Goal: Information Seeking & Learning: Learn about a topic

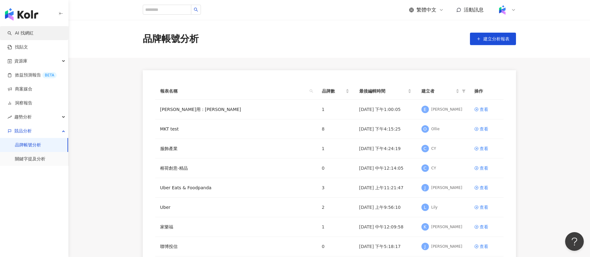
click at [24, 32] on link "AI 找網紅" at bounding box center [20, 33] width 26 height 6
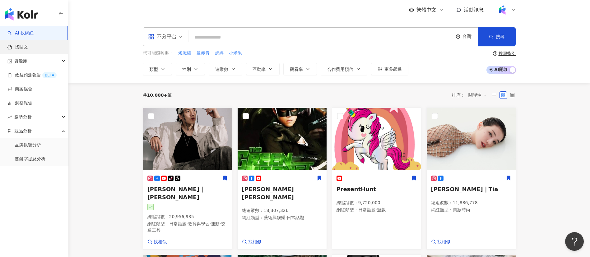
click at [28, 47] on link "找貼文" at bounding box center [17, 47] width 21 height 6
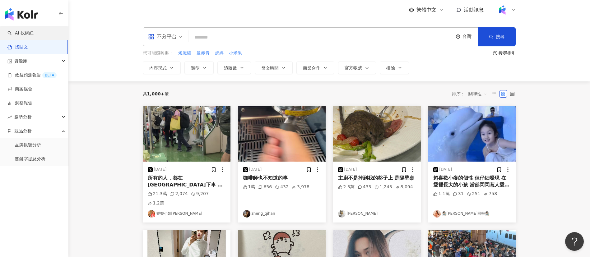
click at [34, 34] on link "AI 找網紅" at bounding box center [20, 33] width 26 height 6
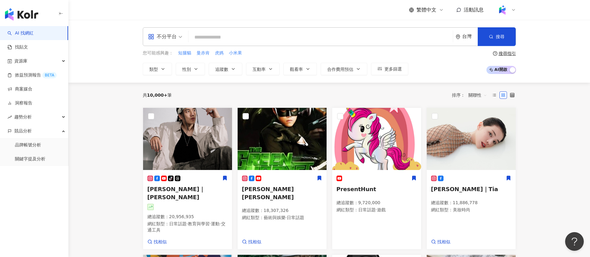
click at [225, 33] on input "search" at bounding box center [320, 37] width 259 height 12
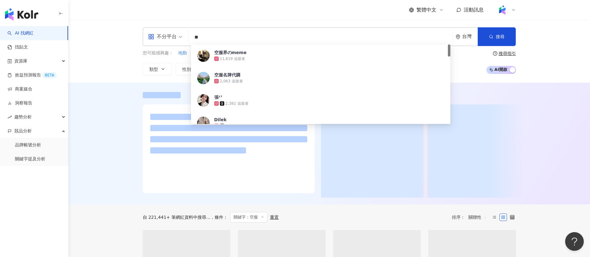
click at [124, 39] on div "不分平台 ** 台灣 搜尋 74cc6a86-3f2f-431b-931b-4cf99f03dd2d 空服界のmeme 11,619 追蹤者 空服名牌代購 2…" at bounding box center [329, 51] width 522 height 63
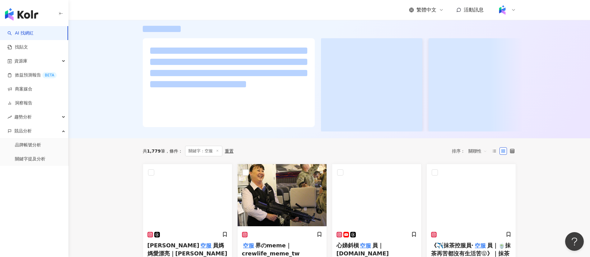
scroll to position [207, 0]
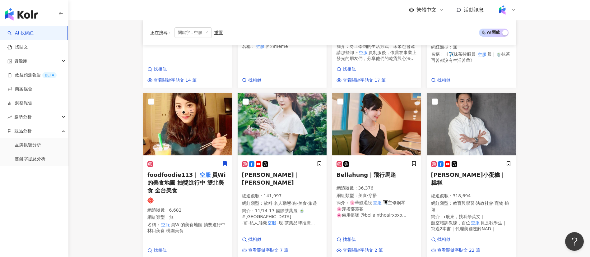
click at [124, 181] on main "不分平台 ** 台灣 搜尋 74cc6a86-3f2f-431b-931b-4cf99f03dd2d 空服界のmeme 11,619 追蹤者 空服名牌代購 2…" at bounding box center [329, 222] width 522 height 818
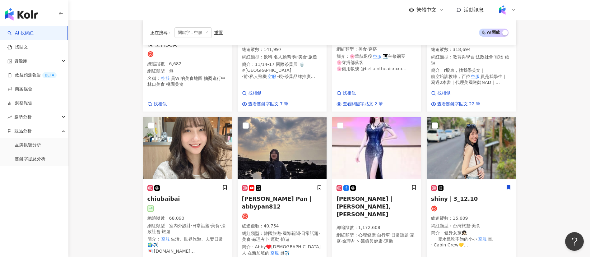
scroll to position [0, 0]
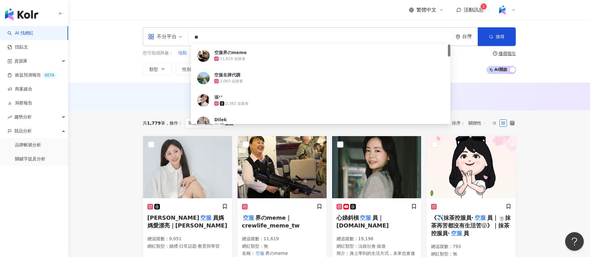
drag, startPoint x: 219, startPoint y: 37, endPoint x: 161, endPoint y: 32, distance: 57.7
click at [161, 32] on div "不分平台 ** 台灣 搜尋 74cc6a86-3f2f-431b-931b-4cf99f03dd2d 空服界のmeme 11,619 追蹤者 空服名牌代購 2…" at bounding box center [329, 36] width 373 height 19
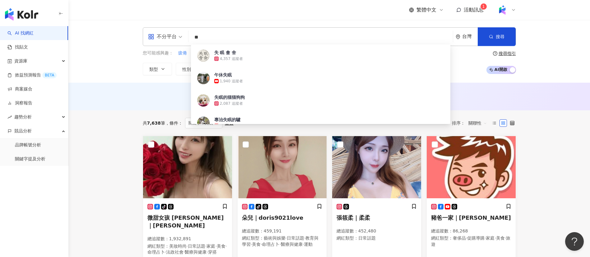
type input "**"
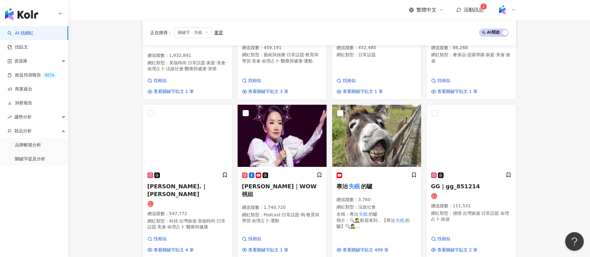
scroll to position [185, 0]
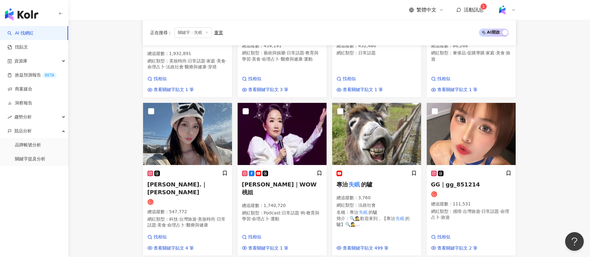
click at [112, 210] on main "不分平台 ** 台灣 搜尋 cb54d56d-8e4d-45df-bc76-f73c8ddcf43e 失 眠 會 舍 4,357 追蹤者 午休失眠 1,940…" at bounding box center [329, 258] width 522 height 846
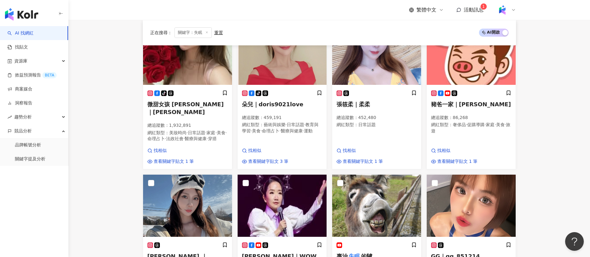
scroll to position [0, 0]
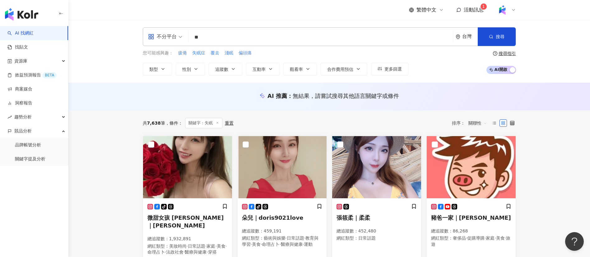
drag, startPoint x: 214, startPoint y: 39, endPoint x: 164, endPoint y: 39, distance: 50.1
click at [164, 39] on div "不分平台 ** 台灣 搜尋 cb54d56d-8e4d-45df-bc76-f73c8ddcf43e 失 眠 會 舍 4,357 追蹤者 午休失眠 1,940…" at bounding box center [329, 36] width 373 height 19
click at [28, 47] on link "找貼文" at bounding box center [17, 47] width 21 height 6
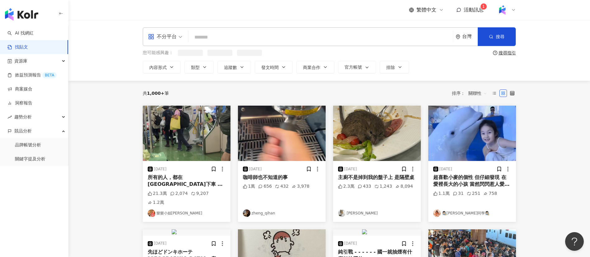
click at [239, 39] on input "search" at bounding box center [320, 36] width 259 height 13
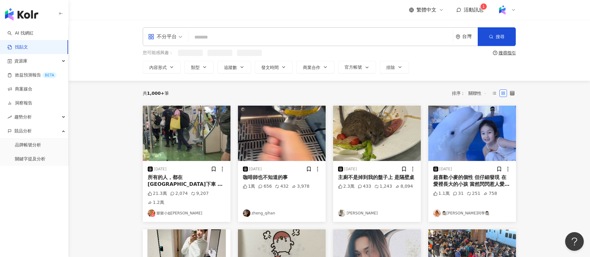
paste input "**"
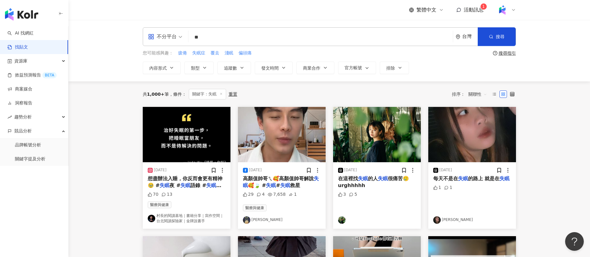
click at [263, 30] on input "**" at bounding box center [320, 36] width 259 height 13
click at [253, 37] on input "**" at bounding box center [320, 36] width 259 height 13
type input "*********"
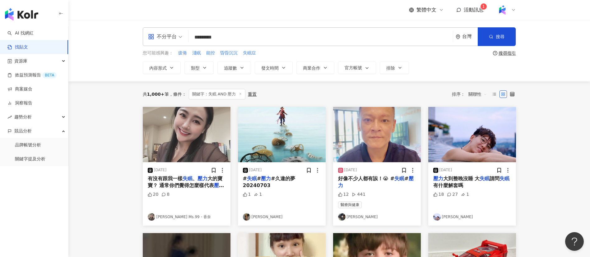
click at [162, 40] on div "不分平台" at bounding box center [162, 37] width 29 height 10
click at [170, 67] on div "Instagram" at bounding box center [167, 66] width 35 height 8
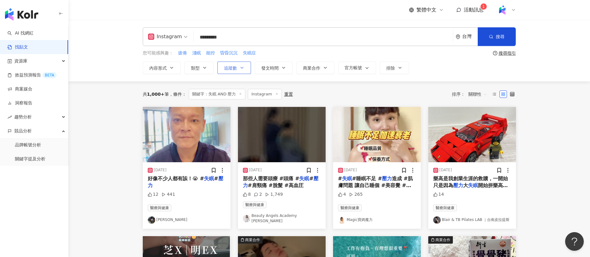
click at [235, 67] on span "追蹤數" at bounding box center [230, 68] width 13 height 5
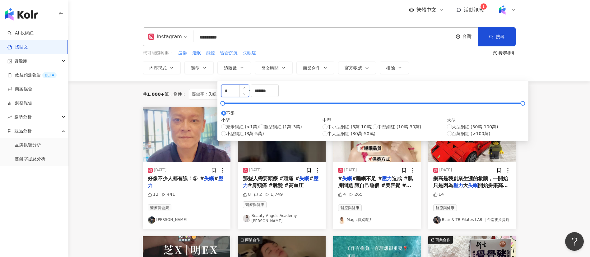
click at [247, 93] on input "*" at bounding box center [234, 91] width 27 height 12
type input "*****"
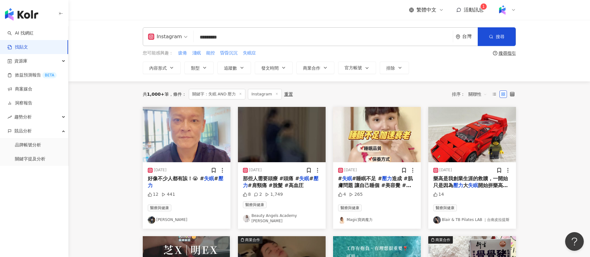
click at [285, 17] on div "繁體中文 活動訊息 1" at bounding box center [329, 10] width 373 height 20
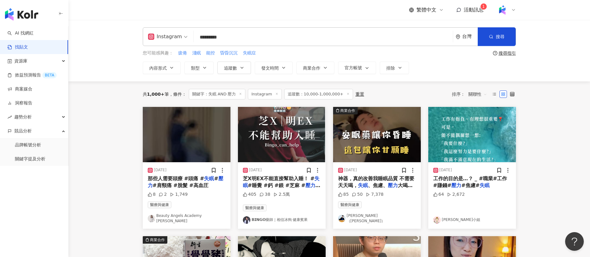
click at [373, 187] on span "、焦慮、" at bounding box center [378, 186] width 20 height 6
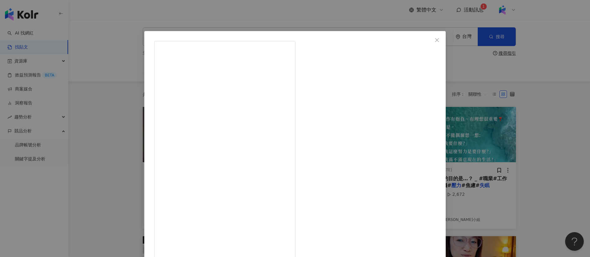
scroll to position [22, 0]
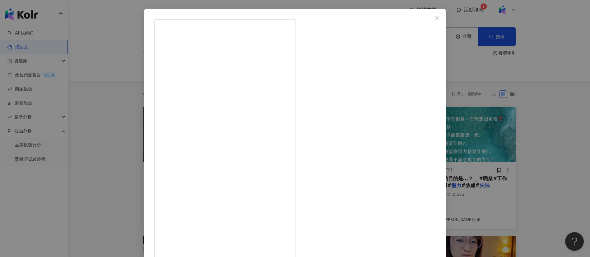
click at [528, 179] on div "楊振達（Sam） 2025/7/5 留言「晚安」,給你新品預購資訊 這款助眠神器，真的改善我睡眠品質 不需要天天喝，失眠、焦慮、壓力大喝就好 有以上問題的朋友…" at bounding box center [295, 128] width 590 height 257
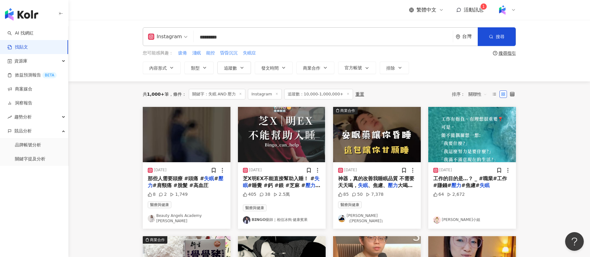
scroll to position [94, 0]
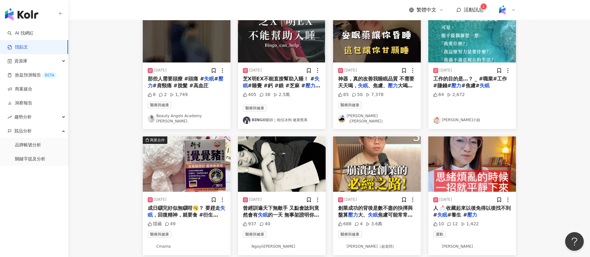
click at [285, 88] on span "#睡覺 #鈣 #鎂 #芝麻 #" at bounding box center [277, 86] width 58 height 6
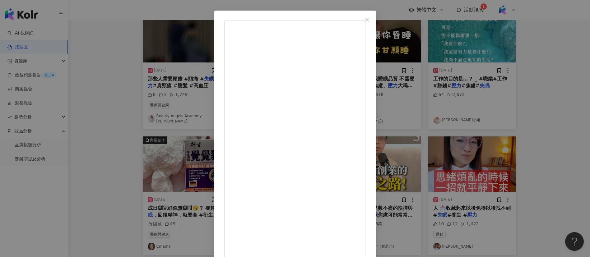
scroll to position [22, 0]
click at [497, 199] on div "𝗕𝗜𝗡𝗚𝗢藥師｜相信冰狗 健康賓果 2024/10/24 芝X明EX不能直接幫助入睡！ #失眠 #睡覺 #鈣 #鎂 #芝麻 #壓力 #熬夜 #藥師 #bing…" at bounding box center [295, 128] width 590 height 257
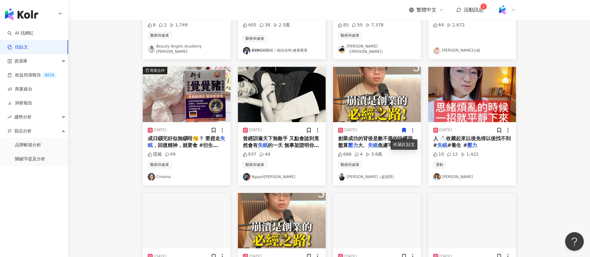
scroll to position [167, 0]
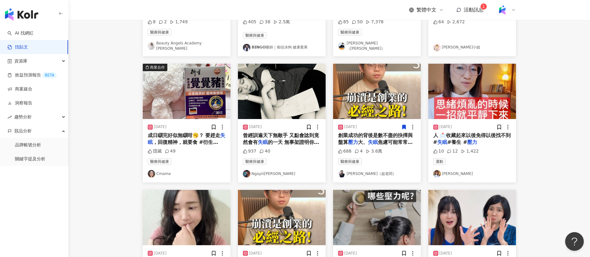
click at [375, 143] on mark "失眠" at bounding box center [373, 142] width 10 height 6
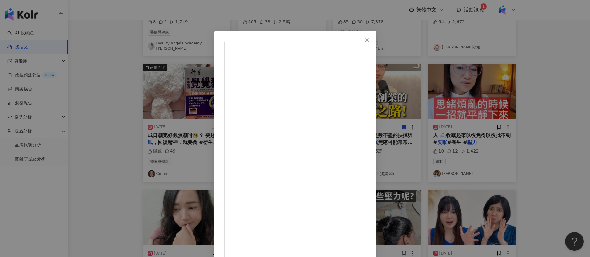
scroll to position [22, 0]
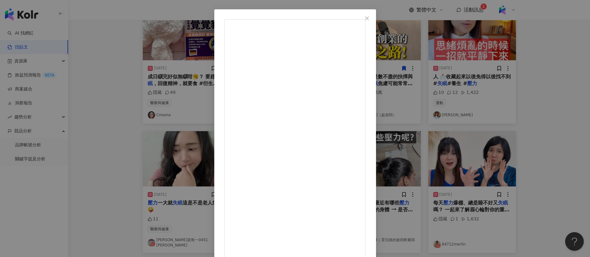
click at [528, 146] on div "超搞威 2025/1/20 “崩潰是創業的必經之路” 創業成功的背後是數不盡的抉擇與盤算 壓力大、失眠焦慮可能常常發生 身心如何保持健康 對外輸出壓力及下放責…" at bounding box center [295, 128] width 590 height 257
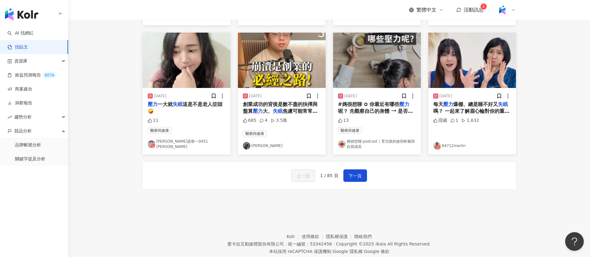
scroll to position [325, 0]
click at [480, 111] on span "嗎？ 一起來了解眉心輪對你的重要性吧！ #脈輪 #脈輪療癒 #脈輪平衡 #脈輪淨化 #七脈輪 #平衡 #淨化 #海底輪 #本我輪 #太陽輪 #太陽神經叢 #心…" at bounding box center [471, 153] width 77 height 90
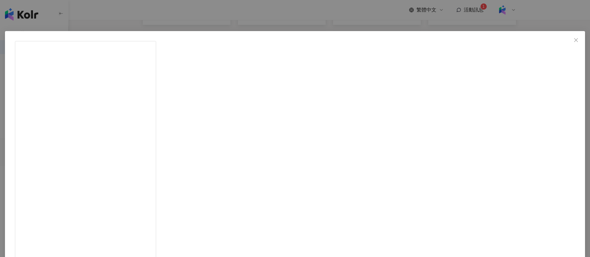
click at [516, 192] on div "莊可晨 2024/9/6 每天壓力爆棚、總是睡不好又失眠嗎？ 一起來了解眉心輪對你的重要性吧！ #脈輪 #脈輪療癒 #脈輪平衡 #脈輪淨化 #七脈輪 #平衡 …" at bounding box center [295, 128] width 590 height 257
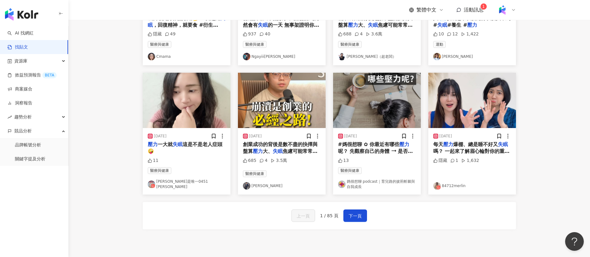
scroll to position [284, 0]
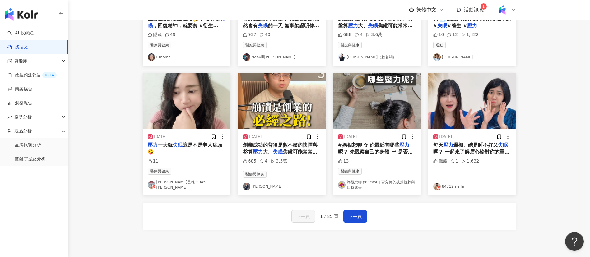
click at [441, 187] on link "84712merlin" at bounding box center [472, 186] width 78 height 7
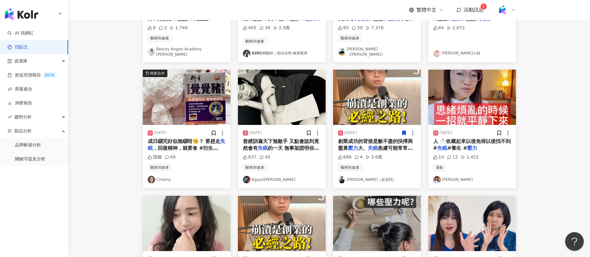
scroll to position [0, 0]
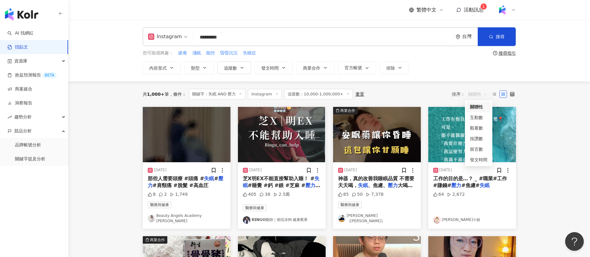
click at [472, 96] on span "關聯性" at bounding box center [477, 94] width 19 height 10
click at [477, 128] on div "觀看數" at bounding box center [478, 128] width 17 height 7
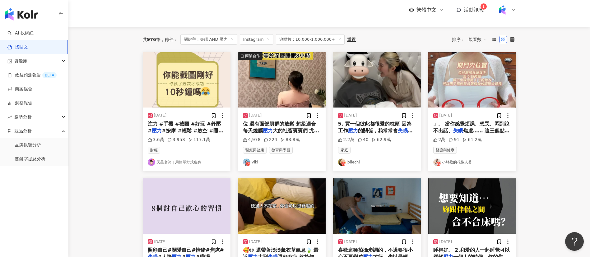
scroll to position [55, 0]
click at [435, 163] on img at bounding box center [436, 161] width 7 height 7
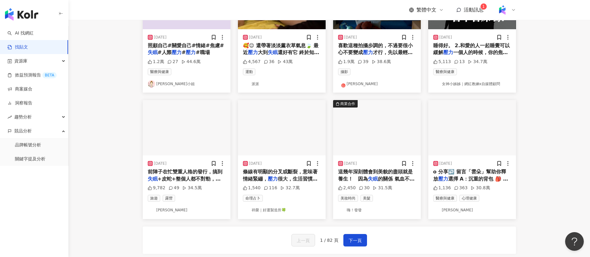
scroll to position [263, 0]
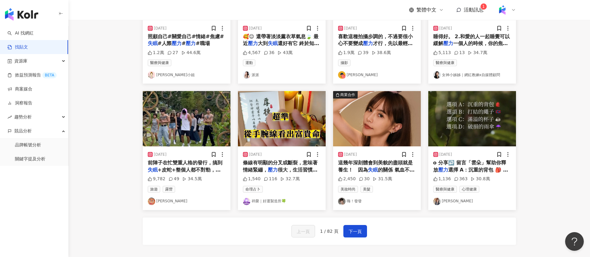
click at [393, 172] on span "的關係 氣血不足、整個人看起來氣色很差 加上工作" at bounding box center [376, 177] width 77 height 20
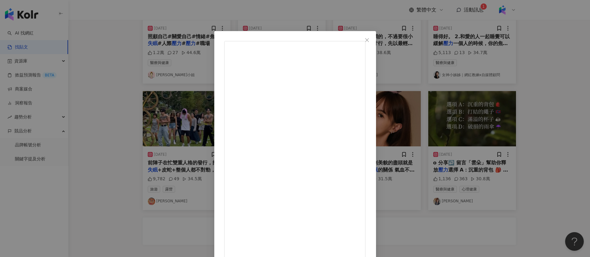
scroll to position [22, 0]
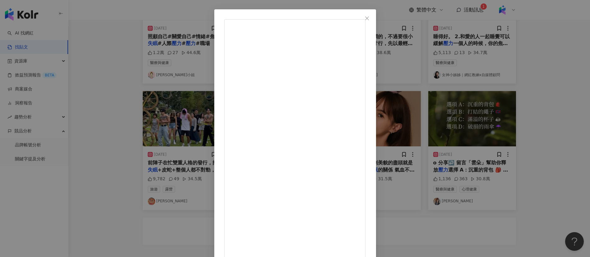
click at [459, 193] on div "嗨！發發 2023/10/5 2,450 30 31.5萬 查看原始貼文" at bounding box center [295, 128] width 590 height 257
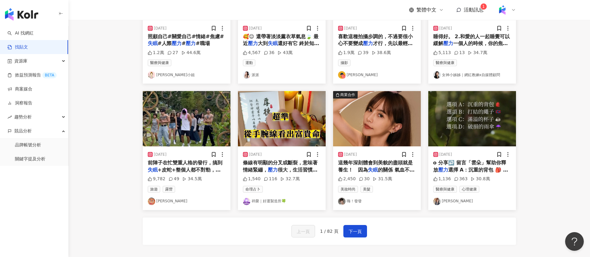
click at [200, 177] on span "+皮蛇+整個人都不對勁，我一直都以為自己很猛可以免疫所有" at bounding box center [185, 173] width 75 height 13
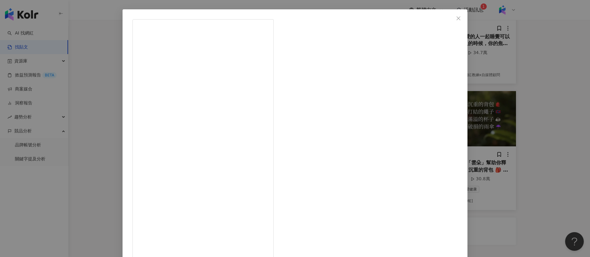
click at [489, 227] on div "ADEN 王淯騰 2024/10/9 前陣子在忙雙重人格的發行，搞到失眠+皮蛇+整個人都不對勁，我一直都以為自己很猛可以免疫所有壓力… 結果我錯了，人緊繃到一…" at bounding box center [295, 128] width 590 height 257
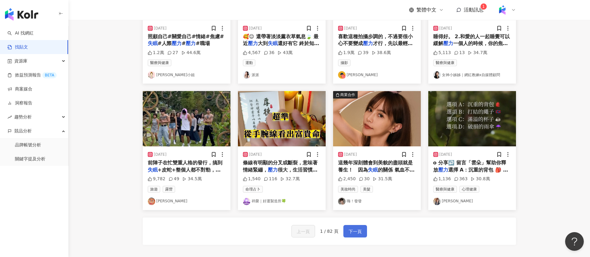
click at [356, 235] on span "下一頁" at bounding box center [355, 231] width 13 height 7
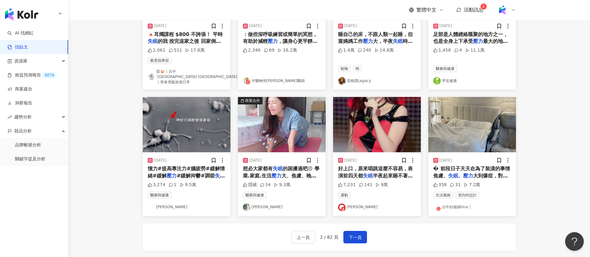
scroll to position [269, 0]
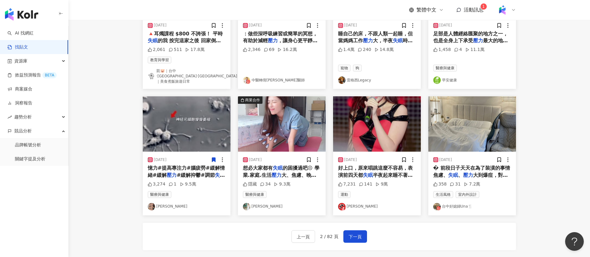
click at [290, 175] on span "大、焦慮、晚睡 都有可能引起" at bounding box center [279, 178] width 73 height 13
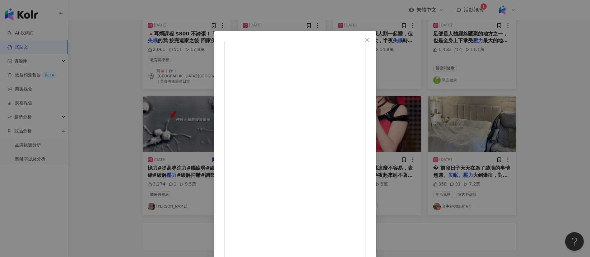
scroll to position [14, 0]
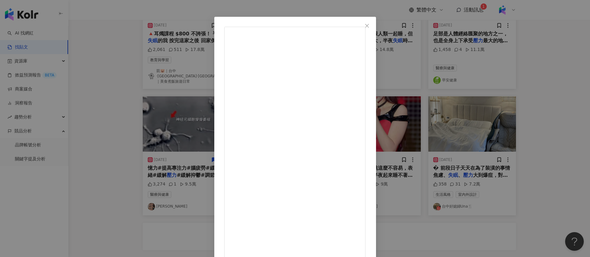
click at [138, 184] on div "Elaine嵐 2024/9/27 隱藏 34 9.3萬 查看原始貼文" at bounding box center [295, 128] width 590 height 257
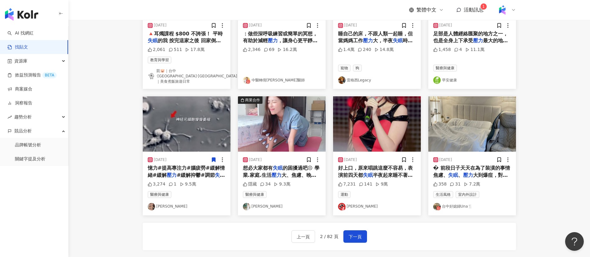
click at [247, 209] on img at bounding box center [246, 206] width 7 height 7
click at [481, 169] on span "� 前段日子天天在為了裝潢的事情焦慮、" at bounding box center [471, 171] width 77 height 13
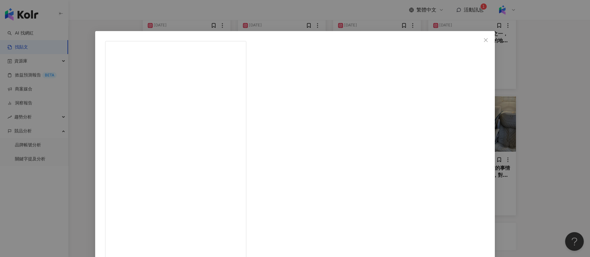
click at [495, 148] on div "台中好媳婦Una🍴 2024/1/3 358 31 7.2萬 查看原始貼文" at bounding box center [295, 128] width 590 height 257
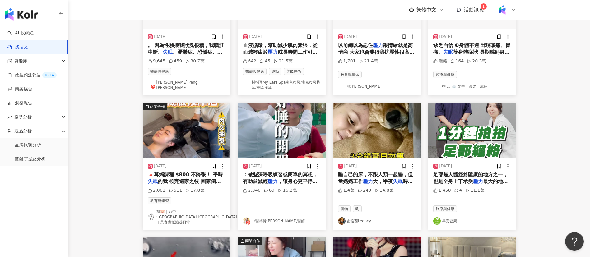
scroll to position [0, 0]
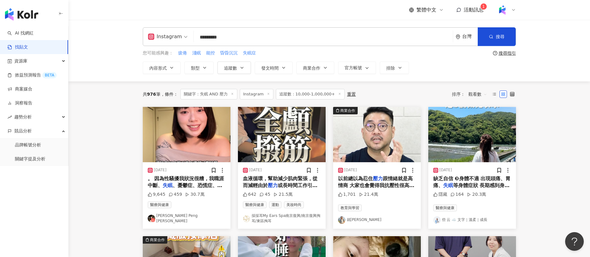
click at [384, 184] on span "跟情緒就是高情商 大家也會覺得我抗壓性很高~ 結果久了以後情緒越來越不穩定、" at bounding box center [376, 186] width 77 height 20
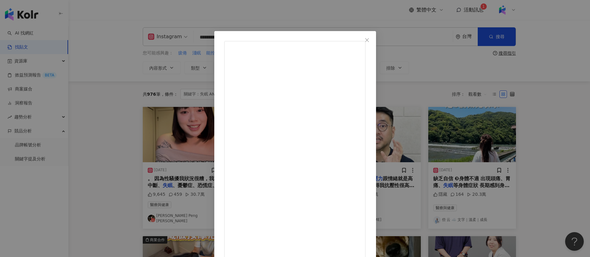
scroll to position [121, 0]
click at [441, 193] on div "就Jon 2024/11/4 1,701 21.4萬 查看原始貼文" at bounding box center [295, 128] width 590 height 257
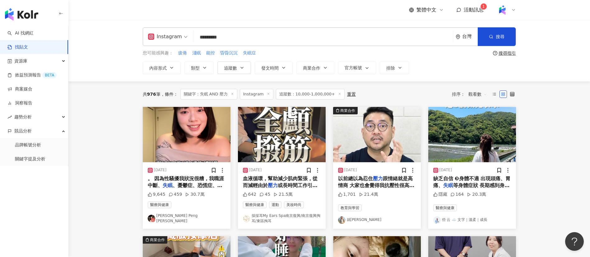
click at [342, 219] on img at bounding box center [341, 219] width 7 height 7
drag, startPoint x: 223, startPoint y: 40, endPoint x: 185, endPoint y: 41, distance: 38.0
click at [185, 41] on div "Instagram 失眠 AND 壓力 ********* 台灣 搜尋 searchOperator 插入語法 完全符合 "" 聯集 OR 交集 AND 排除…" at bounding box center [329, 36] width 373 height 19
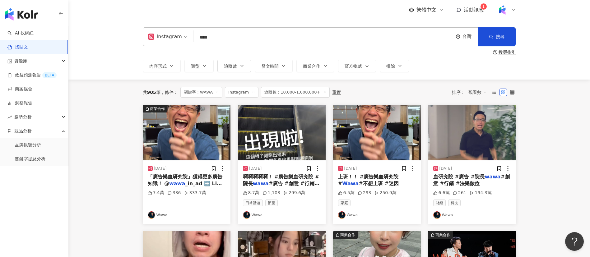
click at [150, 214] on img at bounding box center [151, 215] width 7 height 7
drag, startPoint x: 218, startPoint y: 34, endPoint x: 171, endPoint y: 40, distance: 48.0
click at [171, 40] on div "Instagram WAWA **** 台灣 搜尋 searchOperator 插入語法 完全符合 "" 聯集 OR 交集 AND 排除 - 群組 {}" at bounding box center [329, 36] width 373 height 19
type input "*********"
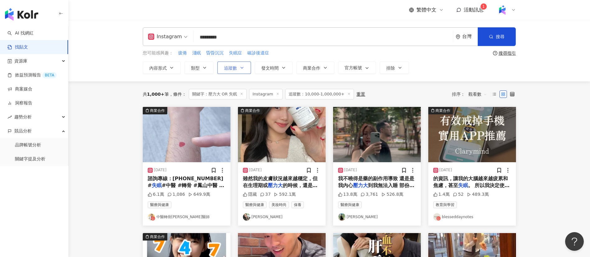
click at [237, 66] on span "追蹤數" at bounding box center [230, 68] width 13 height 5
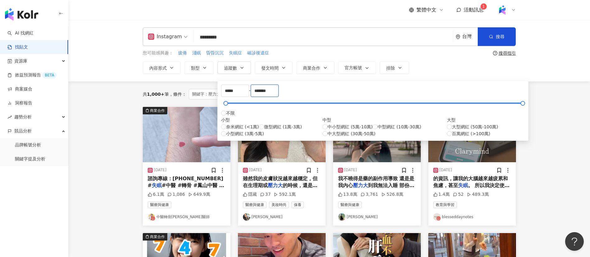
drag, startPoint x: 337, startPoint y: 91, endPoint x: 303, endPoint y: 91, distance: 34.5
click at [303, 91] on div "***** - ******* 不限 小型 奈米網紅 (<1萬) 微型網紅 (1萬-3萬) 小型網紅 (3萬-5萬) 中型 中小型網紅 (5萬-10萬) 中型…" at bounding box center [373, 111] width 304 height 53
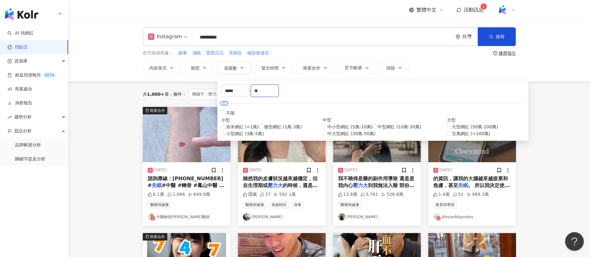
type input "*"
type input "******"
click at [258, 10] on div "繁體中文 活動訊息 1" at bounding box center [329, 10] width 373 height 20
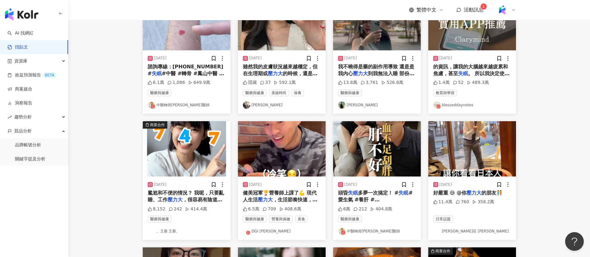
scroll to position [114, 0]
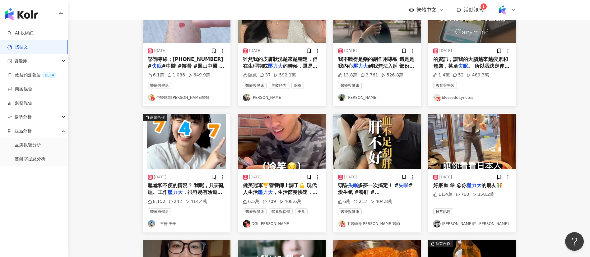
click at [188, 190] on span "尷尬和不便的情況？ 我呢，只要亂睡、工作" at bounding box center [186, 189] width 77 height 13
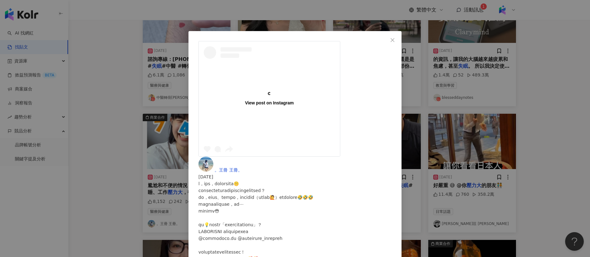
scroll to position [0, 0]
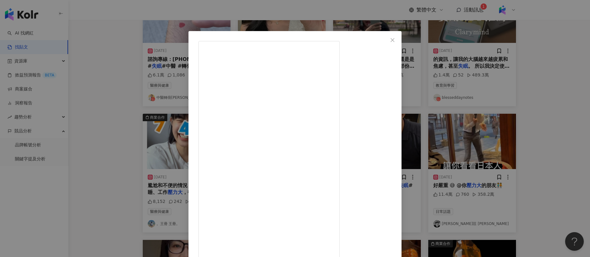
drag, startPoint x: 340, startPoint y: 78, endPoint x: 376, endPoint y: 153, distance: 83.1
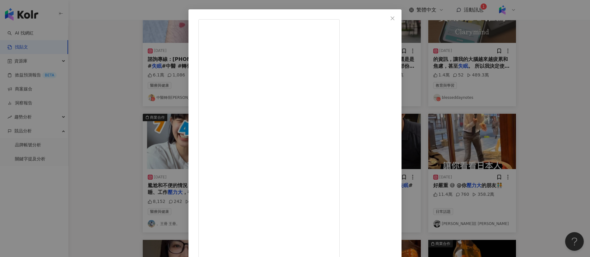
click at [113, 184] on div "。王冊 王冊。 2024/6/3 8,152 242 414.4萬 查看原始貼文" at bounding box center [295, 128] width 590 height 257
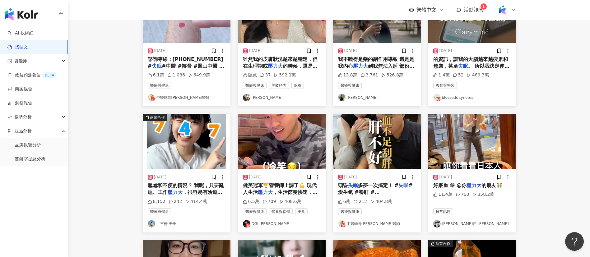
click at [151, 228] on img at bounding box center [151, 223] width 7 height 7
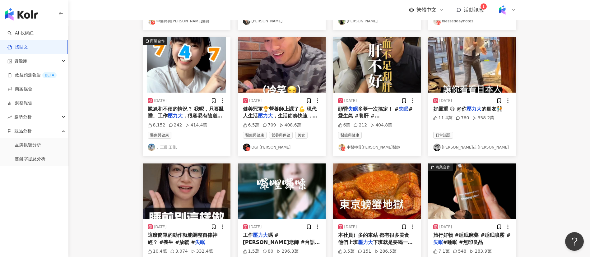
click at [538, 159] on main "Instagram ********* 台灣 搜尋 searchOperator 插入語法 完全符合 "" 聯集 OR 交集 AND 排除 - 群組 {} 您…" at bounding box center [329, 83] width 522 height 506
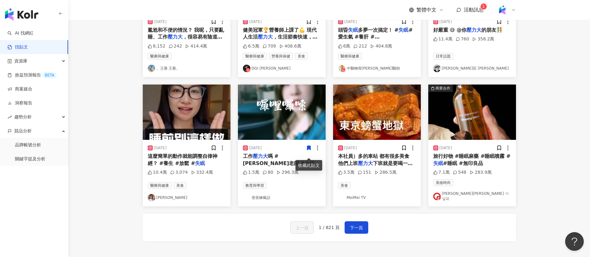
scroll to position [270, 0]
click at [472, 159] on span "旅行好物 #睡眠麻藥 #睡眠噴霧 #" at bounding box center [471, 156] width 77 height 6
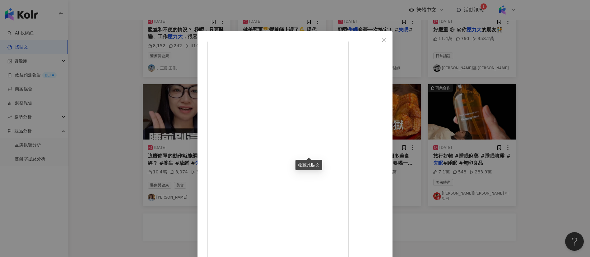
click at [535, 165] on div "李哲緯 Alan 이철위 2025/6/8 在日本 MUJI 被稱為「睡眠麻藥」的這款房間噴霧 原本我只是好奇，覺得可能又是噱頭一個 沒想到真的有夠舒…" at bounding box center [295, 128] width 590 height 257
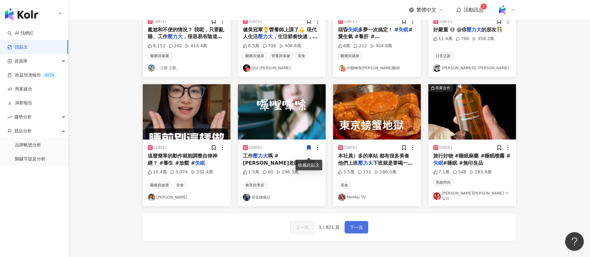
click at [362, 226] on button "下一頁" at bounding box center [357, 227] width 24 height 12
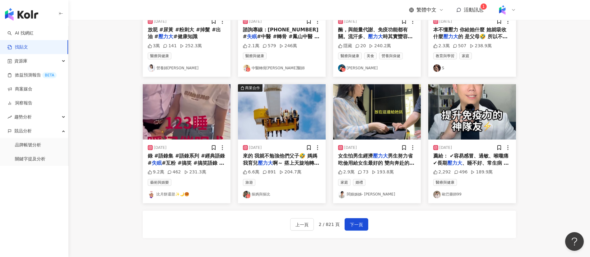
click at [561, 127] on main "Instagram ********* 台灣 搜尋 searchOperator 插入語法 完全符合 "" 聯集 OR 交集 AND 排除 - 群組 {} 您…" at bounding box center [329, 2] width 522 height 504
click at [396, 169] on span "男生努力省吃儉用給女生最好的 雙向奔赴的愛情 也需要好好溝通 「認知」和「金錢觀」一致會讓婚姻更幸福 #闆娘姊姊 #好好溝通 #雙向奔赴 #一起努力 #維諾娜…" at bounding box center [376, 180] width 77 height 55
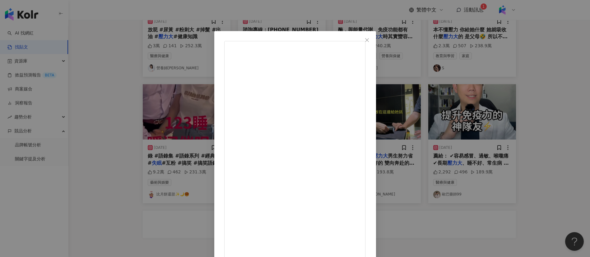
click at [545, 151] on div "闆娘姊姊- 卡崔娜 2024/6/24 女生怕男生經濟壓力大 男生努力省吃儉用給女生最好的 雙向奔赴的愛情 也需要好好溝通 「認知」和「金錢觀」一致會讓婚姻更…" at bounding box center [295, 128] width 590 height 257
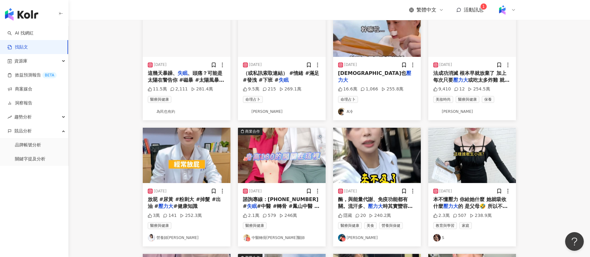
scroll to position [100, 0]
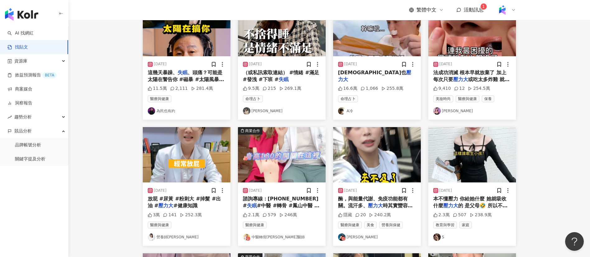
click at [341, 241] on img at bounding box center [341, 237] width 7 height 7
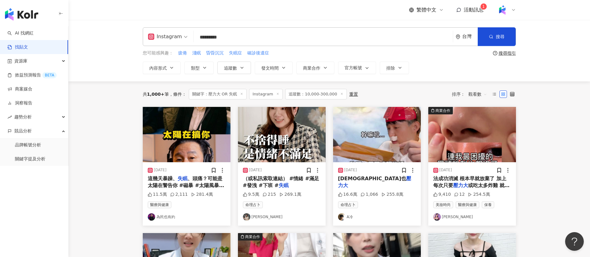
scroll to position [1, 0]
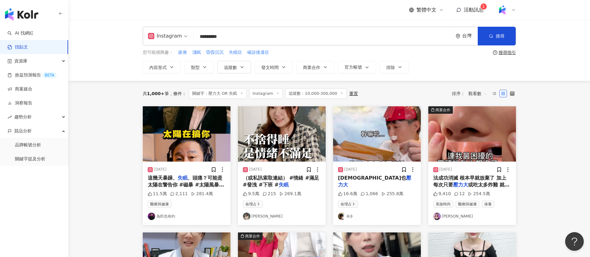
click at [249, 215] on img at bounding box center [246, 216] width 7 height 7
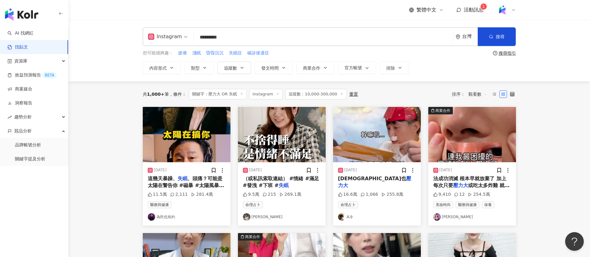
scroll to position [341, 0]
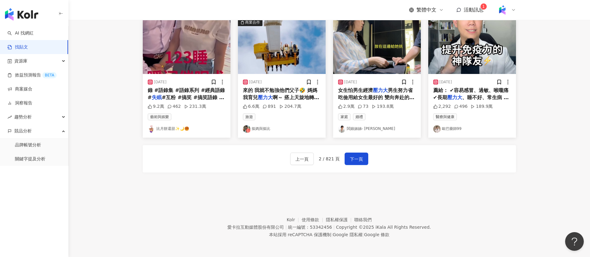
click at [358, 161] on span "下一頁" at bounding box center [356, 159] width 13 height 7
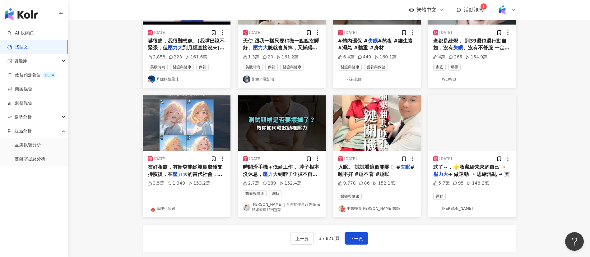
scroll to position [257, 0]
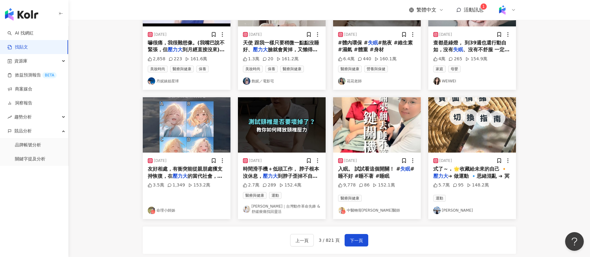
click at [381, 172] on span "入眠。 試試看這個開關！ #" at bounding box center [369, 169] width 63 height 6
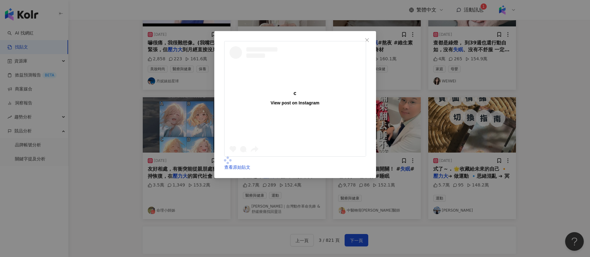
click at [520, 190] on div "View post on Instagram 查看原始貼文" at bounding box center [295, 128] width 590 height 257
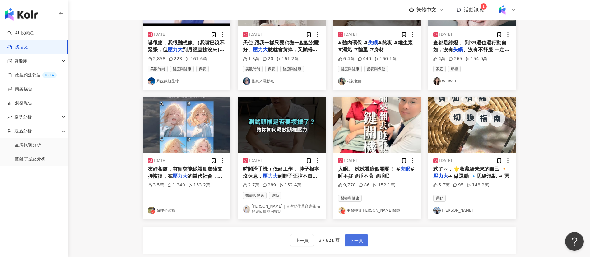
click at [355, 244] on span "下一頁" at bounding box center [356, 240] width 13 height 7
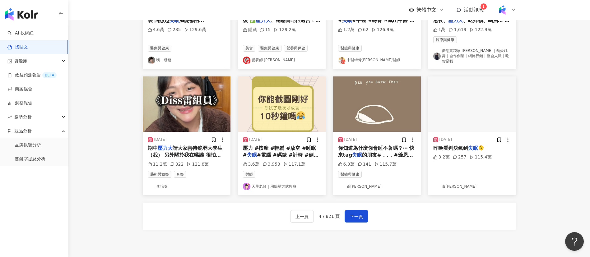
scroll to position [289, 0]
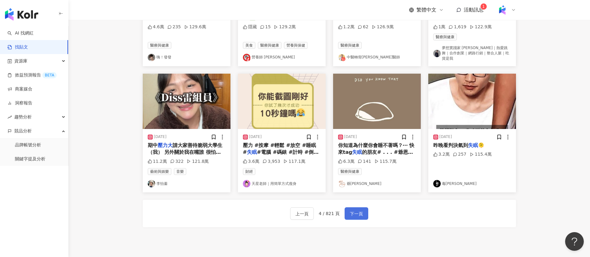
click at [360, 215] on span "下一頁" at bounding box center [356, 213] width 13 height 7
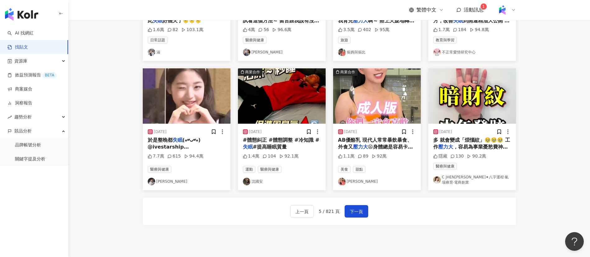
click at [385, 146] on span "😫身體總是容易卡卡～～ 所以我準" at bounding box center [375, 150] width 75 height 13
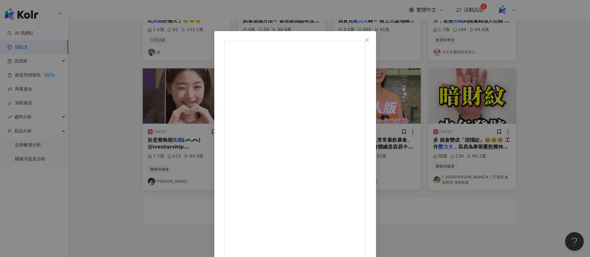
scroll to position [46, 0]
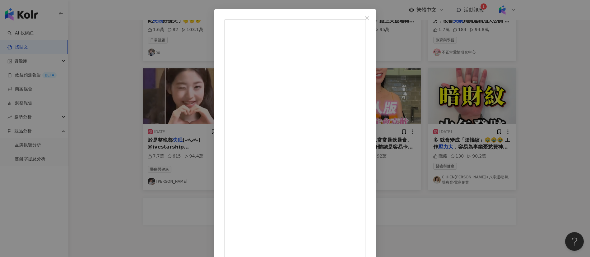
click at [467, 223] on div "Veeda Chang 2025/5/13 1.1萬 89 92萬 查看原始貼文" at bounding box center [295, 128] width 590 height 257
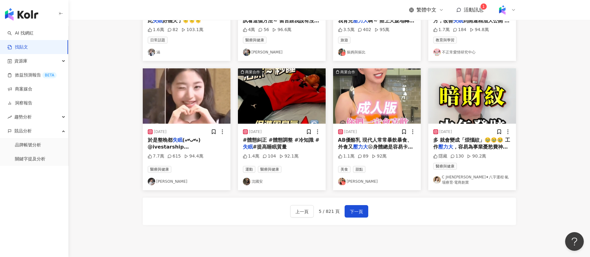
click at [343, 184] on icon at bounding box center [343, 183] width 4 height 4
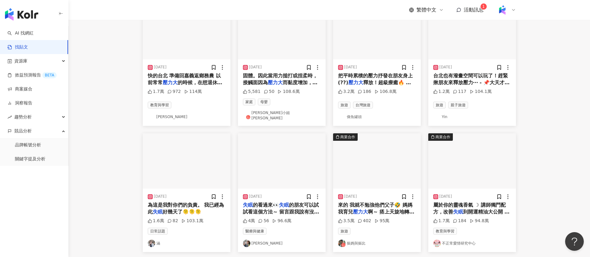
scroll to position [98, 0]
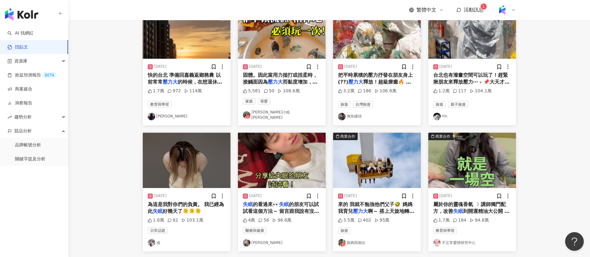
click at [282, 207] on mark "失眠" at bounding box center [284, 205] width 10 height 6
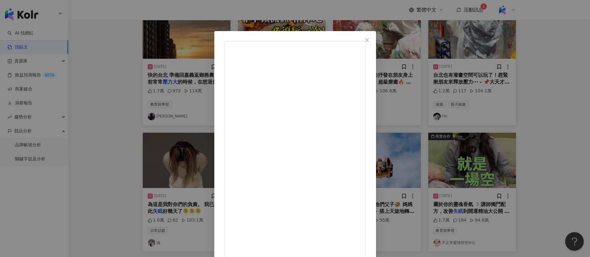
click at [565, 204] on div "鄭靚歆Jin 2024/11/21 失眠的看過來👀 失眠的朋友可以試試看這個方法～ 留言跟我說有沒有用🫣 4萬 56 96.6萬 查看原始貼文" at bounding box center [295, 128] width 590 height 257
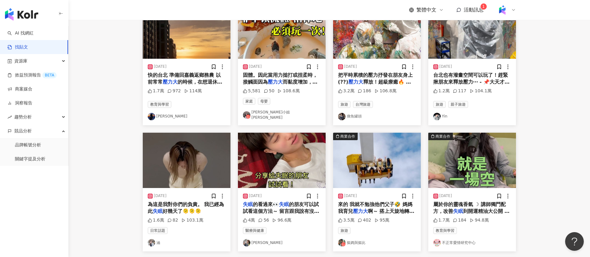
click at [379, 208] on span "來的 我就不勉強他們父子🤣 媽媽我育兒" at bounding box center [375, 208] width 74 height 13
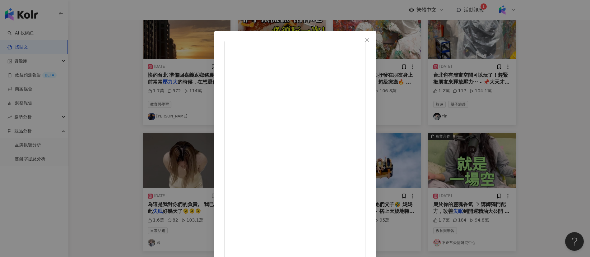
scroll to position [2, 0]
click at [499, 216] on div "摳媽與摳比 2025/3/10 3.5萬 402 95萬 查看原始貼文" at bounding box center [295, 128] width 590 height 257
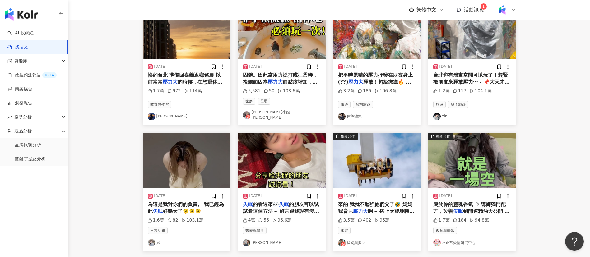
click at [183, 211] on span "好幾天了🫠🫠🫠" at bounding box center [182, 211] width 39 height 6
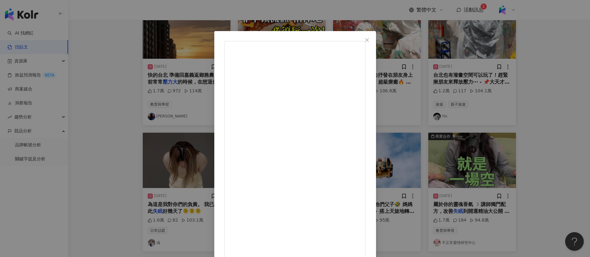
scroll to position [22, 0]
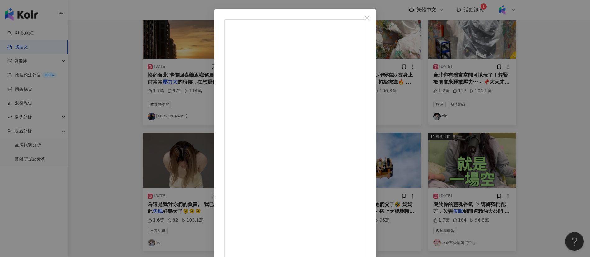
click at [114, 177] on div "涵 2024/10/25 經營網路行銷五年了 自始至終，從沒變過的理念 就是希望能透過「網路」去分享許多 我自己「真的很喜歡」的東西給大家 不管是出貨前的準備…" at bounding box center [295, 128] width 590 height 257
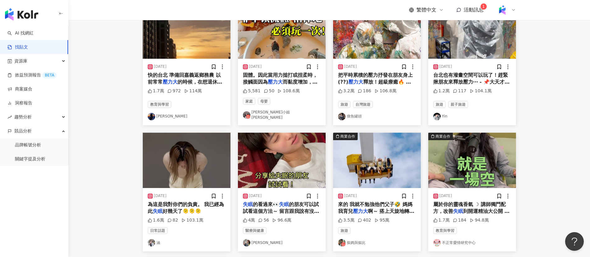
click at [152, 243] on img at bounding box center [151, 242] width 7 height 7
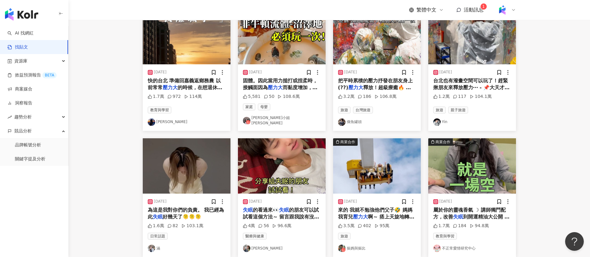
scroll to position [2, 0]
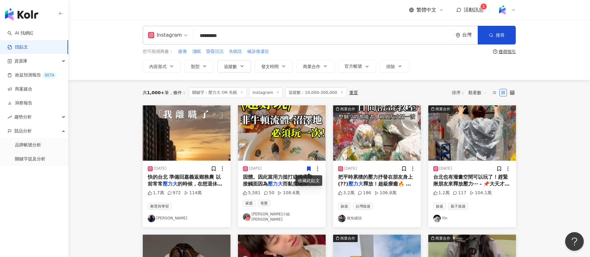
click at [262, 181] on span "固體。因此當用力搥打或捏柔時，接觸面因為" at bounding box center [280, 180] width 75 height 13
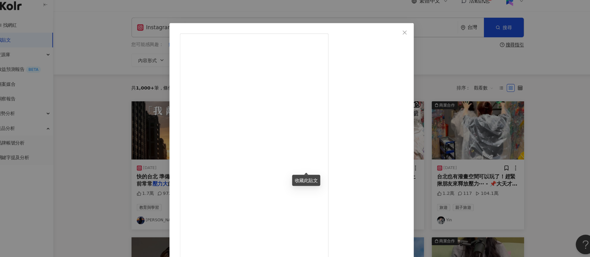
scroll to position [43, 0]
click at [494, 185] on div "賽娜小姐 Sienna 2024/5/13 5,581 50 108.6萬 查看原始貼文" at bounding box center [295, 128] width 590 height 257
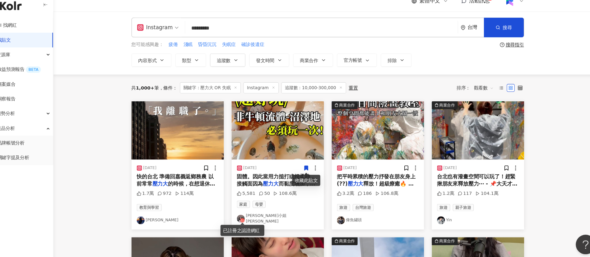
click at [246, 216] on icon at bounding box center [248, 218] width 4 height 4
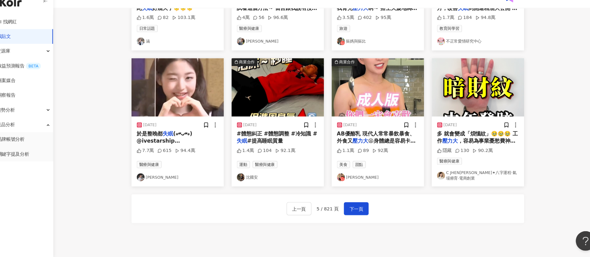
scroll to position [291, 0]
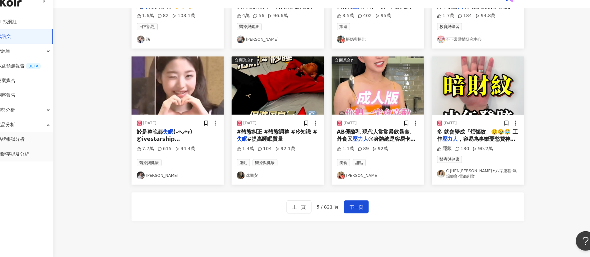
drag, startPoint x: 359, startPoint y: 210, endPoint x: 364, endPoint y: 180, distance: 30.3
click at [359, 210] on span "下一頁" at bounding box center [356, 209] width 13 height 7
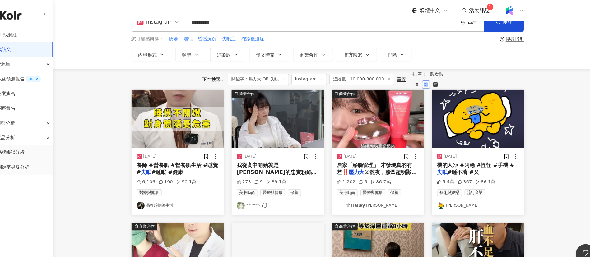
scroll to position [0, 0]
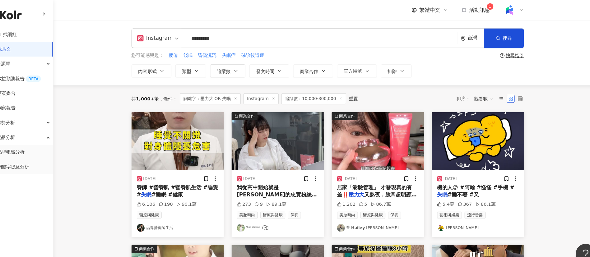
drag, startPoint x: 250, startPoint y: 36, endPoint x: 184, endPoint y: 35, distance: 66.9
click at [184, 35] on div "Instagram 壓力大 OR 失眠 ********* 台灣 搜尋 searchOperator 插入語法 完全符合 "" 聯集 OR 交集 AND 排除…" at bounding box center [329, 36] width 373 height 19
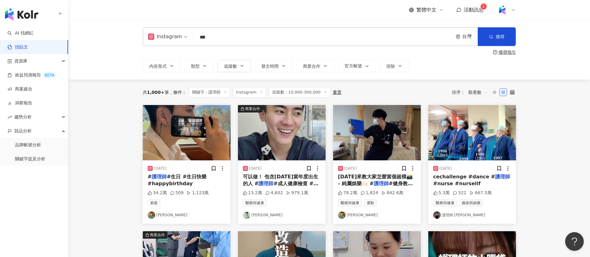
drag, startPoint x: 245, startPoint y: 35, endPoint x: 185, endPoint y: 39, distance: 59.5
click at [185, 39] on div "Instagram 護理師 *** 台灣 搜尋 searchOperator 插入語法 完全符合 "" 聯集 OR 交集 AND 排除 - 群組 {}" at bounding box center [329, 36] width 373 height 19
type input "*"
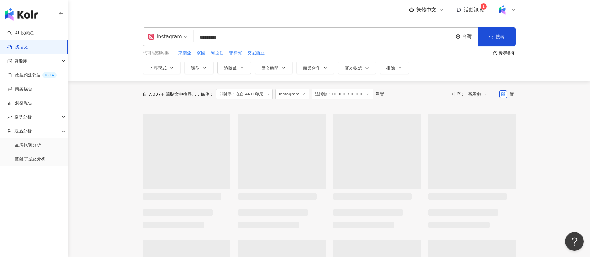
click at [367, 94] on line at bounding box center [368, 94] width 2 height 2
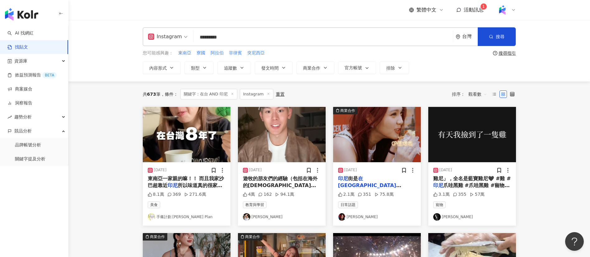
click at [171, 178] on span "東南亞一家親的嘛！！ 而且我家沙巴超靠近" at bounding box center [186, 182] width 77 height 13
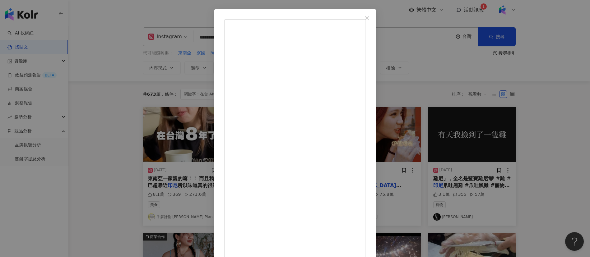
scroll to position [32, 0]
click at [139, 188] on div "手癢計劃 Soya's Plan 2025/4/3 8.1萬 369 271.6萬 查看原始貼文" at bounding box center [295, 128] width 590 height 257
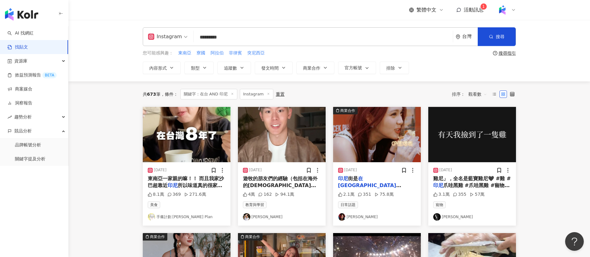
click at [150, 215] on img at bounding box center [151, 216] width 7 height 7
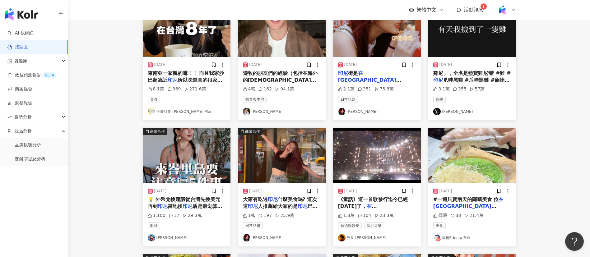
click at [111, 203] on main "Instagram ********* 台灣 搜尋 searchOperator 插入語法 完全符合 "" 聯集 OR 交集 AND 排除 - 群組 {} 您…" at bounding box center [329, 172] width 522 height 504
click at [109, 221] on main "Instagram ********* 台灣 搜尋 searchOperator 插入語法 完全符合 "" 聯集 OR 交集 AND 排除 - 群組 {} 您…" at bounding box center [329, 172] width 522 height 504
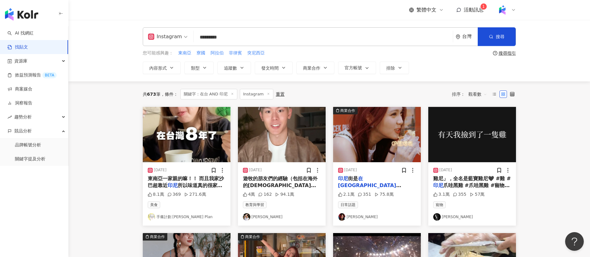
scroll to position [1, 0]
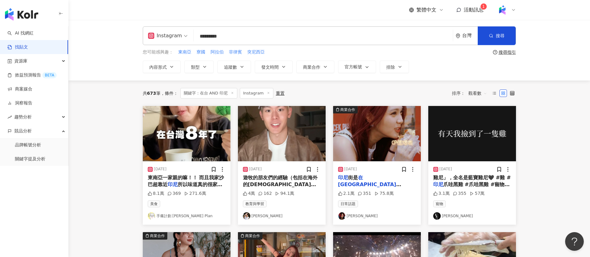
click at [381, 188] on span "北車站附近走路不到5分鐘就可以到了！ 那邊有很多很多的餐廳！ 這次我只來到兩家店！ 大家記得趕快去唷！ Di Taipei ada loh Jalan Ind…" at bounding box center [376, 253] width 76 height 131
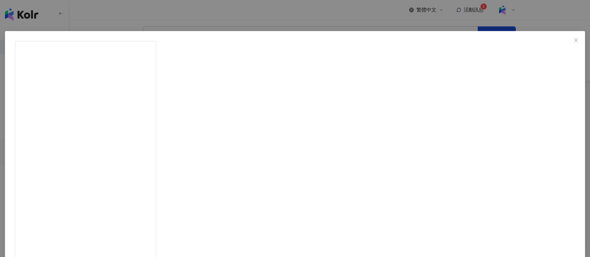
click at [542, 176] on div "Grace雅雅 2024/7/28 印尼街是在台北車站附近走路不到5分鐘就可以到了！ 那邊有很多很多的餐廳！ 這次我只來到兩家店！ 大家記得趕快去唷！ Di …" at bounding box center [295, 128] width 590 height 257
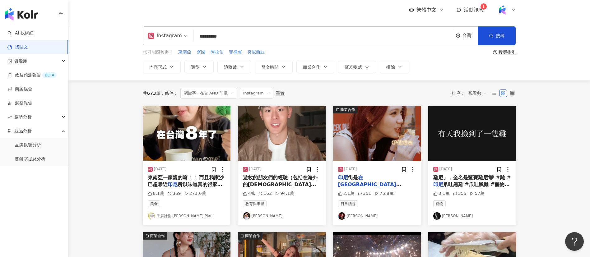
click at [340, 216] on img at bounding box center [341, 215] width 7 height 7
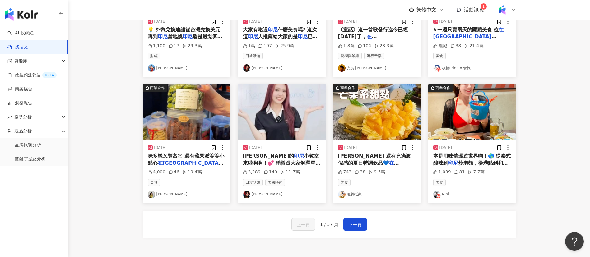
scroll to position [284, 0]
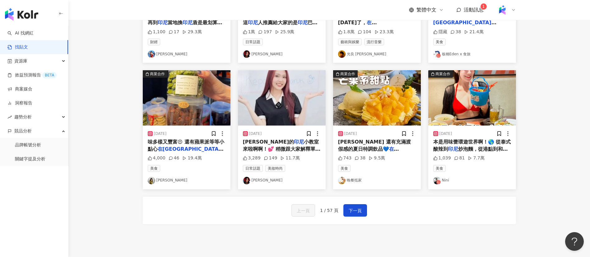
click at [245, 184] on img at bounding box center [246, 180] width 7 height 7
click at [149, 184] on img at bounding box center [151, 180] width 7 height 7
click at [193, 153] on span "灣三十二年了 老婆是" at bounding box center [171, 156] width 47 height 6
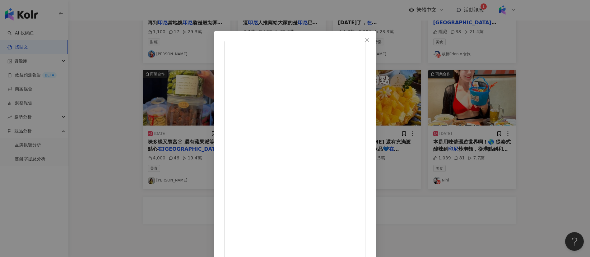
click at [523, 190] on div "Linyu林妤 2024/7/14 #精誠夜市 #彰化美食 #林妤一直吃 精誠夜市逛一逛看到這個小攤位～ 老闆的手工餅乾口味多樣又豐富😍 還有蘋果派等等小點心…" at bounding box center [295, 128] width 590 height 257
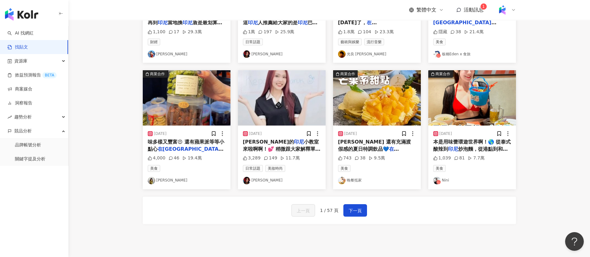
click at [459, 154] on span "炒泡麵，從港點到和牛，超過百道異國美" at bounding box center [470, 152] width 75 height 13
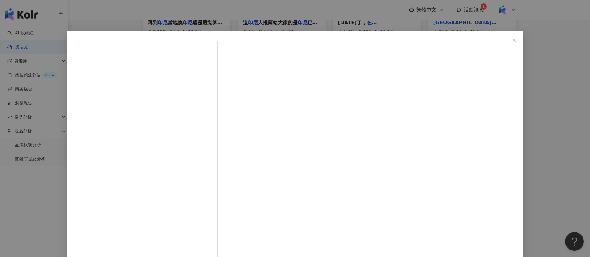
click at [523, 193] on div "Nini 2025/7/3 1,039 81 7.7萬 查看原始貼文" at bounding box center [295, 128] width 590 height 257
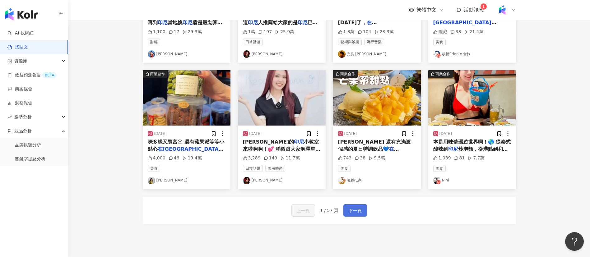
click at [354, 215] on span "下一頁" at bounding box center [355, 210] width 13 height 7
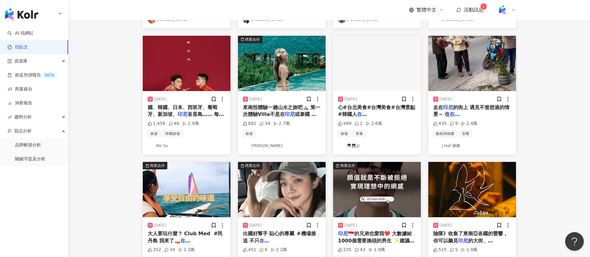
scroll to position [186, 0]
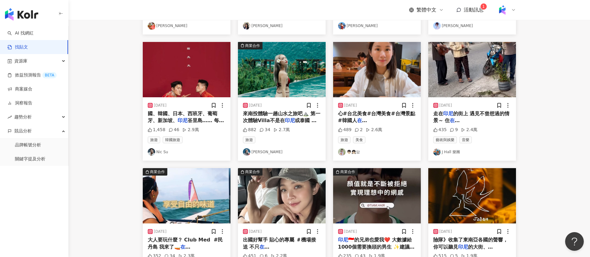
click at [567, 189] on main "Instagram ********* 台灣 搜尋 searchOperator 插入語法 完全符合 "" 聯集 OR 交集 AND 排除 - 群組 {} 您…" at bounding box center [329, 87] width 522 height 506
click at [553, 163] on main "Instagram ********* 台灣 搜尋 searchOperator 插入語法 完全符合 "" 聯集 OR 交集 AND 排除 - 群組 {} 您…" at bounding box center [329, 87] width 522 height 506
click at [472, 125] on span "灣真的很幸福❗️ #能學音樂真的很好 #能幫助人更是美好" at bounding box center [472, 135] width 78 height 20
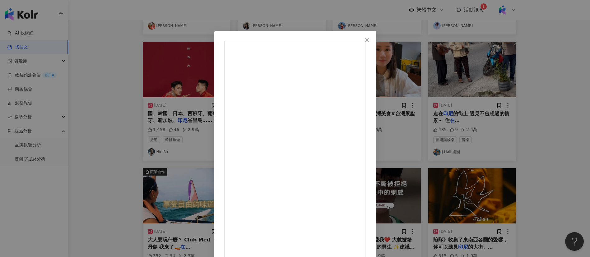
click at [505, 146] on div "J Hall 樂團 2025/6/12 走在印尼的街上 遇見不曾想過的情景～ 住在台灣真的很幸福❗️ #能學音樂真的很好 #能幫助人更是美好 435 9 2.…" at bounding box center [295, 128] width 590 height 257
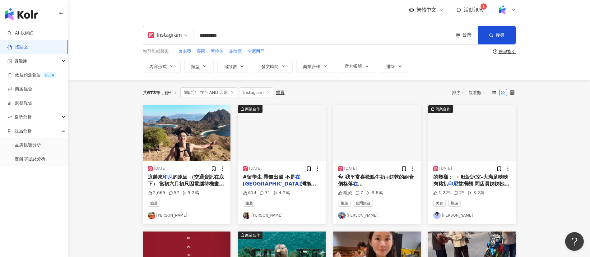
scroll to position [2, 0]
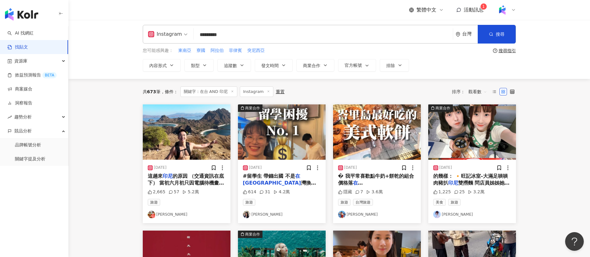
click at [281, 183] on span "灣換好鈔票帶去， 就是在當地開戶之後用電匯的 但帶一曡鈔票出國真的很緊張... 超怕路上就被搶OAO 電匯的話，光是要事先在當地開戶就很麻煩， 請長輩" at bounding box center [281, 200] width 77 height 41
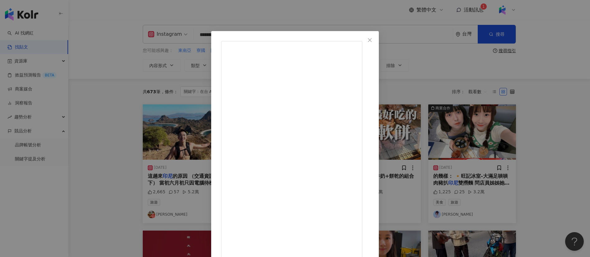
click at [476, 189] on div "Emily 2024/8/28 614 31 4.2萬 查看原始貼文" at bounding box center [295, 128] width 590 height 257
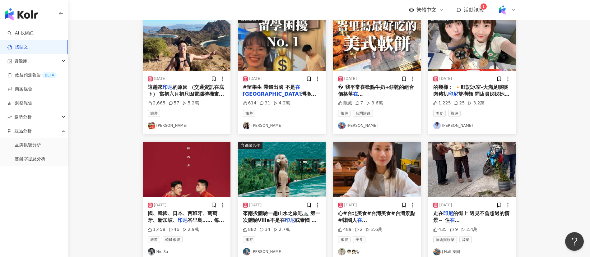
scroll to position [341, 0]
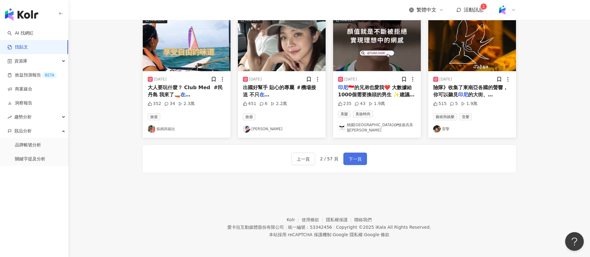
click at [355, 155] on button "下一頁" at bounding box center [355, 159] width 24 height 12
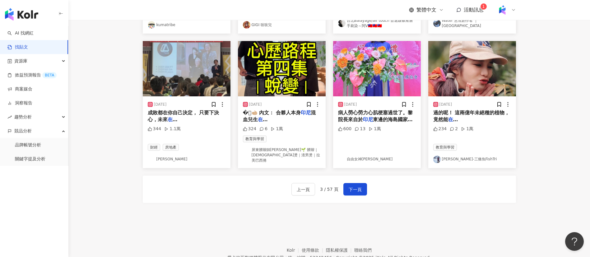
scroll to position [314, 0]
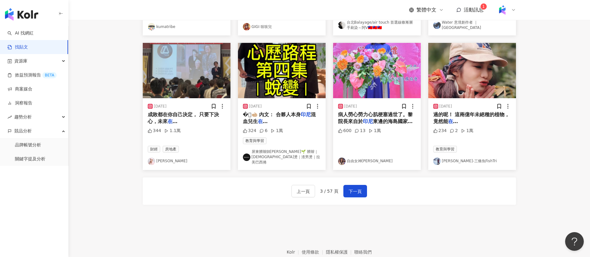
click at [409, 215] on div "商業合作 2024/12/31 年出現在我生命中的可愛人們 香港泰國台灣 印尼 都認識好多有趣的靈魂 更懂得好好珍惜 隱藏 16 1.8萬 教育與學習 CIN…" at bounding box center [329, 3] width 373 height 433
click at [472, 131] on span "灣代代繁衍。它年幼時，披著金色毛絨，" at bounding box center [470, 132] width 75 height 13
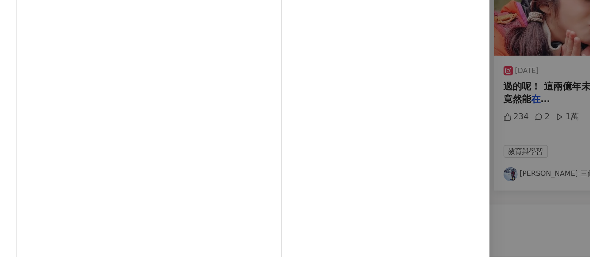
scroll to position [6, 0]
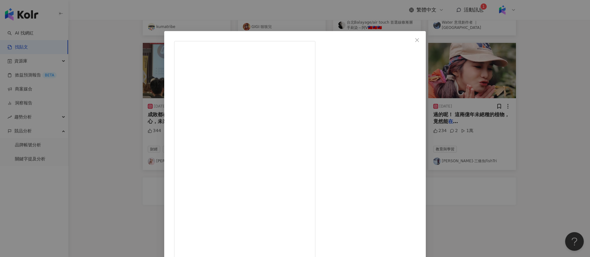
click at [514, 199] on div "詹喬愉-三條魚FishTri 2025/2/27 234 2 1萬 查看原始貼文" at bounding box center [295, 128] width 590 height 257
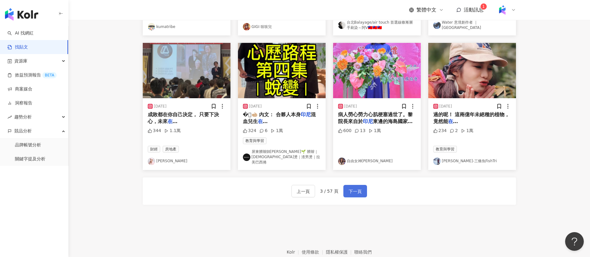
click at [362, 192] on button "下一頁" at bounding box center [355, 191] width 24 height 12
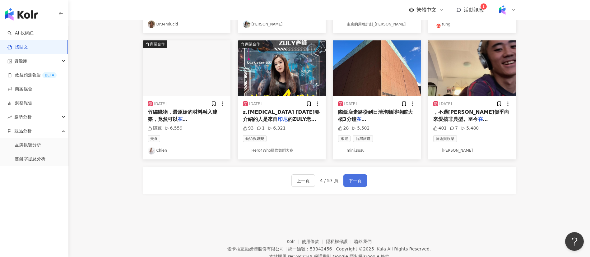
scroll to position [308, 0]
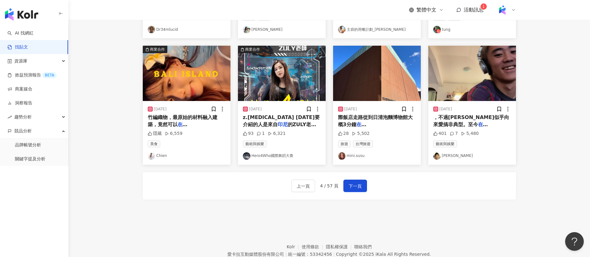
click at [468, 128] on span "灣還沒有遇過更暴力的Hardcore" at bounding box center [469, 134] width 73 height 13
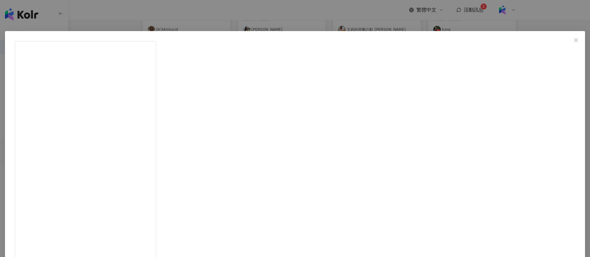
click at [510, 163] on div "曹瑋倫 2025/8/18 最近鍾愛Hardcore 前年 @dirtistyled 請來Whispers，雖然那天是Lazyfinga 放歌，不過Dirti…" at bounding box center [295, 128] width 590 height 257
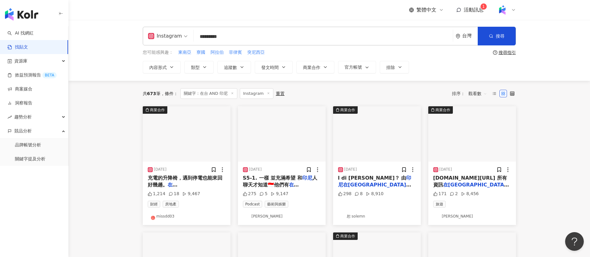
scroll to position [1, 0]
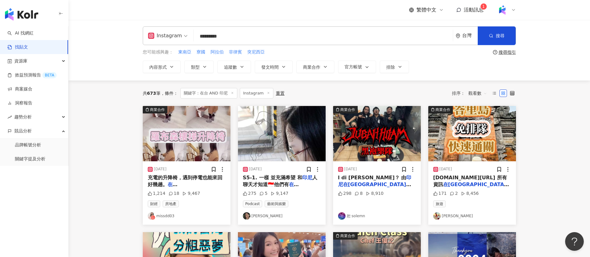
click at [296, 188] on span "仍能隔海投票的方式：上網登記，票會寄到台灣工作地點，投票日再去台灣各處的投票所投票！這樣參與國家的選舉！太酷了，偉哉" at bounding box center [280, 208] width 75 height 41
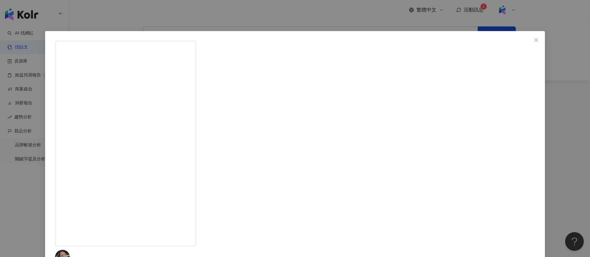
click at [119, 95] on div "周穆 2024/1/12 S5-1. 一樣 並充滿希望 和印尼人聊天才知道🇮🇩他們有在台仍能隔海投票的方式：上網登記，票會寄到台灣工作地點，投票日再去台灣各處…" at bounding box center [295, 128] width 590 height 257
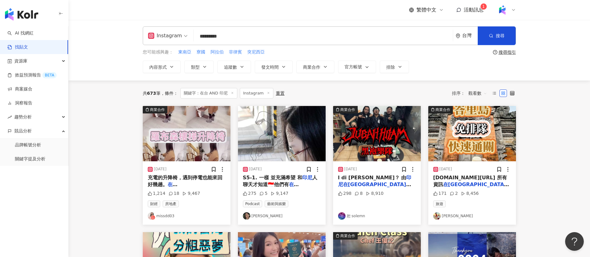
click at [166, 35] on div "Instagram" at bounding box center [165, 36] width 34 height 10
click at [102, 52] on div "Instagram ********* 台灣 搜尋 searchOperator 插入語法 完全符合 "" 聯集 OR 交集 AND 排除 - 群組 {} 您…" at bounding box center [329, 50] width 522 height 62
click at [467, 38] on div "台灣" at bounding box center [470, 35] width 16 height 5
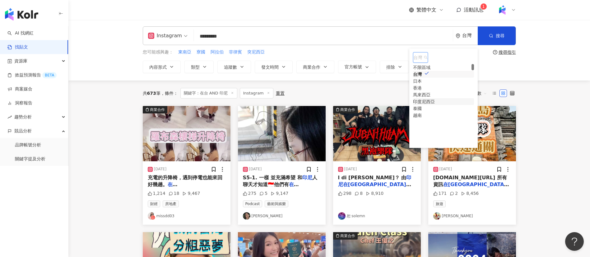
click at [433, 105] on div "印度尼西亞" at bounding box center [424, 101] width 22 height 7
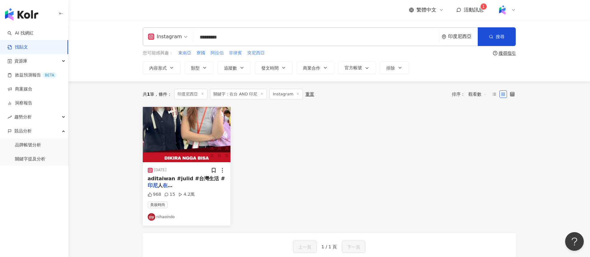
drag, startPoint x: 241, startPoint y: 35, endPoint x: 209, endPoint y: 32, distance: 32.8
click at [209, 32] on input "*********" at bounding box center [316, 36] width 240 height 13
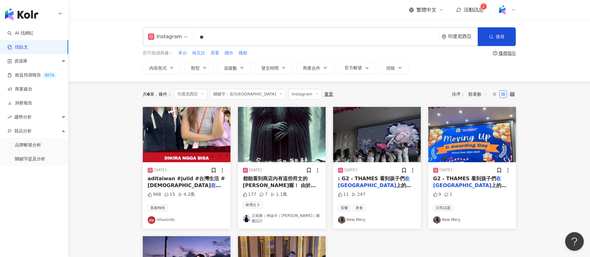
click at [281, 180] on span "都能看到商店內有這些符文的周邊喔！ 由於" at bounding box center [279, 182] width 73 height 13
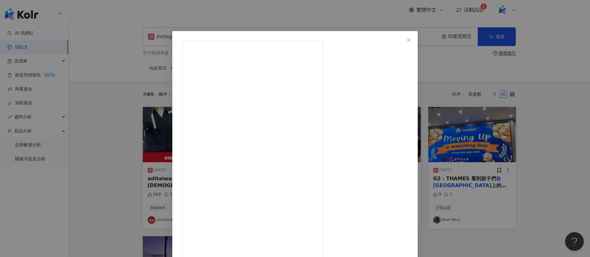
click at [455, 175] on div "正能量｜神諭卡｜盧恩｜圖騰設計 2025/4/25 【盧恩符文介紹】 - 大家知道盧恩符文是什麼嗎？ 他是兩千年前維京人用於貿易、書信以及占卜時所使用的文字，…" at bounding box center [295, 128] width 590 height 257
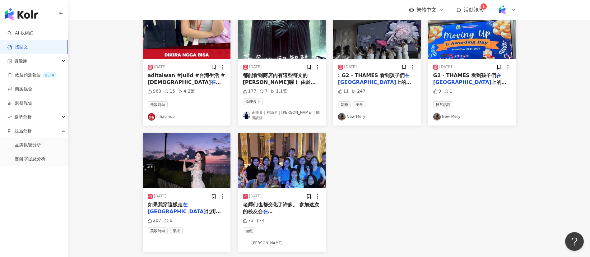
scroll to position [98, 0]
click at [187, 208] on mark "在台" at bounding box center [177, 208] width 58 height 13
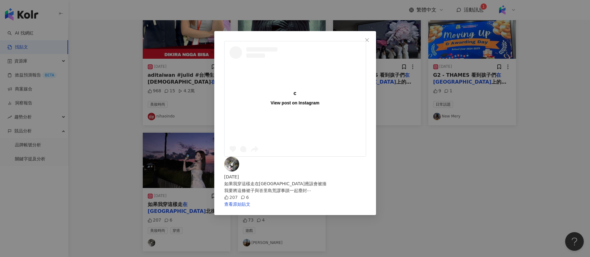
click at [478, 149] on div "View post on Instagram 2024/10/19 如果我穿這樣走在台北街頭應該會被揍 我要將這條裙子與峇里島荒謬事蹟一起塵封⋯ 207 6 …" at bounding box center [295, 128] width 590 height 257
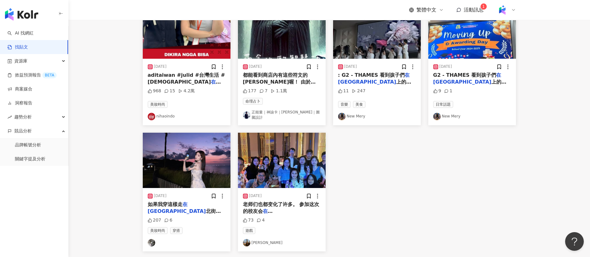
scroll to position [0, 0]
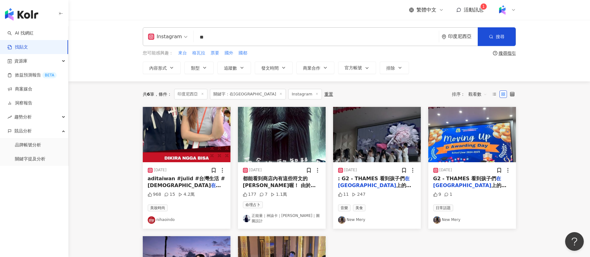
click at [218, 32] on input "**" at bounding box center [316, 36] width 240 height 13
type input "*"
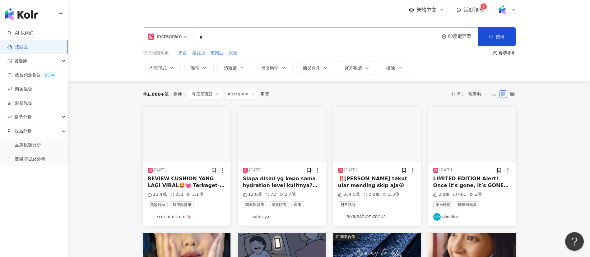
type input "*"
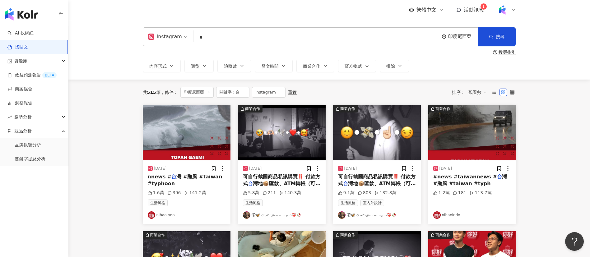
scroll to position [34, 0]
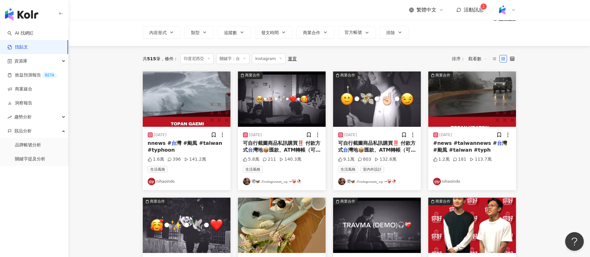
click at [357, 141] on span "可自行截圖商品私訊購買‼️ 付款方式" at bounding box center [377, 146] width 78 height 13
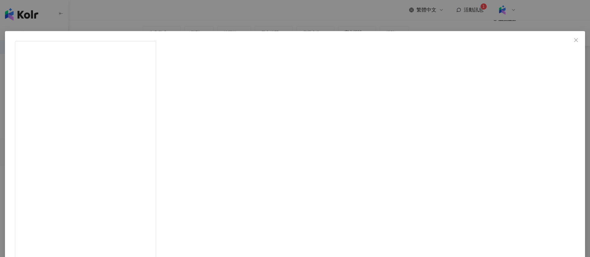
click at [494, 184] on div "😻⃟⃖⃗🦋 𝓢𝓸𝔁𝓽𝓪𝓰𝓲𝓷𝓪𝓶_𝓾𝔃 →❤️‍🩹🥀 2025/8/24 🥹❤️‍🩹 . . . . . . . . . . . . . . #🎂要怎麼不經意…" at bounding box center [295, 128] width 590 height 257
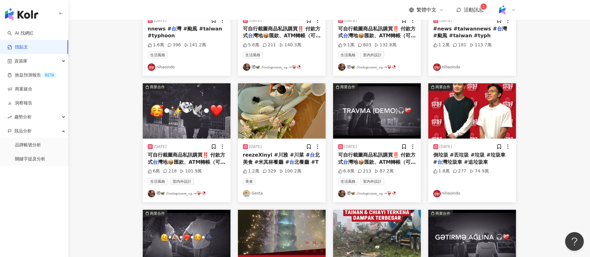
scroll to position [143, 0]
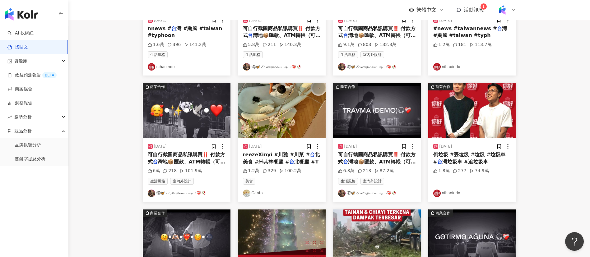
click at [553, 196] on main "Instagram * 印度尼西亞 搜尋 searchOperator 插入語法 完全符合 "" 聯集 OR 交集 AND 排除 - 群組 {} 搜尋指引 內…" at bounding box center [329, 128] width 522 height 502
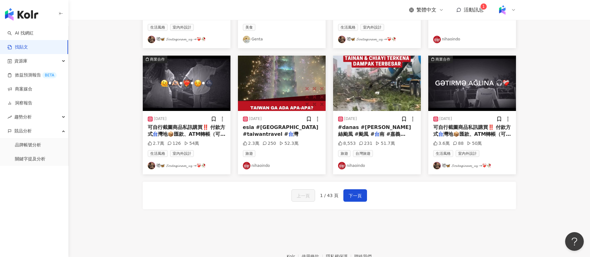
scroll to position [306, 0]
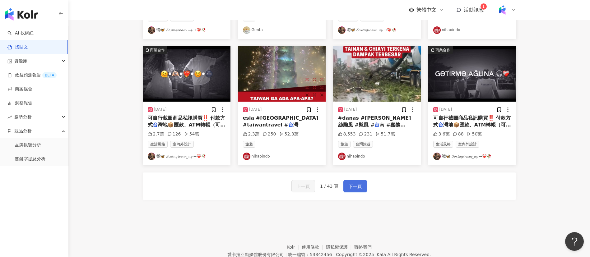
click at [350, 190] on span "下一頁" at bounding box center [355, 186] width 13 height 7
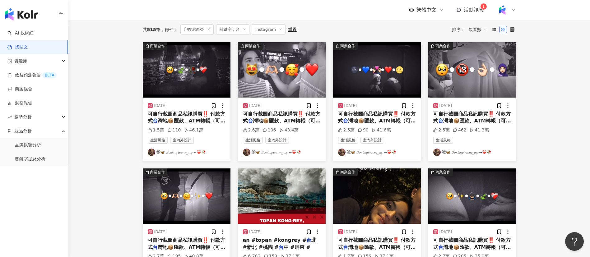
scroll to position [0, 0]
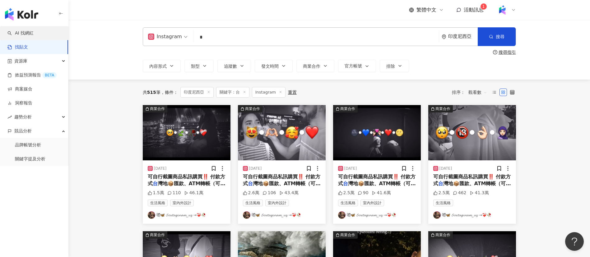
click at [31, 35] on link "AI 找網紅" at bounding box center [20, 33] width 26 height 6
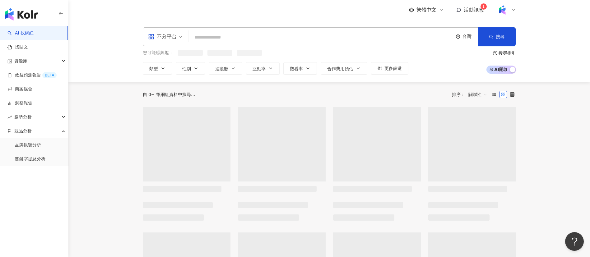
click at [467, 37] on div "台灣" at bounding box center [470, 36] width 16 height 5
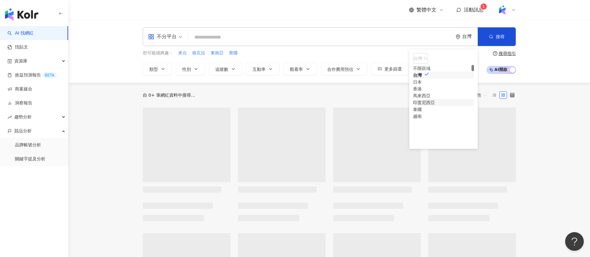
click at [435, 106] on div "印度尼西亞" at bounding box center [424, 102] width 22 height 7
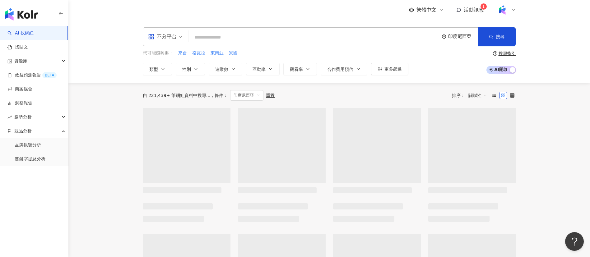
click at [276, 7] on div "繁體中文 活動訊息 1" at bounding box center [329, 10] width 373 height 20
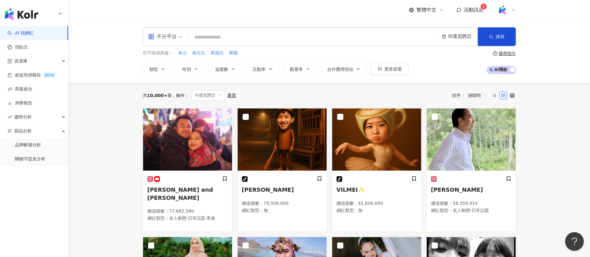
click at [283, 36] on input "search" at bounding box center [313, 37] width 245 height 12
click at [179, 53] on span "來台" at bounding box center [182, 53] width 9 height 6
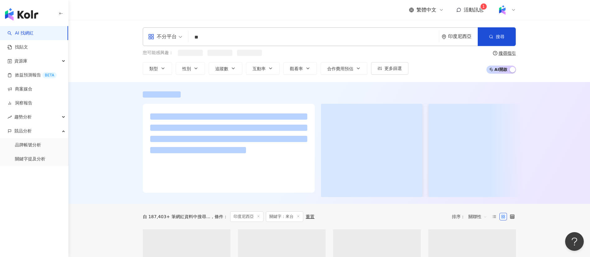
click at [90, 143] on div at bounding box center [329, 143] width 522 height 122
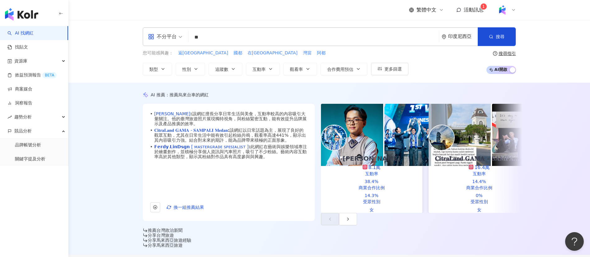
click at [201, 37] on input "**" at bounding box center [313, 37] width 245 height 12
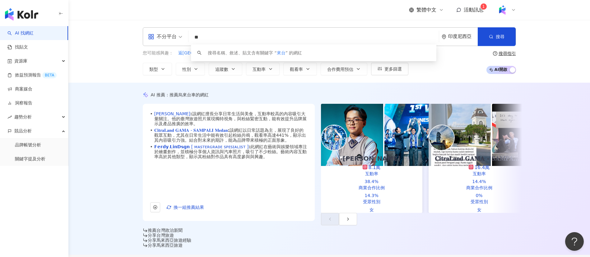
type input "*"
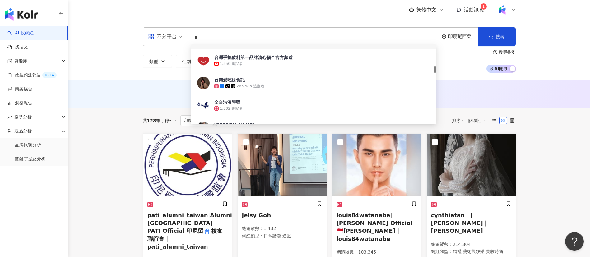
drag, startPoint x: 213, startPoint y: 40, endPoint x: 177, endPoint y: 39, distance: 35.8
click at [177, 39] on div "不分平台 * 印度尼西亞 搜尋 9ba17780-a565-4d2d-894b-1ea9254b62f9 9d542816-55e8-4d17-8a04-d3…" at bounding box center [329, 36] width 373 height 19
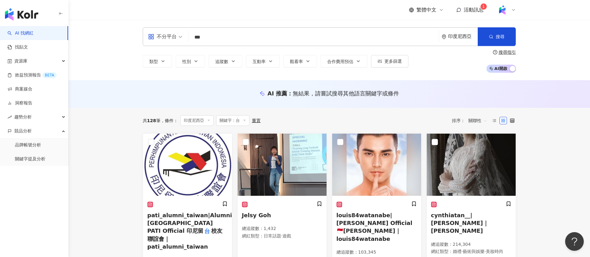
type input "***"
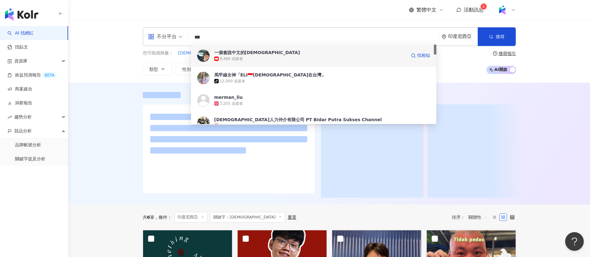
click at [350, 51] on span "一個會說中文的印尼人" at bounding box center [310, 52] width 192 height 6
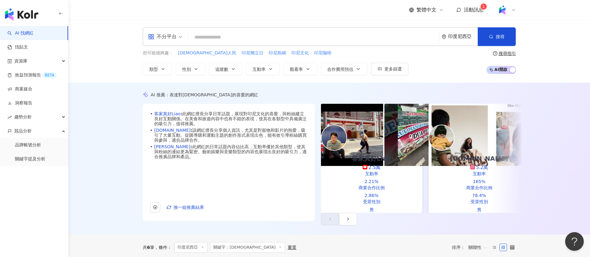
scroll to position [1, 0]
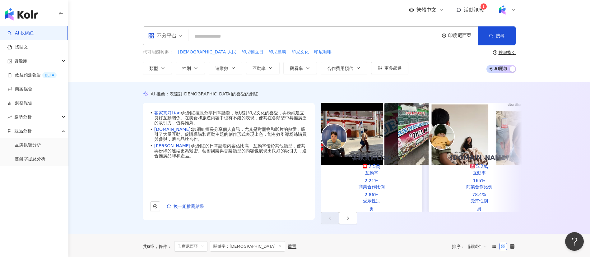
click at [459, 33] on div "印度尼西亞" at bounding box center [463, 35] width 30 height 5
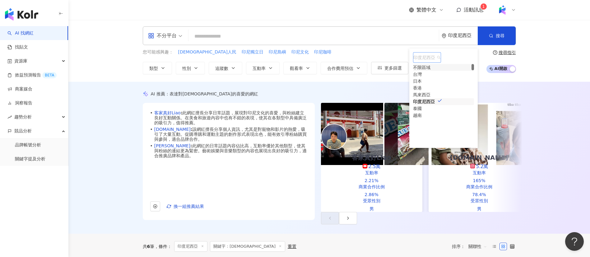
click at [430, 70] on div "不限區域" at bounding box center [421, 67] width 17 height 7
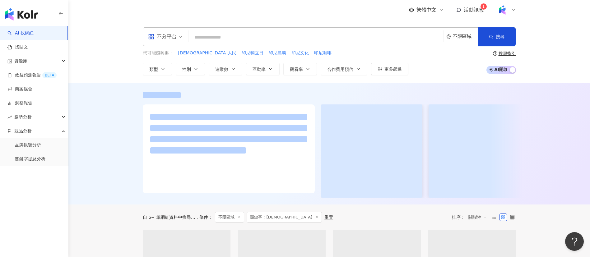
click at [568, 50] on div "不分平台 不限區域 搜尋 5d41b68b-ef93-4058-91ee-1af43d51f3c6 一個會說中文的印尼人 9,480 追蹤者 馬甲線女神「EL…" at bounding box center [329, 51] width 522 height 63
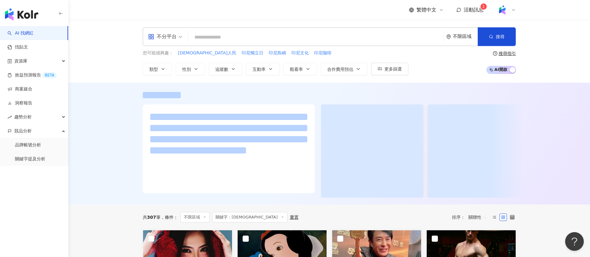
click at [458, 36] on div "不限區域" at bounding box center [465, 36] width 25 height 5
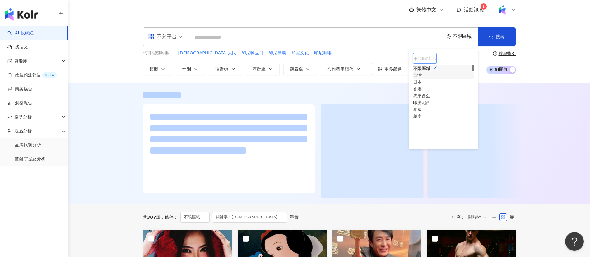
click at [422, 79] on div "台灣" at bounding box center [417, 75] width 9 height 7
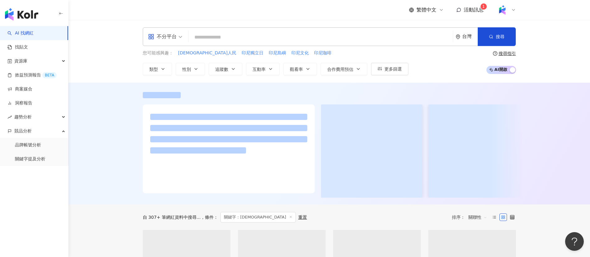
click at [552, 56] on div "不分平台 台灣 台灣 台灣 unlimit tw jp 不限區域 台灣 日本 香港 馬來西亞 印度尼西亞 泰國 越南 搜尋 5d41b68b-ef93-405…" at bounding box center [329, 51] width 522 height 63
click at [438, 67] on div "您可能感興趣： 印尼人民 印尼獨立日 印尼島嶼 印尼文化 印尼咖啡 類型 性別 追蹤數 互動率 觀看率 合作費用預估 更多篩選 搜尋指引 AI 開啟 AI 關閉" at bounding box center [329, 63] width 373 height 26
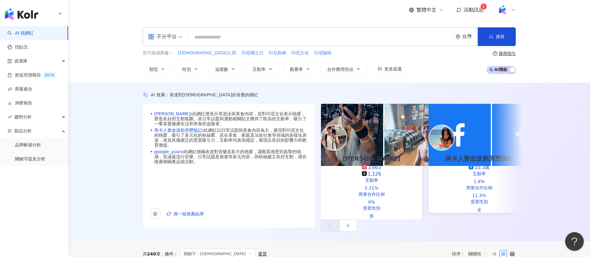
click at [243, 40] on input "search" at bounding box center [320, 37] width 259 height 12
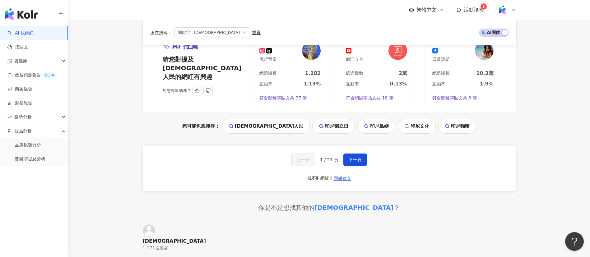
scroll to position [717, 0]
click at [350, 158] on span "下一頁" at bounding box center [355, 160] width 13 height 5
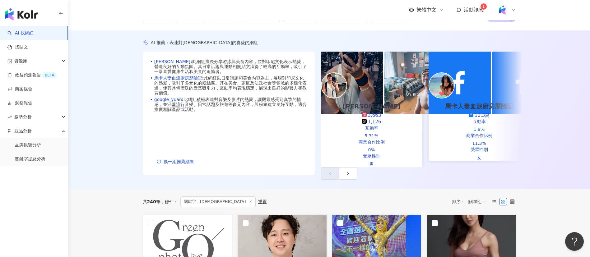
scroll to position [0, 0]
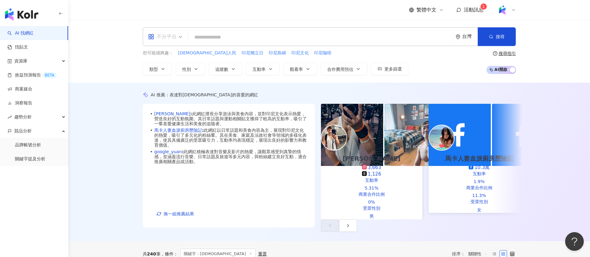
click at [164, 39] on div "不分平台" at bounding box center [162, 37] width 29 height 10
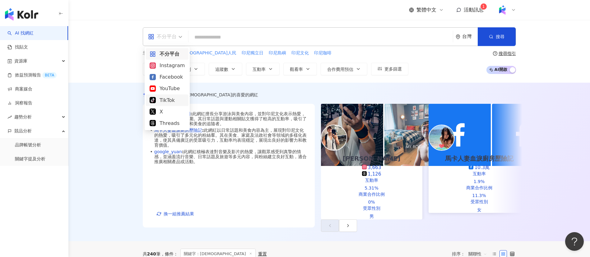
click at [171, 99] on div "TikTok" at bounding box center [167, 100] width 35 height 8
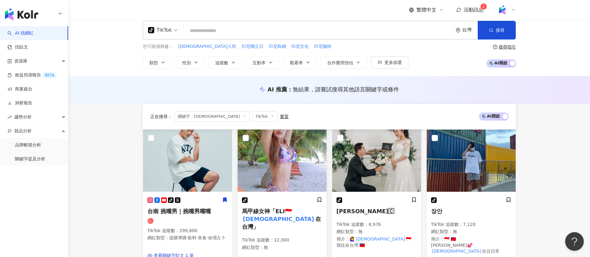
scroll to position [6, 0]
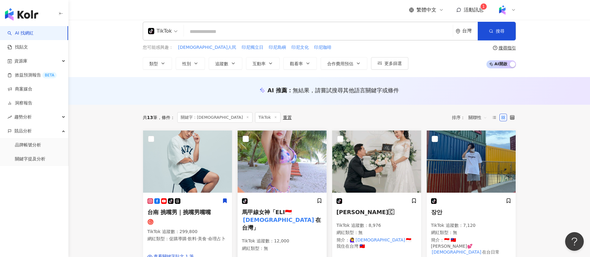
click at [282, 215] on span "馬甲線女神「ELI🇮🇩" at bounding box center [267, 212] width 50 height 7
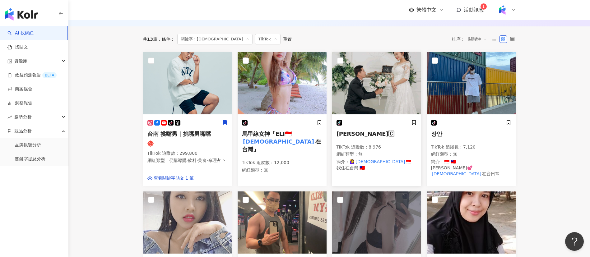
click at [396, 149] on p "TikTok 追蹤數 ： 8,976" at bounding box center [377, 147] width 80 height 6
drag, startPoint x: 474, startPoint y: 146, endPoint x: 351, endPoint y: 81, distance: 139.4
click at [474, 146] on p "TikTok 追蹤數 ： 7,120" at bounding box center [471, 147] width 80 height 6
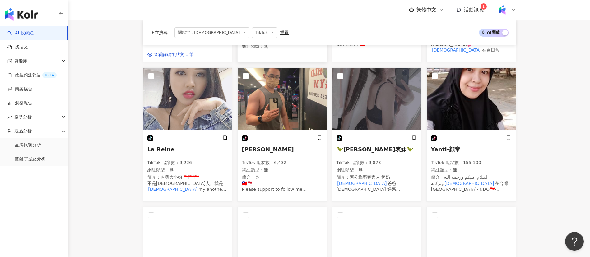
scroll to position [208, 0]
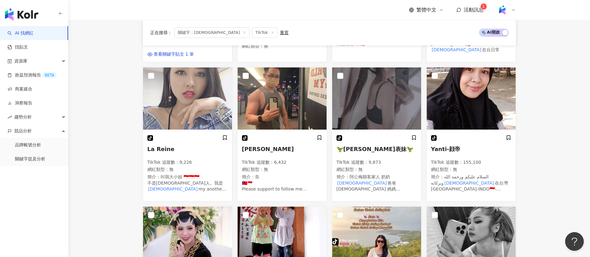
click at [122, 171] on main "TikTok 台灣 搜尋 5d41b68b-ef93-4058-91ee-1af43d51f3c6 一個會說中文的印尼人 9,480 追蹤者 馬甲線女神「EL…" at bounding box center [329, 204] width 522 height 784
click at [99, 155] on main "TikTok 台灣 搜尋 5d41b68b-ef93-4058-91ee-1af43d51f3c6 一個會說中文的印尼人 9,480 追蹤者 馬甲線女神「EL…" at bounding box center [329, 204] width 522 height 784
click at [192, 186] on mark "印尼人" at bounding box center [172, 189] width 51 height 7
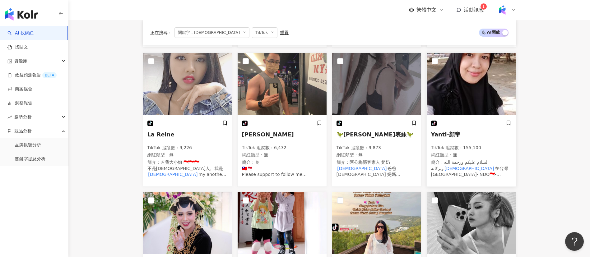
click at [471, 155] on p "網紅類型 ： 無" at bounding box center [471, 155] width 80 height 6
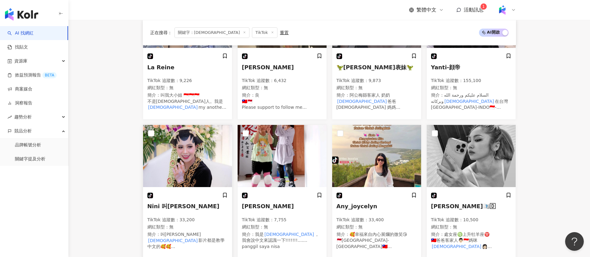
scroll to position [307, 0]
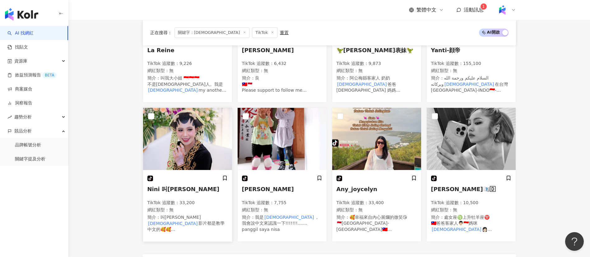
click at [178, 207] on p "網紅類型 ： 無" at bounding box center [187, 210] width 80 height 6
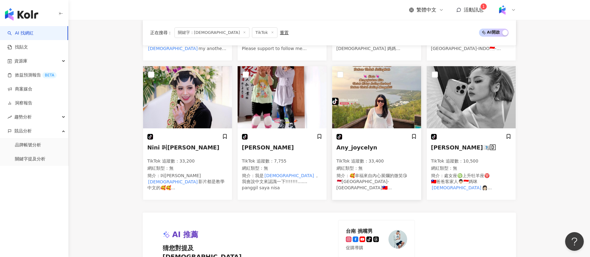
scroll to position [379, 0]
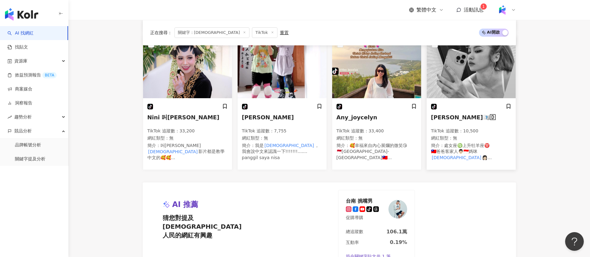
click at [459, 133] on div "TikTok 追蹤數 ： 10,500 網紅類型 ： 無 簡介 ： 處女座♍️上升牡羊座♈️ 🇹🇼爸爸客家人👨🏻🇮🇩媽咪 印尼人 👩🏻 歡迎交朋友🫰🏼 找我可…" at bounding box center [471, 144] width 80 height 33
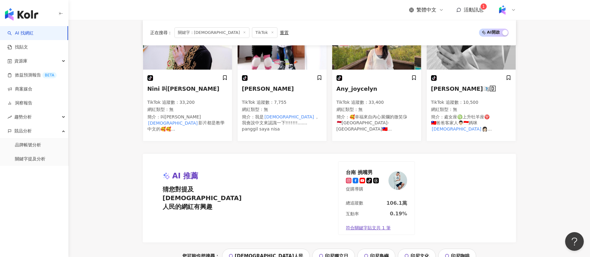
scroll to position [338, 0]
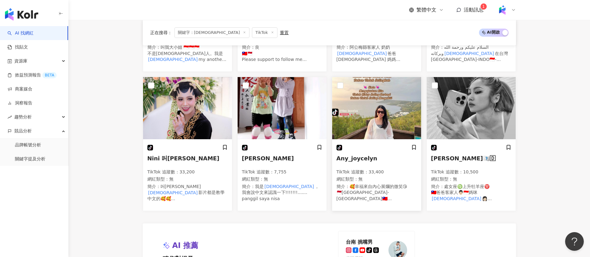
click at [403, 170] on p "TikTok 追蹤數 ： 33,400" at bounding box center [377, 172] width 80 height 6
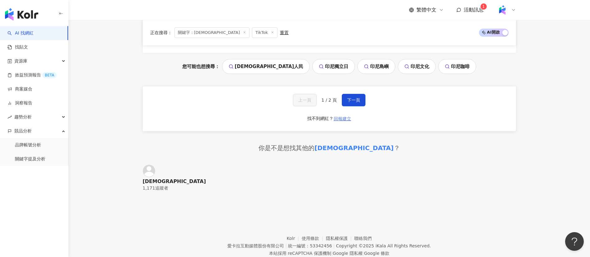
scroll to position [608, 0]
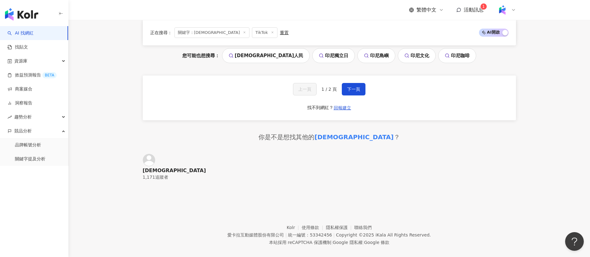
drag, startPoint x: 348, startPoint y: 85, endPoint x: 330, endPoint y: 98, distance: 21.7
click at [348, 87] on span "下一頁" at bounding box center [353, 89] width 13 height 5
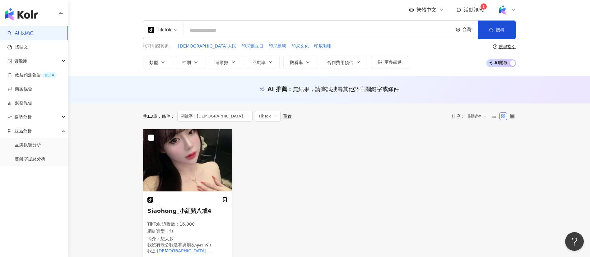
scroll to position [3, 0]
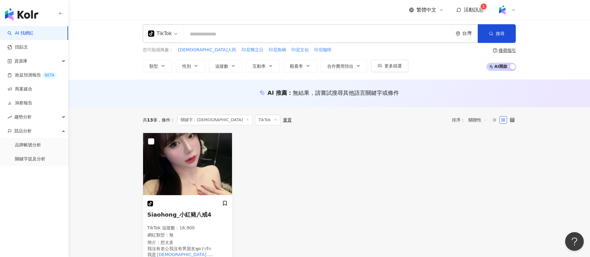
click at [171, 37] on div "TikTok" at bounding box center [160, 34] width 24 height 10
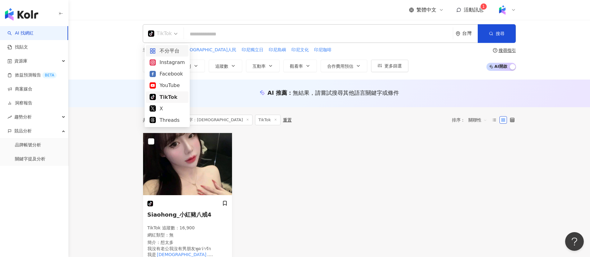
click at [166, 48] on div "不分平台" at bounding box center [167, 51] width 35 height 8
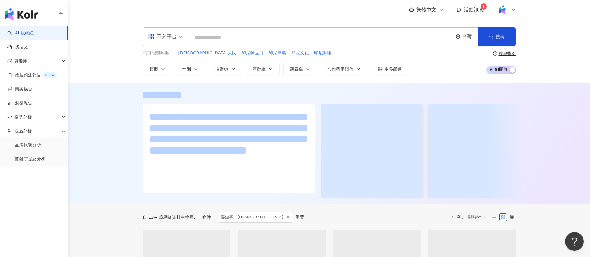
click at [260, 34] on input "search" at bounding box center [320, 37] width 259 height 12
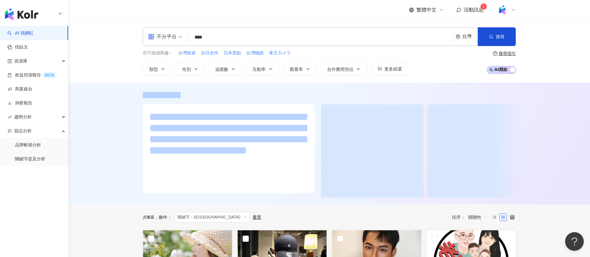
click at [249, 18] on div "繁體中文 活動訊息 1" at bounding box center [329, 10] width 373 height 20
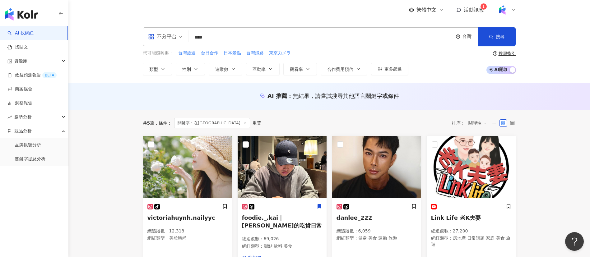
scroll to position [95, 0]
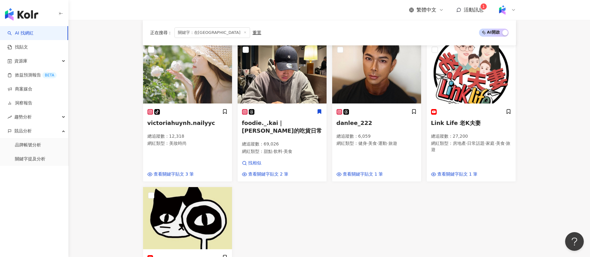
click at [318, 217] on div "tiktok-icon victoriahuynh.nailyyc 總追蹤數 ： 12,318 網紅類型 ： 美妝時尚 查看關鍵字貼文 3 筆 foodie.…" at bounding box center [329, 175] width 378 height 268
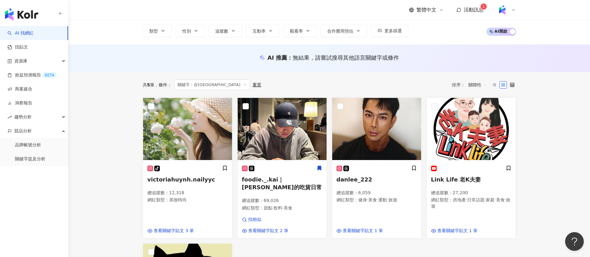
scroll to position [39, 0]
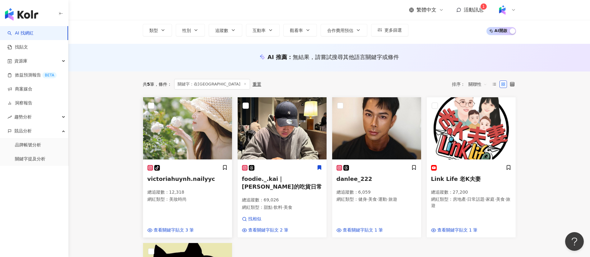
click at [176, 191] on p "總追蹤數 ： 12,318" at bounding box center [187, 192] width 80 height 6
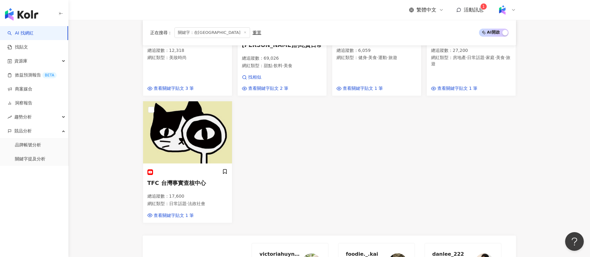
scroll to position [100, 0]
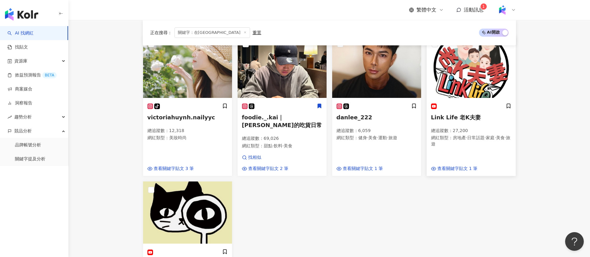
click at [456, 138] on span "房地產" at bounding box center [459, 137] width 13 height 5
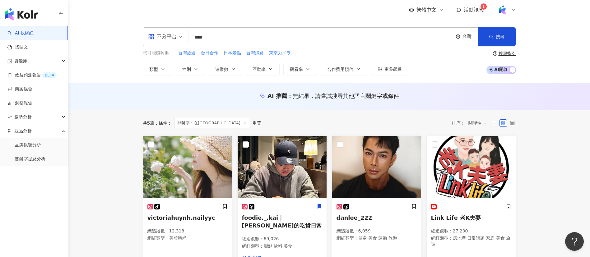
drag, startPoint x: 186, startPoint y: 39, endPoint x: 159, endPoint y: 35, distance: 27.0
click at [159, 35] on div "不分平台 **** 台灣 搜尋 https://www.tiktok.com/@hanaminh7 hanaminh7 tiktok-icon 1,149 追…" at bounding box center [329, 36] width 373 height 19
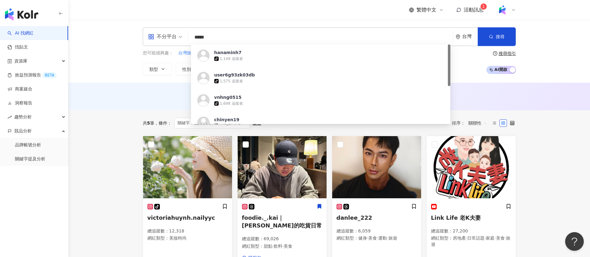
type input "***"
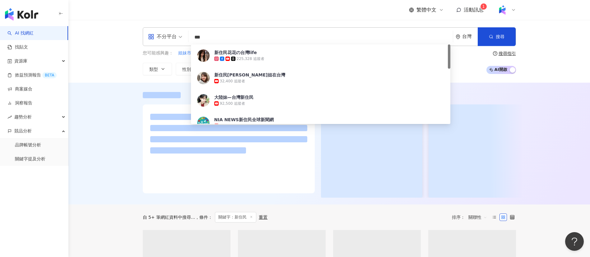
click at [237, 54] on div "新住民花花の台灣life" at bounding box center [235, 52] width 43 height 6
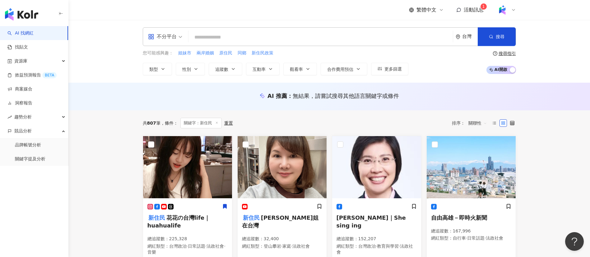
click at [225, 41] on input "search" at bounding box center [320, 37] width 259 height 12
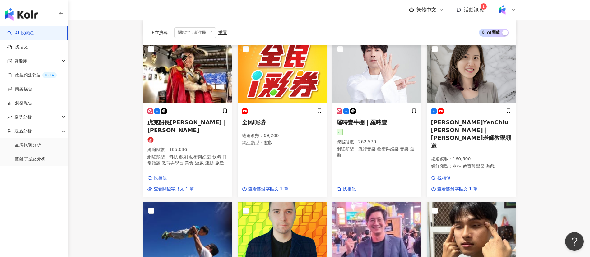
scroll to position [272, 0]
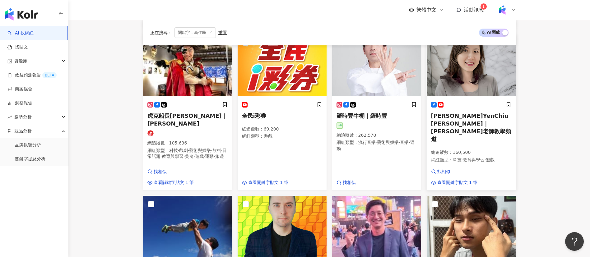
click at [467, 150] on p "總追蹤數 ： 160,500" at bounding box center [471, 153] width 80 height 6
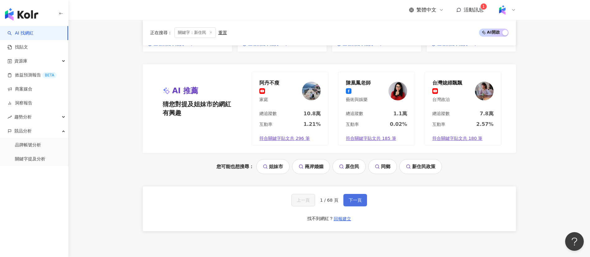
scroll to position [574, 0]
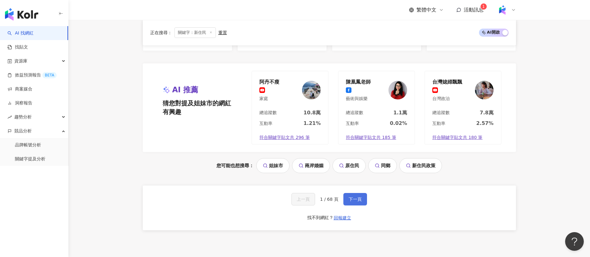
click at [357, 197] on span "下一頁" at bounding box center [355, 199] width 13 height 5
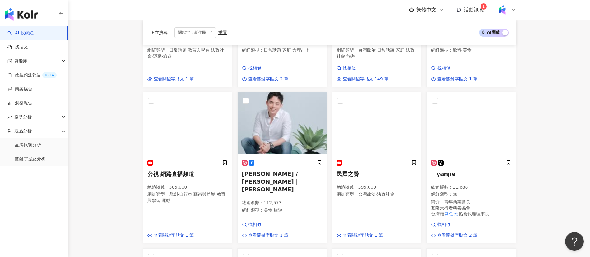
scroll to position [188, 0]
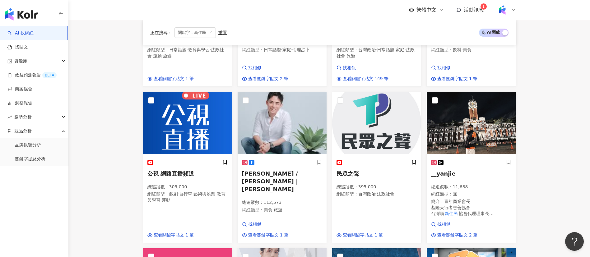
click at [128, 189] on main "不分平台 台灣 搜尋 34ab8de9-64f8-4486-9238-82854420cb9a 新住民花花の台灣life 225,328 追蹤者 新住民小艾姐…" at bounding box center [329, 210] width 522 height 759
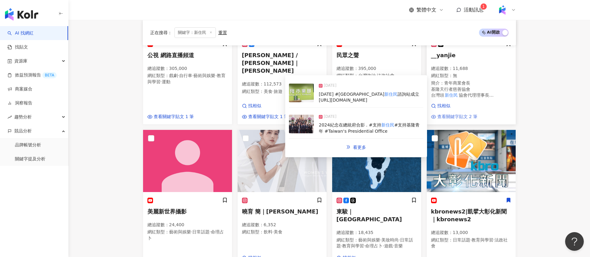
scroll to position [209, 0]
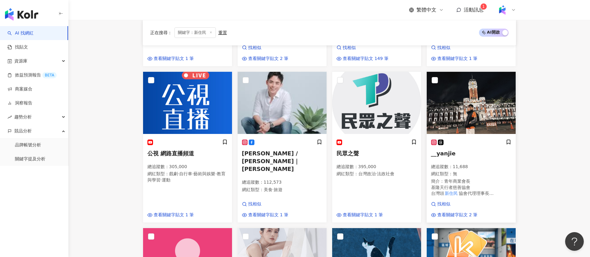
click at [466, 172] on p "網紅類型 ： 無" at bounding box center [471, 174] width 80 height 6
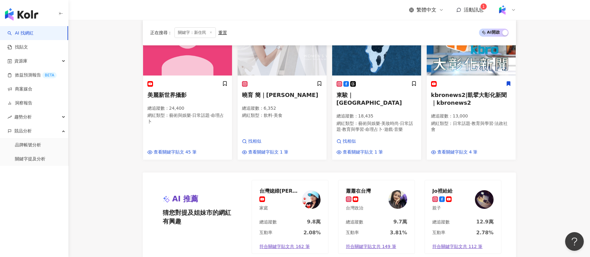
scroll to position [537, 0]
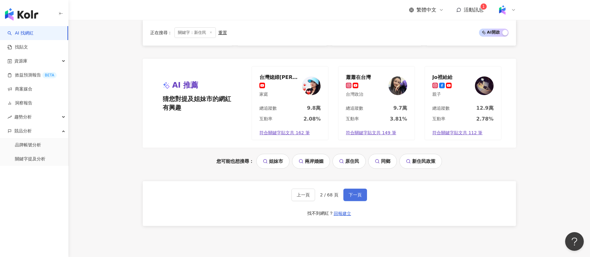
click at [355, 194] on span "下一頁" at bounding box center [355, 195] width 13 height 5
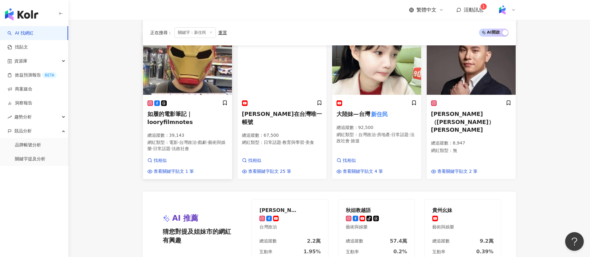
scroll to position [568, 0]
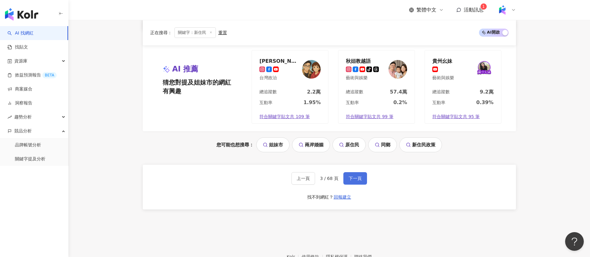
click at [347, 174] on button "下一頁" at bounding box center [355, 178] width 24 height 12
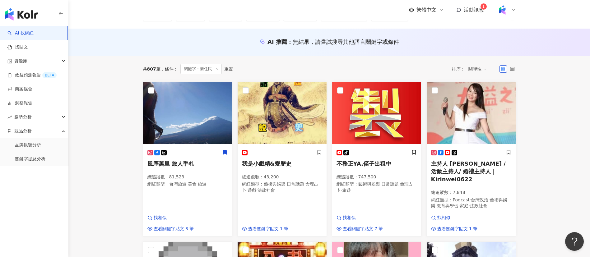
scroll to position [0, 0]
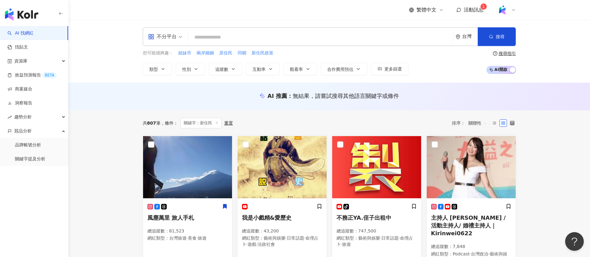
click at [231, 35] on input "search" at bounding box center [320, 37] width 259 height 12
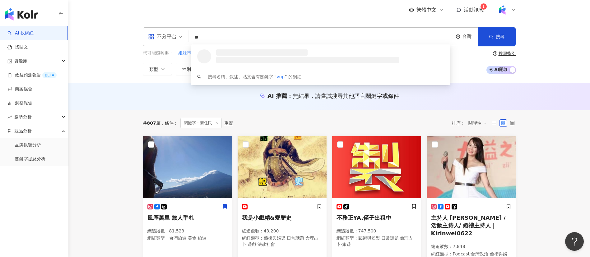
type input "*"
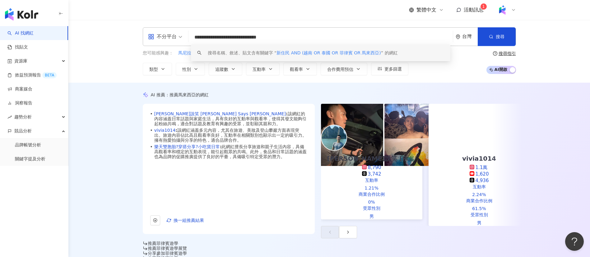
type input "**********"
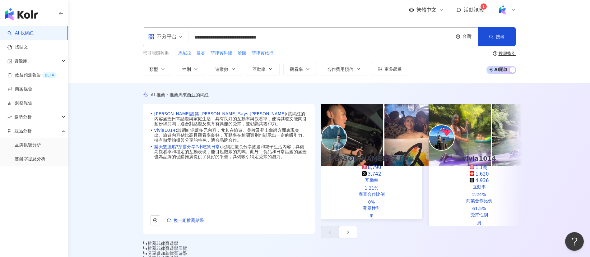
drag, startPoint x: 556, startPoint y: 66, endPoint x: 551, endPoint y: 66, distance: 4.7
click at [556, 66] on div "**********" at bounding box center [329, 51] width 522 height 63
click at [363, 15] on div "繁體中文 活動訊息 1" at bounding box center [329, 10] width 373 height 20
click at [423, 75] on div "**********" at bounding box center [329, 51] width 522 height 63
click at [99, 132] on div "AI 推薦 ： 推薦馬來西亞的網紅 • 傑瑞說笑 Jerry Says Cheese : 該網紅的內容涵蓋日常話題與家庭生活，具有良好的互動率與觀看率，使得其…" at bounding box center [329, 175] width 522 height 185
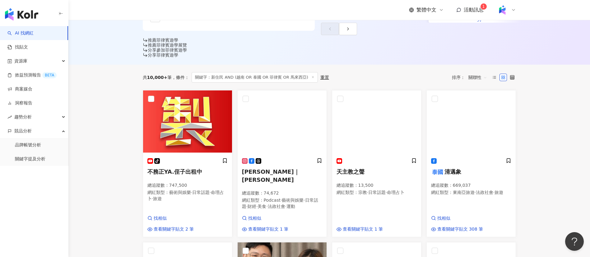
scroll to position [206, 0]
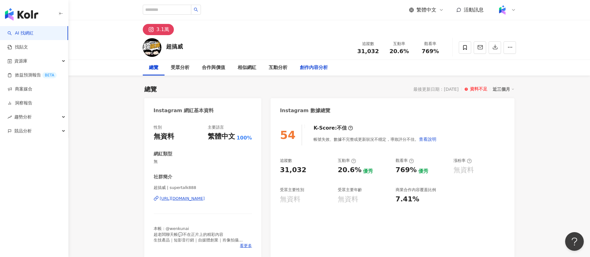
click at [309, 67] on div "創作內容分析" at bounding box center [314, 67] width 28 height 7
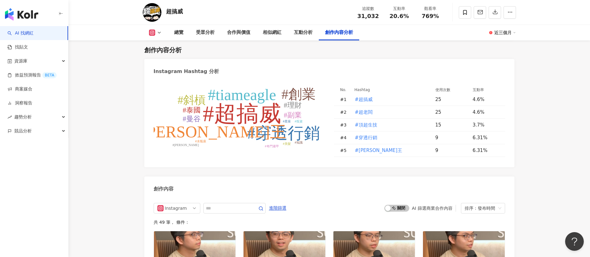
scroll to position [1712, 0]
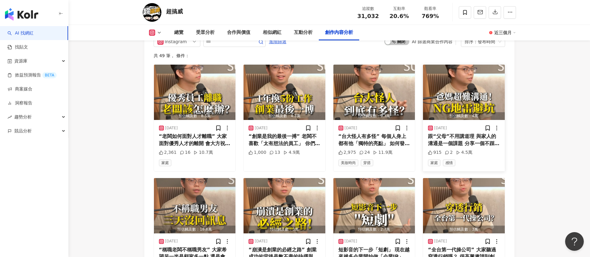
click at [450, 146] on div "跟“父母”不用講道理 與家人的溝通是一個課題 分享一個不踩雷實用的相處方法 如果你與家人的想法不同 你會如何溝通呢？歡迎留言分享💡 #超老闆 #超搞威 #比利…" at bounding box center [464, 140] width 72 height 14
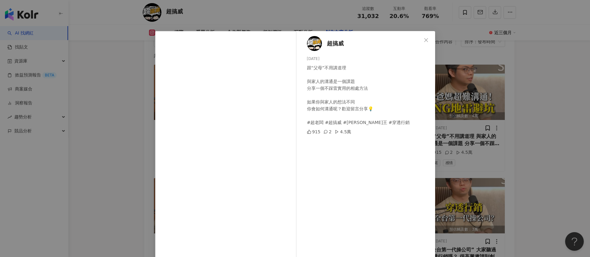
scroll to position [22, 0]
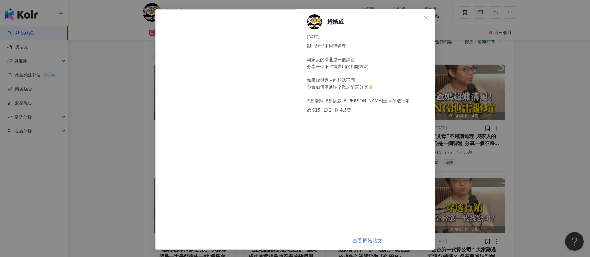
click at [368, 243] on link "查看原始貼文" at bounding box center [367, 241] width 30 height 6
click at [540, 55] on div "超搞威 2025/2/5 跟“父母”不用講道理 與家人的溝通是一個課題 分享一個不踩雷實用的相處方法 如果你與家人的想法不同 你會如何溝通呢？歡迎留言分享💡 …" at bounding box center [295, 128] width 590 height 257
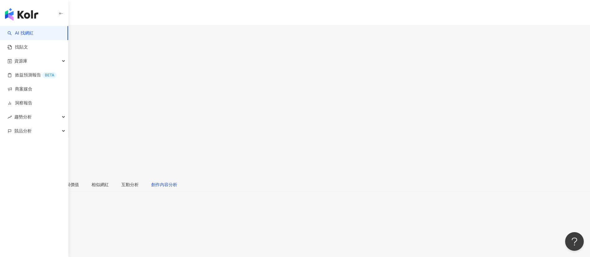
click at [177, 181] on div "創作內容分析" at bounding box center [164, 184] width 26 height 7
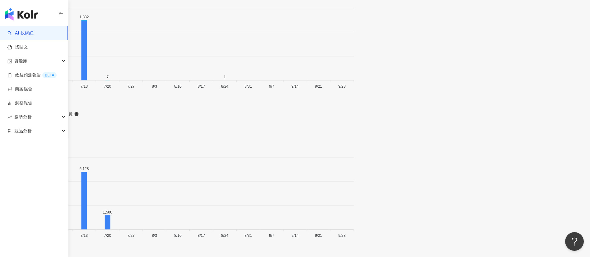
scroll to position [2071, 0]
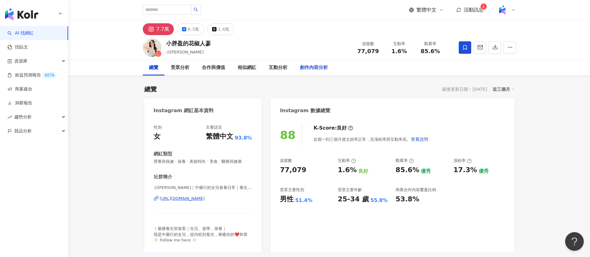
click at [311, 68] on div "創作內容分析" at bounding box center [314, 67] width 28 height 7
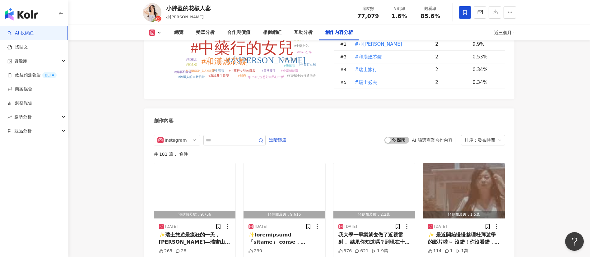
scroll to position [1940, 0]
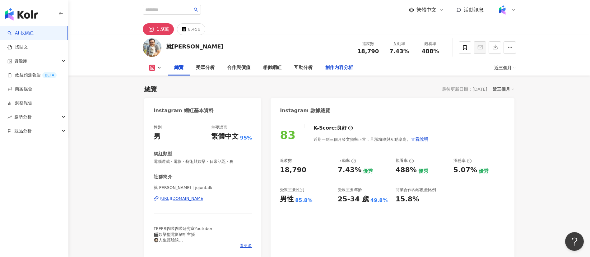
click at [340, 65] on div "創作內容分析" at bounding box center [339, 67] width 28 height 7
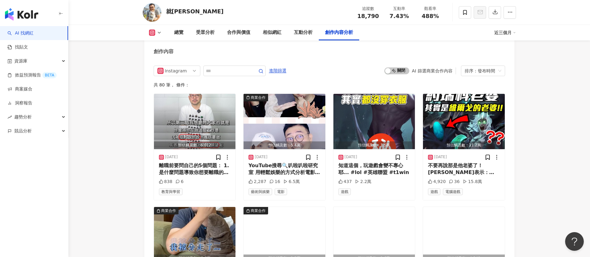
scroll to position [1942, 0]
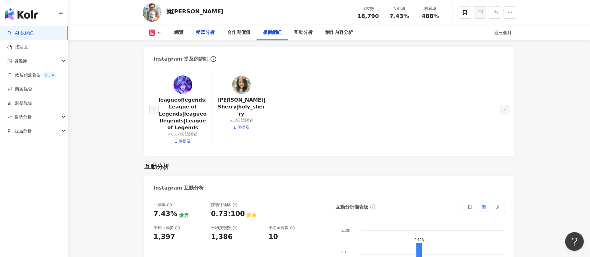
click at [208, 28] on div "受眾分析" at bounding box center [205, 33] width 31 height 16
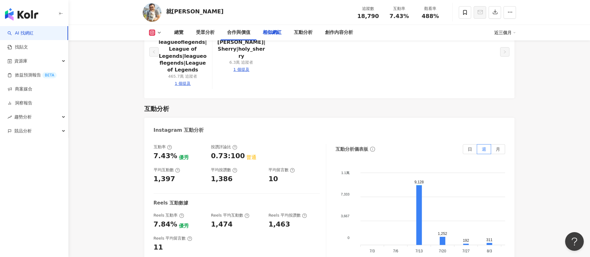
scroll to position [1292, 0]
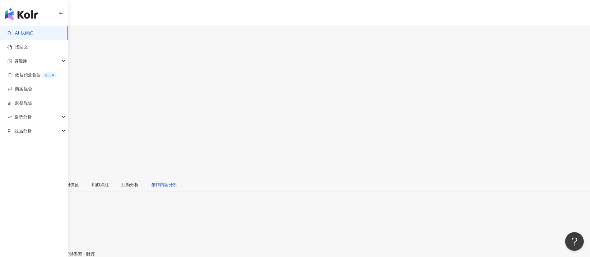
click at [177, 181] on div "創作內容分析" at bounding box center [164, 184] width 26 height 7
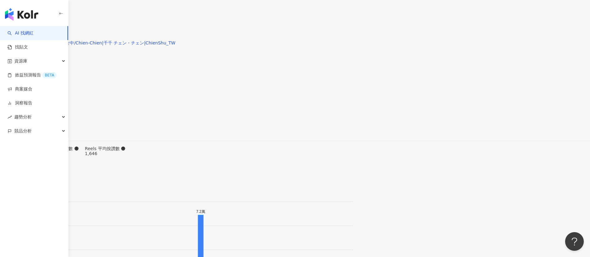
scroll to position [1871, 0]
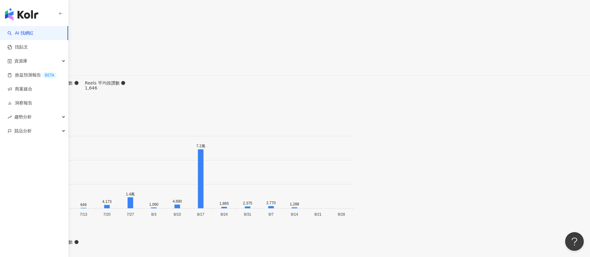
scroll to position [2019, 0]
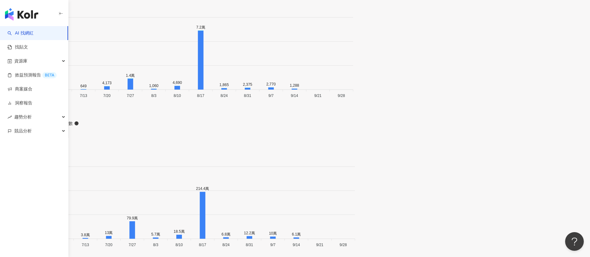
scroll to position [2139, 0]
drag, startPoint x: 182, startPoint y: 10, endPoint x: 163, endPoint y: 8, distance: 19.1
copy div "Wawa"
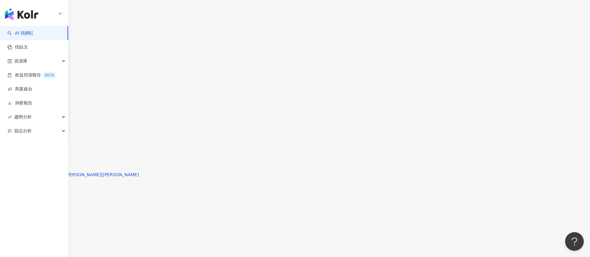
scroll to position [1721, 0]
drag, startPoint x: 378, startPoint y: 21, endPoint x: 351, endPoint y: 17, distance: 26.8
copy span "35,571"
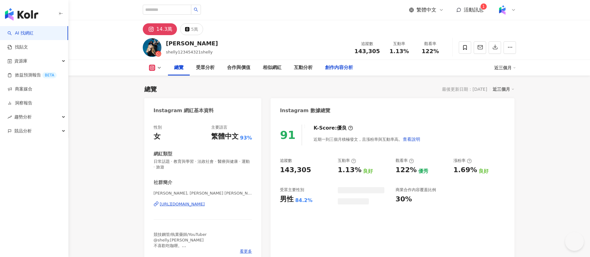
click at [340, 69] on div "創作內容分析" at bounding box center [339, 67] width 28 height 7
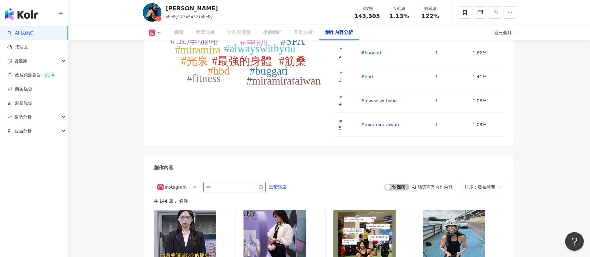
click at [243, 184] on input "text" at bounding box center [228, 187] width 44 height 7
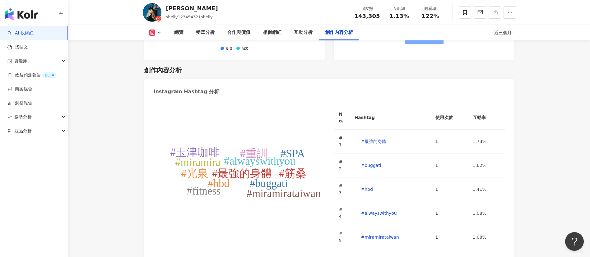
type input "*"
type input "**"
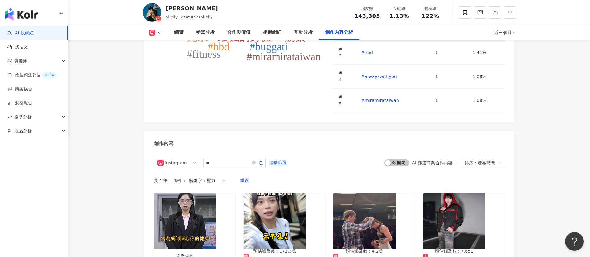
scroll to position [1944, 0]
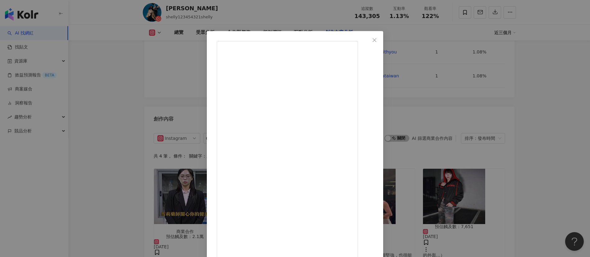
scroll to position [128, 0]
click at [463, 217] on div "Shelly雪莉零 2025/9/12 隱藏 54 1.9萬 查看原始貼文" at bounding box center [295, 128] width 590 height 257
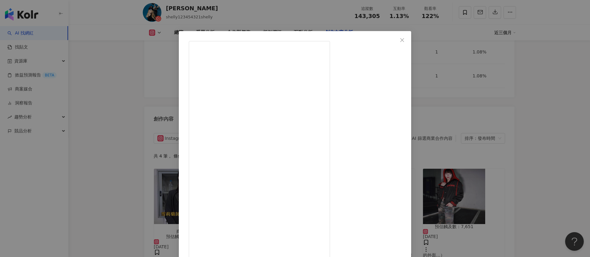
scroll to position [101, 0]
click at [446, 196] on div "Shelly雪莉零 2025/7/10 隱藏 20 240.2萬 查看原始貼文" at bounding box center [295, 128] width 590 height 257
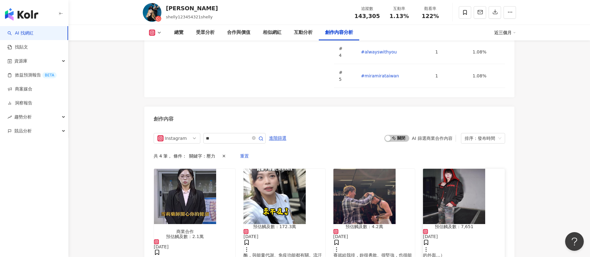
click at [455, 253] on span "的外面…） 才有辦法睡覺…. 還有過心理" at bounding box center [439, 260] width 32 height 15
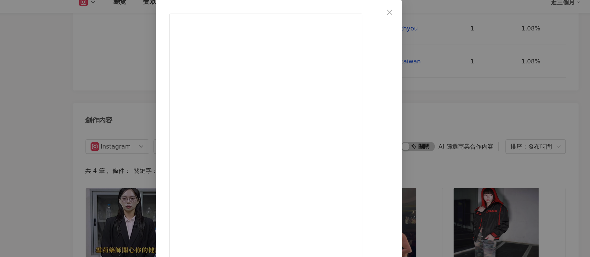
scroll to position [57, 0]
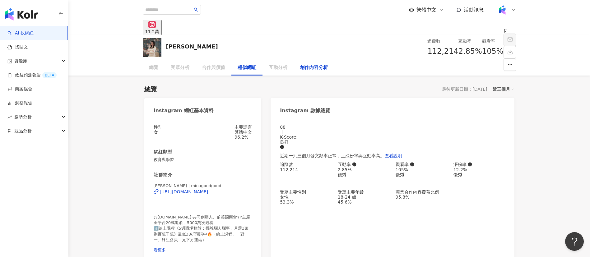
click at [314, 67] on div "創作內容分析" at bounding box center [314, 67] width 28 height 7
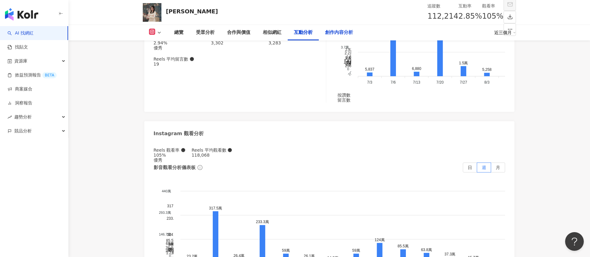
click at [336, 32] on div "創作內容分析" at bounding box center [339, 32] width 28 height 7
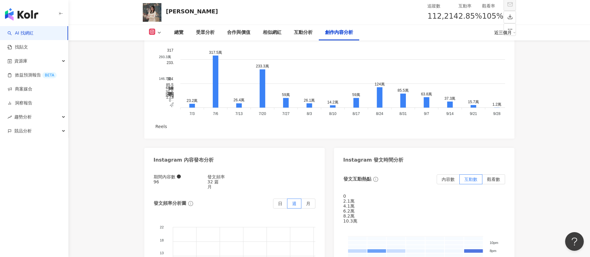
scroll to position [1895, 0]
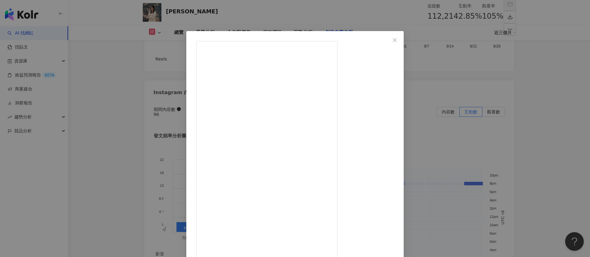
click at [486, 153] on div "[PERSON_NAME] [DATE] 你是嗎？《5週職場翻盤計畫》最低38折：[URL][DOMAIN_NAME] （點選主頁連結或私我索取連結） 950…" at bounding box center [295, 128] width 590 height 257
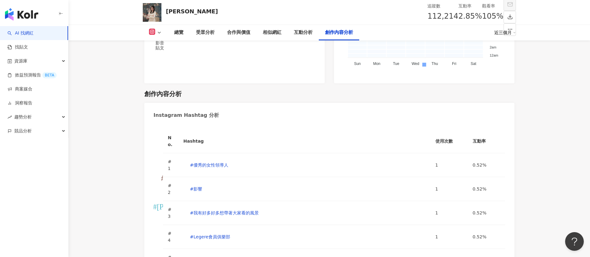
scroll to position [2108, 0]
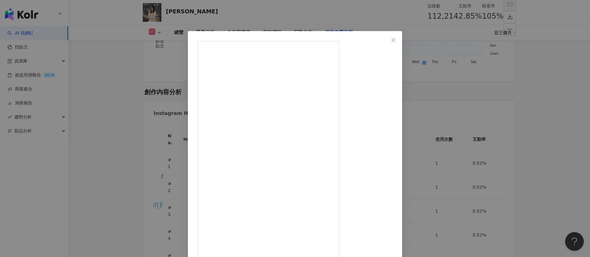
scroll to position [22, 0]
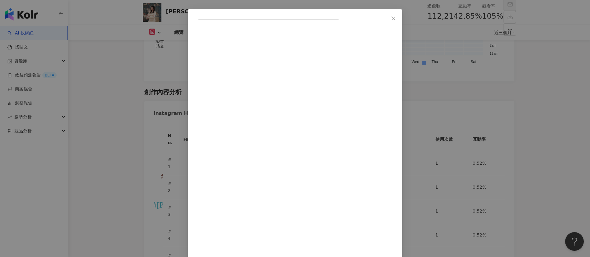
click at [459, 143] on div "吳允婷Mina 2025/9/19 不糾結！《人際關係全攻略》49折優惠：https://lihi.cc/HMmFJ （點選主頁連結或私我索取連結） 911 …" at bounding box center [295, 128] width 590 height 257
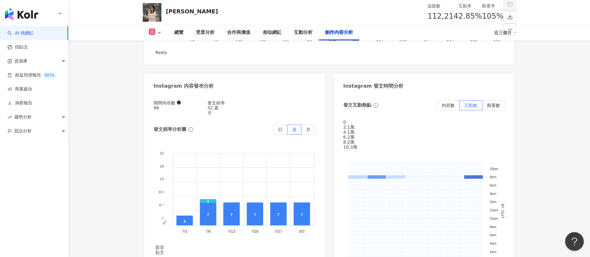
scroll to position [1901, 0]
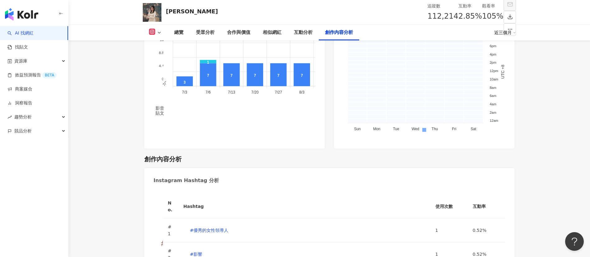
scroll to position [2158, 0]
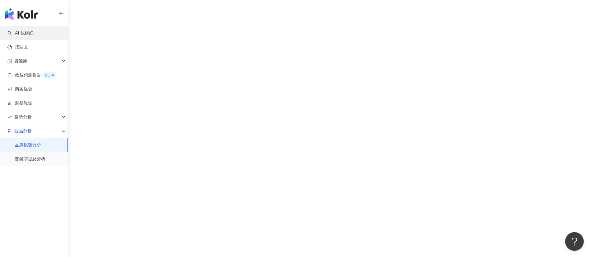
click at [34, 31] on link "AI 找網紅" at bounding box center [20, 33] width 26 height 6
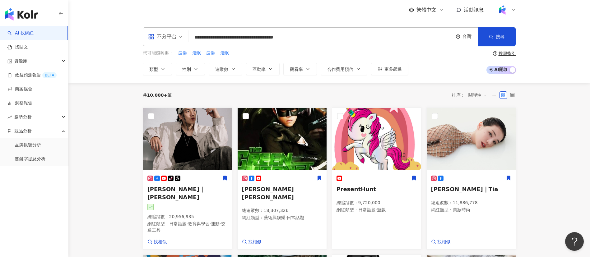
type input "**********"
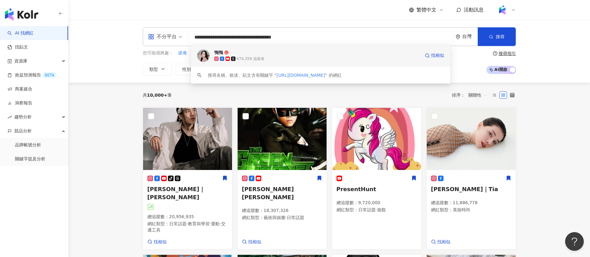
click at [294, 59] on div "474,358 追蹤者" at bounding box center [317, 59] width 206 height 6
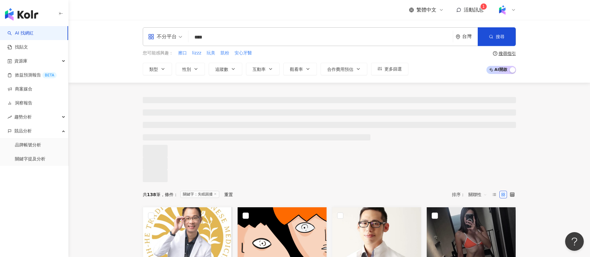
click at [121, 64] on div "不分平台 **** 台灣 搜尋 keyword 搜尋名稱、敘述、貼文含有關鍵字 “ 失眠困擾 ” 的網紅 您可能感興趣： 擦口 lizzz 玩美 凱粉 安心牙…" at bounding box center [329, 51] width 522 height 63
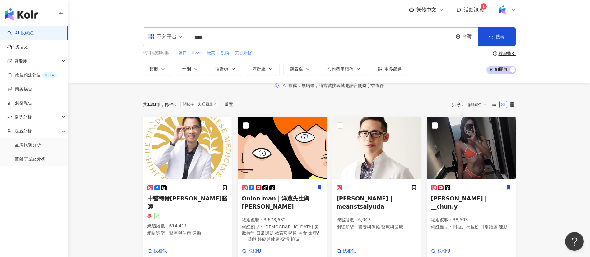
click at [162, 40] on div "不分平台" at bounding box center [162, 37] width 29 height 10
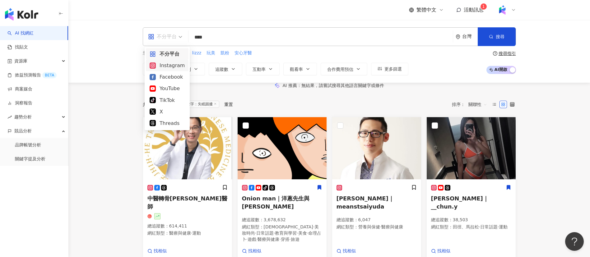
click at [166, 65] on div "Instagram" at bounding box center [167, 66] width 35 height 8
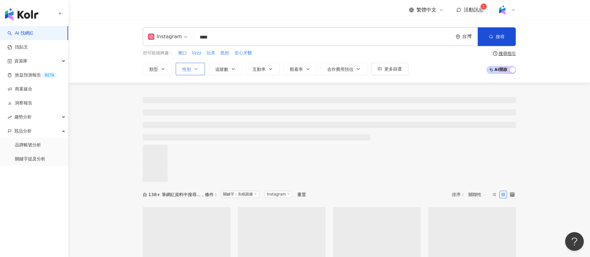
click at [185, 71] on span "性別" at bounding box center [186, 69] width 9 height 5
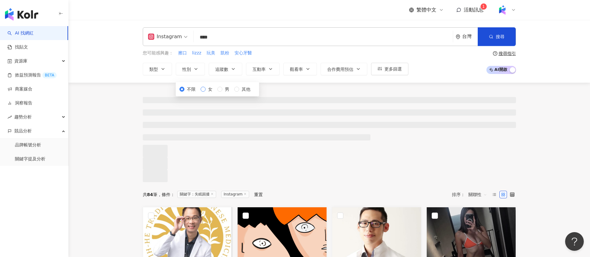
click at [206, 93] on span "女" at bounding box center [210, 89] width 9 height 7
click at [129, 62] on div "Instagram **** 台灣 搜尋 keyword 搜尋名稱、敘述、貼文含有關鍵字 “ 失眠困擾 ” 的網紅 您可能感興趣： 擦口 lizzz 玩美 凱…" at bounding box center [329, 51] width 522 height 63
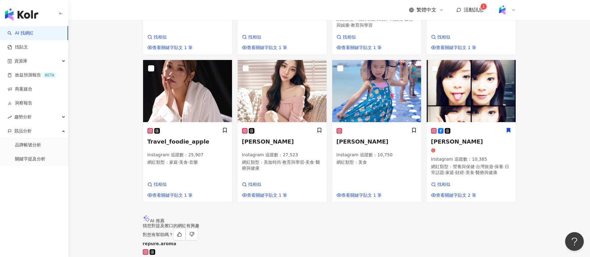
scroll to position [337, 0]
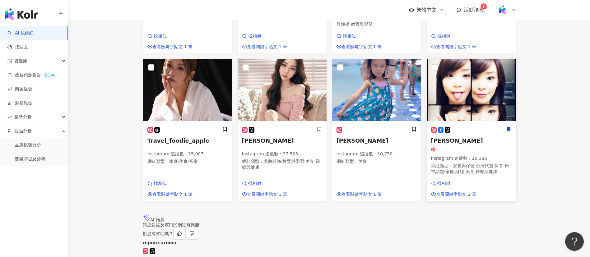
click at [475, 152] on div at bounding box center [471, 149] width 80 height 4
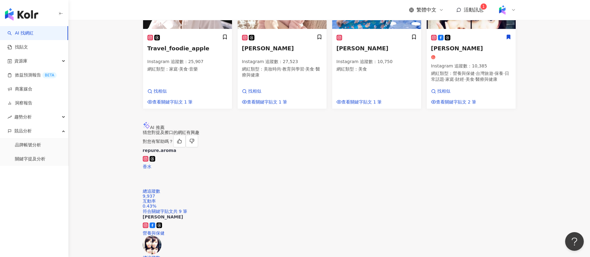
scroll to position [582, 0]
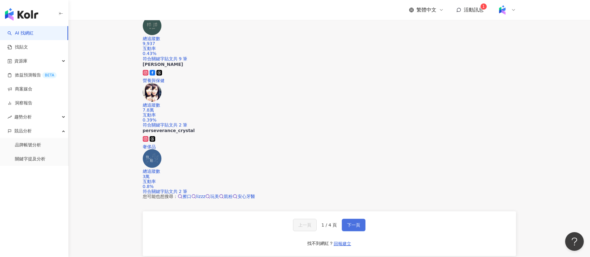
click at [357, 223] on span "下一頁" at bounding box center [353, 225] width 13 height 5
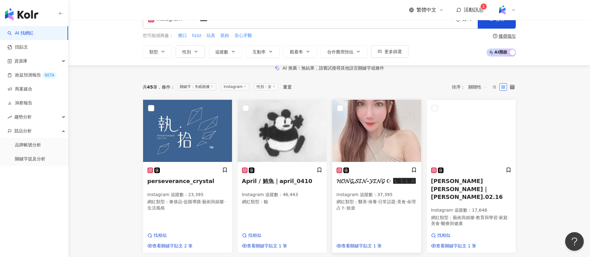
scroll to position [0, 0]
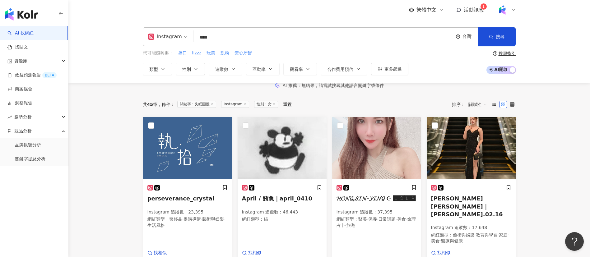
click at [230, 34] on input "****" at bounding box center [323, 37] width 254 height 12
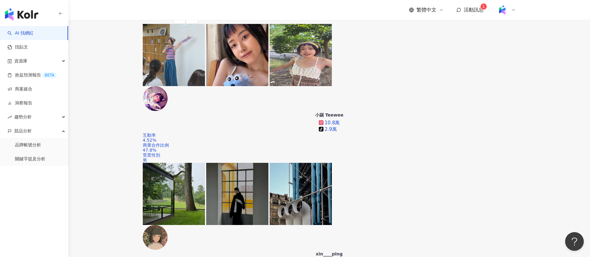
scroll to position [123, 0]
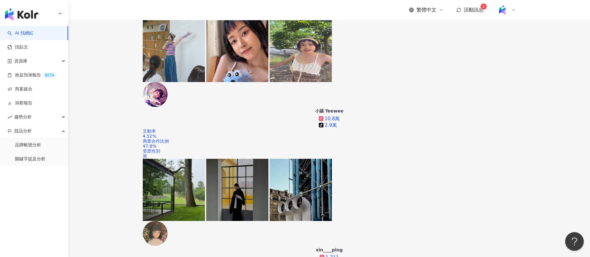
scroll to position [191, 0]
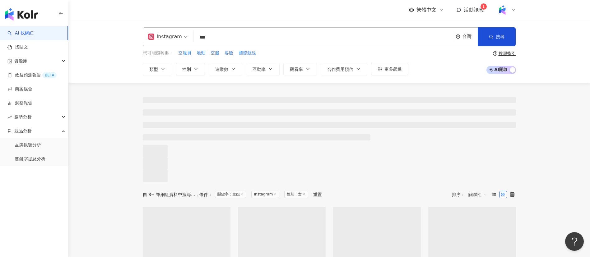
click at [118, 34] on div "Instagram 空姐 ** 台灣 搜尋 searchOperator 插入語法 完全符合 "" 聯集 OR 交集 AND 排除 - 群組 {} 空姐 Cr…" at bounding box center [329, 51] width 522 height 63
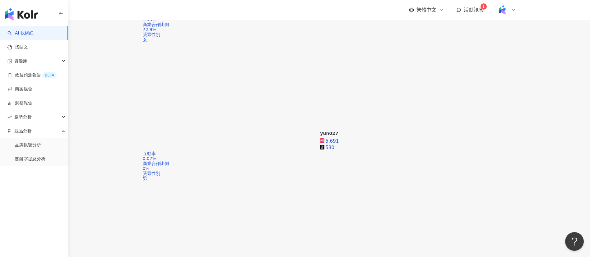
scroll to position [244, 0]
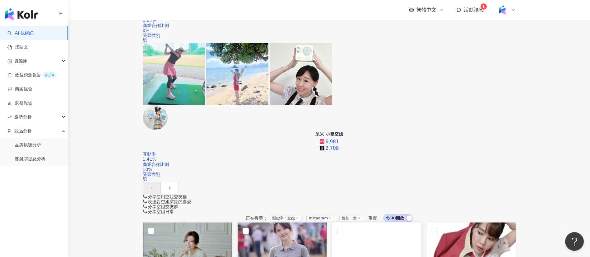
scroll to position [327, 0]
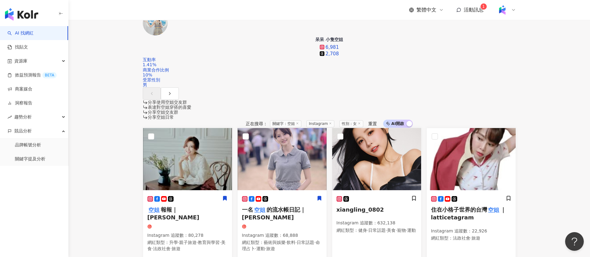
scroll to position [509, 0]
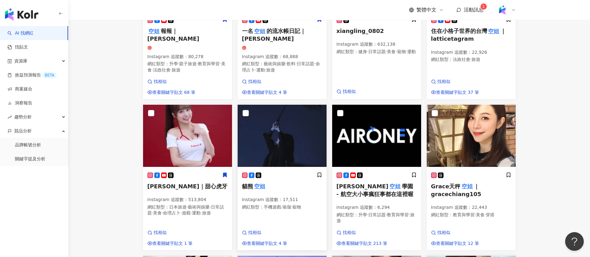
scroll to position [719, 0]
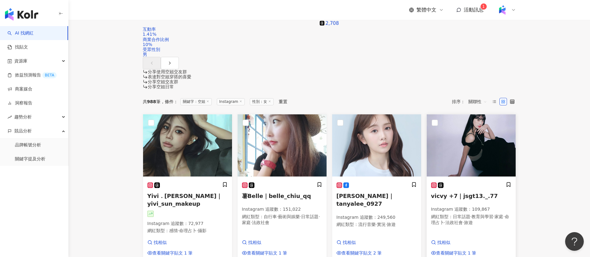
scroll to position [710, 0]
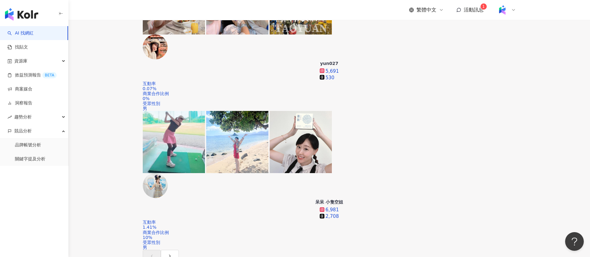
scroll to position [314, 0]
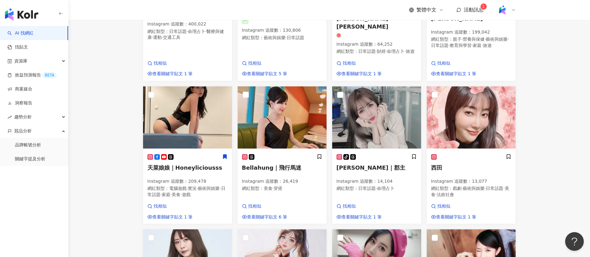
scroll to position [705, 0]
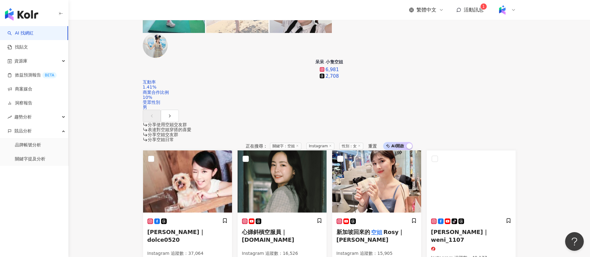
scroll to position [454, 0]
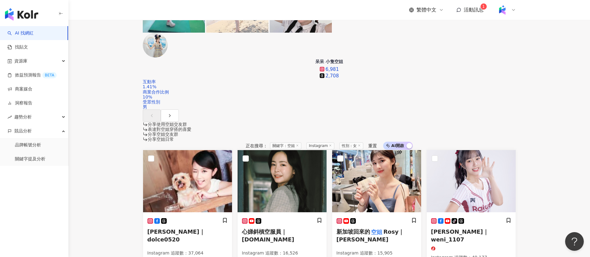
click at [552, 184] on main "Instagram ** 台灣 搜尋 searchOperator 插入語法 完全符合 "" 聯集 OR 交集 AND 排除 - 群組 {} 空姐 Cryst…" at bounding box center [329, 245] width 522 height 1358
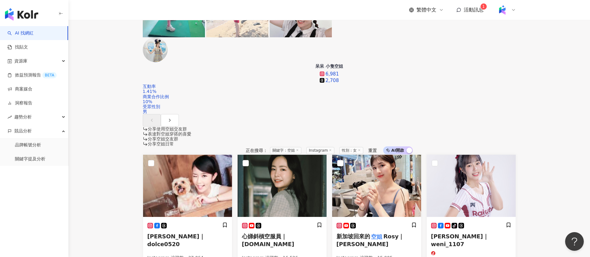
scroll to position [472, 0]
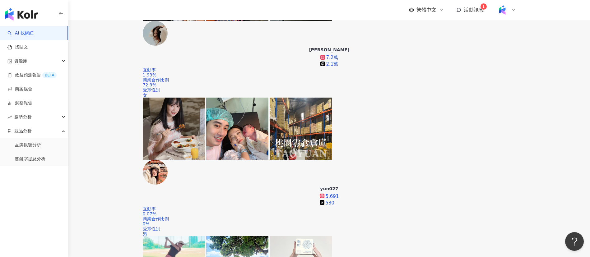
scroll to position [187, 0]
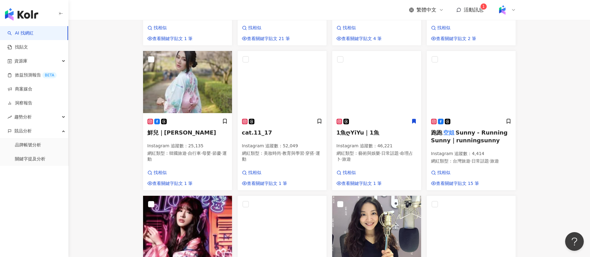
scroll to position [709, 0]
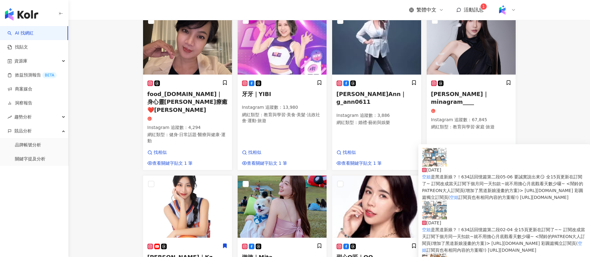
scroll to position [592, 0]
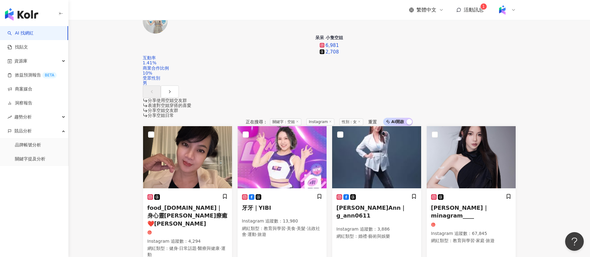
scroll to position [478, 0]
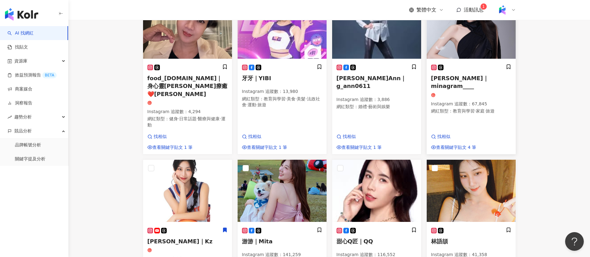
scroll to position [719, 0]
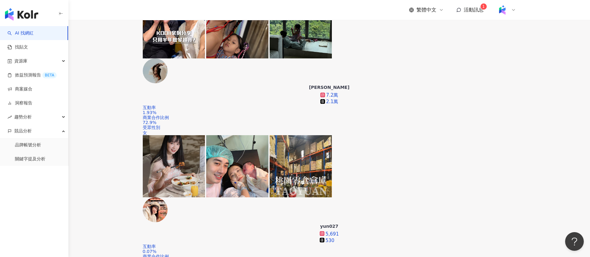
scroll to position [177, 0]
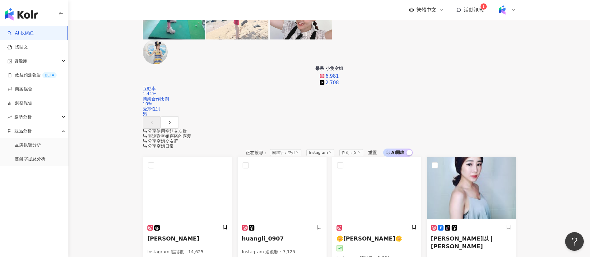
scroll to position [448, 0]
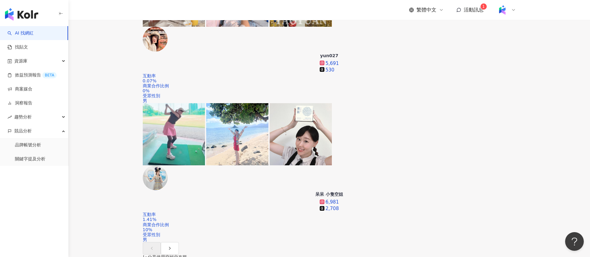
scroll to position [0, 0]
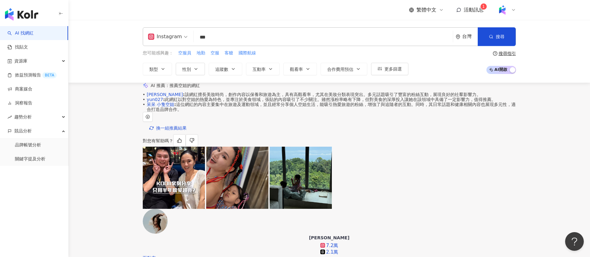
click at [232, 38] on input "**" at bounding box center [323, 37] width 254 height 12
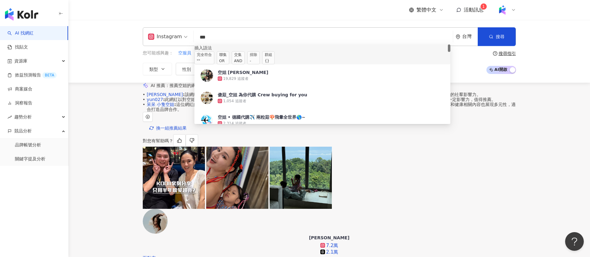
click at [93, 70] on div "Instagram 空姐 ** 台灣 搜尋 searchOperator 89922fef-8d02-4096-9068-56c9f6d602ae 插入語法 …" at bounding box center [329, 51] width 522 height 63
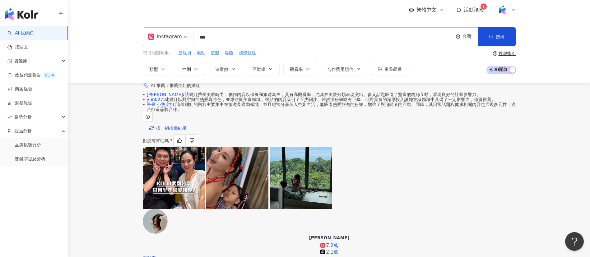
scroll to position [23, 0]
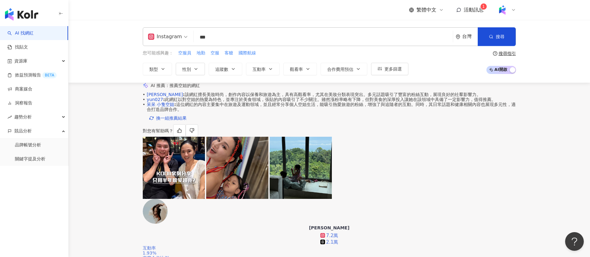
click at [375, 250] on div "商業合作比例" at bounding box center [329, 258] width 373 height 5
click at [223, 39] on input "**" at bounding box center [323, 37] width 254 height 12
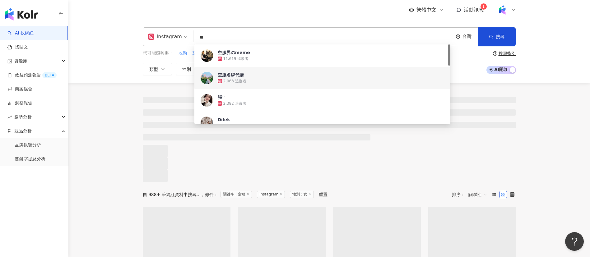
type input "**"
click at [109, 49] on div "Instagram ** 台灣 搜尋 74cc6a86-3f2f-431b-931b-4cf99f03dd2d f4770a1f-be0c-4a54-99ba…" at bounding box center [329, 51] width 522 height 63
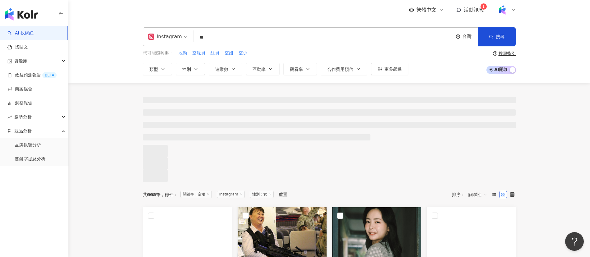
scroll to position [86, 0]
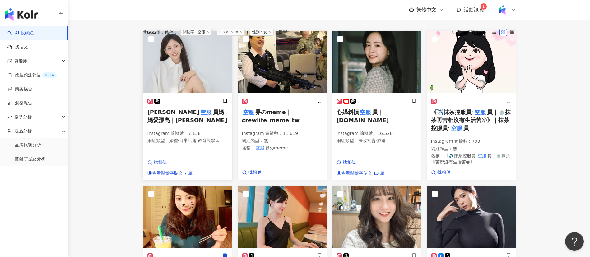
click at [184, 123] on span "員媽媽愛漂亮｜leslielin_life" at bounding box center [187, 116] width 80 height 14
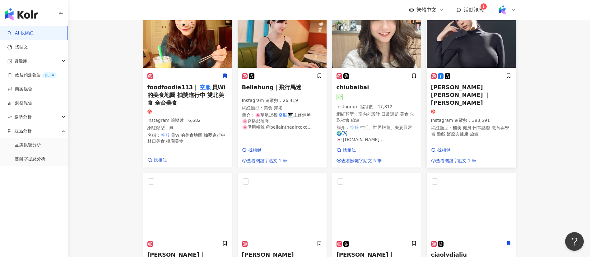
scroll to position [250, 0]
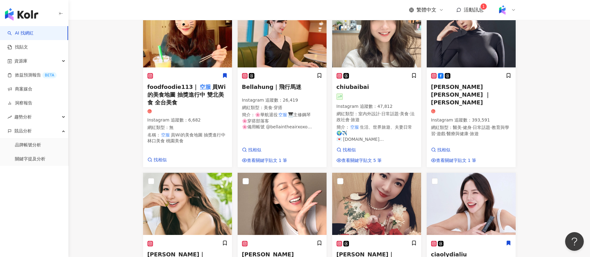
drag, startPoint x: 555, startPoint y: 189, endPoint x: 545, endPoint y: 187, distance: 10.1
click at [555, 189] on main "Instagram ** 台灣 搜尋 74cc6a86-3f2f-431b-931b-4cf99f03dd2d f4770a1f-be0c-4a54-99ba…" at bounding box center [329, 211] width 522 height 883
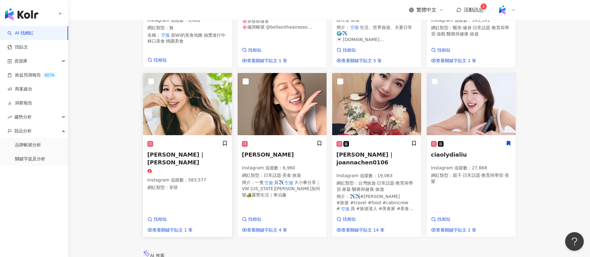
scroll to position [403, 0]
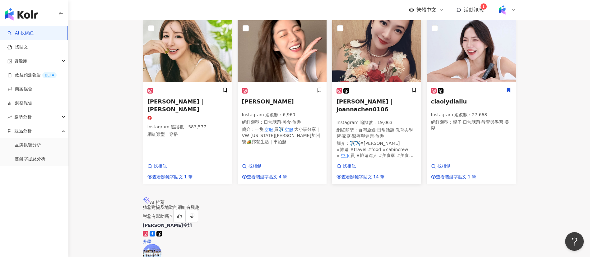
click at [367, 126] on p "Instagram 追蹤數 ： 19,063" at bounding box center [377, 123] width 80 height 6
click at [481, 177] on div "ciaolydialiu Instagram 追蹤數 ： 27,668 網紅類型 ： 親子 · 日常話題 · 教育與學習 · 美髮 找相似 查看關鍵字貼文 1…" at bounding box center [471, 133] width 89 height 100
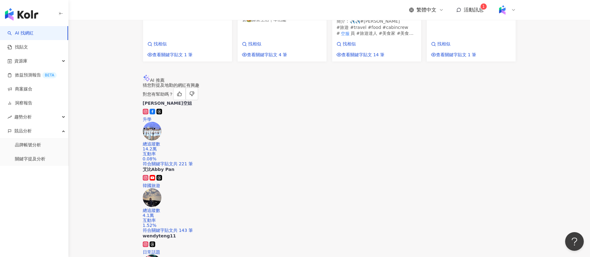
scroll to position [533, 0]
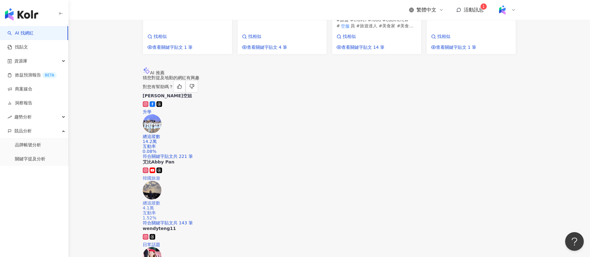
click at [370, 201] on div "總追蹤數 4.1萬" at bounding box center [329, 206] width 373 height 10
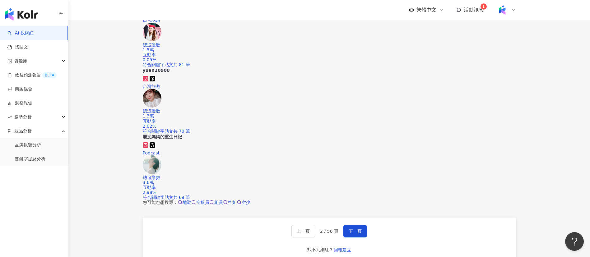
scroll to position [540, 0]
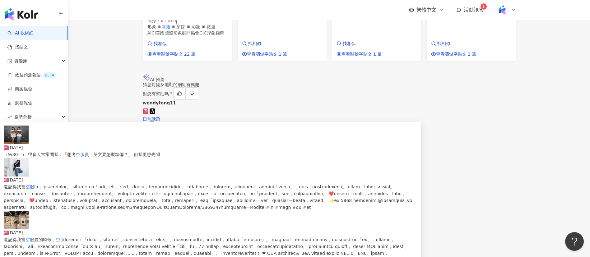
click at [449, 233] on div "爛泥媽媽的重生日記 Podcast" at bounding box center [329, 253] width 373 height 41
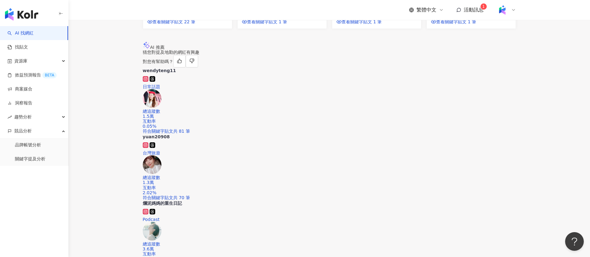
scroll to position [573, 0]
click at [368, 175] on div "總追蹤數 1.3萬" at bounding box center [329, 180] width 373 height 10
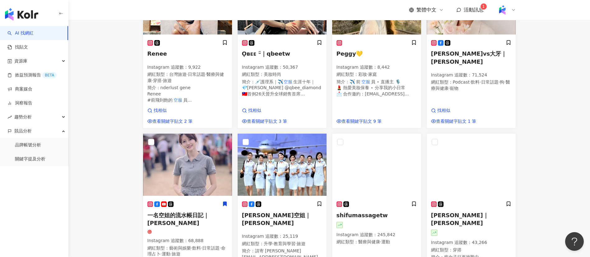
scroll to position [116, 0]
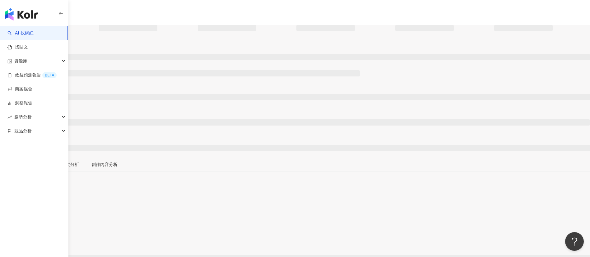
click at [319, 171] on div "總覽 最後更新日期：無 近三個月" at bounding box center [295, 187] width 590 height 20
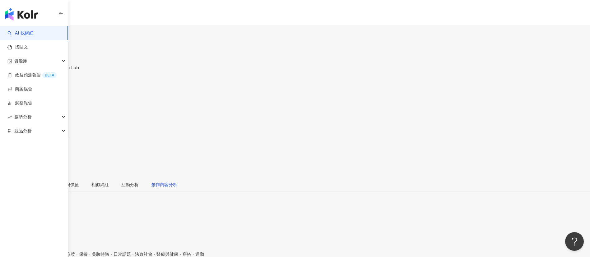
click at [177, 171] on div "創作內容分析" at bounding box center [164, 184] width 26 height 7
type input "**"
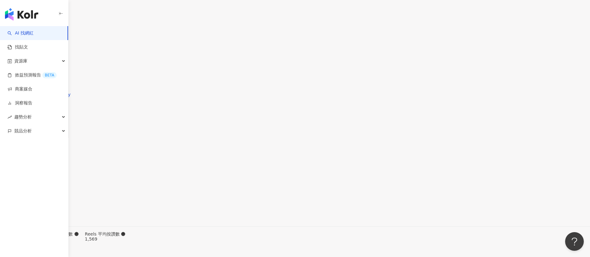
type input "*"
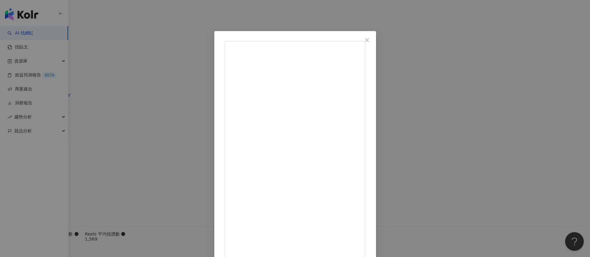
scroll to position [22, 0]
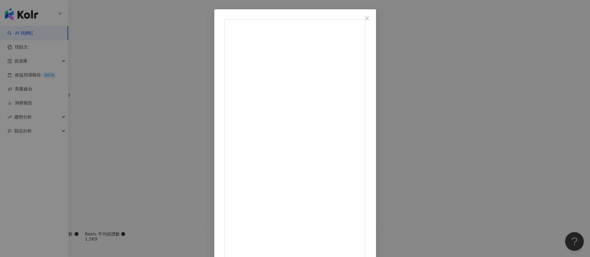
click at [393, 163] on div "鴨鴨 [DATE] 801 167 5.5萬 查看原始貼文" at bounding box center [295, 128] width 590 height 257
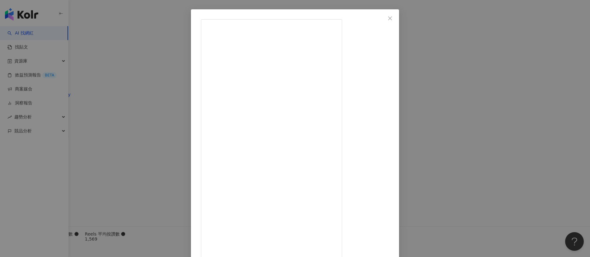
scroll to position [56, 0]
drag, startPoint x: 348, startPoint y: 112, endPoint x: 359, endPoint y: 142, distance: 31.1
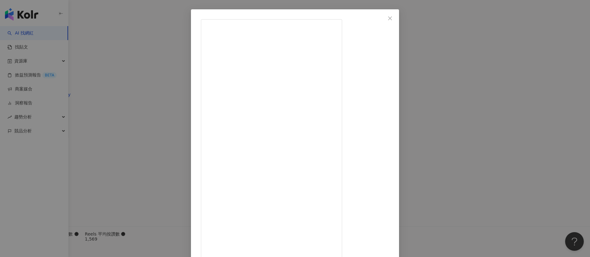
click at [78, 120] on div "鴨鴨 [DATE] 611 92 3.9萬 查看原始貼文" at bounding box center [295, 128] width 590 height 257
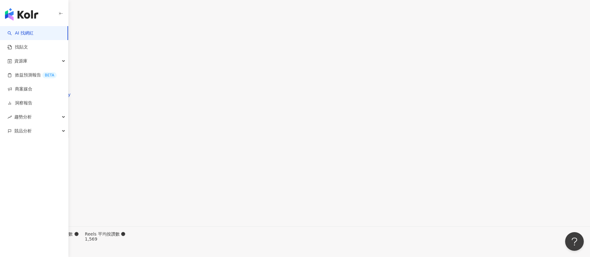
drag, startPoint x: 176, startPoint y: 9, endPoint x: 167, endPoint y: 9, distance: 9.3
copy div "鴨鴨"
drag, startPoint x: 221, startPoint y: 72, endPoint x: 185, endPoint y: 72, distance: 36.1
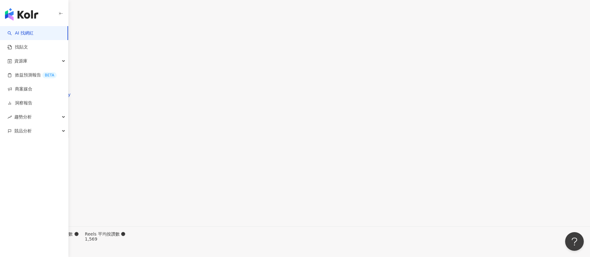
type input "**"
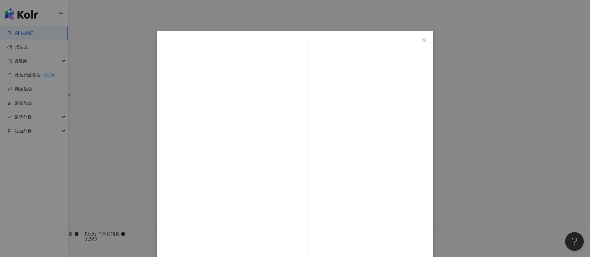
scroll to position [22, 0]
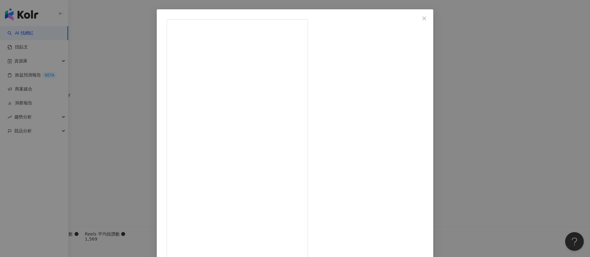
click at [393, 144] on div "鴨鴨 [DATE] 當了媽媽之後做SPA根本是奢求🥹 只能靠 #ELEMIS 來幫我紓壓放鬆了 #英國奢華護膚品牌ELEMIS 推出的 #小藍寶 和 #海洋藍…" at bounding box center [295, 128] width 590 height 257
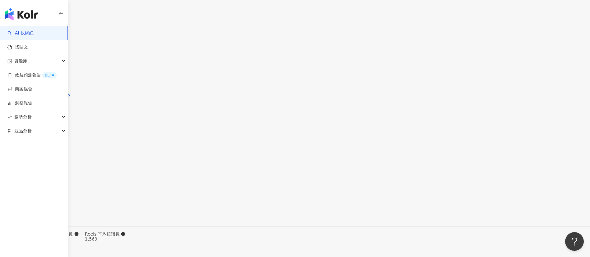
scroll to position [2075, 0]
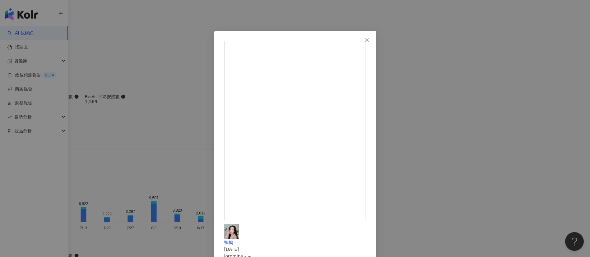
click at [393, 171] on div "鴨鴨 [DATE] 1,592 625 8.5萬 查看原始貼文" at bounding box center [295, 128] width 590 height 257
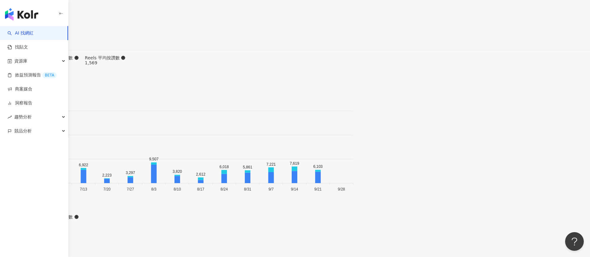
scroll to position [2114, 0]
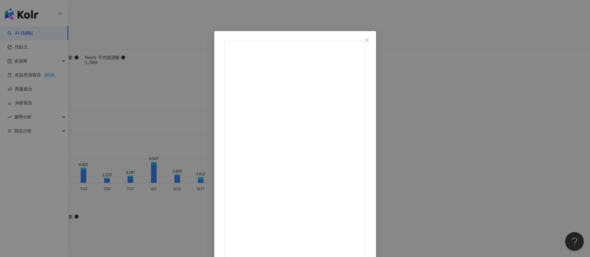
click at [393, 171] on div "鴨鴨 [DATE] 1,432 32 9.7萬 查看原始貼文" at bounding box center [295, 128] width 590 height 257
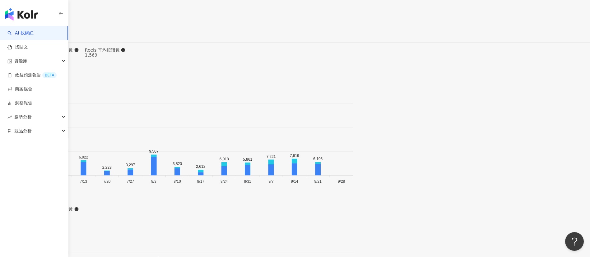
scroll to position [2034, 0]
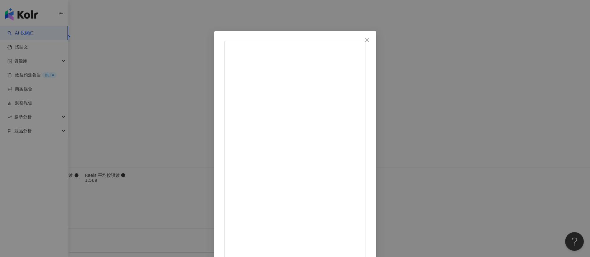
scroll to position [22, 0]
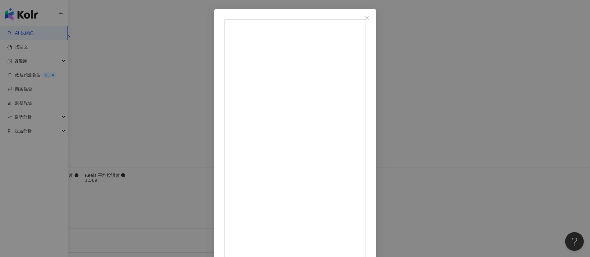
click at [393, 169] on div "鴨鴨 2025/4/1 1,222 591 7萬 查看原始貼文" at bounding box center [295, 128] width 590 height 257
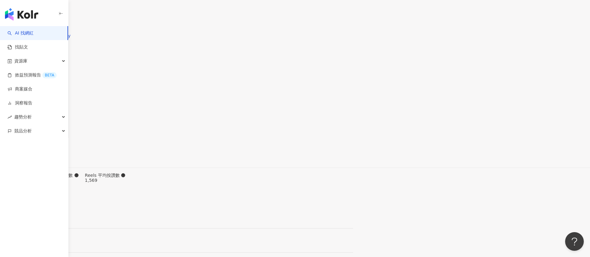
scroll to position [2068, 0]
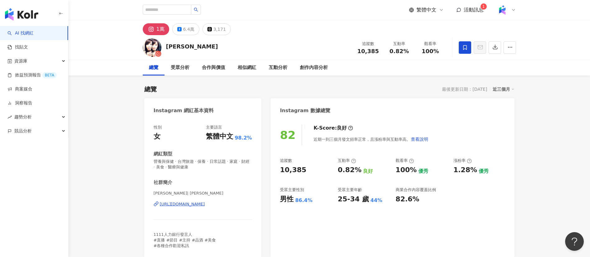
click at [26, 30] on link "AI 找網紅" at bounding box center [20, 33] width 26 height 6
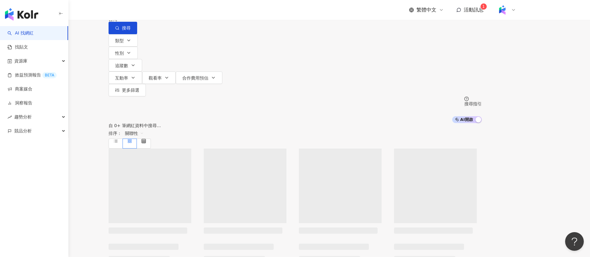
click at [199, 12] on input "search" at bounding box center [174, 6] width 50 height 12
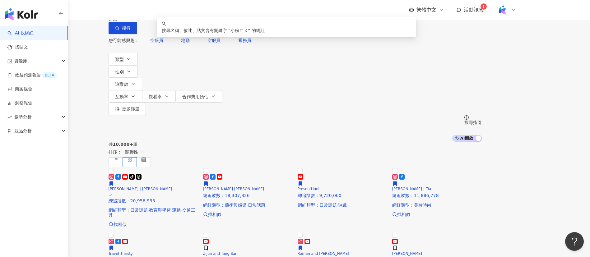
type input "***"
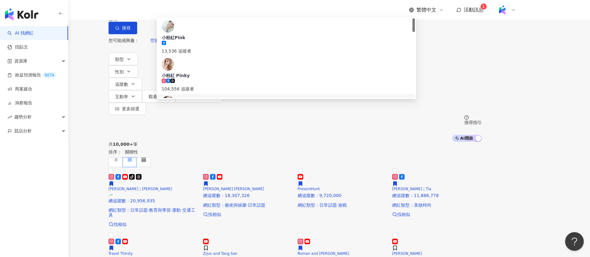
click at [252, 123] on div "236,423 追蹤者" at bounding box center [286, 130] width 249 height 14
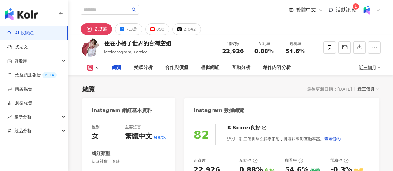
click at [291, 64] on div "創作內容分析" at bounding box center [277, 67] width 28 height 7
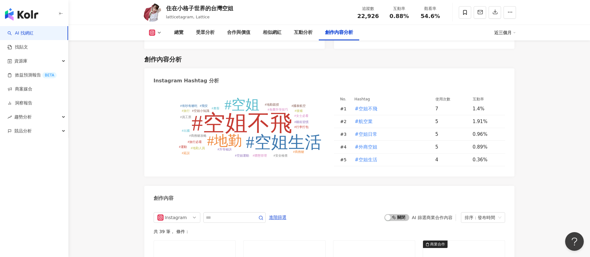
scroll to position [1977, 0]
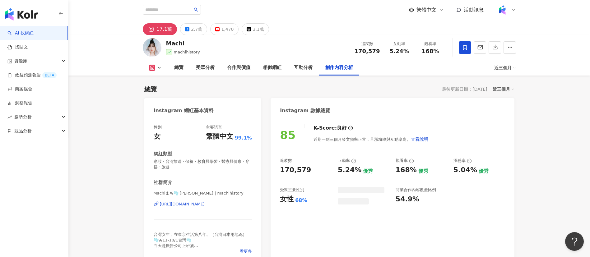
click at [337, 64] on div "創作內容分析" at bounding box center [339, 67] width 28 height 7
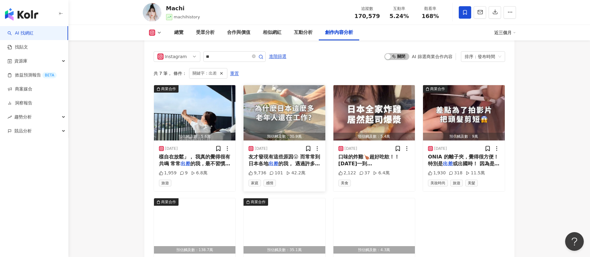
scroll to position [1897, 0]
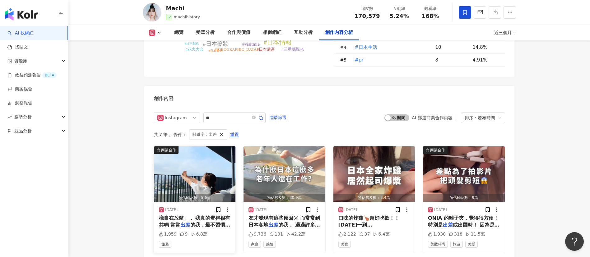
click at [219, 222] on span "的我，最不習慣的 正是在陌生飯店裡難" at bounding box center [195, 228] width 72 height 13
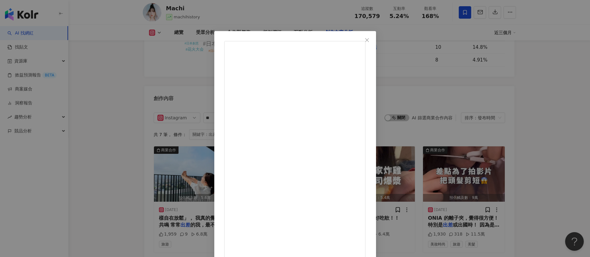
scroll to position [22, 0]
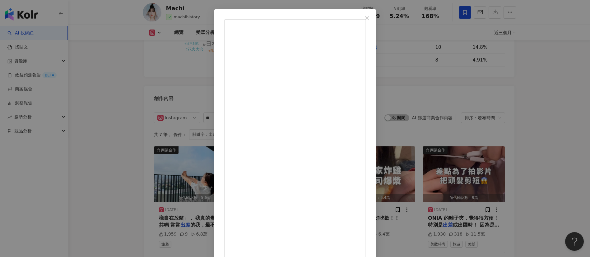
click at [449, 155] on div "Machi 2025/9/1 1,959 9 6.8萬 查看原始貼文" at bounding box center [295, 128] width 590 height 257
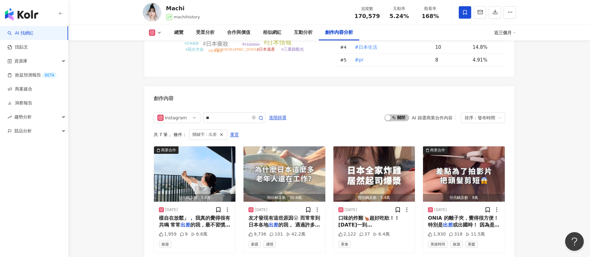
scroll to position [1910, 0]
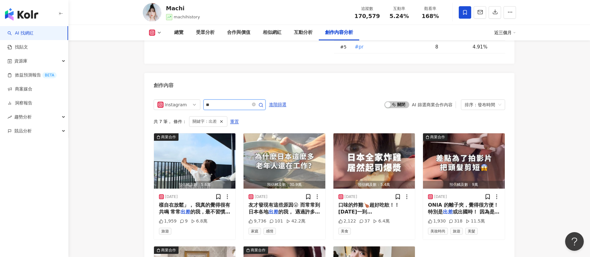
click at [245, 101] on input "**" at bounding box center [228, 104] width 44 height 7
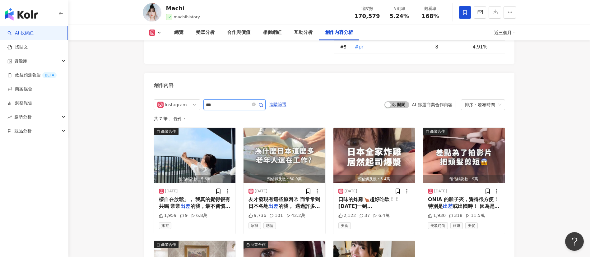
scroll to position [1934, 0]
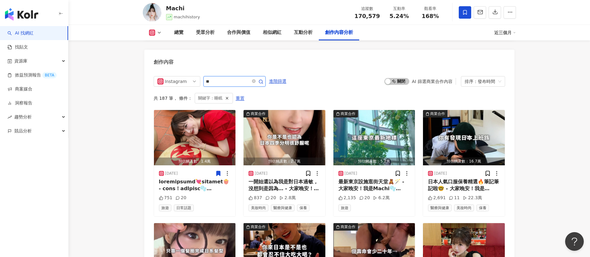
scroll to position [1899, 0]
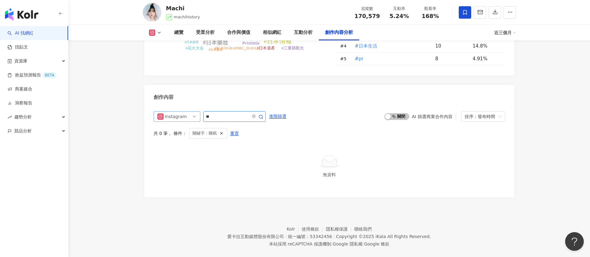
drag, startPoint x: 239, startPoint y: 108, endPoint x: 187, endPoint y: 107, distance: 52.6
click at [187, 111] on div "Instagram **" at bounding box center [210, 116] width 112 height 11
type input "*"
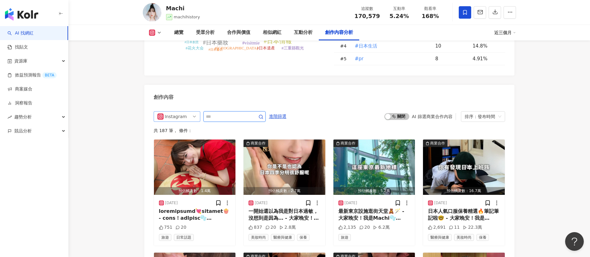
scroll to position [1934, 0]
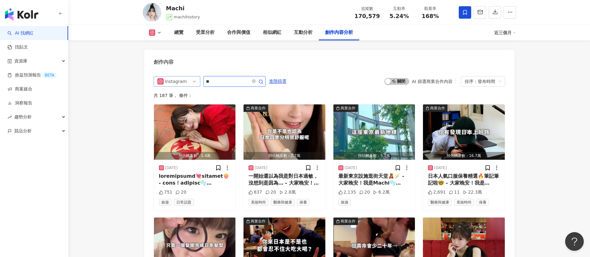
type input "**"
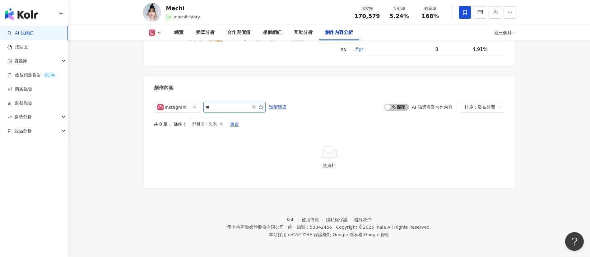
scroll to position [1899, 0]
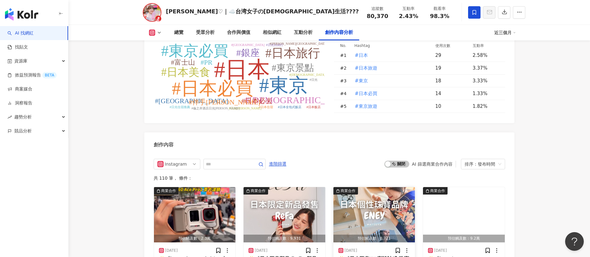
scroll to position [1880, 0]
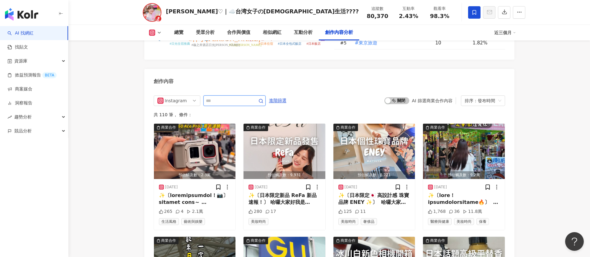
click at [222, 100] on input "text" at bounding box center [228, 100] width 44 height 7
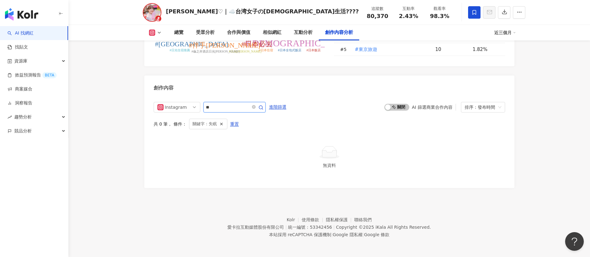
scroll to position [1873, 0]
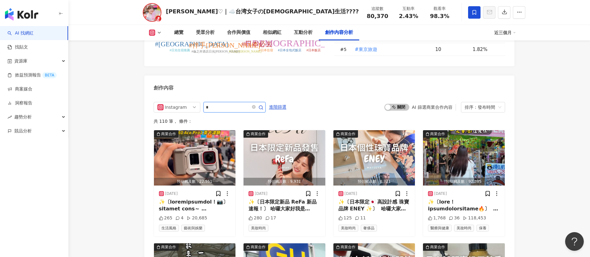
type input "*"
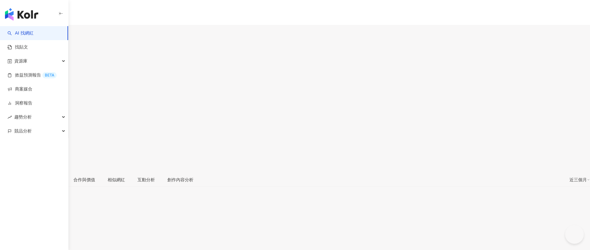
type input "**"
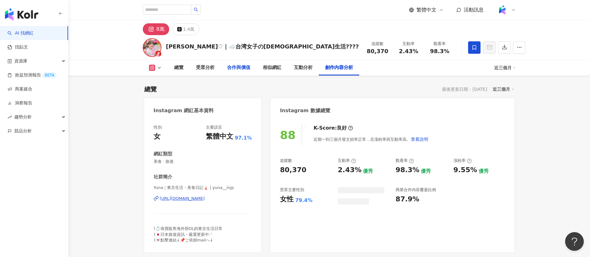
scroll to position [1604, 0]
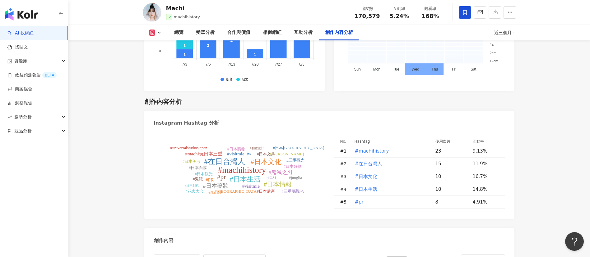
scroll to position [1845, 0]
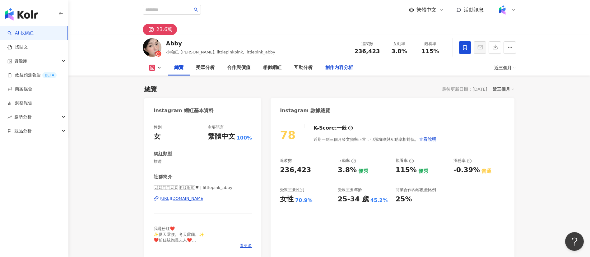
drag, startPoint x: 329, startPoint y: 67, endPoint x: 337, endPoint y: 66, distance: 8.3
click at [325, 67] on div "創作內容分析" at bounding box center [339, 67] width 28 height 7
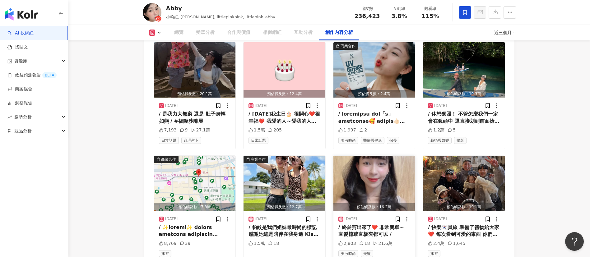
scroll to position [1829, 0]
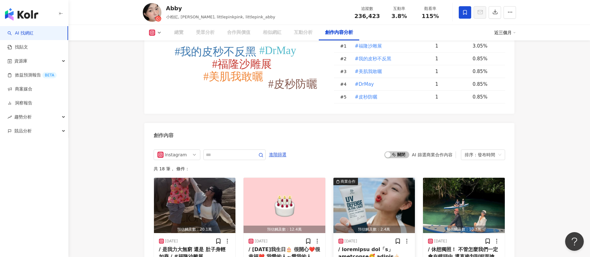
click at [362, 123] on div "創作內容" at bounding box center [329, 133] width 370 height 20
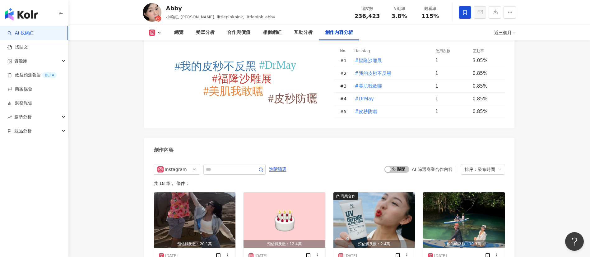
scroll to position [1879, 0]
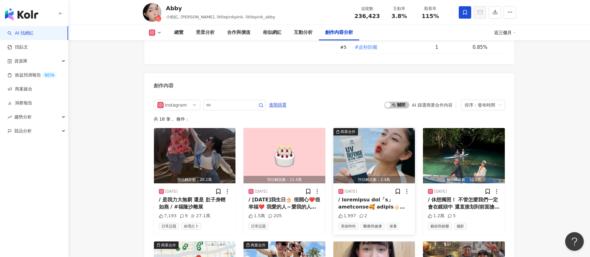
click at [380, 197] on div at bounding box center [374, 204] width 72 height 14
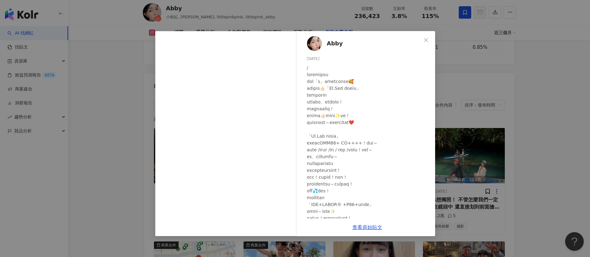
click at [559, 194] on div "Abby 2025/8/1 1,997 2 查看原始貼文" at bounding box center [295, 128] width 590 height 257
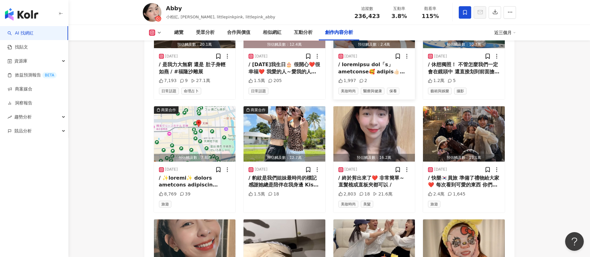
scroll to position [2015, 0]
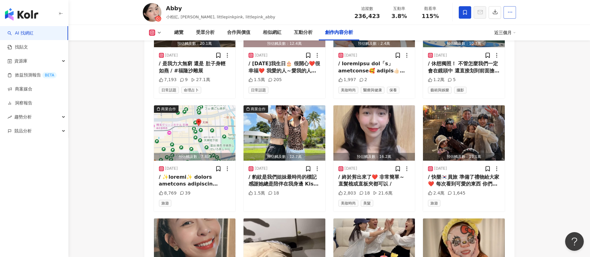
click at [512, 15] on span "button" at bounding box center [510, 12] width 6 height 7
click at [493, 30] on span "查看合作資訊" at bounding box center [493, 27] width 35 height 7
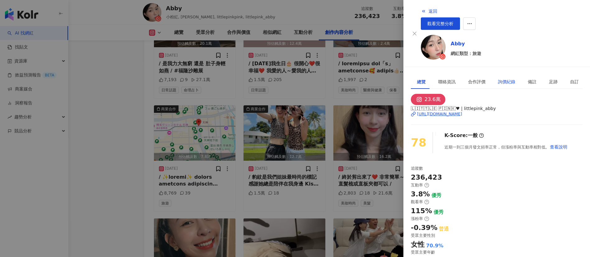
click at [498, 78] on div "詢價紀錄" at bounding box center [506, 81] width 17 height 7
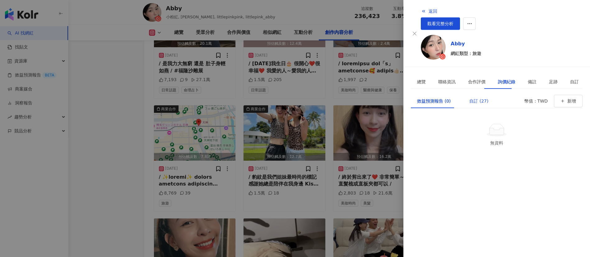
click at [469, 98] on div "自訂 (27)" at bounding box center [478, 101] width 19 height 7
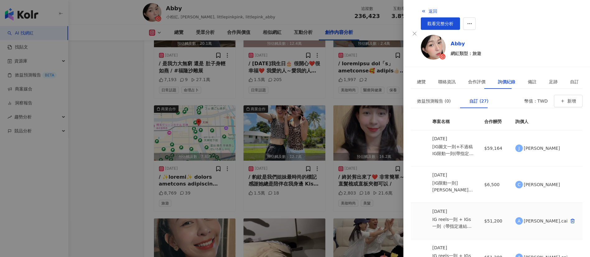
scroll to position [0, 0]
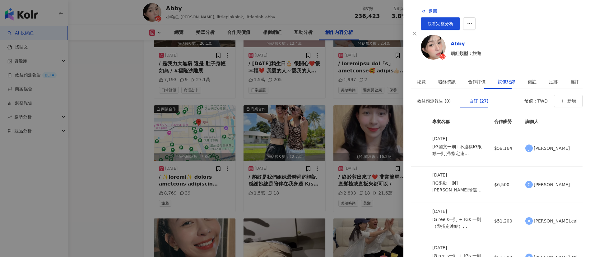
click at [123, 88] on div at bounding box center [295, 128] width 590 height 257
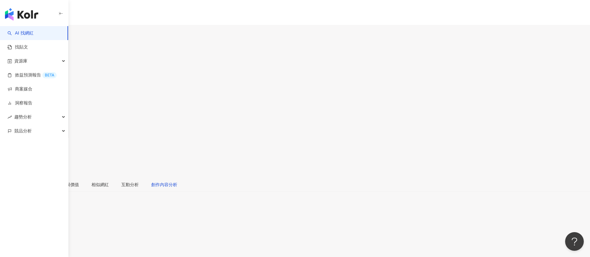
click at [177, 171] on div "創作內容分析" at bounding box center [164, 184] width 26 height 7
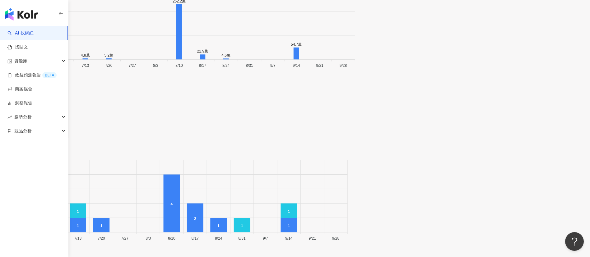
scroll to position [2141, 0]
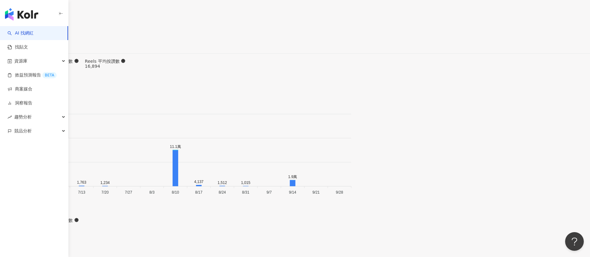
scroll to position [1863, 0]
click at [107, 149] on main "7.3萬 7,752 Yivi．吉妃 yivi_sun_makeup 追蹤數 72,977 互動率 16.6% 觀看率 529% 總覽 受眾分析 合作與價值 …" at bounding box center [295, 259] width 590 height 4196
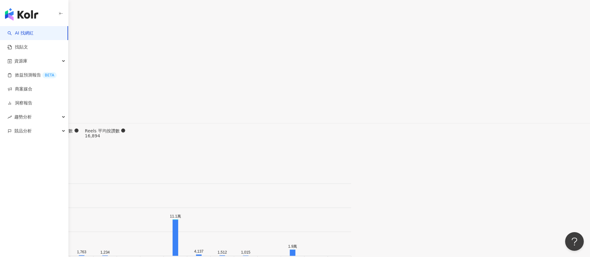
scroll to position [1913, 0]
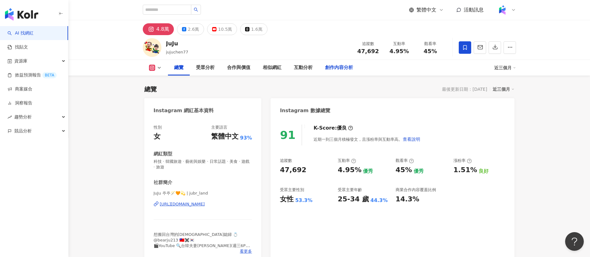
click at [346, 72] on div "創作內容分析" at bounding box center [339, 68] width 40 height 16
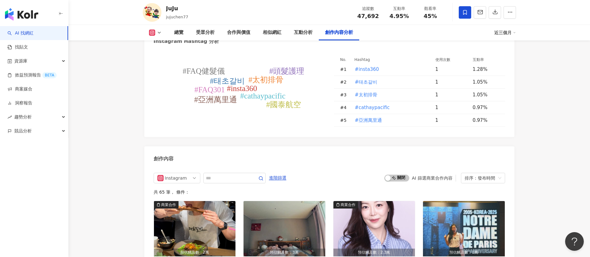
scroll to position [1856, 0]
click at [230, 174] on input "text" at bounding box center [228, 177] width 44 height 7
type input "**"
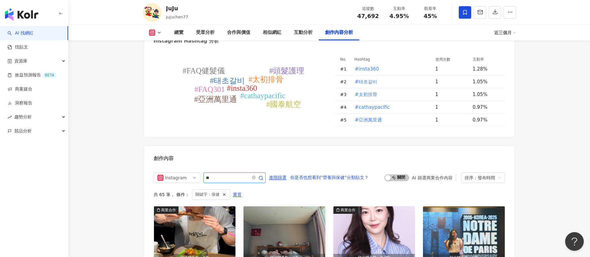
scroll to position [1899, 0]
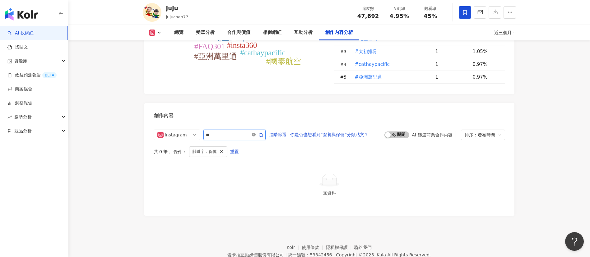
click at [256, 133] on icon "close-circle" at bounding box center [254, 135] width 4 height 4
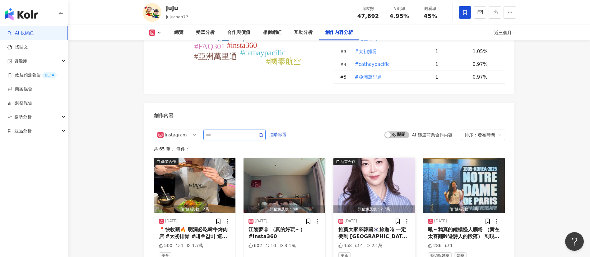
scroll to position [1934, 0]
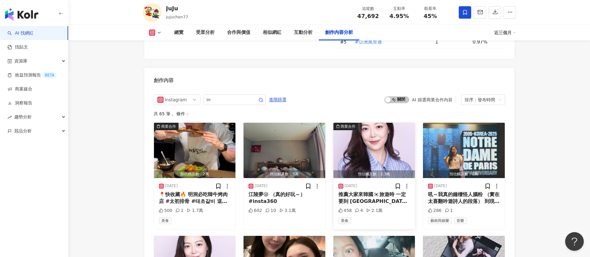
click at [364, 191] on div "推薦大家來韓國🇰🇷旅遊時 一定要到 Sihyunhada拍一張美美的韓式證件照✨ 交通搭乘 TADA 🚕就能輕鬆抵達 我們都幫大家想好了，超方便😉 #cath…" at bounding box center [374, 198] width 72 height 14
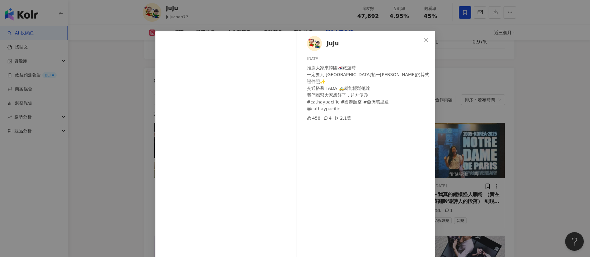
click at [473, 194] on div "JuJu 2025/9/21 推薦大家來韓國🇰🇷旅遊時 一定要到 Sihyunhada拍一張美美的韓式證件照✨ 交通搭乘 TADA 🚕就能輕鬆抵達 我們都幫大…" at bounding box center [295, 128] width 590 height 257
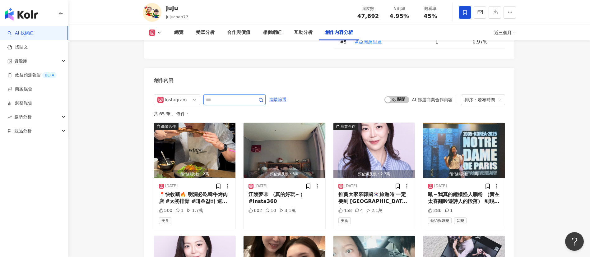
click at [213, 96] on input "text" at bounding box center [228, 99] width 44 height 7
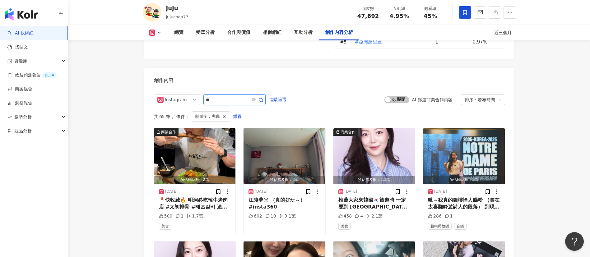
scroll to position [1899, 0]
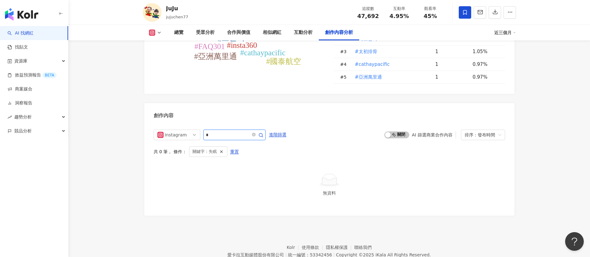
type input "*"
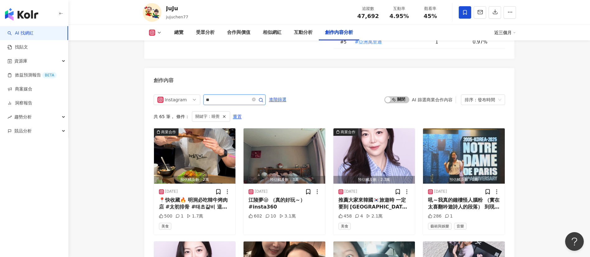
scroll to position [1899, 0]
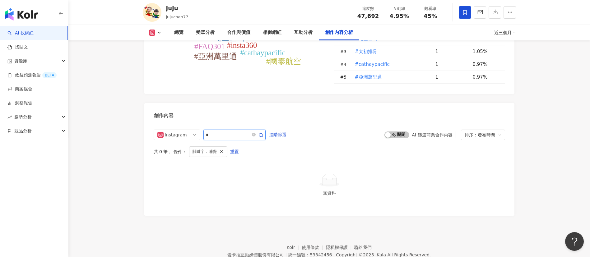
type input "*"
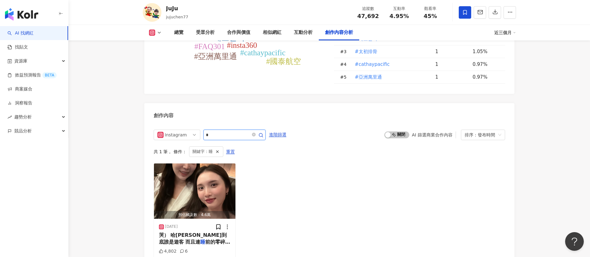
scroll to position [1934, 0]
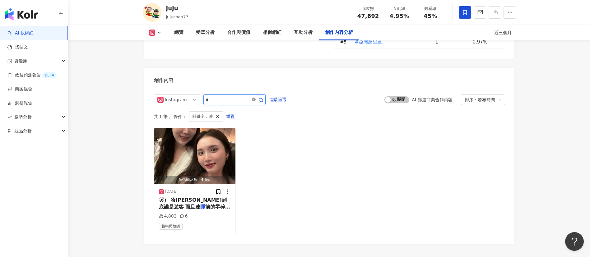
click at [256, 98] on icon "close-circle" at bounding box center [254, 100] width 4 height 4
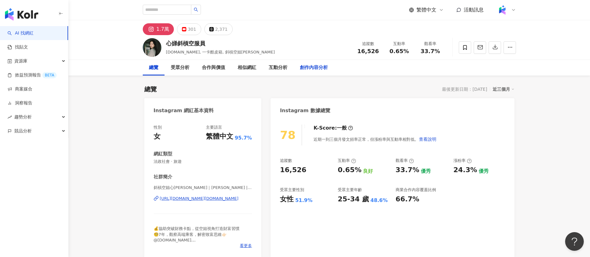
click at [312, 67] on div "創作內容分析" at bounding box center [314, 67] width 28 height 7
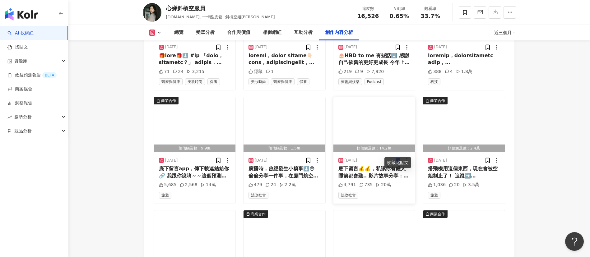
scroll to position [1902, 0]
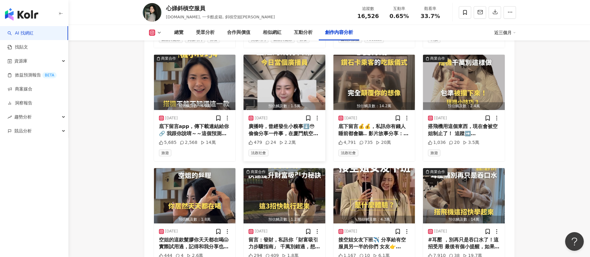
scroll to position [2129, 0]
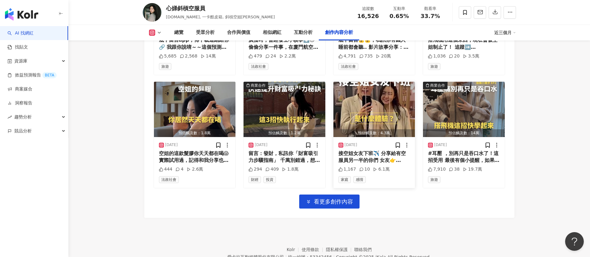
click at [379, 164] on div "接空姐女友下班✈️ 分享給有空服員另一半的你們 女友👉 @[DOMAIN_NAME] 男友👉 @gaopei_ #空姐女友" at bounding box center [374, 157] width 72 height 14
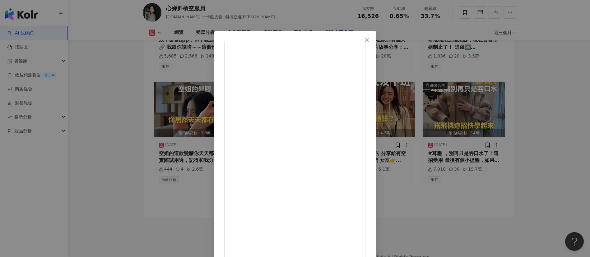
scroll to position [22, 0]
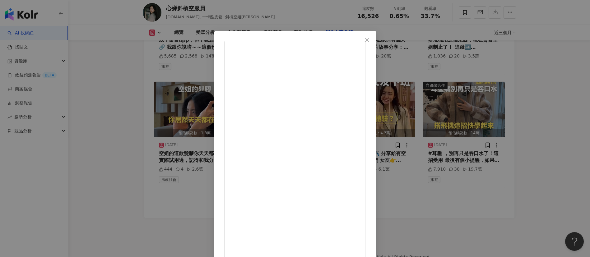
click at [526, 155] on div "高培Gaopei 2025/4/3 接空姐女友下班✈️ 分享給有空服員另一半的你們 女友👉 @cindydream.co 男友👉 @gaopei_ #空姐女友…" at bounding box center [295, 128] width 590 height 257
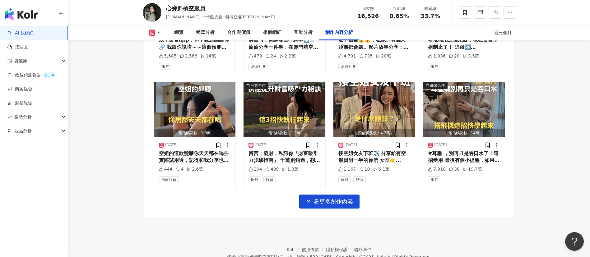
scroll to position [2118, 0]
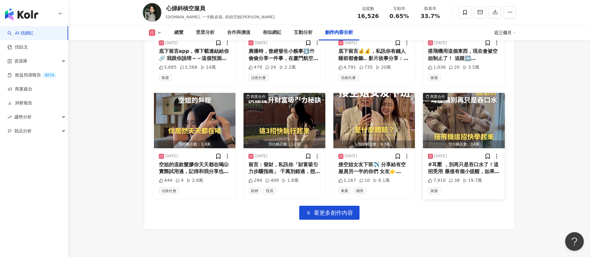
click at [462, 175] on div "#耳壓 ，別再只是吞口水了！這招受用 最後有個小提醒，如果你…建議別搭飛機…！ 下一集， 「搭飛機十幾次了，還不知道不能帶哪些東西！」 ➡️追蹤 @cindy…" at bounding box center [464, 168] width 72 height 14
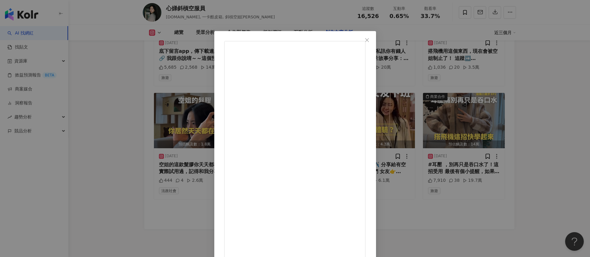
click at [536, 190] on div "心娣斜槓空服員 2025/3/30 #耳壓 ，別再只是吞口水了！這招受用 最後有個小提醒，如果你…建議別搭飛機…！ 下一集， 「搭飛機十幾次了，還不知道不能帶…" at bounding box center [295, 128] width 590 height 257
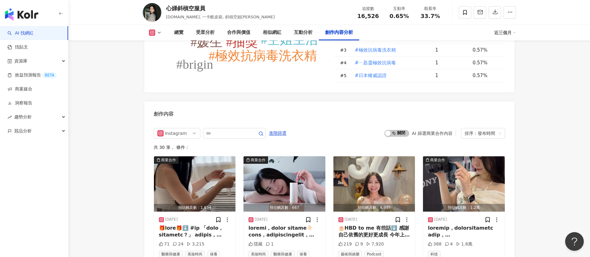
scroll to position [1826, 0]
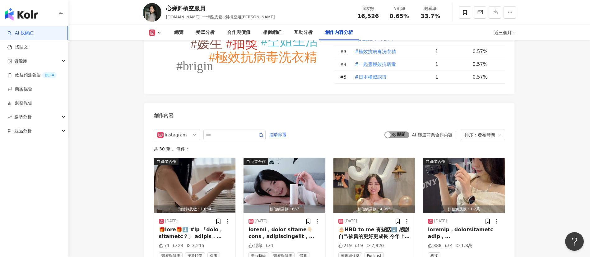
click at [401, 138] on span "啟動 關閉" at bounding box center [396, 135] width 25 height 7
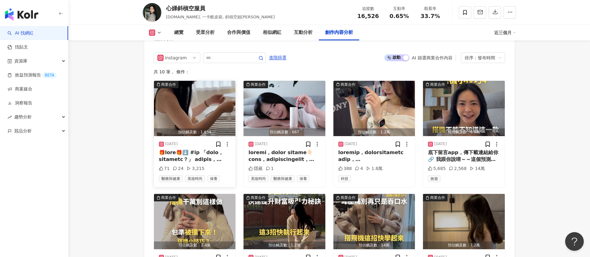
click at [187, 163] on div at bounding box center [195, 156] width 72 height 14
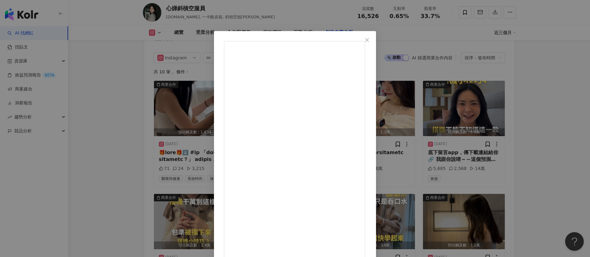
click at [125, 216] on div "心娣斜槓空服員 2025/9/13 71 24 3,215 查看原始貼文" at bounding box center [295, 128] width 590 height 257
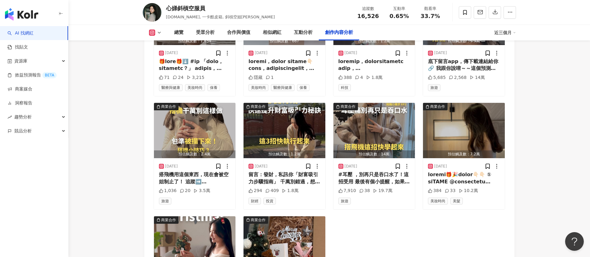
scroll to position [1995, 0]
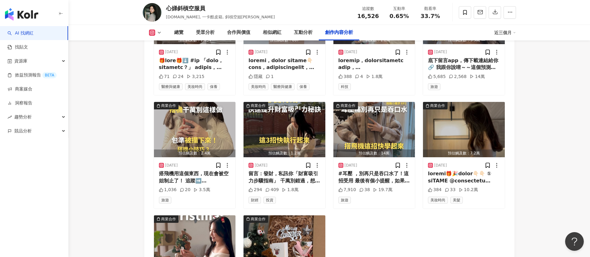
click at [395, 242] on div "商業合作 預估觸及數：1,634 2025/9/13 71 24 3,215 醫療與健康 美妝時尚 保養 商業合作 預估觸及數：667 2025/9/4 隱藏…" at bounding box center [329, 155] width 351 height 334
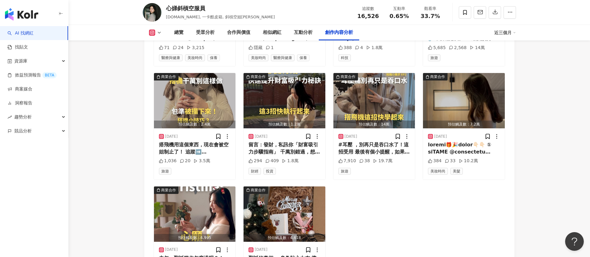
scroll to position [2015, 0]
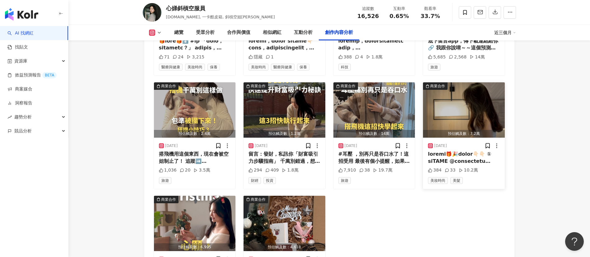
click at [469, 165] on div at bounding box center [464, 158] width 72 height 14
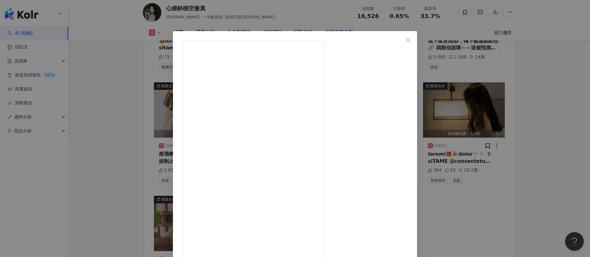
click at [478, 209] on div "心娣斜槓空服員 2025/1/25 384 33 10.2萬 查看原始貼文" at bounding box center [295, 128] width 590 height 257
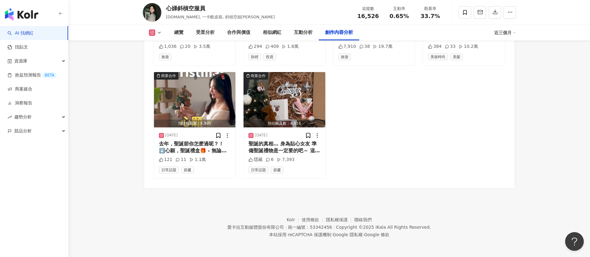
scroll to position [2149, 0]
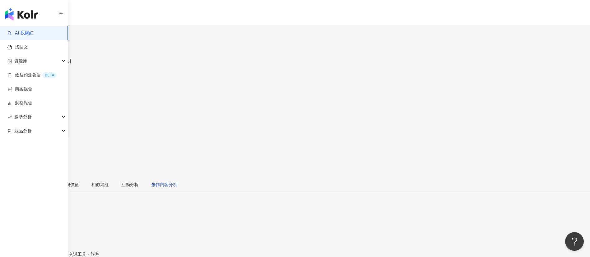
click at [177, 171] on div "創作內容分析" at bounding box center [164, 184] width 26 height 7
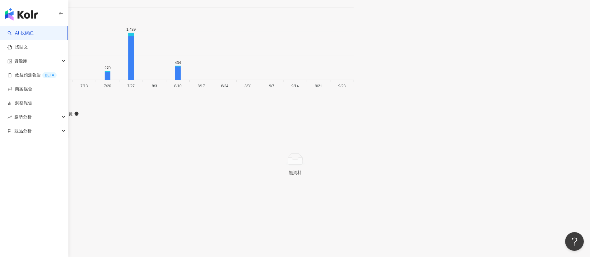
scroll to position [1886, 0]
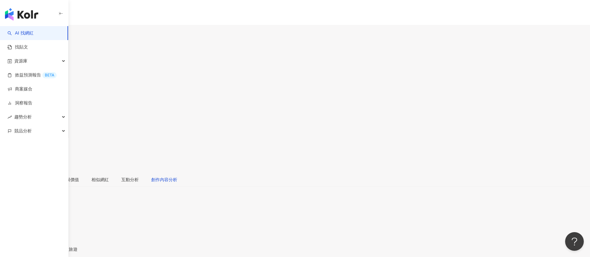
click at [177, 171] on div "創作內容分析" at bounding box center [164, 179] width 26 height 7
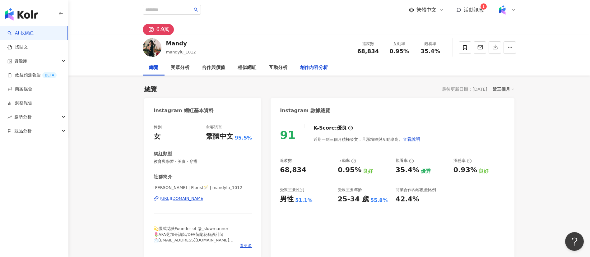
click at [317, 66] on div "創作內容分析" at bounding box center [314, 67] width 28 height 7
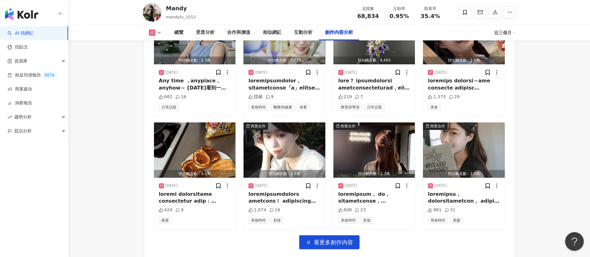
scroll to position [2099, 0]
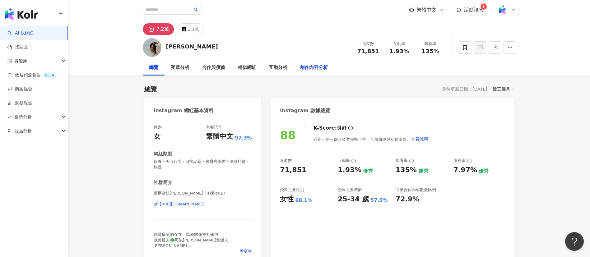
click at [308, 70] on div "創作內容分析" at bounding box center [314, 67] width 28 height 7
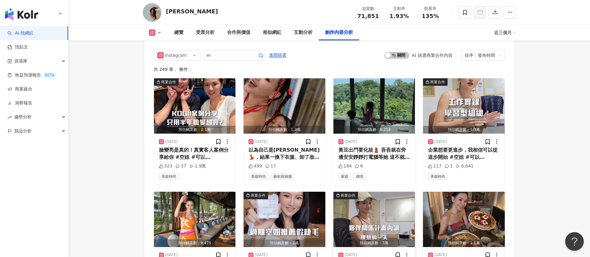
scroll to position [1957, 0]
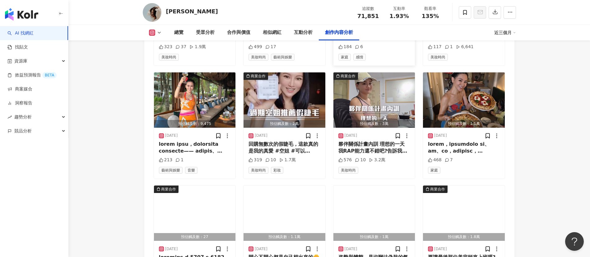
scroll to position [2063, 0]
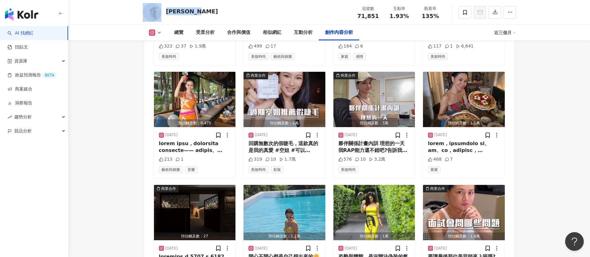
drag, startPoint x: 193, startPoint y: 13, endPoint x: 158, endPoint y: 9, distance: 35.1
click at [158, 9] on div "Akiko Lin 追蹤數 71,851 互動率 1.93% 觀看率 135%" at bounding box center [329, 12] width 398 height 25
copy div "Akiko Lin"
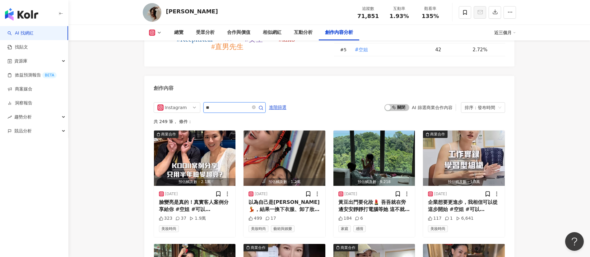
type input "**"
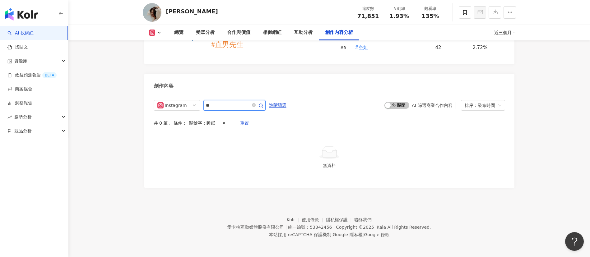
scroll to position [1885, 0]
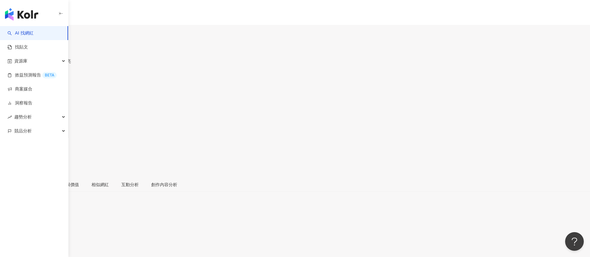
click at [280, 25] on div "7,158 1,893" at bounding box center [295, 32] width 590 height 15
click at [177, 171] on div "創作內容分析" at bounding box center [164, 179] width 26 height 7
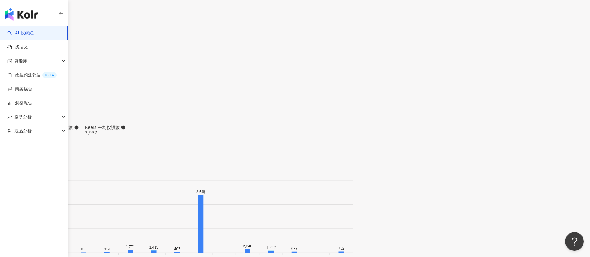
scroll to position [1829, 0]
type input "**"
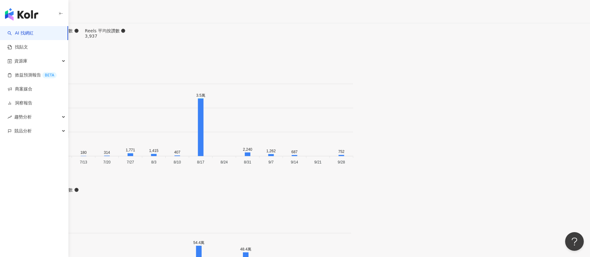
scroll to position [1927, 0]
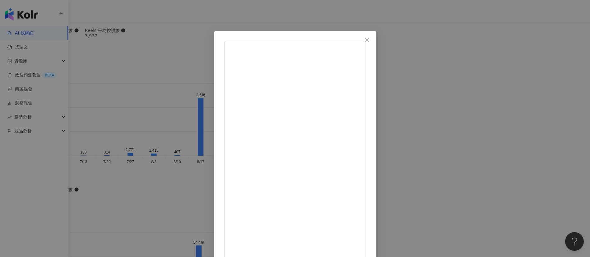
scroll to position [17, 0]
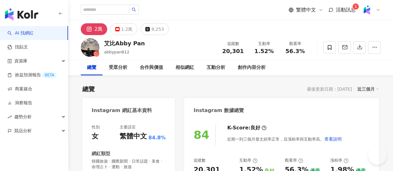
drag, startPoint x: 337, startPoint y: 69, endPoint x: 436, endPoint y: 4, distance: 118.1
click at [337, 69] on div "總覽 受眾分析 合作與價值 相似網紅 互動分析 創作內容分析" at bounding box center [231, 68] width 300 height 16
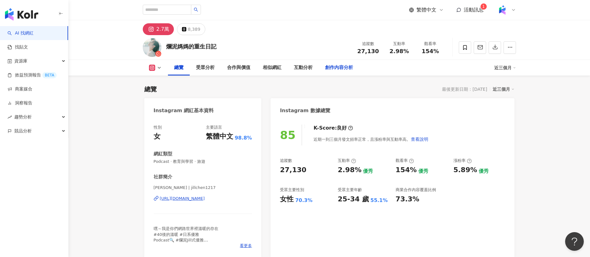
click at [328, 67] on div "創作內容分析" at bounding box center [339, 67] width 28 height 7
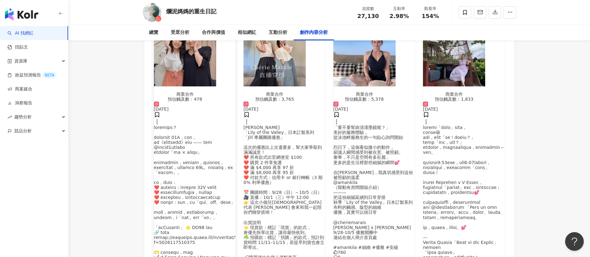
scroll to position [2000, 0]
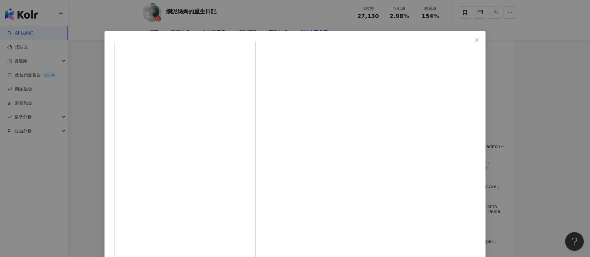
click at [120, 163] on div "[PERSON_NAME] [DATE] 106 3 14.3萬 查看原始貼文" at bounding box center [295, 128] width 590 height 257
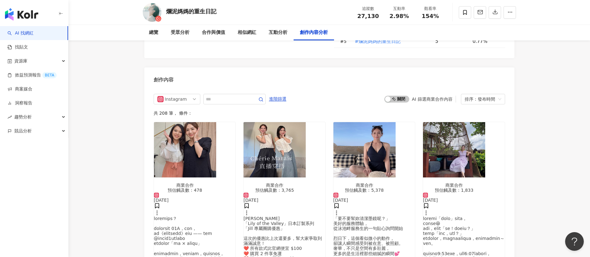
scroll to position [1961, 0]
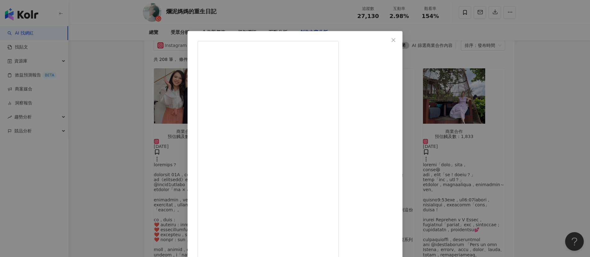
click at [535, 148] on div "[PERSON_NAME] [DATE] 123 1 查看原始貼文" at bounding box center [295, 128] width 590 height 257
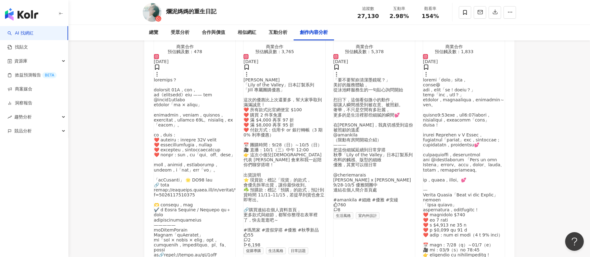
scroll to position [2134, 0]
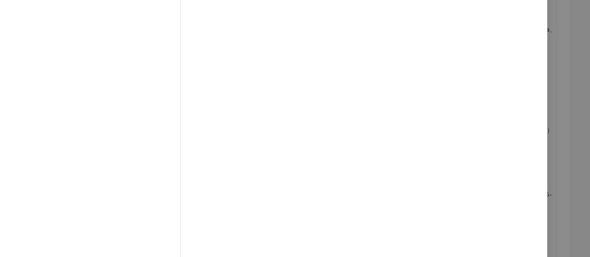
scroll to position [34, 0]
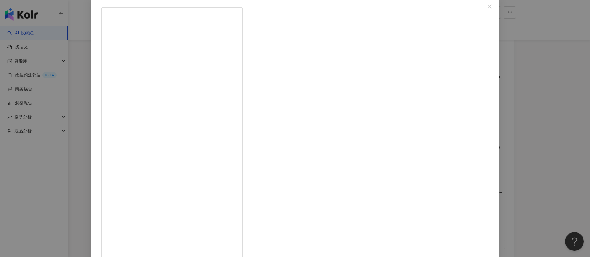
drag, startPoint x: 502, startPoint y: 196, endPoint x: 490, endPoint y: 189, distance: 13.7
click at [502, 196] on div "[PERSON_NAME] [DATE] 236 5 查看原始貼文" at bounding box center [295, 128] width 590 height 257
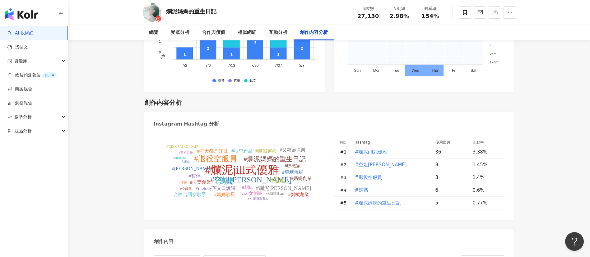
scroll to position [1803, 0]
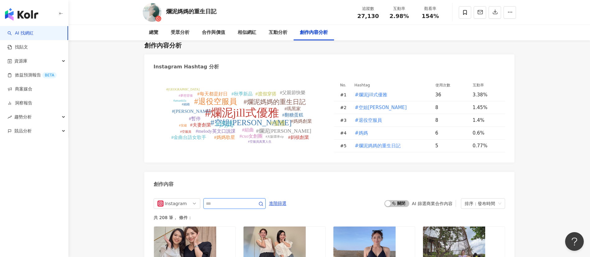
click at [244, 200] on input "text" at bounding box center [228, 203] width 44 height 7
type input "**"
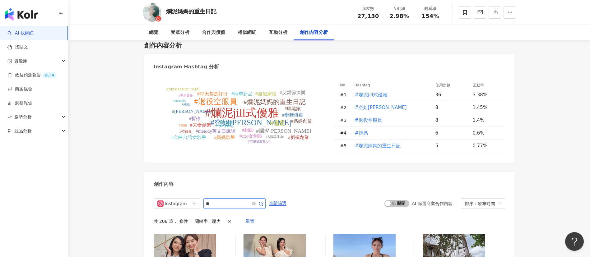
scroll to position [1921, 0]
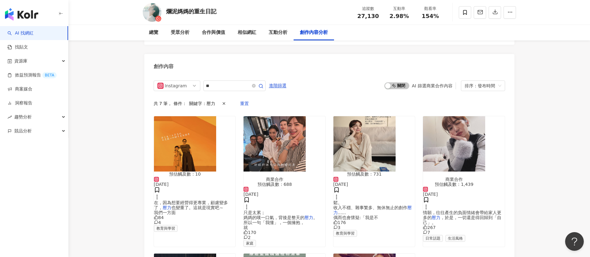
click at [188, 200] on span "在，因為想要經營得更專業，顧慮變多了，" at bounding box center [191, 205] width 74 height 10
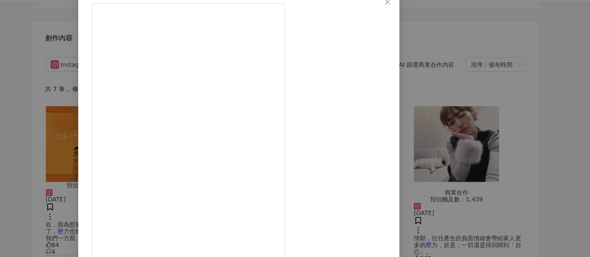
scroll to position [203, 0]
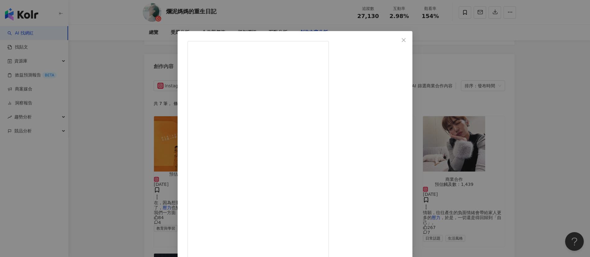
click at [484, 211] on div "Jill 2025/9/3 84 4 查看原始貼文" at bounding box center [295, 128] width 590 height 257
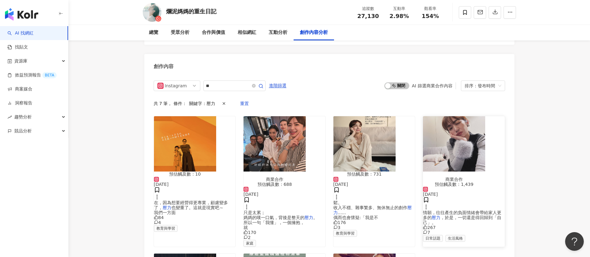
click at [463, 210] on span "情願，往往產生的負面情緒會帶給家人更多的" at bounding box center [462, 215] width 78 height 10
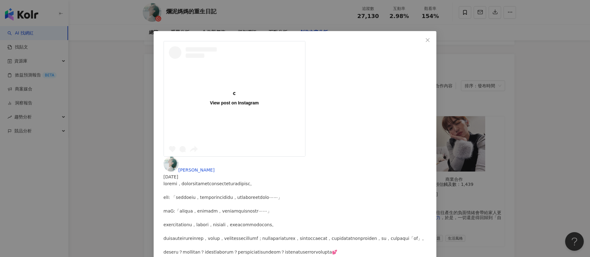
click at [489, 215] on div "View post on Instagram Jill 2025/2/21 267 7 查看原始貼文" at bounding box center [295, 128] width 590 height 257
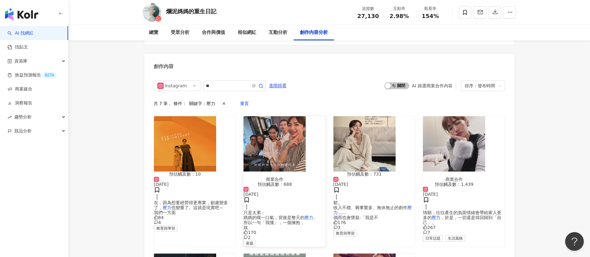
click at [291, 210] on span "只是太累； 媽媽的嘆一口氣，背後是整天的" at bounding box center [274, 215] width 61 height 10
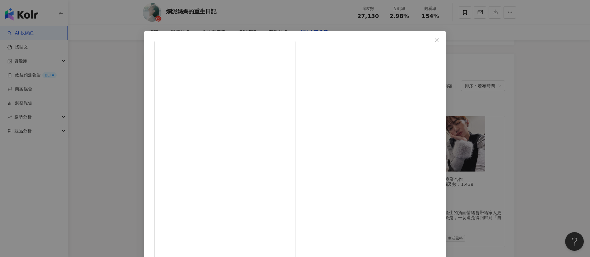
scroll to position [34, 0]
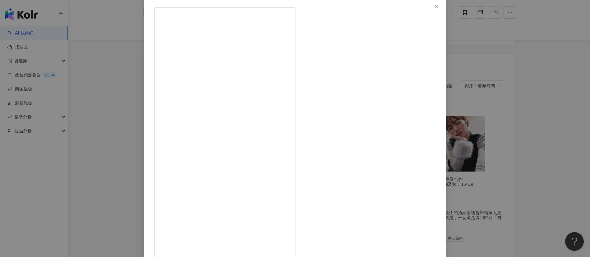
click at [482, 217] on div "Jill 2025/8/2 170 2 查看原始貼文" at bounding box center [295, 128] width 590 height 257
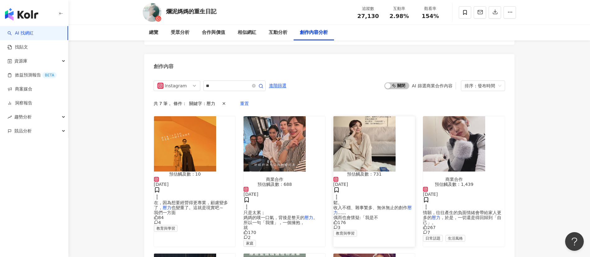
click at [381, 200] on span "鬆。 收入不穩、雜事繁多、無休無止的創作" at bounding box center [370, 205] width 74 height 10
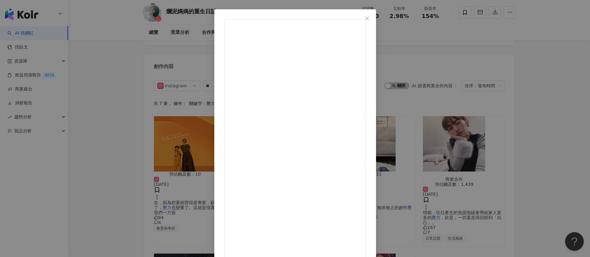
scroll to position [21, 0]
click at [447, 71] on div "Jill 2025/6/5 176 3 查看原始貼文" at bounding box center [295, 128] width 590 height 257
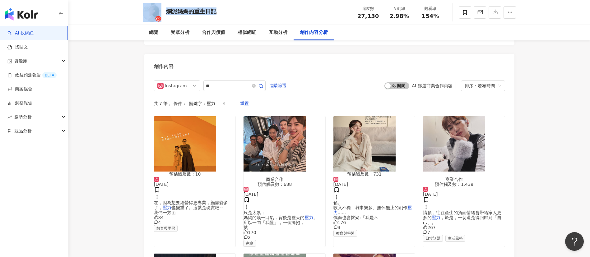
drag, startPoint x: 183, startPoint y: 12, endPoint x: 160, endPoint y: 10, distance: 23.1
click at [160, 10] on div "爛泥媽媽的重生日記 追蹤數 27,130 互動率 2.98% 觀看率 154%" at bounding box center [329, 12] width 398 height 25
copy div "爛泥媽媽的重生日記"
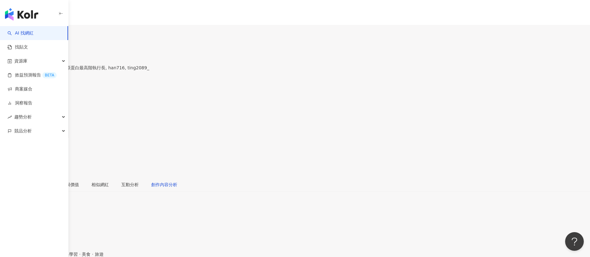
click at [177, 181] on div "創作內容分析" at bounding box center [164, 184] width 26 height 7
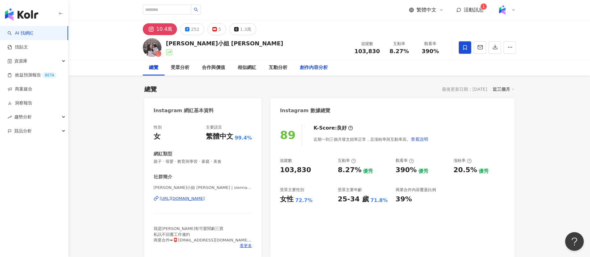
click at [312, 66] on div "創作內容分析" at bounding box center [314, 67] width 28 height 7
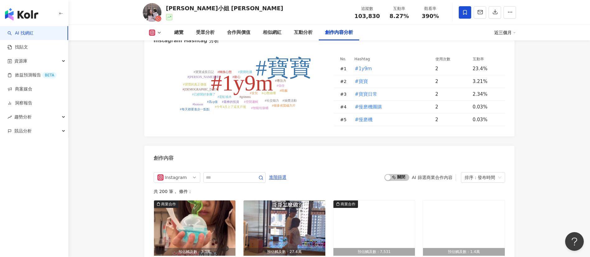
scroll to position [1875, 0]
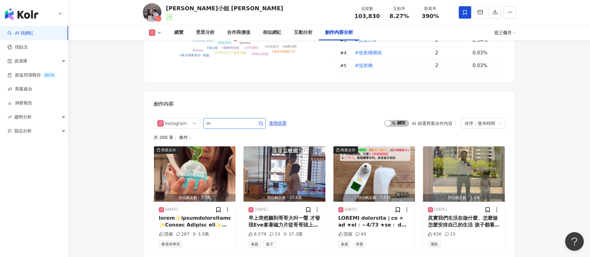
click at [222, 120] on input "text" at bounding box center [228, 123] width 44 height 7
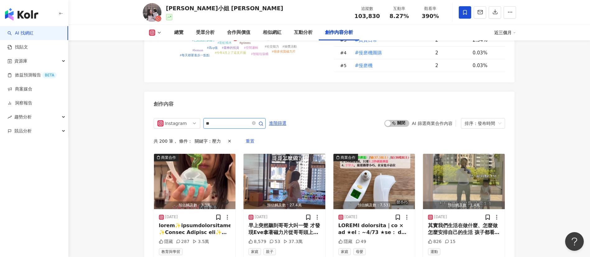
scroll to position [1917, 0]
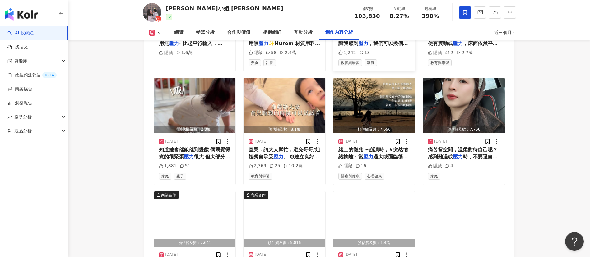
scroll to position [2065, 0]
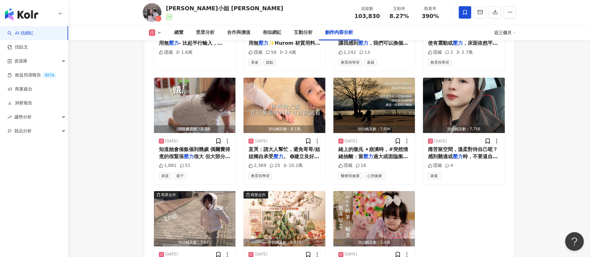
click at [504, 213] on div "商業合作 預估觸及數：1.9萬 [DATE] 換 3. 清洗不到 1 分鐘，日常使用無 壓力 - 比起平行輸入，Hurom是原廠 隱藏 1.6萬 商業合作 預…" at bounding box center [329, 131] width 351 height 334
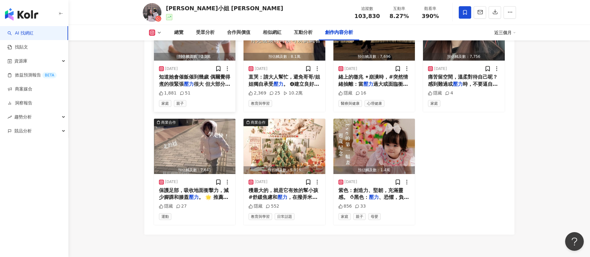
scroll to position [2137, 0]
click at [292, 194] on span "，在撥弄米粒、抓取和玩水等等動作且無" at bounding box center [283, 200] width 69 height 13
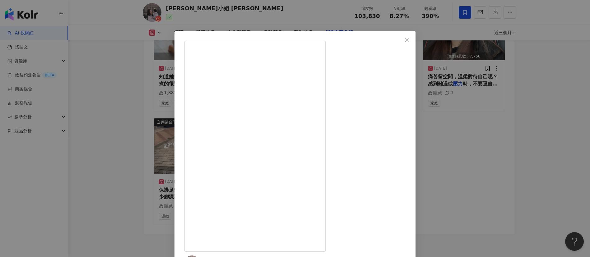
click at [466, 164] on div "[PERSON_NAME]小姐 [PERSON_NAME] [DATE] 隱藏 552 查看原始貼文" at bounding box center [295, 128] width 590 height 257
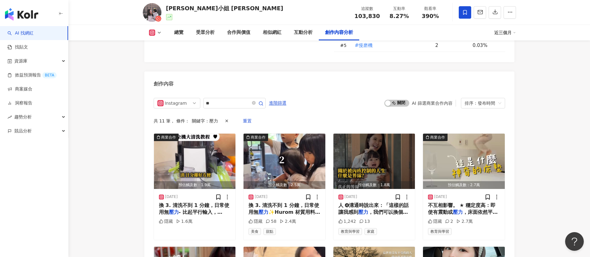
scroll to position [1896, 0]
click at [216, 99] on input "**" at bounding box center [228, 102] width 44 height 7
type input "*"
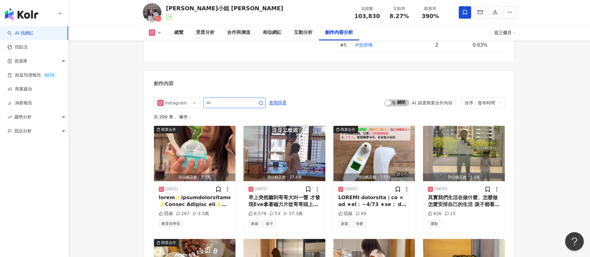
scroll to position [1917, 0]
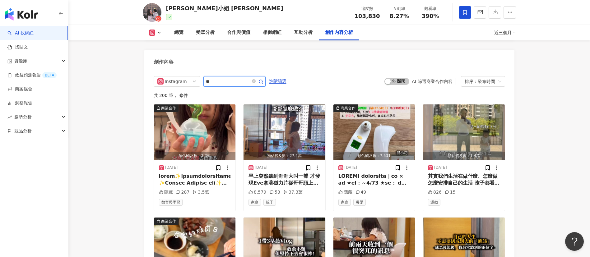
type input "**"
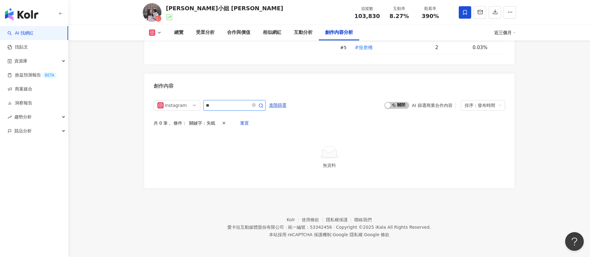
scroll to position [1882, 0]
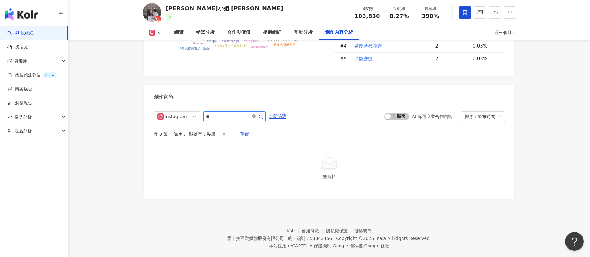
click at [256, 114] on icon "close-circle" at bounding box center [254, 116] width 4 height 4
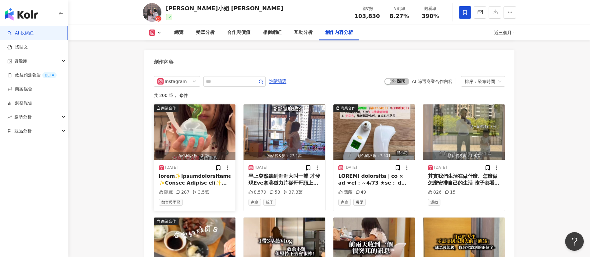
click at [189, 173] on div at bounding box center [195, 180] width 72 height 14
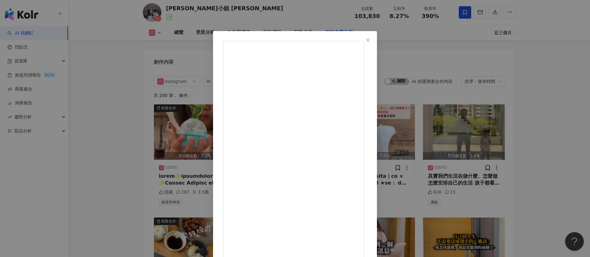
scroll to position [272, 0]
drag, startPoint x: 364, startPoint y: 253, endPoint x: 364, endPoint y: 235, distance: 18.4
click at [119, 105] on div "賽娜小姐 Sienna 2025/9/30 隱藏 287 3.5萬 查看原始貼文" at bounding box center [295, 128] width 590 height 257
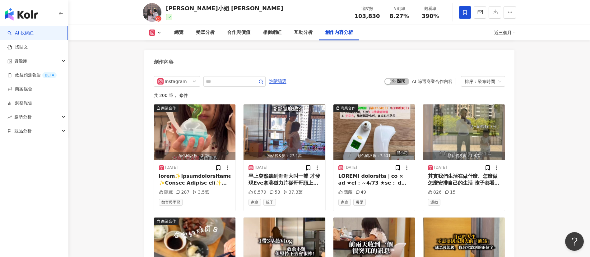
click at [226, 78] on input "text" at bounding box center [228, 81] width 44 height 7
type input "**"
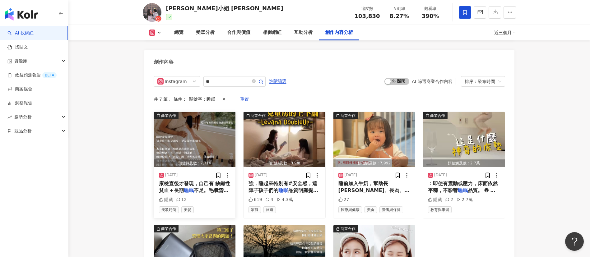
click at [198, 181] on span "康檢查後才發現，自己有 缺鐵性貧血＋長期" at bounding box center [195, 187] width 72 height 13
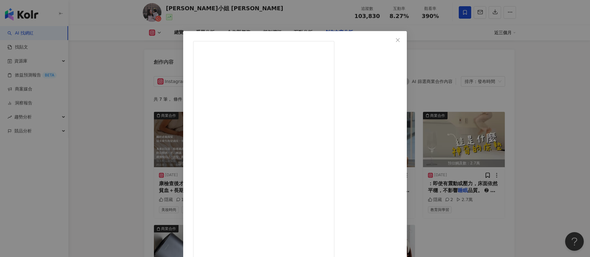
scroll to position [26, 0]
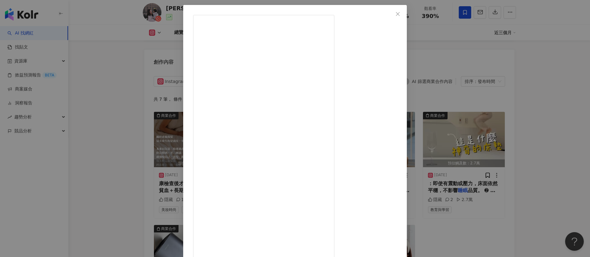
click at [98, 151] on div "賽娜小姐 Sienna 2025/9/1 隱藏 12 查看原始貼文" at bounding box center [295, 128] width 590 height 257
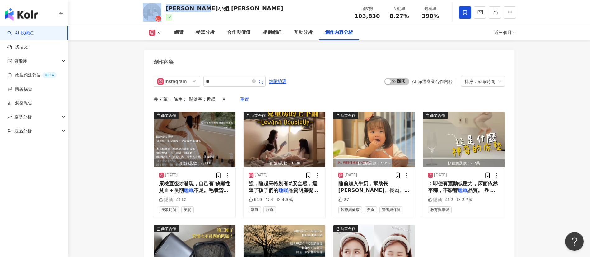
drag, startPoint x: 175, startPoint y: 8, endPoint x: 158, endPoint y: 7, distance: 16.8
click at [158, 7] on div "賽娜小姐 Sienna 追蹤數 103,830 互動率 8.27% 觀看率 390%" at bounding box center [329, 12] width 398 height 25
copy div "賽娜小姐 Sienna"
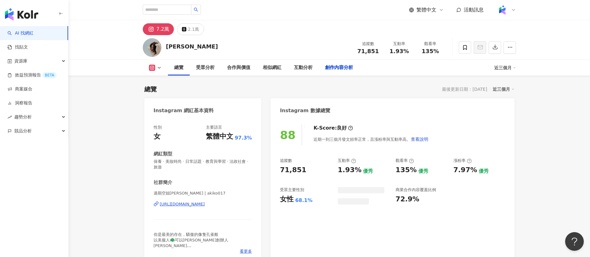
scroll to position [1615, 0]
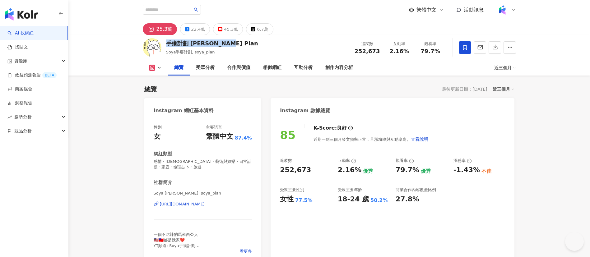
click at [165, 43] on div "手癢計劃 [PERSON_NAME] Plan Soya手癢計劃, soya_plan 追蹤數 252,673 互動率 2.16% 觀看率 79.7%" at bounding box center [329, 47] width 398 height 25
click at [309, 49] on div "手癢計劃 Soya's Plan Soya手癢計劃, soya_plan 追蹤數 252,673 互動率 2.16% 觀看率 79.7%" at bounding box center [329, 47] width 398 height 25
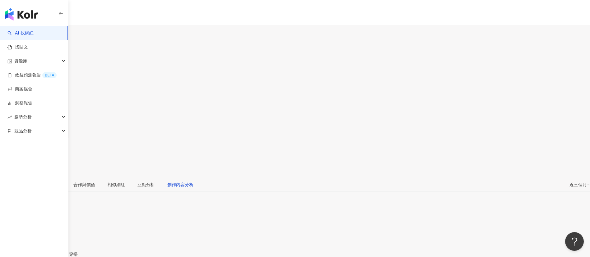
click at [193, 181] on div "創作內容分析" at bounding box center [180, 184] width 26 height 7
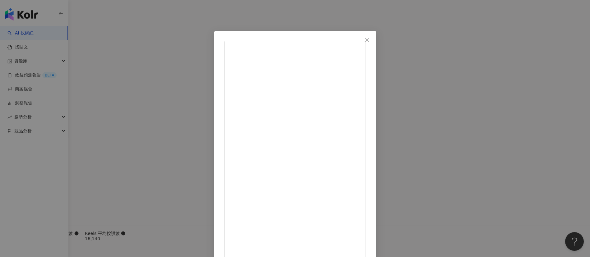
click at [500, 189] on div "[PERSON_NAME] [DATE] 大家跟我一起去全家把你們的愛心投入「全家珍愛新住民」零錢捐唷💗 零錢捐計畫只到9/30～記得過去唷😍 #[PERSO…" at bounding box center [295, 128] width 590 height 257
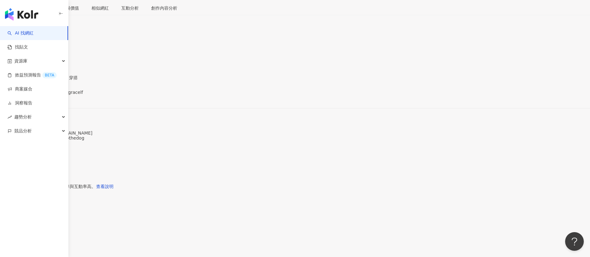
scroll to position [0, 0]
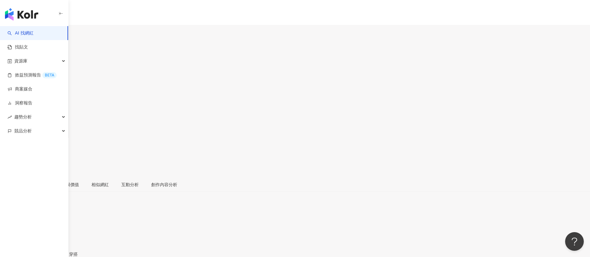
drag, startPoint x: 165, startPoint y: 44, endPoint x: 161, endPoint y: 44, distance: 4.1
click at [161, 44] on div "[PERSON_NAME] 追蹤數 171,242 互動率 4.71% 觀看率 198%" at bounding box center [295, 108] width 590 height 137
copy div "[PERSON_NAME]"
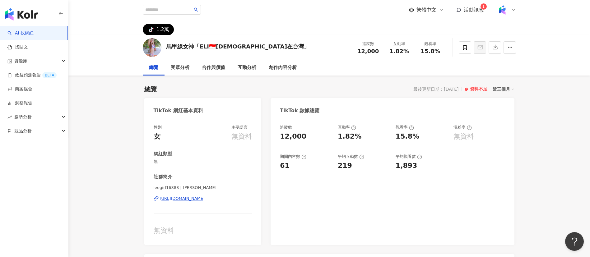
click at [194, 199] on div "https://www.tiktok.com/@6995809115428029466" at bounding box center [182, 199] width 45 height 6
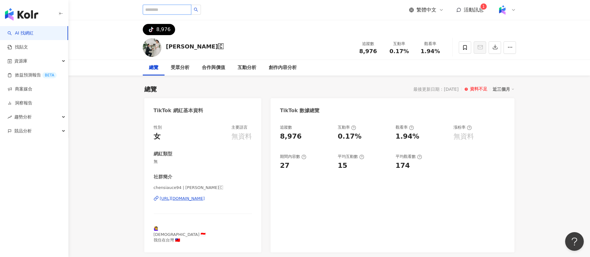
click at [174, 12] on input "search" at bounding box center [167, 10] width 49 height 10
paste input "**********"
type input "**********"
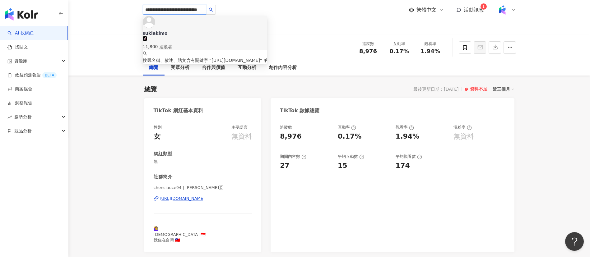
click at [188, 43] on div "11,800 追蹤者" at bounding box center [205, 46] width 124 height 7
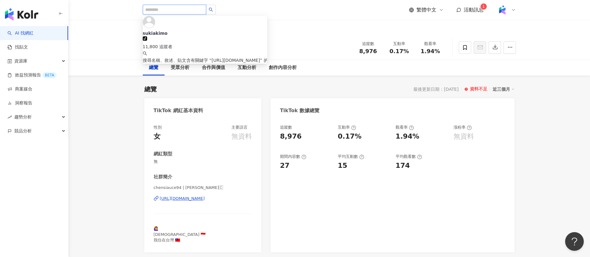
scroll to position [0, 0]
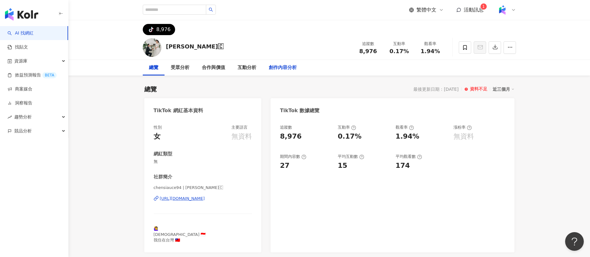
click at [271, 69] on div "創作內容分析" at bounding box center [283, 67] width 28 height 7
click at [195, 171] on div "chensiauce94 | 陳雅妮 🇲🇨 https://www.tiktok.com/@6755020859973551106" at bounding box center [203, 203] width 99 height 36
click at [192, 171] on div "https://www.tiktok.com/@6755020859973551106" at bounding box center [182, 199] width 45 height 6
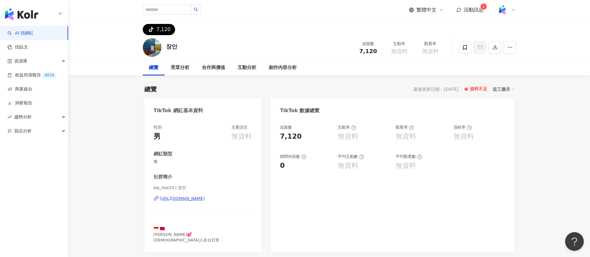
click at [205, 200] on div "[URL][DOMAIN_NAME]" at bounding box center [182, 199] width 45 height 6
click at [205, 200] on div "https://www.tiktok.com/@6739472382375298049" at bounding box center [182, 199] width 45 height 6
click at [273, 68] on div "創作內容分析" at bounding box center [283, 67] width 28 height 7
click at [205, 171] on div "https://www.tiktok.com/@6585444969838100481" at bounding box center [182, 199] width 45 height 6
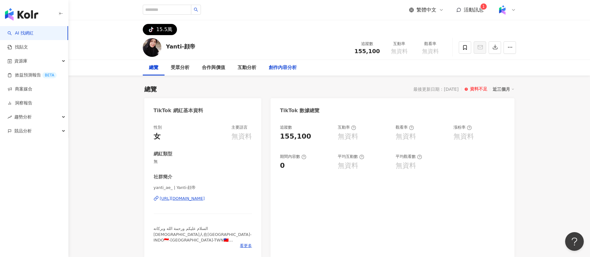
click at [283, 68] on div "創作內容分析" at bounding box center [283, 67] width 28 height 7
click at [198, 200] on div "[URL][DOMAIN_NAME]" at bounding box center [182, 199] width 45 height 6
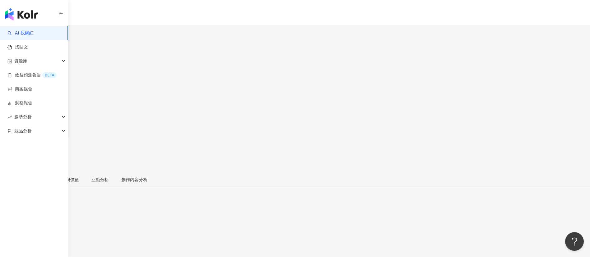
click at [147, 171] on div "創作內容分析" at bounding box center [134, 179] width 26 height 7
click at [253, 171] on div "TikTok 網紅基本資料" at bounding box center [295, 218] width 590 height 5
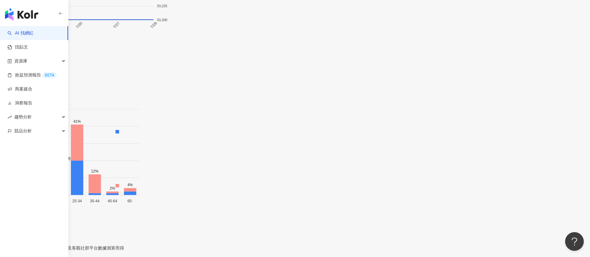
scroll to position [964, 0]
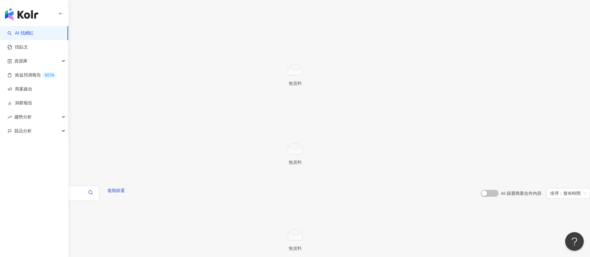
drag, startPoint x: 177, startPoint y: 10, endPoint x: 160, endPoint y: 9, distance: 16.6
copy div "Nini 叫我妮妮"
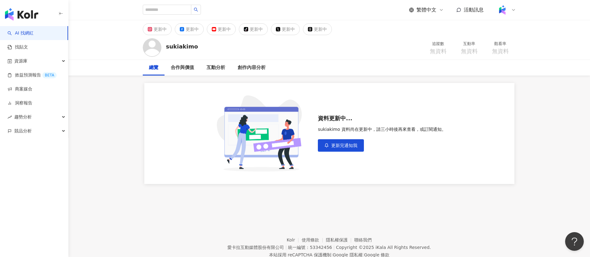
click at [206, 50] on div "sukiakimo 追蹤數 無資料 互動率 無資料 觀看率 無資料" at bounding box center [329, 47] width 398 height 25
drag, startPoint x: 198, startPoint y: 45, endPoint x: 160, endPoint y: 47, distance: 37.0
click at [160, 47] on div "sukiakimo 追蹤數 無資料 互動率 無資料 觀看率 無資料" at bounding box center [329, 47] width 398 height 25
copy div "sukiakimo"
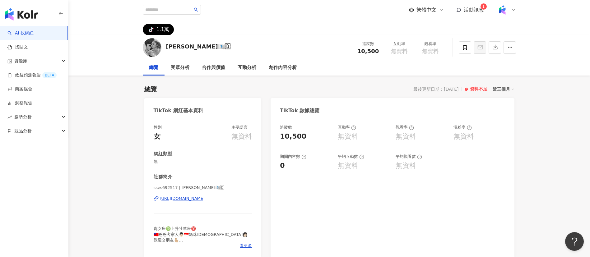
click at [199, 171] on div "sses692517 | [PERSON_NAME]🇼🇮🇩 [URL][DOMAIN_NAME]" at bounding box center [203, 203] width 99 height 36
click at [199, 171] on div "[URL][DOMAIN_NAME]" at bounding box center [182, 199] width 45 height 6
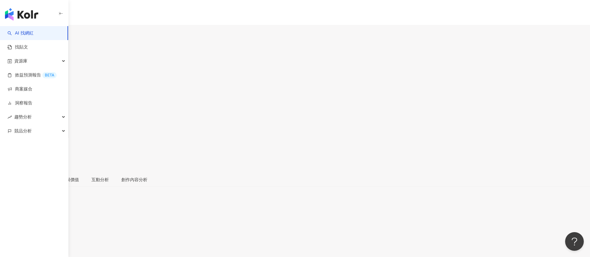
click at [294, 50] on div "Any_joycelyn 追蹤數 33,400 互動率 0.04% 觀看率 0.76%" at bounding box center [295, 106] width 590 height 132
click at [14, 34] on div "3.3萬" at bounding box center [7, 36] width 11 height 5
click at [244, 25] on div "tiktok-icon 3.3萬" at bounding box center [295, 32] width 590 height 15
click at [247, 51] on div "Any_joycelyn 追蹤數 33,400 互動率 0.04% 觀看率 0.76%" at bounding box center [295, 106] width 590 height 132
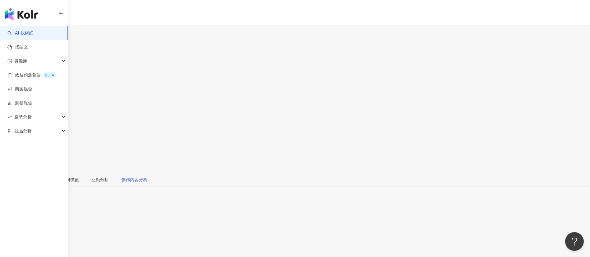
click at [154, 173] on div "創作內容分析" at bounding box center [134, 180] width 39 height 14
click at [177, 171] on div "創作內容分析" at bounding box center [164, 179] width 26 height 7
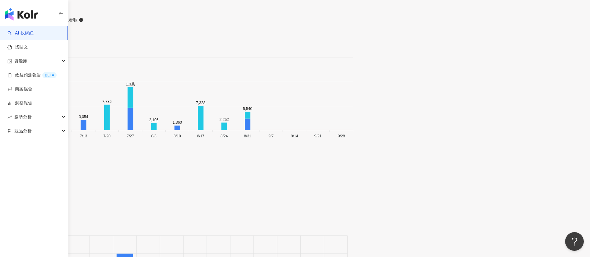
scroll to position [1922, 0]
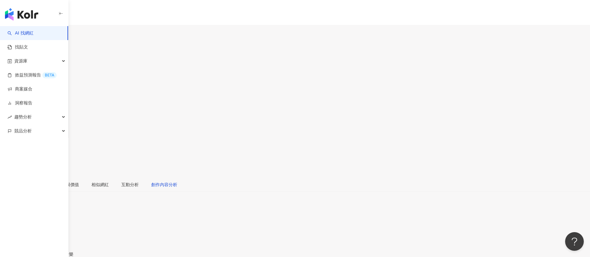
click at [177, 171] on div "創作內容分析" at bounding box center [164, 184] width 26 height 7
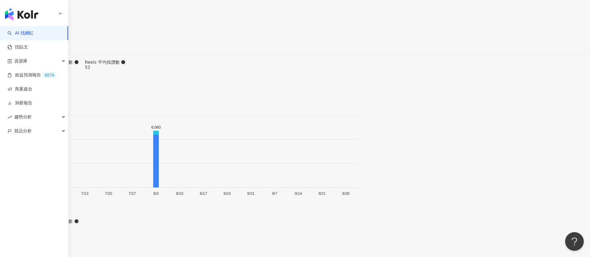
scroll to position [1930, 0]
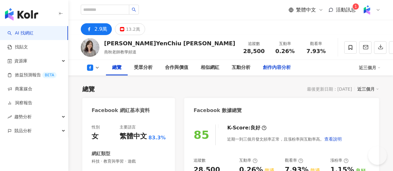
click at [297, 67] on div "創作內容分析" at bounding box center [277, 68] width 40 height 16
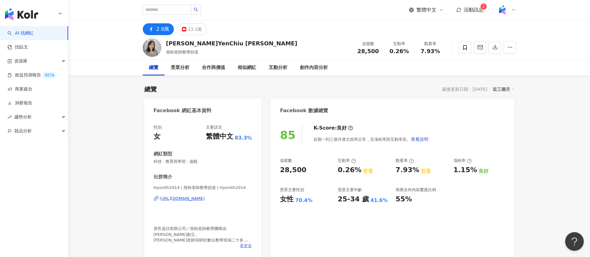
click at [245, 171] on span "看更多" at bounding box center [246, 246] width 12 height 6
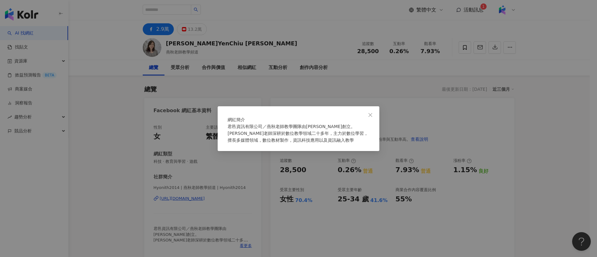
click at [268, 106] on div "網紅簡介 君邑資訊有限公司／燕秋老師教學團隊由[PERSON_NAME]創立。 [PERSON_NAME]老師深耕於數位教學領域二十多年，主力於數位學習，擅長…" at bounding box center [299, 128] width 162 height 45
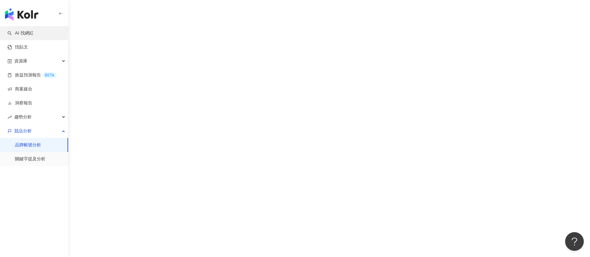
click at [32, 31] on link "AI 找網紅" at bounding box center [20, 33] width 26 height 6
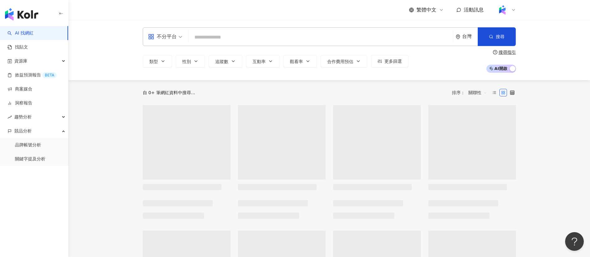
click at [229, 35] on input "search" at bounding box center [320, 37] width 259 height 12
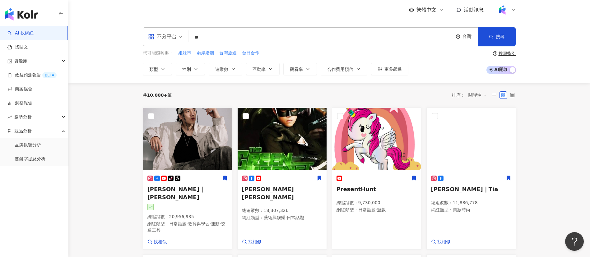
type input "**"
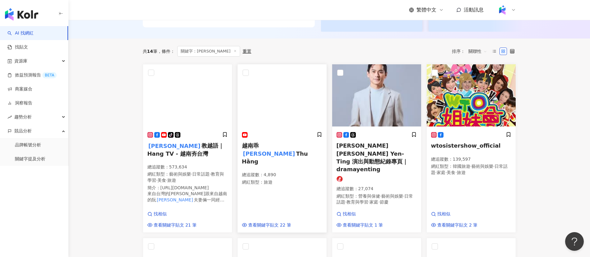
scroll to position [167, 0]
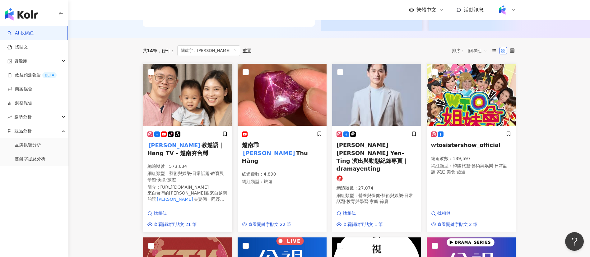
click at [193, 207] on div "tiktok-icon 秋姮 教越語｜Hang TV - 越南夯台灣 總追蹤數 ： 573,634 網紅類型 ： 藝術與娛樂 · 日常話題 · 教育與學習 ·…" at bounding box center [187, 169] width 80 height 76
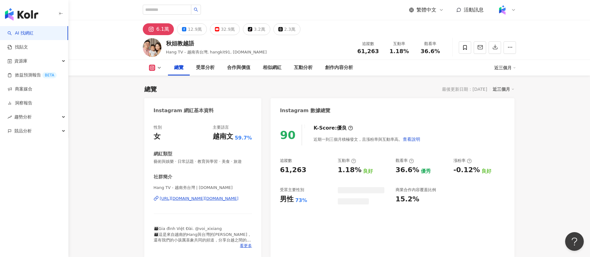
click at [248, 49] on div "秋姮教越語 Hang TV - 越南夯台灣, hangkit91, [DOMAIN_NAME] 追蹤數 61,263 互動率 1.18% 觀看率 36.6%" at bounding box center [329, 47] width 398 height 25
click at [164, 43] on div "秋姮教越語 Hang TV - 越南夯台灣, hangkit91, [DOMAIN_NAME] 追蹤數 61,263 互動率 1.18% 觀看率 36.6%" at bounding box center [329, 47] width 398 height 25
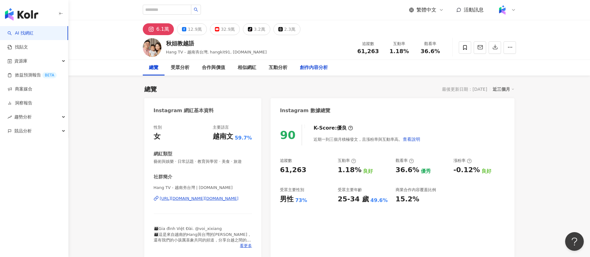
click at [310, 64] on div "創作內容分析" at bounding box center [314, 67] width 28 height 7
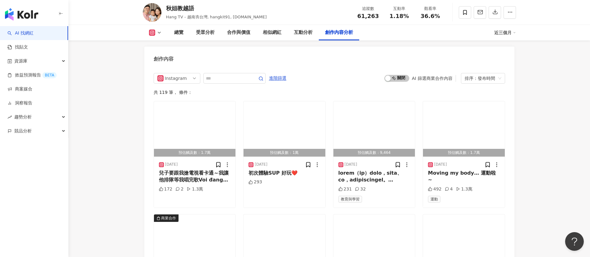
scroll to position [1960, 0]
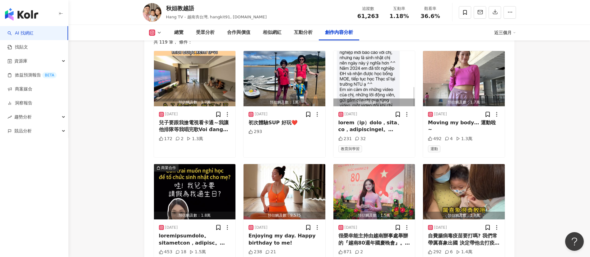
scroll to position [2011, 0]
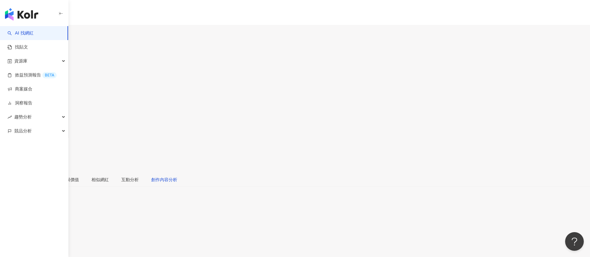
drag, startPoint x: 311, startPoint y: 68, endPoint x: 314, endPoint y: 80, distance: 12.1
click at [177, 171] on div "創作內容分析" at bounding box center [164, 179] width 26 height 7
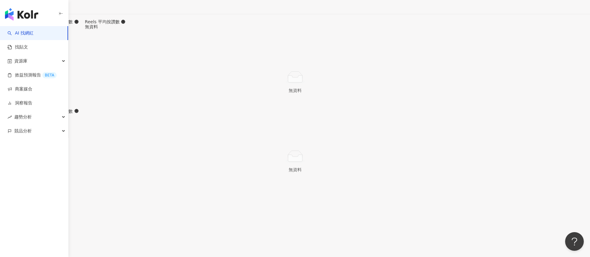
scroll to position [1690, 0]
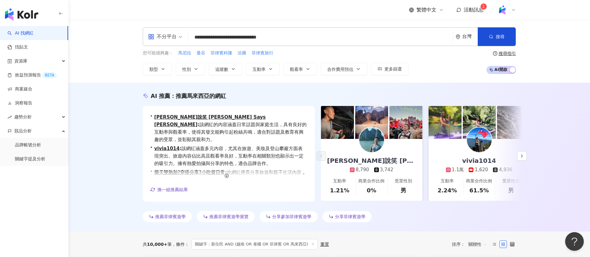
click at [303, 39] on input "**********" at bounding box center [320, 37] width 259 height 12
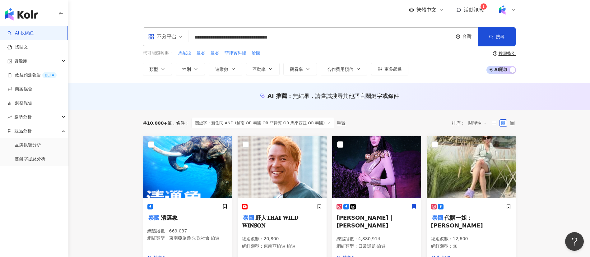
click at [246, 10] on div "繁體中文 活動訊息 1" at bounding box center [329, 10] width 373 height 20
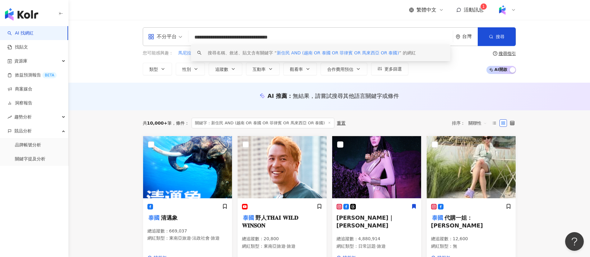
click at [222, 36] on input "**********" at bounding box center [320, 37] width 259 height 12
click at [223, 36] on input "**********" at bounding box center [320, 37] width 259 height 12
click at [337, 36] on input "**********" at bounding box center [320, 37] width 259 height 12
click at [509, 53] on div "搜尋指引" at bounding box center [507, 53] width 17 height 5
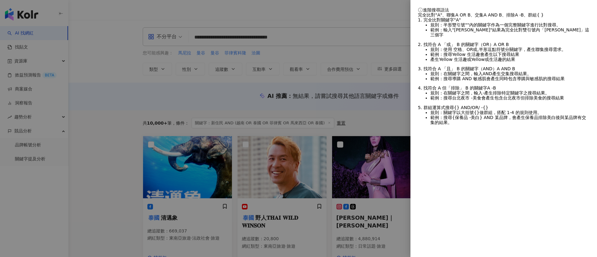
click at [254, 20] on div at bounding box center [298, 128] width 597 height 257
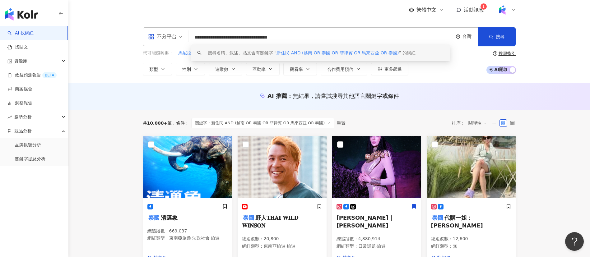
drag, startPoint x: 209, startPoint y: 35, endPoint x: 367, endPoint y: 31, distance: 157.7
click at [367, 31] on input "**********" at bounding box center [320, 37] width 259 height 12
click at [225, 35] on input "**********" at bounding box center [320, 37] width 259 height 12
drag, startPoint x: 232, startPoint y: 39, endPoint x: 335, endPoint y: 44, distance: 103.1
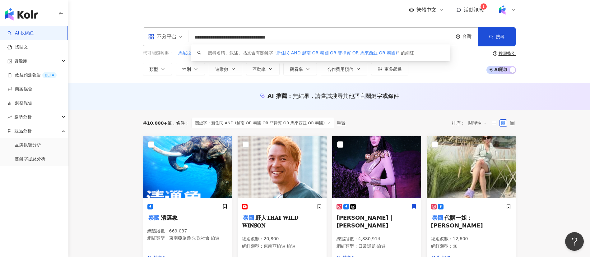
click at [335, 44] on div "**********" at bounding box center [329, 36] width 373 height 19
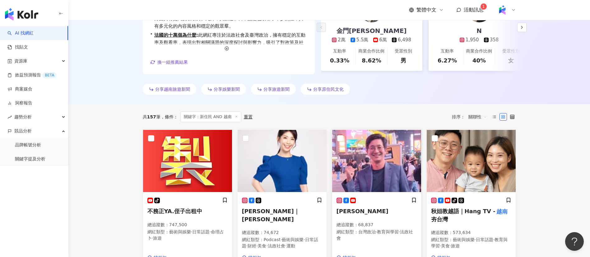
scroll to position [214, 0]
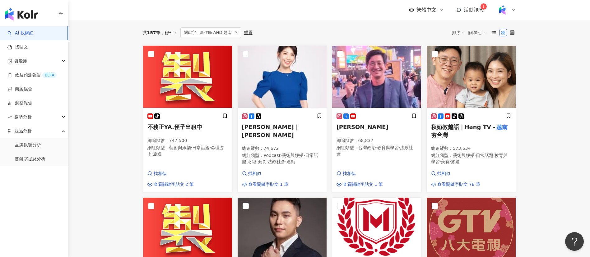
click at [541, 180] on main "**********" at bounding box center [329, 241] width 522 height 871
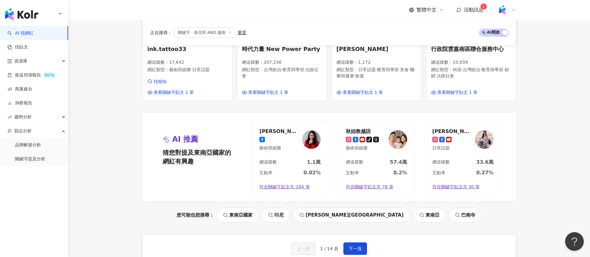
scroll to position [709, 0]
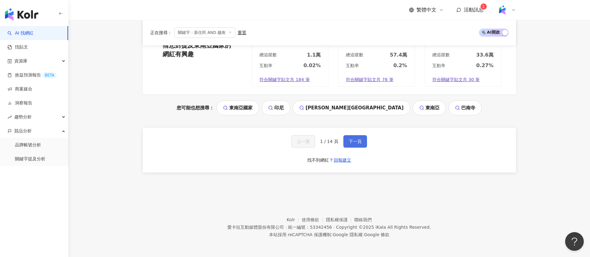
click at [355, 145] on button "下一頁" at bounding box center [355, 141] width 24 height 12
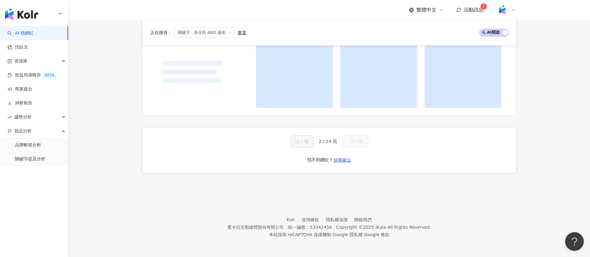
scroll to position [620, 0]
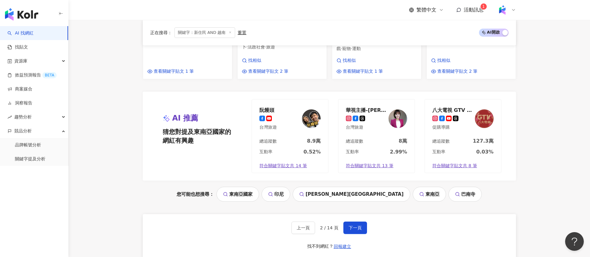
scroll to position [623, 0]
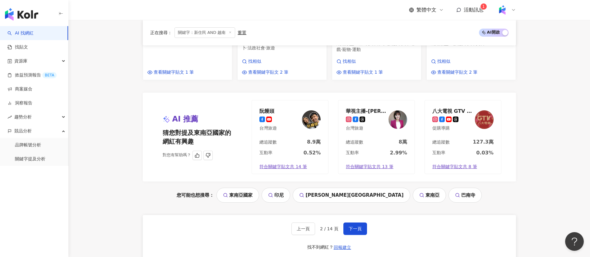
click at [279, 139] on div "總追蹤數 8.9萬" at bounding box center [290, 144] width 76 height 11
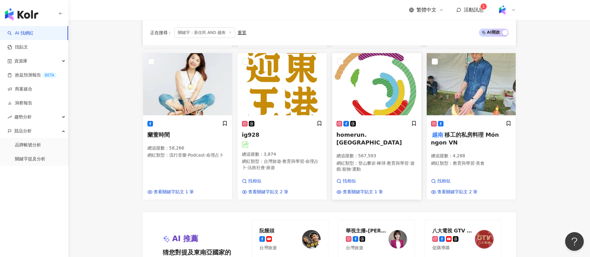
scroll to position [504, 0]
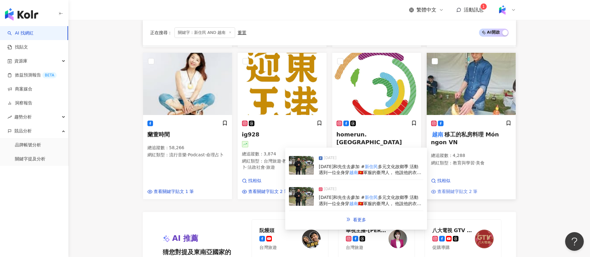
click at [463, 189] on span "查看關鍵字貼文 2 筆" at bounding box center [457, 192] width 40 height 6
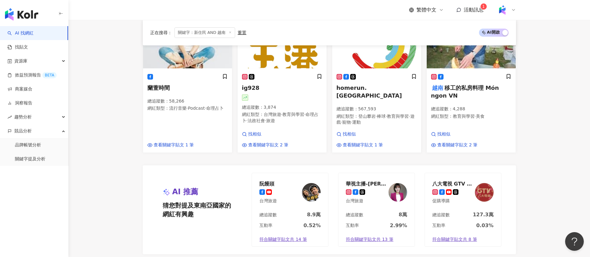
scroll to position [687, 0]
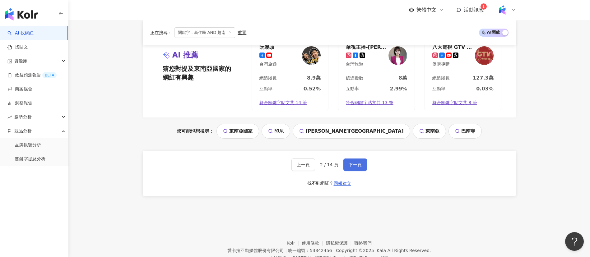
click at [355, 162] on span "下一頁" at bounding box center [355, 164] width 13 height 5
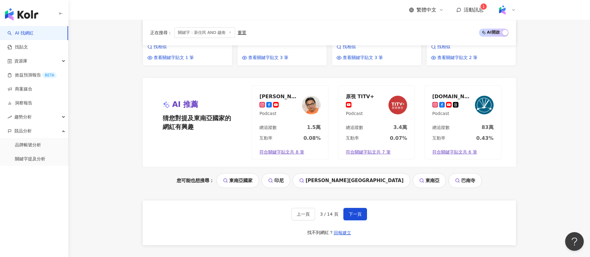
scroll to position [636, 0]
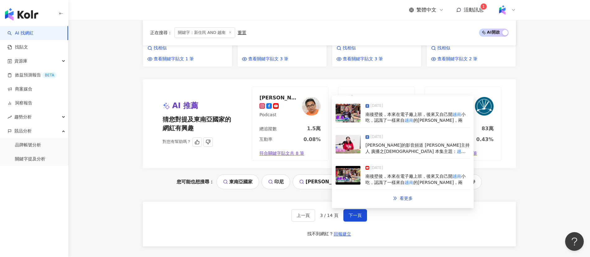
click at [291, 148] on link "符合關鍵字貼文共 8 筆" at bounding box center [290, 154] width 76 height 14
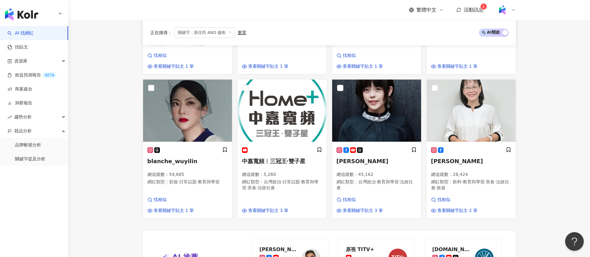
scroll to position [485, 0]
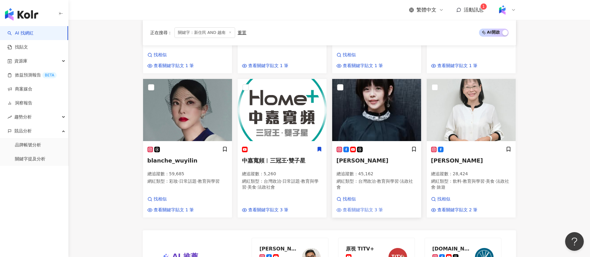
click at [367, 207] on span "查看關鍵字貼文 3 筆" at bounding box center [363, 210] width 40 height 6
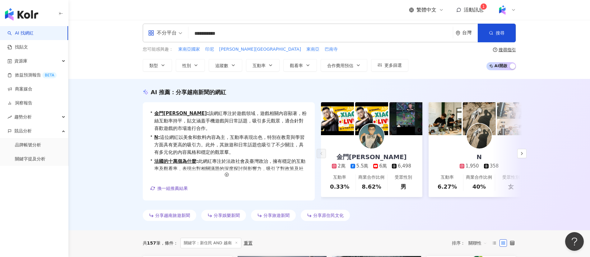
scroll to position [0, 0]
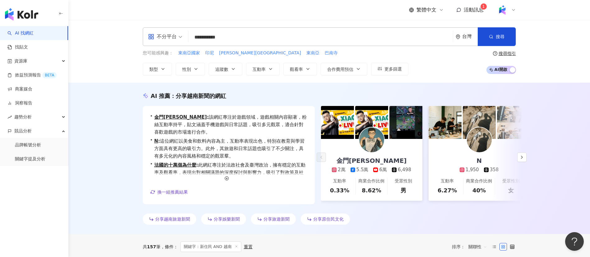
click at [196, 37] on input "**********" at bounding box center [320, 37] width 259 height 12
click at [258, 16] on div "繁體中文 活動訊息 1" at bounding box center [329, 10] width 373 height 20
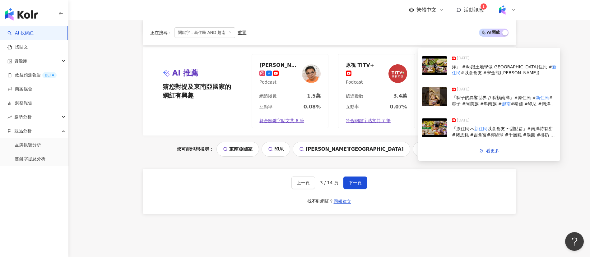
scroll to position [670, 0]
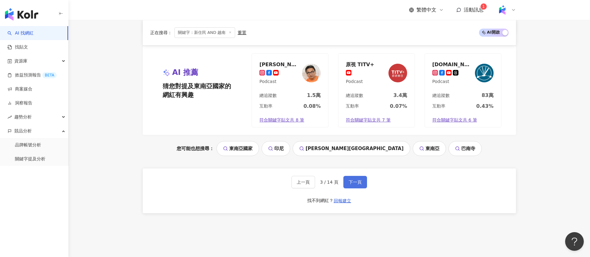
click at [354, 182] on span "下一頁" at bounding box center [355, 182] width 13 height 5
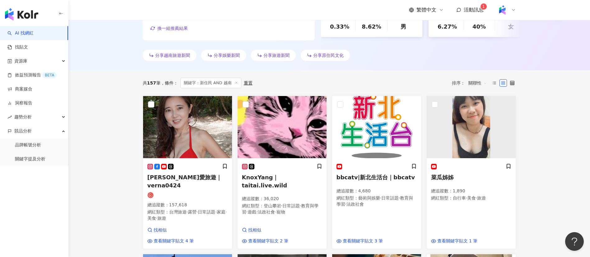
scroll to position [164, 0]
drag, startPoint x: 175, startPoint y: 204, endPoint x: 249, endPoint y: 70, distance: 152.6
click at [175, 204] on p "總追蹤數 ： 157,618" at bounding box center [187, 205] width 80 height 6
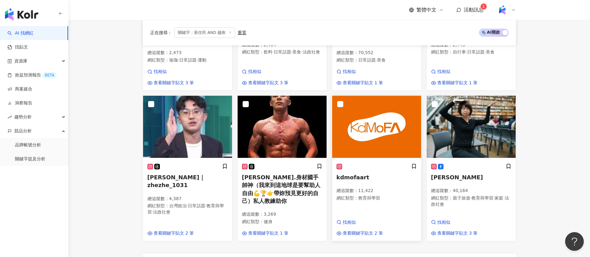
scroll to position [715, 0]
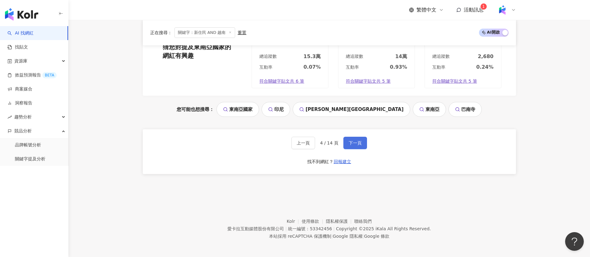
click at [355, 141] on span "下一頁" at bounding box center [355, 143] width 13 height 5
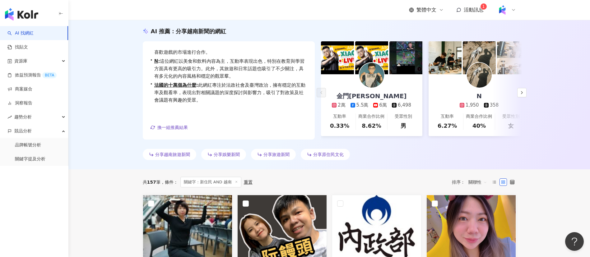
scroll to position [185, 0]
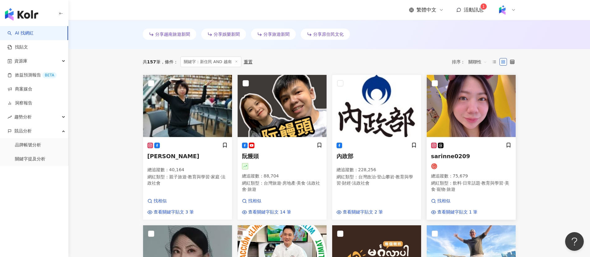
click at [464, 168] on div "sarinne0209 總追蹤數 ： 75,679 網紅類型 ： 飲料 · 日常話題 · 教育與學習 · 美食 · 寵物 · 旅遊" at bounding box center [471, 170] width 80 height 56
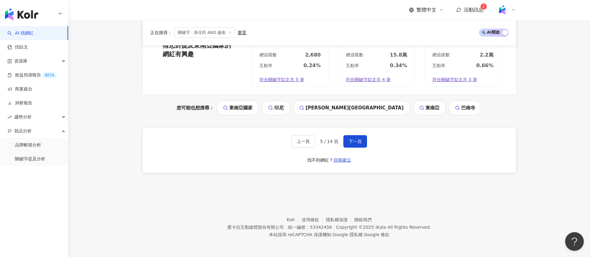
scroll to position [721, 0]
click at [353, 148] on div "上一頁 5 / 14 頁 下一頁 找不到網紅？ 回報建立" at bounding box center [329, 150] width 373 height 45
click at [351, 143] on span "下一頁" at bounding box center [355, 141] width 13 height 5
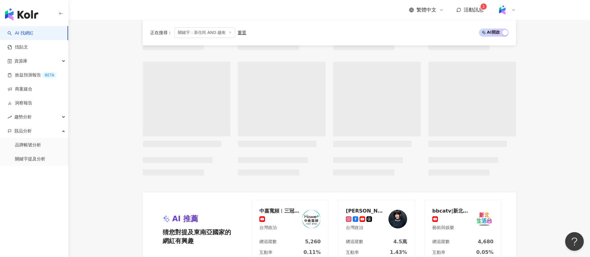
scroll to position [450, 0]
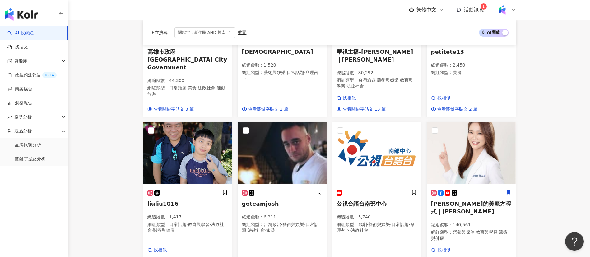
click at [529, 188] on main "**********" at bounding box center [329, 17] width 522 height 894
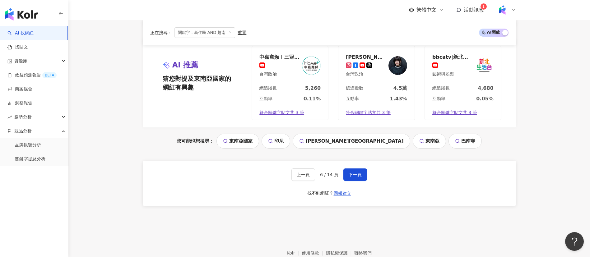
scroll to position [693, 0]
click at [350, 172] on span "下一頁" at bounding box center [355, 174] width 13 height 5
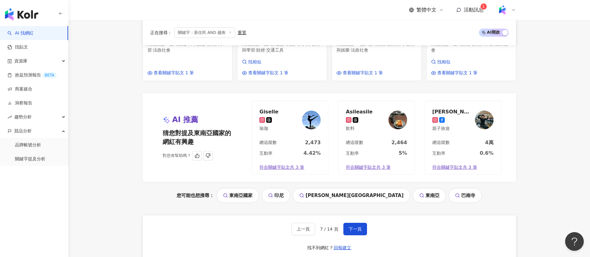
scroll to position [631, 0]
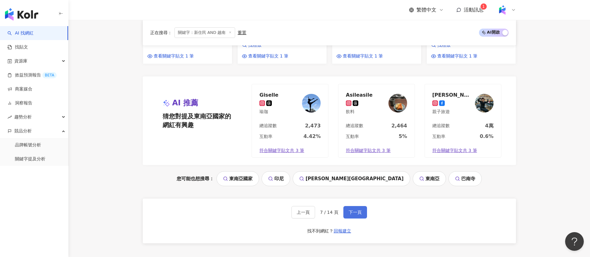
click at [351, 214] on span "下一頁" at bounding box center [355, 212] width 13 height 5
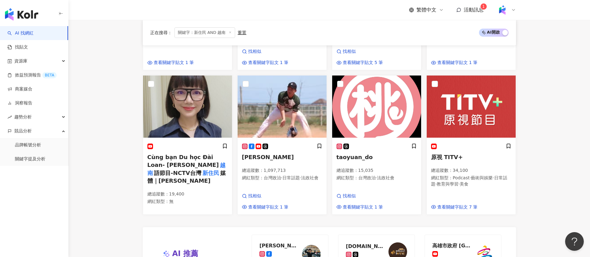
scroll to position [433, 0]
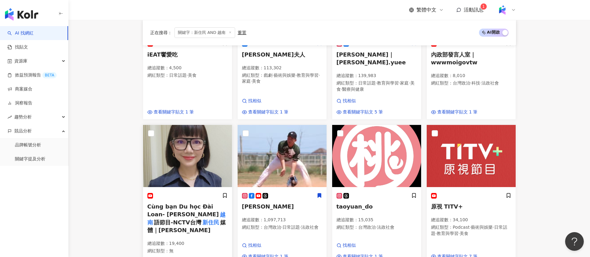
click at [206, 204] on span "Cùng bạn Du học Đài Loan- 陳凰鳳" at bounding box center [183, 210] width 72 height 14
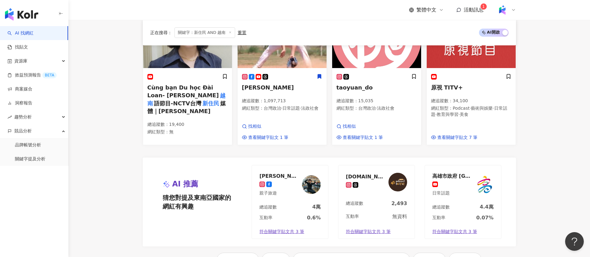
scroll to position [600, 0]
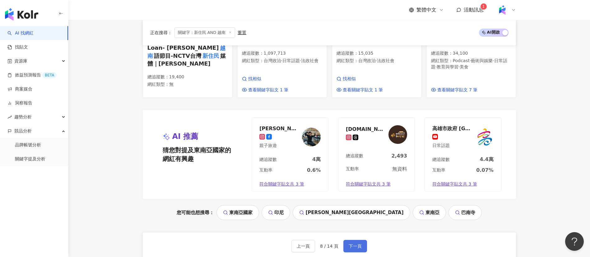
click at [360, 246] on button "下一頁" at bounding box center [355, 246] width 24 height 12
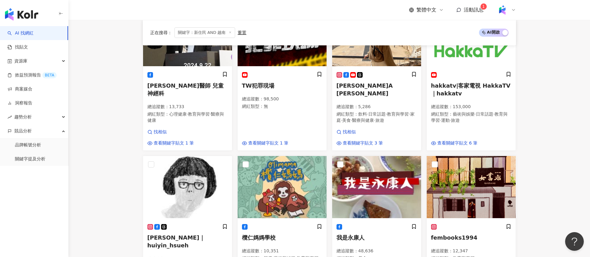
scroll to position [425, 0]
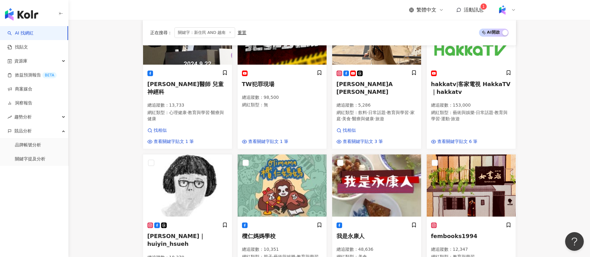
click at [119, 185] on main "**********" at bounding box center [329, 46] width 522 height 902
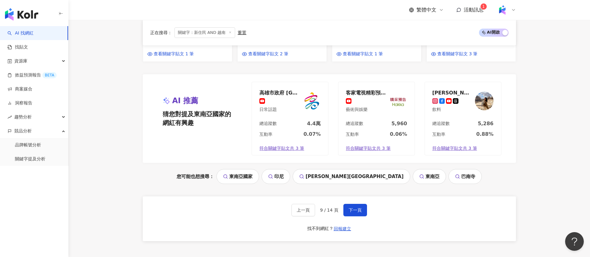
scroll to position [693, 0]
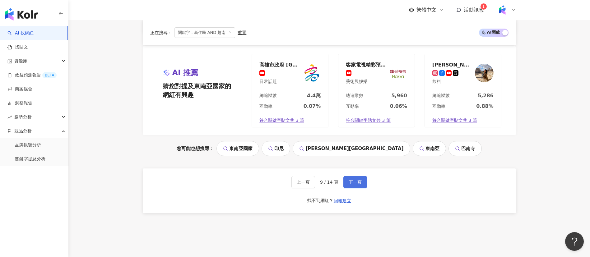
click at [350, 180] on span "下一頁" at bounding box center [355, 182] width 13 height 5
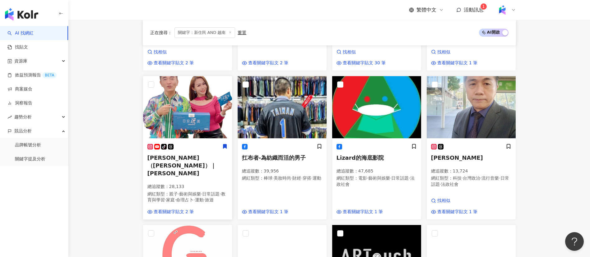
scroll to position [336, 0]
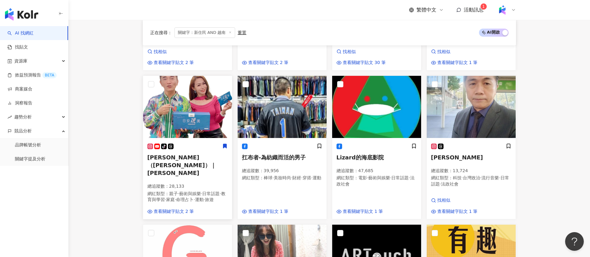
click at [166, 191] on p "網紅類型 ： 親子 · 藝術與娛樂 · 日常話題 · 教育與學習 · 家庭 · 命理占卜 · 運動 · 旅遊" at bounding box center [187, 197] width 80 height 12
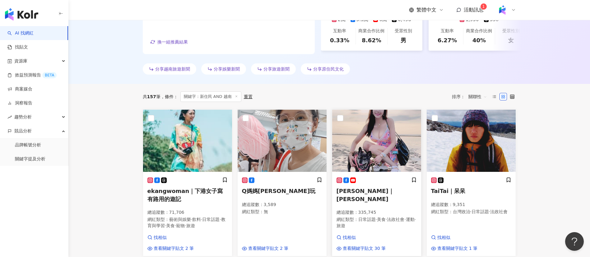
scroll to position [209, 0]
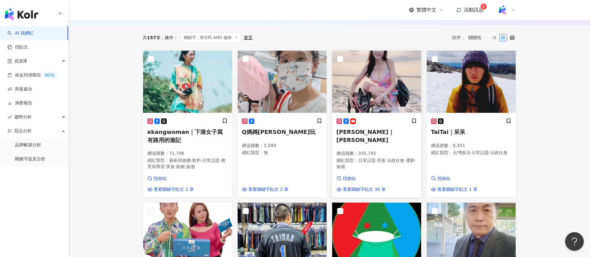
click at [367, 170] on div "海倫清桃｜helen_thanh_dao 總追蹤數 ： 335,745 網紅類型 ： 日常話題 · 美食 · 法政社會 · 運動 · 旅遊" at bounding box center [377, 147] width 80 height 58
click at [174, 163] on span "藝術與娛樂" at bounding box center [180, 160] width 22 height 5
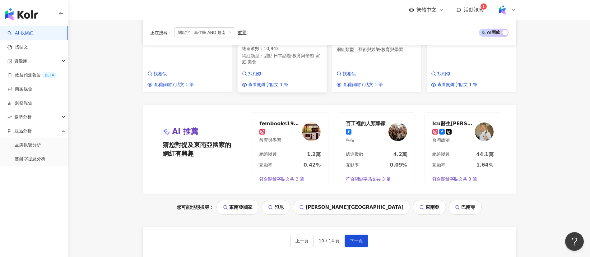
scroll to position [723, 0]
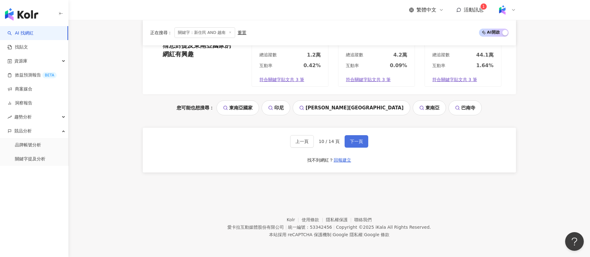
click at [353, 141] on span "下一頁" at bounding box center [356, 141] width 13 height 5
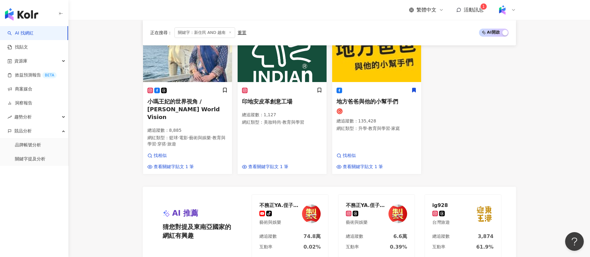
scroll to position [456, 0]
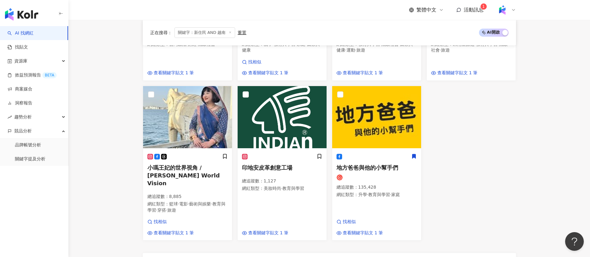
click at [465, 182] on div "funtasty_taiwan 總追蹤數 ： 39,859 網紅類型 ： 飲料 · 美食 找相似 查看關鍵字貼文 1 筆 哈尼救護逋逋車 總追蹤數 ： 3,3…" at bounding box center [329, 22] width 378 height 438
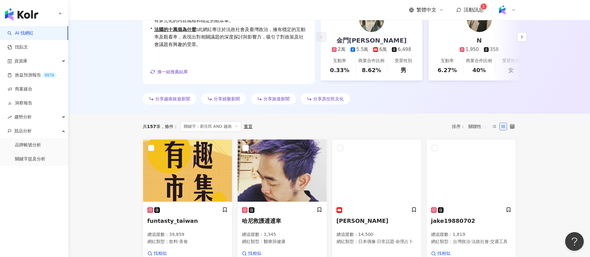
scroll to position [0, 0]
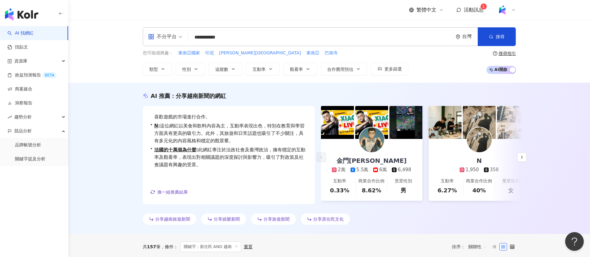
click at [266, 35] on input "**********" at bounding box center [320, 37] width 259 height 12
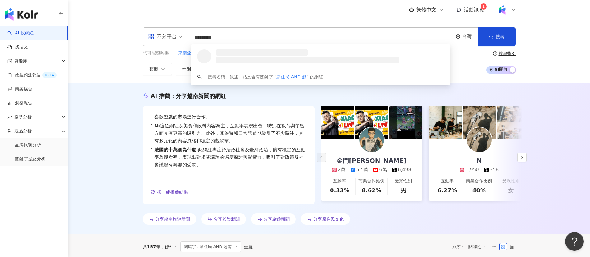
type input "*******"
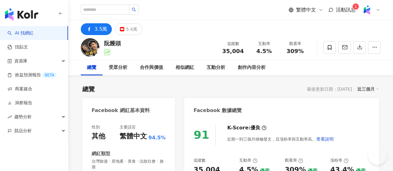
click at [342, 66] on div "總覽 受眾分析 合作與價值 相似網紅 互動分析 創作內容分析" at bounding box center [231, 68] width 300 height 16
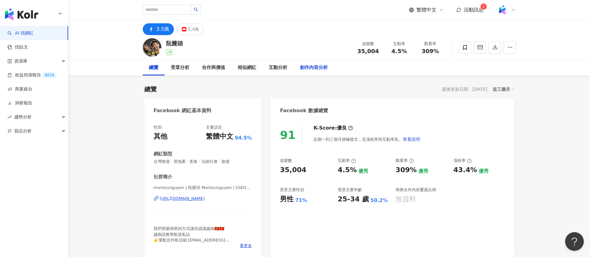
click at [307, 68] on div "創作內容分析" at bounding box center [314, 67] width 28 height 7
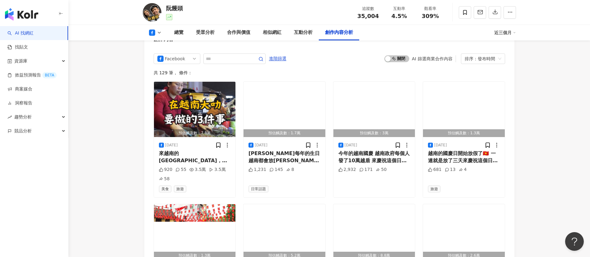
scroll to position [1755, 0]
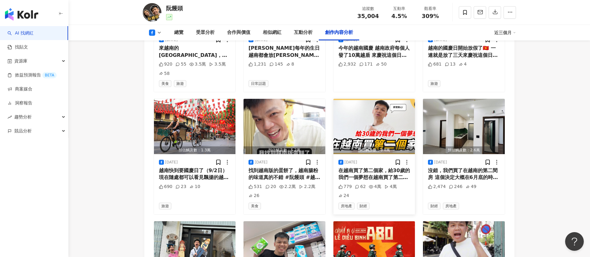
click at [367, 167] on div "在越南買了第二個家，給30歲的我們一個夢想在越南買了第二間房，連續兩年都在越南買房 雖然有點硬，但是還是完成了我們的小小夢想!!" at bounding box center [374, 174] width 72 height 14
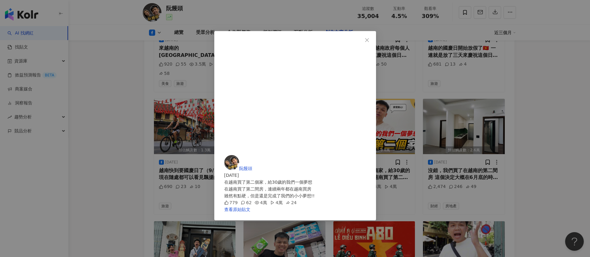
click at [393, 171] on div "阮饅頭 2025/8/28 在越南買了第二個家，給30歲的我們一個夢想 在越南買了第二間房，連續兩年都在越南買房 雖然有點硬，但是還是完成了我們的小小夢想!!…" at bounding box center [295, 128] width 590 height 257
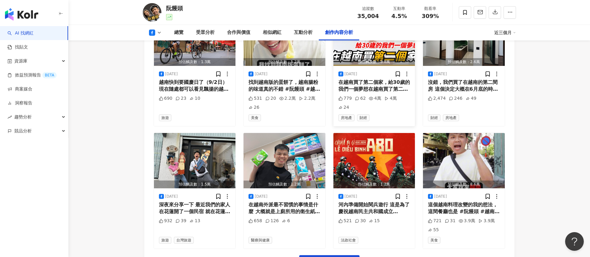
scroll to position [1844, 0]
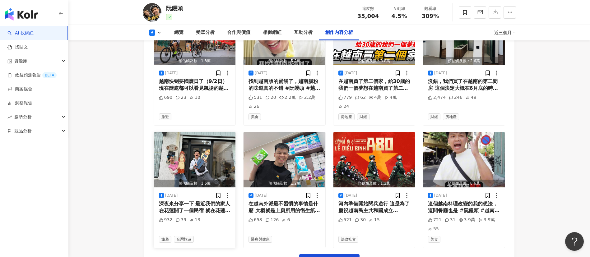
click at [192, 171] on div "深夜來分享一下 最近我們的家人在花蓮開了一個民宿 就在花蓮的市中心，我們的家人在花蓮深耕很久了 希望能夠帶給來花蓮的旅客一個舒適的民宿空間 民宿是去年才啟動，…" at bounding box center [195, 208] width 72 height 14
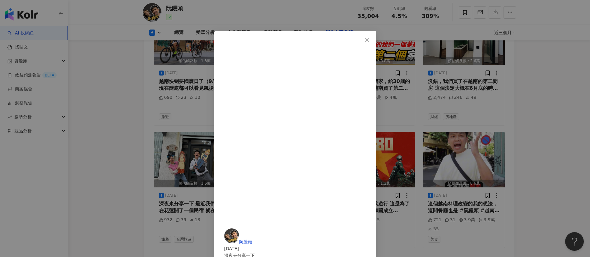
click at [393, 117] on div "阮饅頭 2025/8/25 深夜來分享一下 最近我們的家人在花蓮開了一個民宿 就在花蓮的市中心，我們的家人在花蓮深耕很久了 希望能夠帶給來花蓮的旅客一個舒適的…" at bounding box center [295, 128] width 590 height 257
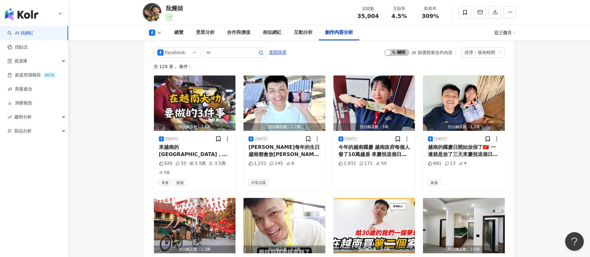
scroll to position [1624, 0]
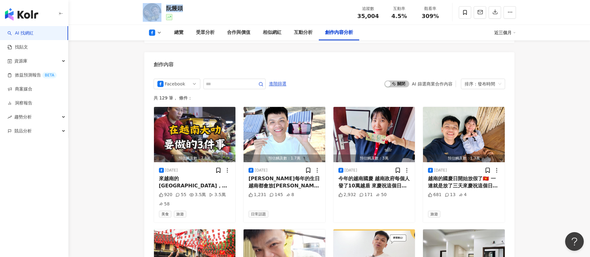
drag, startPoint x: 171, startPoint y: 11, endPoint x: 163, endPoint y: 10, distance: 8.8
click at [163, 10] on div "阮饅頭 追蹤數 35,004 互動率 4.5% 觀看率 309%" at bounding box center [329, 12] width 398 height 25
copy div "阮饅頭"
click at [198, 171] on div "來越南的大叻，記得要做這三件事情哦 #阮饅頭 #越南 #越南旅遊 #越南美食 #大叻 #vietnam #vietnamtravel #vietnamesef…" at bounding box center [195, 182] width 72 height 14
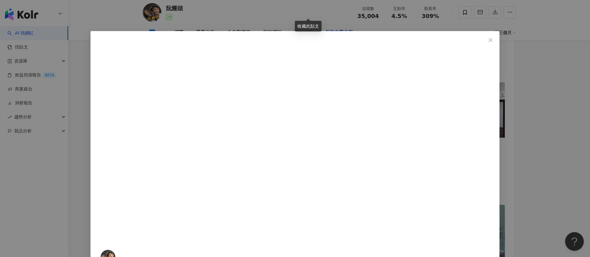
scroll to position [1774, 0]
click at [393, 171] on div "阮饅頭 2025/9/4 來越南的大叻，記得要做這三件事情哦 #阮饅頭 #越南 #越南旅遊 #越南美食 #大叻 #vietnam #vietnamtravel…" at bounding box center [295, 128] width 590 height 257
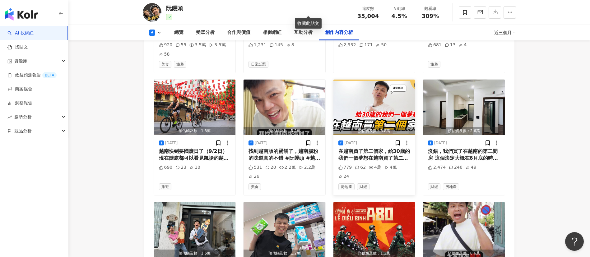
click at [384, 148] on div "在越南買了第二個家，給30歲的我們一個夢想在越南買了第二間房，連續兩年都在越南買房 雖然有點硬，但是還是完成了我們的小小夢想!!" at bounding box center [374, 155] width 72 height 14
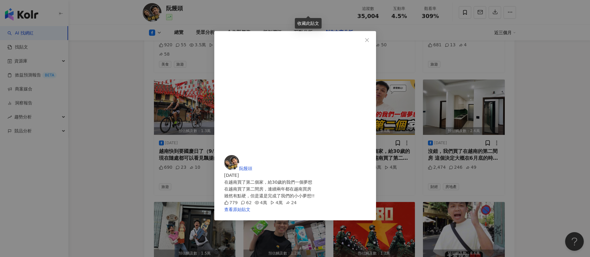
scroll to position [1868, 0]
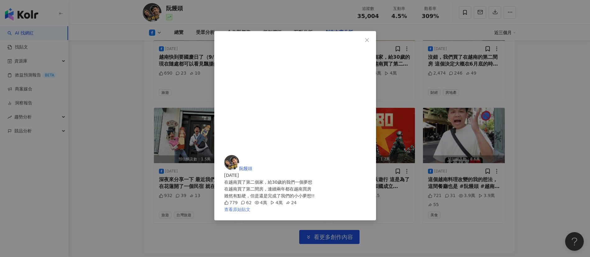
click at [250, 171] on link "查看原始貼文" at bounding box center [237, 209] width 26 height 5
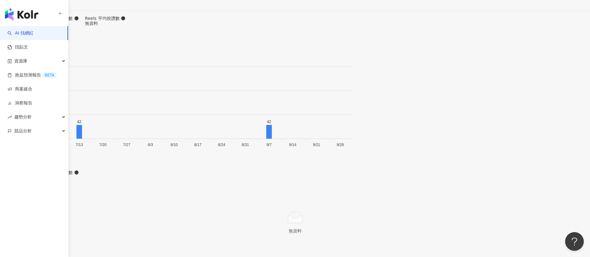
scroll to position [1851, 0]
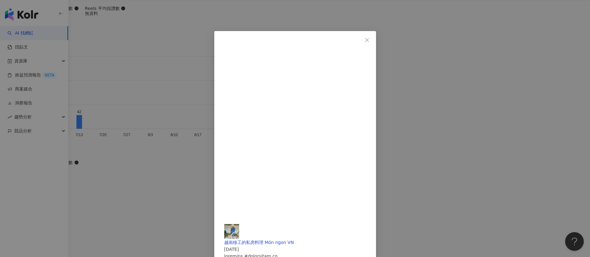
click at [393, 155] on div "越南移工的私房料理 Món ngon VN [DATE] 36 1 3 查看原始貼文" at bounding box center [295, 128] width 590 height 257
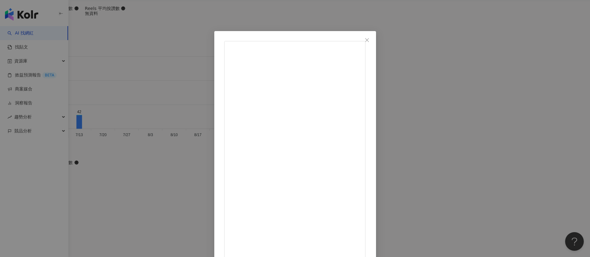
scroll to position [0, 0]
click at [393, 116] on div "越南移工的私房料理 Món ngon VN 2024/12/15 89 1 查看原始貼文" at bounding box center [295, 128] width 590 height 257
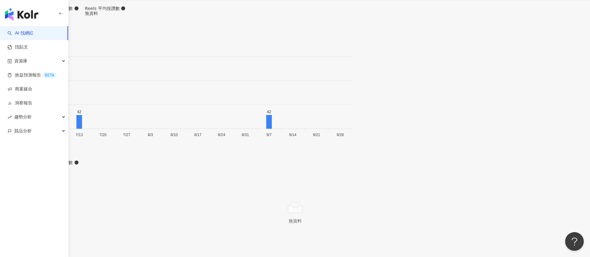
click at [160, 56] on button "Facebook" at bounding box center [162, 60] width 32 height 10
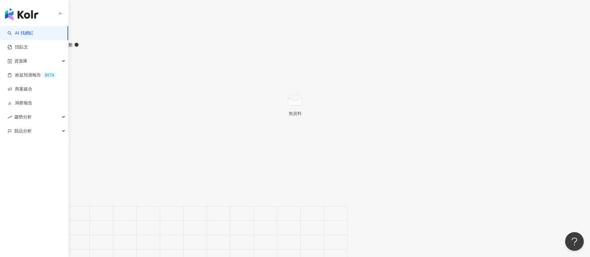
scroll to position [1633, 0]
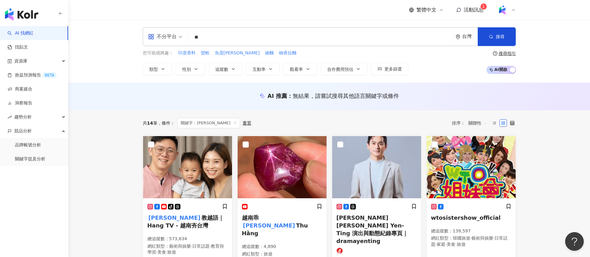
click at [370, 50] on div "您可能感興趣： 印度香料 蠻軟 魚蛋沙拉 姥麵 柚香拉麵" at bounding box center [276, 53] width 266 height 7
click at [300, 35] on input "**" at bounding box center [320, 37] width 259 height 12
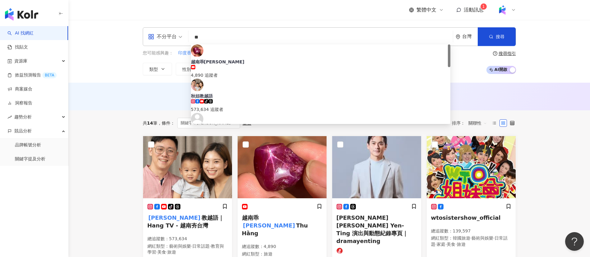
type input "*"
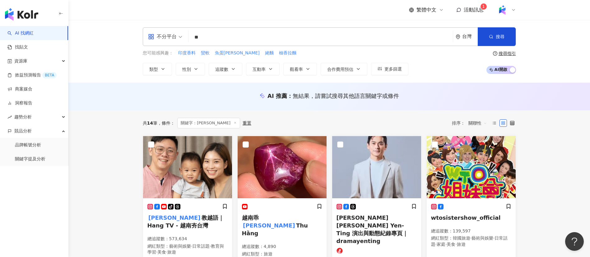
type input "*"
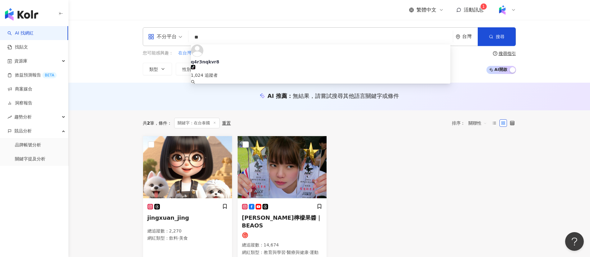
type input "*"
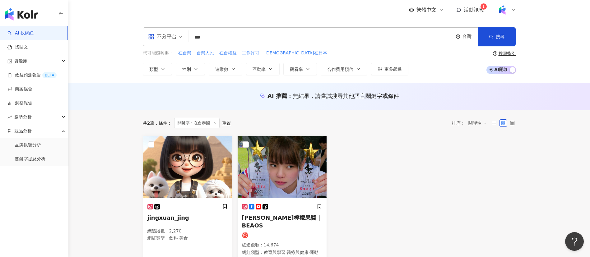
type input "***"
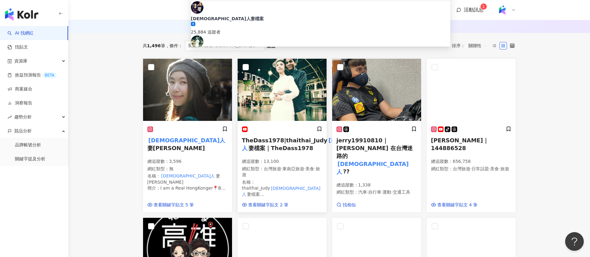
scroll to position [78, 0]
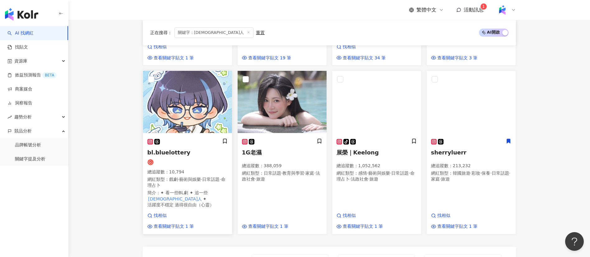
scroll to position [551, 0]
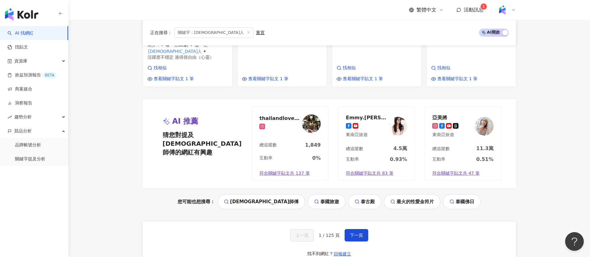
click at [270, 19] on div "繁體中文 活動訊息 1" at bounding box center [329, 10] width 373 height 20
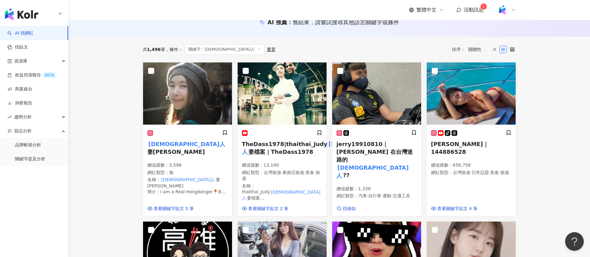
scroll to position [0, 0]
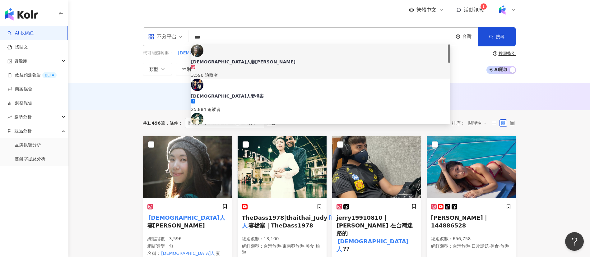
drag, startPoint x: 238, startPoint y: 37, endPoint x: 185, endPoint y: 37, distance: 52.6
click at [185, 37] on div "不分平台 *** 台灣 搜尋 b8a489f9-51bc-4f50-b520-04f4b89866c1 45baf8dc-8cc7-408a-a35b-a0d…" at bounding box center [329, 36] width 373 height 19
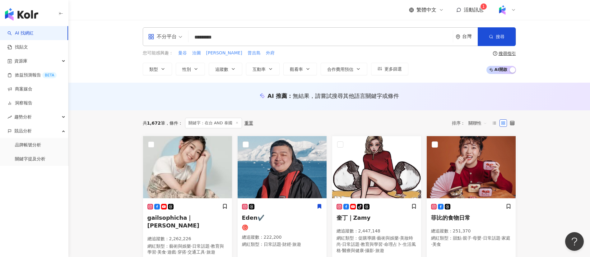
click at [121, 100] on div "AI 推薦 ： 無結果，請嘗試搜尋其他語言關鍵字或條件" at bounding box center [329, 97] width 522 height 28
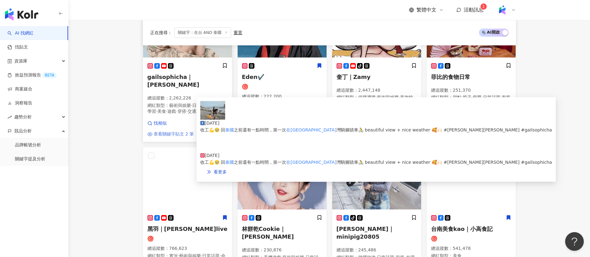
scroll to position [92, 0]
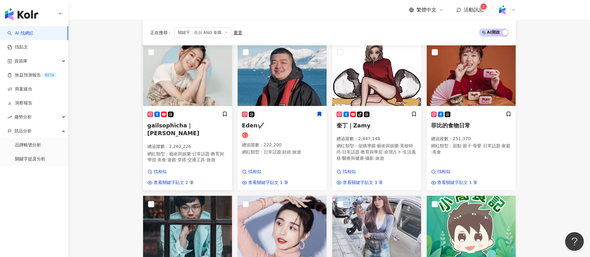
click at [187, 144] on p "總追蹤數 ： 2,262,226" at bounding box center [187, 147] width 80 height 6
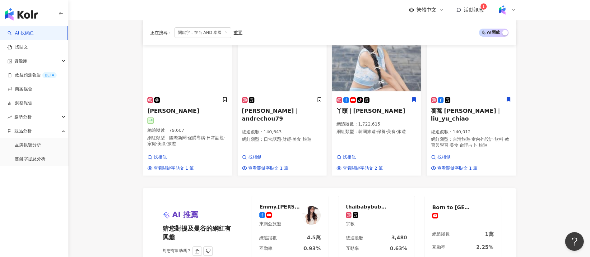
scroll to position [594, 0]
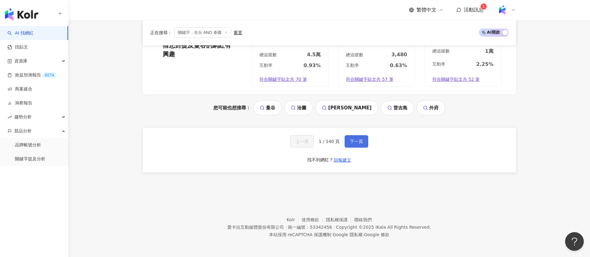
click at [358, 139] on span "下一頁" at bounding box center [356, 141] width 13 height 5
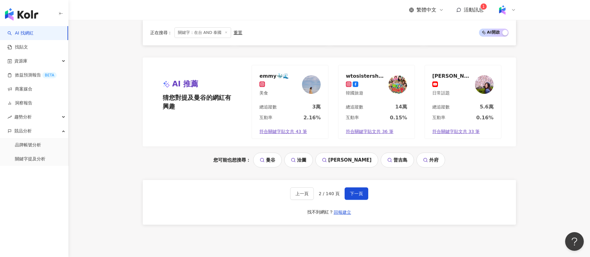
scroll to position [584, 0]
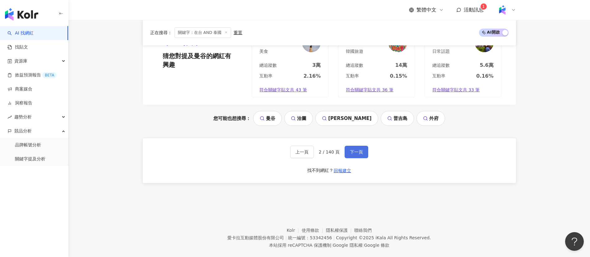
click at [364, 146] on button "下一頁" at bounding box center [357, 152] width 24 height 12
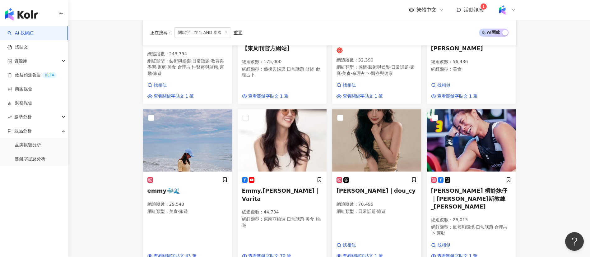
scroll to position [355, 0]
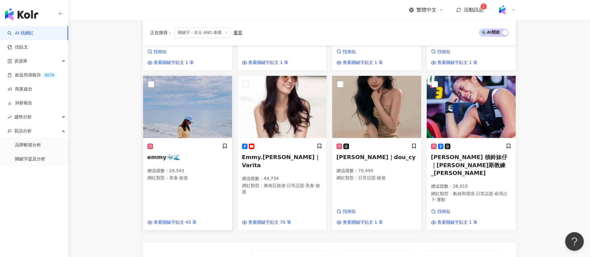
click at [176, 180] on span "美食" at bounding box center [173, 177] width 9 height 5
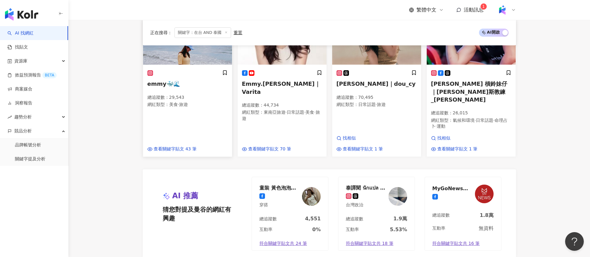
scroll to position [596, 0]
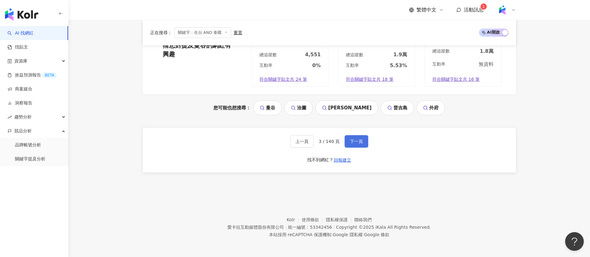
click at [360, 144] on span "下一頁" at bounding box center [356, 141] width 13 height 5
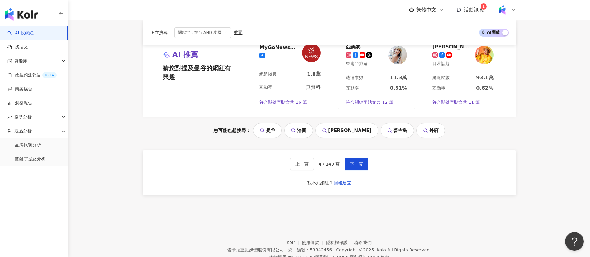
scroll to position [598, 0]
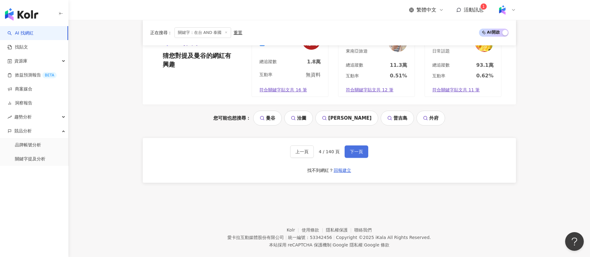
click at [360, 149] on span "下一頁" at bounding box center [356, 151] width 13 height 5
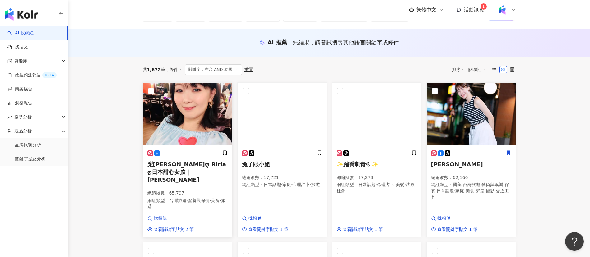
scroll to position [0, 0]
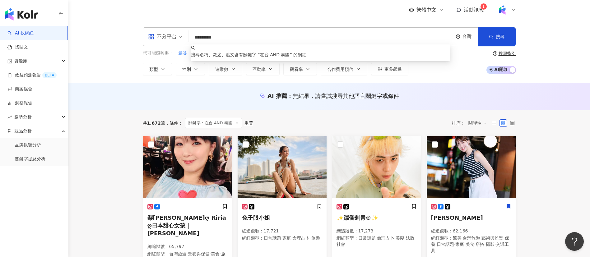
drag, startPoint x: 201, startPoint y: 39, endPoint x: 174, endPoint y: 38, distance: 26.4
click at [174, 38] on div "不分平台 ********* 台灣 搜尋 keyword 搜尋名稱、敘述、貼文含有關鍵字 “ 在台 AND 泰國 ” 的網紅" at bounding box center [329, 36] width 373 height 19
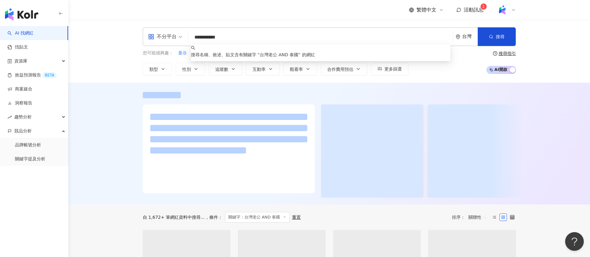
click at [109, 45] on div "**********" at bounding box center [329, 51] width 522 height 63
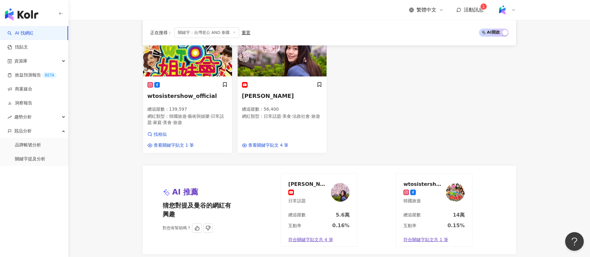
scroll to position [128, 0]
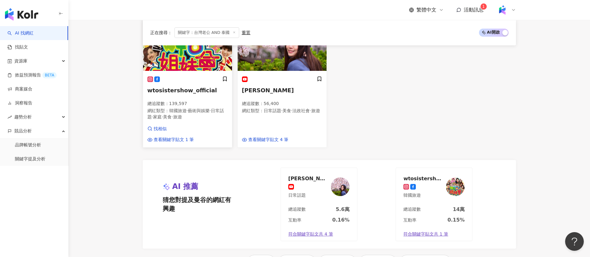
click at [177, 108] on span "韓國旅遊" at bounding box center [177, 110] width 17 height 5
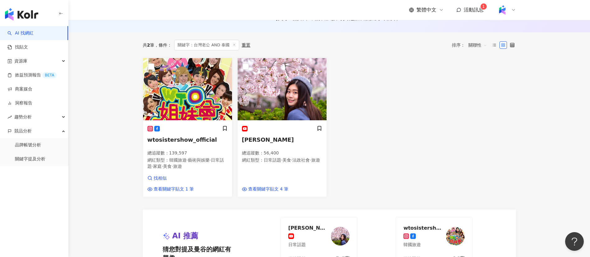
scroll to position [0, 0]
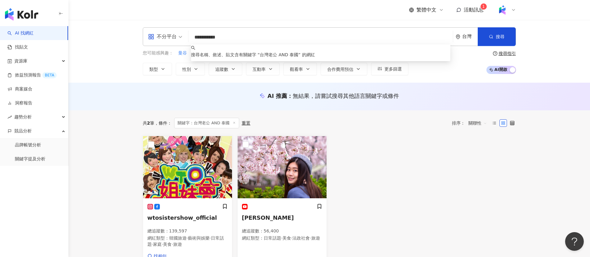
drag, startPoint x: 254, startPoint y: 36, endPoint x: 230, endPoint y: 39, distance: 23.9
click at [230, 39] on input "**********" at bounding box center [320, 37] width 259 height 12
click at [210, 37] on input "**********" at bounding box center [320, 37] width 259 height 12
click at [205, 37] on input "**********" at bounding box center [320, 37] width 259 height 12
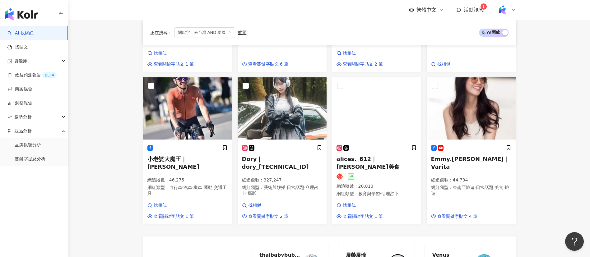
scroll to position [592, 0]
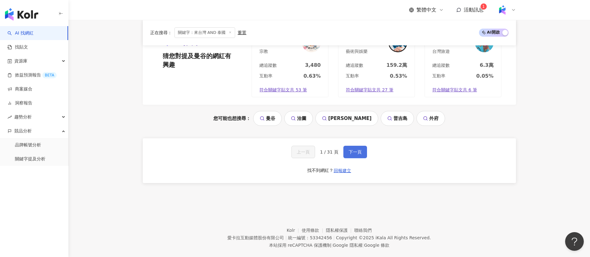
click at [352, 150] on span "下一頁" at bounding box center [355, 152] width 13 height 5
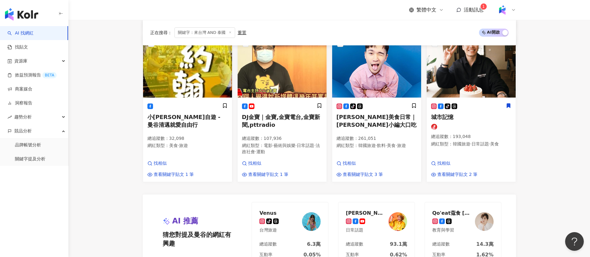
scroll to position [538, 0]
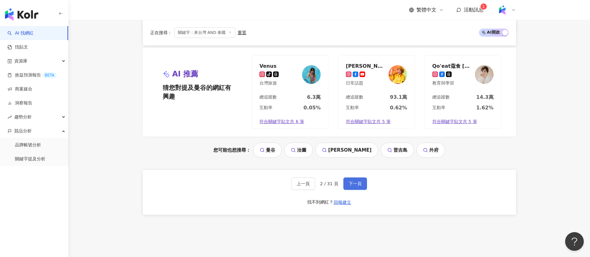
click at [353, 186] on button "下一頁" at bounding box center [355, 184] width 24 height 12
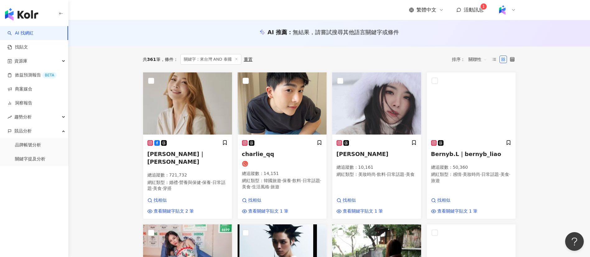
scroll to position [0, 0]
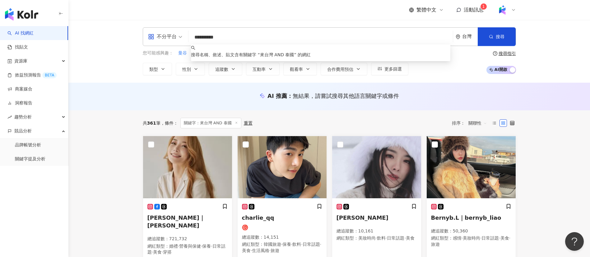
drag, startPoint x: 268, startPoint y: 36, endPoint x: 163, endPoint y: 37, distance: 105.8
click at [163, 37] on div "**********" at bounding box center [329, 36] width 373 height 19
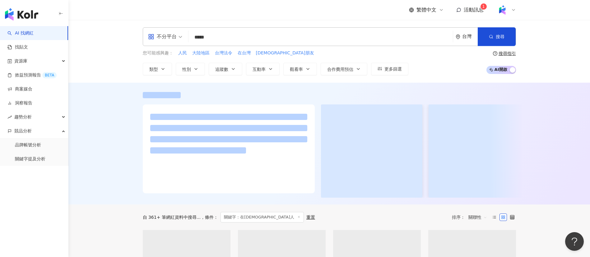
click at [219, 15] on div "繁體中文 活動訊息 1" at bounding box center [329, 10] width 373 height 20
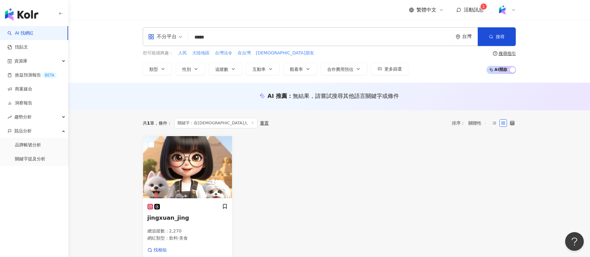
click at [213, 40] on input "*****" at bounding box center [320, 37] width 259 height 12
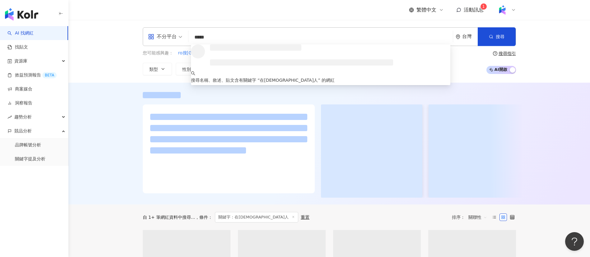
click at [215, 16] on div "繁體中文 活動訊息 1" at bounding box center [329, 10] width 373 height 20
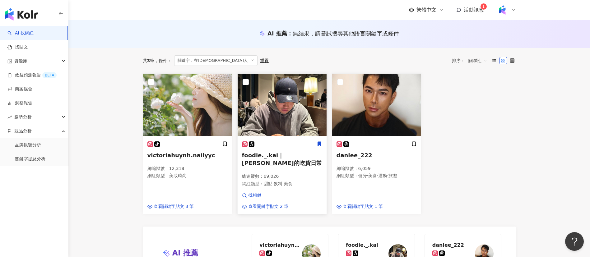
scroll to position [62, 0]
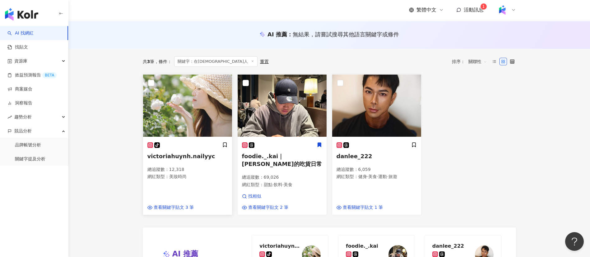
click at [181, 179] on span "美妝時尚" at bounding box center [177, 176] width 17 height 5
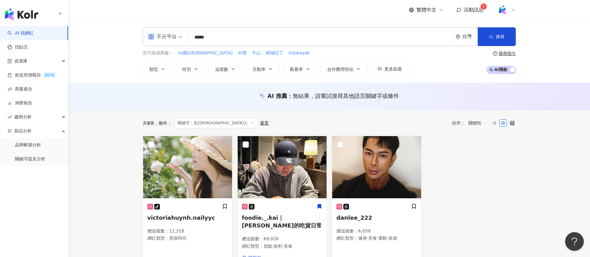
click at [213, 35] on input "*****" at bounding box center [320, 37] width 259 height 12
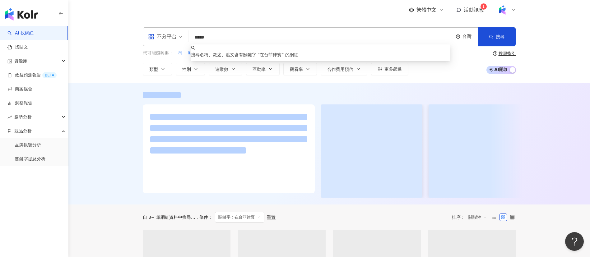
click at [237, 13] on div "繁體中文 活動訊息 1" at bounding box center [329, 10] width 373 height 20
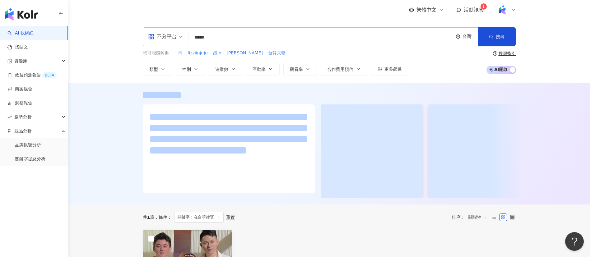
click at [241, 37] on input "*****" at bounding box center [320, 37] width 259 height 12
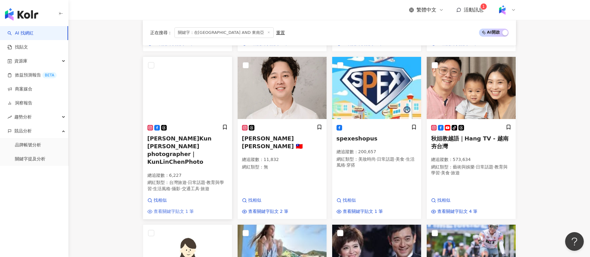
scroll to position [357, 0]
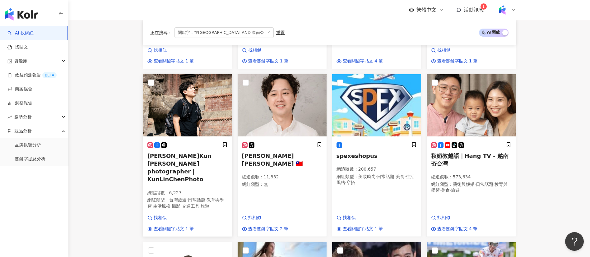
type input "**********"
click at [182, 204] on span "·" at bounding box center [180, 206] width 1 height 5
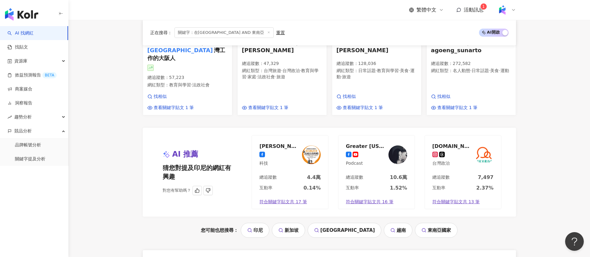
scroll to position [671, 0]
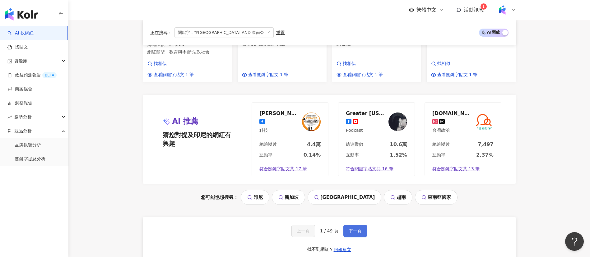
click at [355, 225] on button "下一頁" at bounding box center [355, 231] width 24 height 12
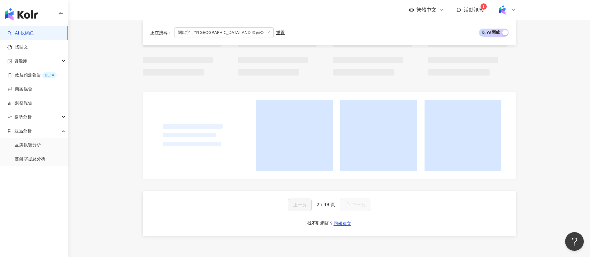
scroll to position [466, 0]
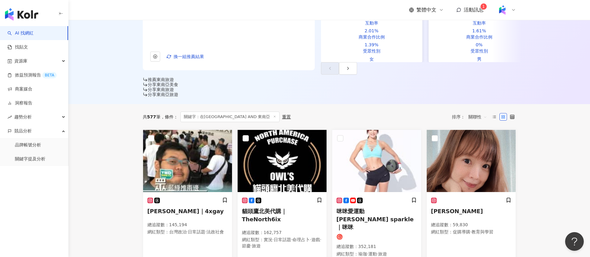
scroll to position [150, 0]
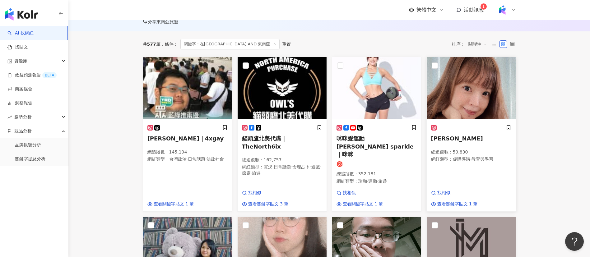
scroll to position [225, 0]
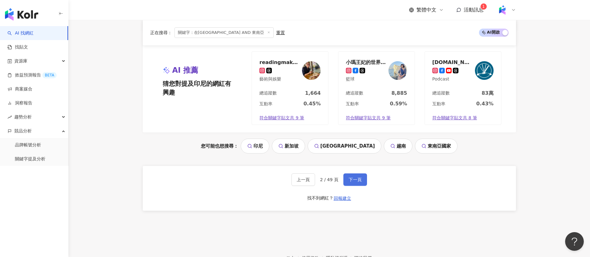
click at [360, 177] on span "下一頁" at bounding box center [355, 179] width 13 height 5
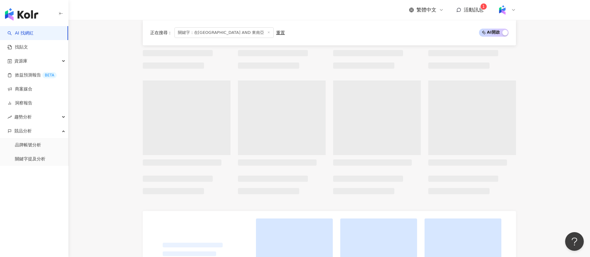
scroll to position [440, 0]
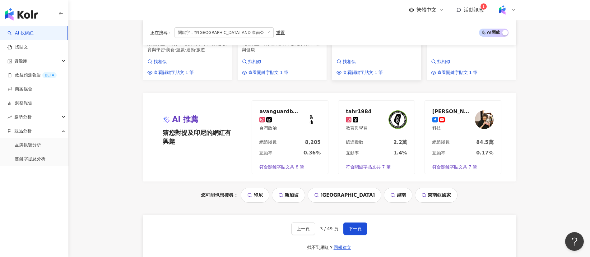
scroll to position [663, 0]
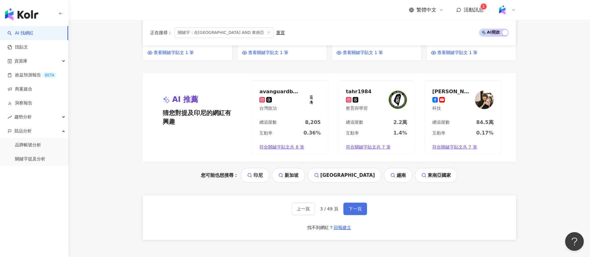
click at [357, 207] on span "下一頁" at bounding box center [355, 209] width 13 height 5
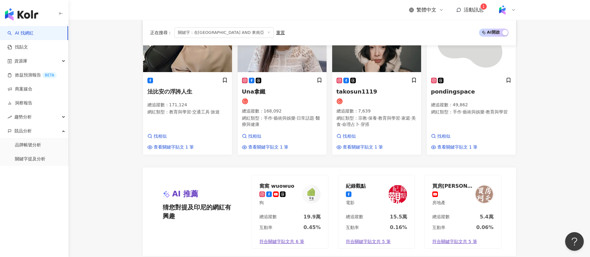
scroll to position [644, 0]
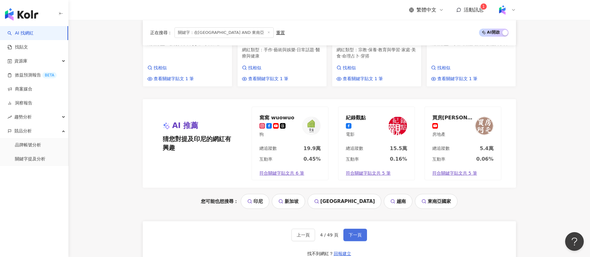
click at [355, 233] on span "下一頁" at bounding box center [355, 235] width 13 height 5
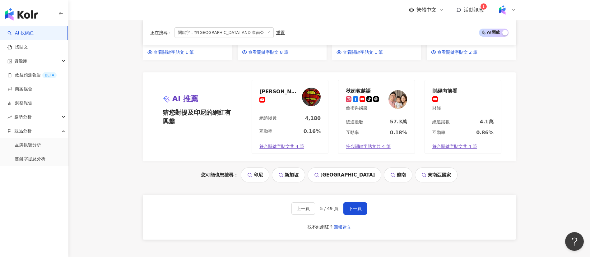
scroll to position [689, 0]
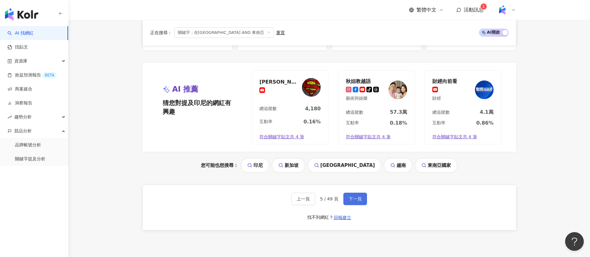
click at [352, 197] on span "下一頁" at bounding box center [355, 199] width 13 height 5
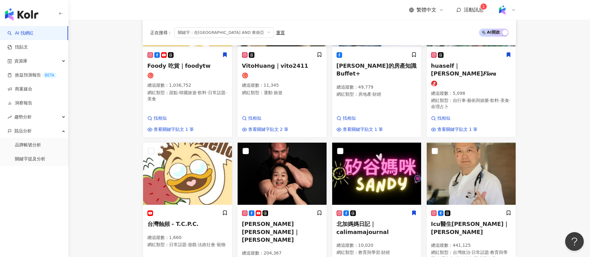
scroll to position [713, 0]
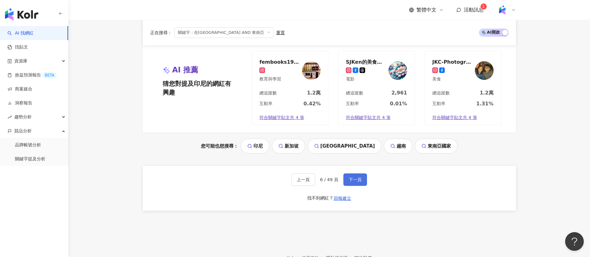
click at [359, 177] on span "下一頁" at bounding box center [355, 179] width 13 height 5
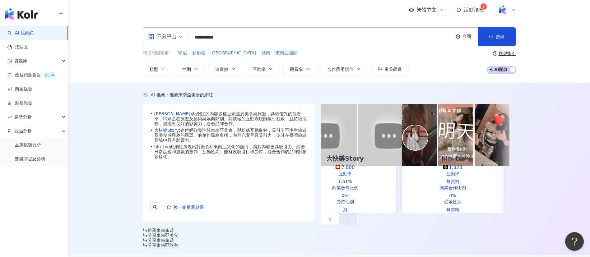
scroll to position [1, 0]
click at [249, 37] on input "**********" at bounding box center [320, 37] width 259 height 12
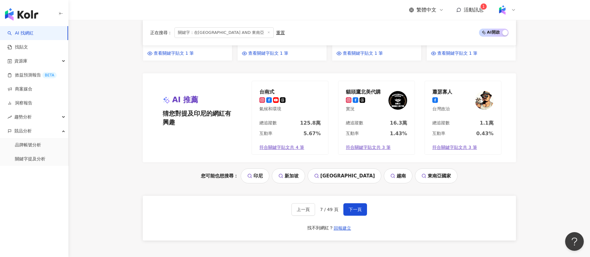
scroll to position [672, 0]
click at [355, 207] on span "下一頁" at bounding box center [355, 209] width 13 height 5
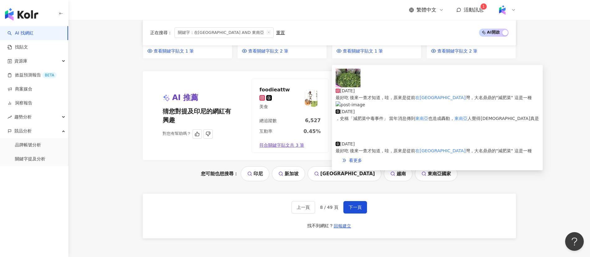
scroll to position [646, 0]
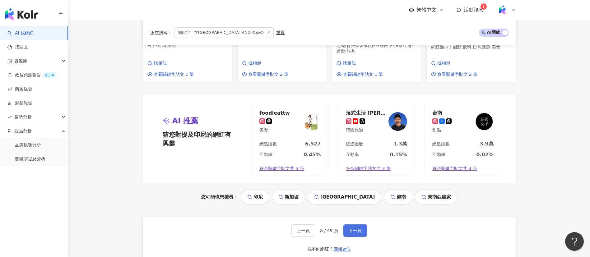
click at [355, 225] on button "下一頁" at bounding box center [355, 231] width 24 height 12
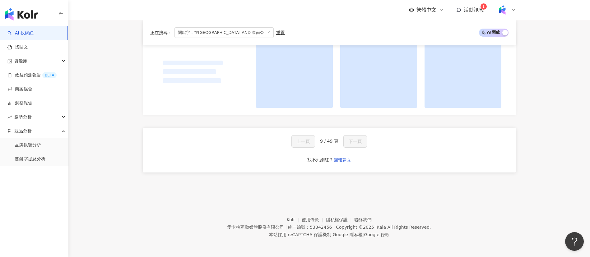
scroll to position [547, 0]
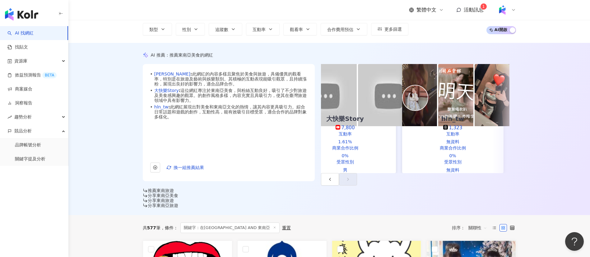
scroll to position [0, 0]
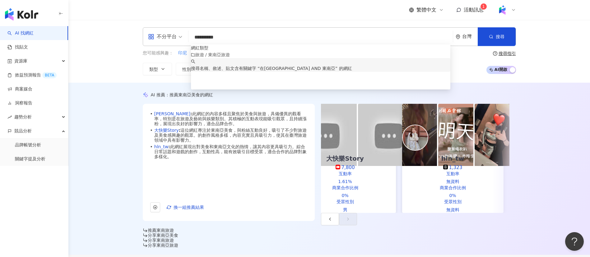
drag, startPoint x: 239, startPoint y: 40, endPoint x: 161, endPoint y: 39, distance: 77.8
click at [161, 39] on div "**********" at bounding box center [329, 36] width 373 height 19
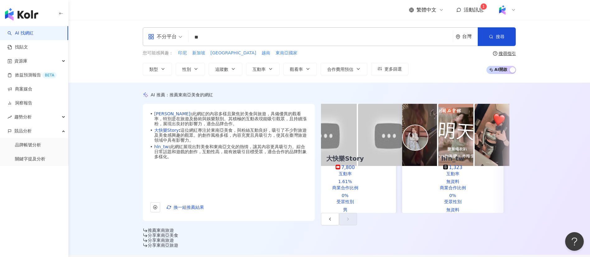
type input "*"
type input "******"
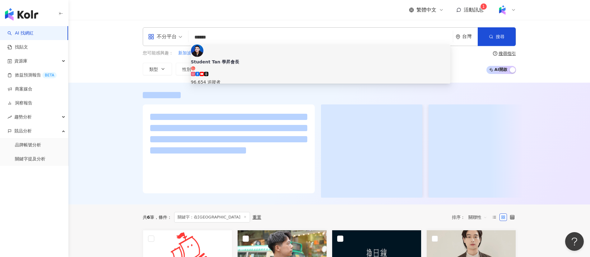
click at [265, 59] on span "Student Tan 學昇會長" at bounding box center [320, 65] width 259 height 12
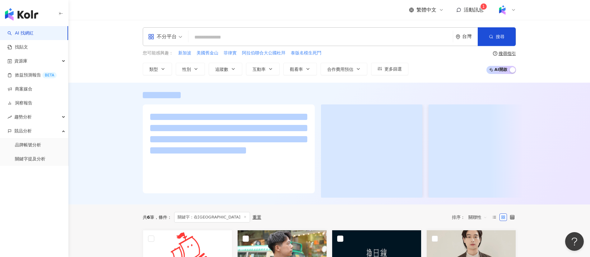
scroll to position [173, 0]
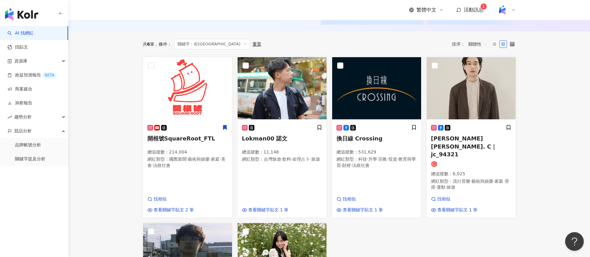
click at [105, 180] on main "不分平台 台灣 搜尋 e34265c6-81b6-47e6-a97d-0556f2120e27 Student Tan 學昇會長 96,654 追蹤者 搜尋名…" at bounding box center [329, 202] width 522 height 711
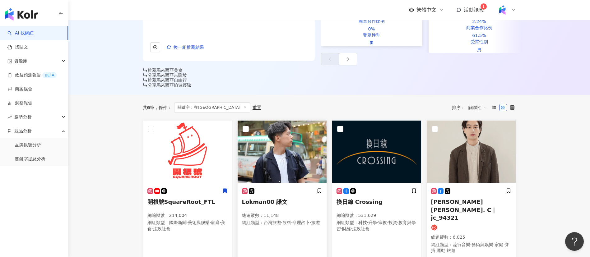
scroll to position [176, 0]
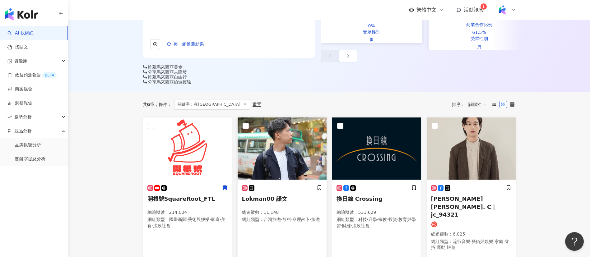
click at [291, 185] on div "Lokman00 諾文 總追蹤數 ： 11,148 網紅類型 ： 台灣旅遊 · 飲料 · 命理占卜 · 旅遊" at bounding box center [282, 207] width 80 height 44
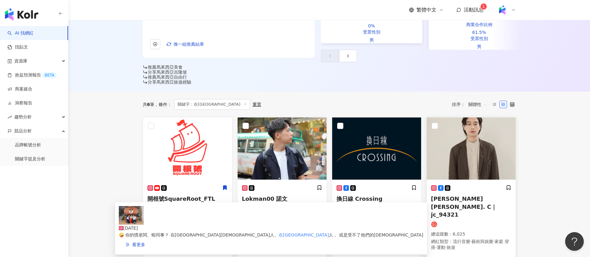
scroll to position [194, 0]
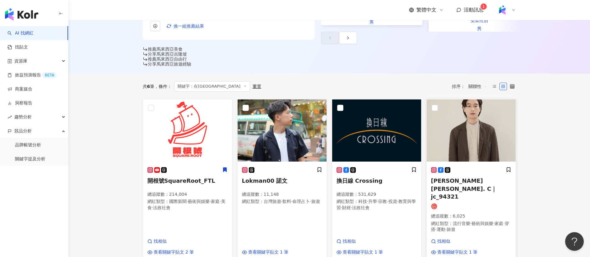
click at [471, 213] on p "總追蹤數 ： 6,025" at bounding box center [471, 216] width 80 height 6
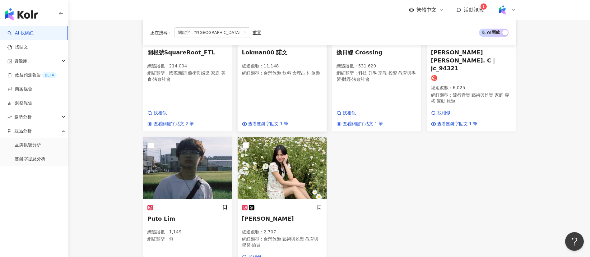
scroll to position [325, 0]
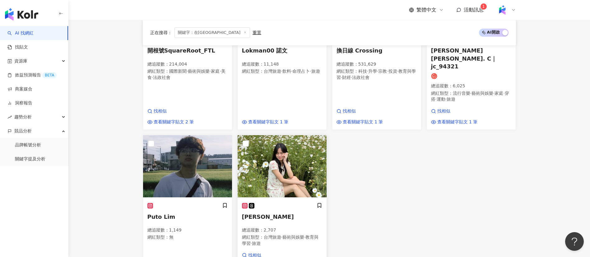
click at [274, 227] on p "總追蹤數 ： 2,707" at bounding box center [282, 230] width 80 height 6
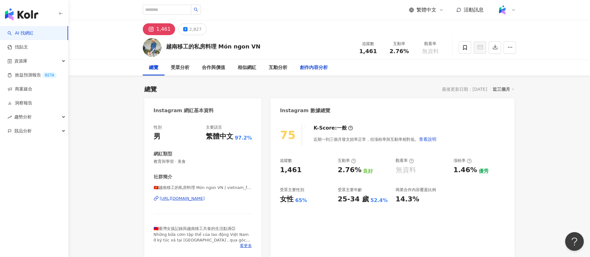
click at [319, 66] on div "創作內容分析" at bounding box center [314, 67] width 28 height 7
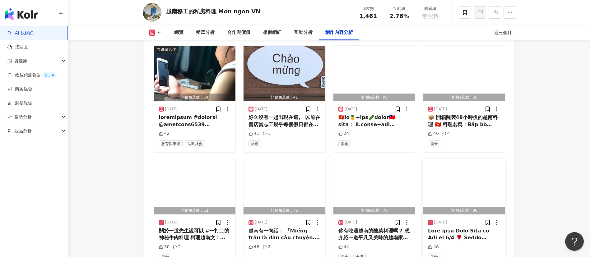
scroll to position [1954, 0]
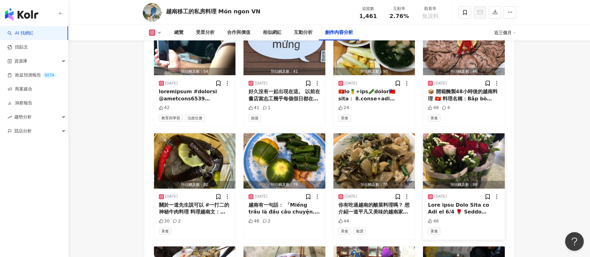
click at [453, 202] on div at bounding box center [464, 209] width 72 height 14
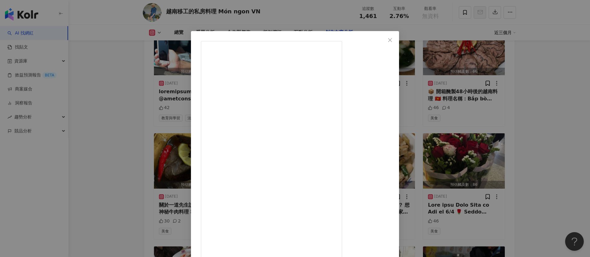
scroll to position [22, 0]
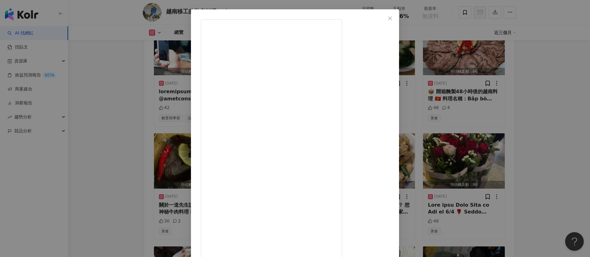
click at [501, 137] on div "越南移工的私房料理 Món ngon VN [DATE] 46 查看原始貼文" at bounding box center [295, 128] width 590 height 257
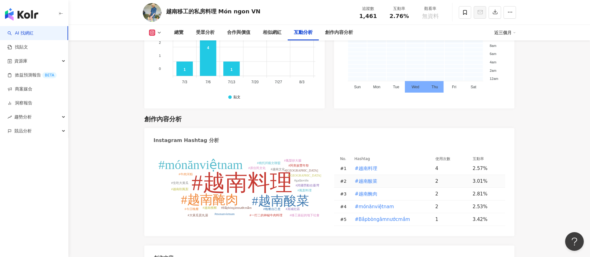
scroll to position [1673, 0]
drag, startPoint x: 213, startPoint y: 12, endPoint x: 167, endPoint y: 12, distance: 46.4
click at [167, 12] on div "越南移工的私房料理 Món ngon VN 追蹤數 1,461 互動率 2.76% 觀看率 無資料" at bounding box center [329, 12] width 398 height 25
copy div "越南移工的私房料理 Món ngon VN"
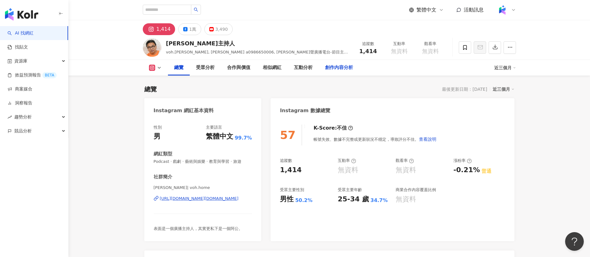
click at [332, 68] on div "創作內容分析" at bounding box center [339, 67] width 28 height 7
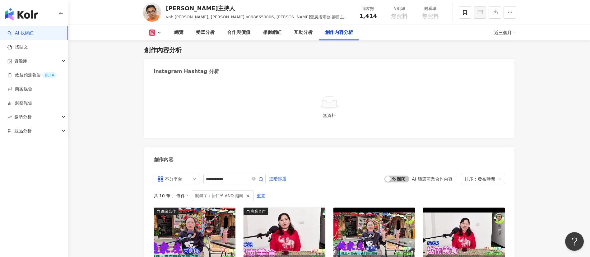
scroll to position [1770, 0]
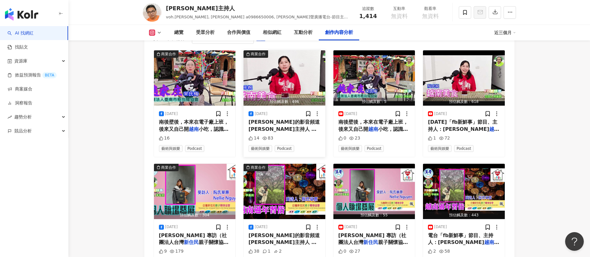
click at [292, 129] on span "[PERSON_NAME]的影音頻道 [PERSON_NAME]主持人 廣播之[DEMOGRAPHIC_DATA] 本集主題：" at bounding box center [284, 136] width 71 height 34
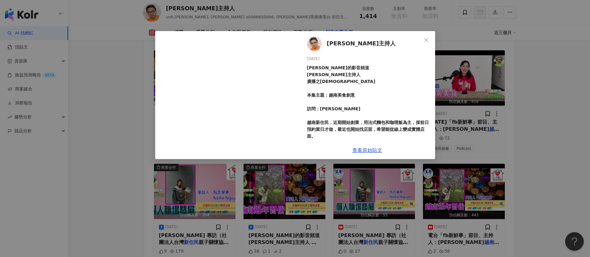
scroll to position [1769, 0]
click at [371, 152] on link "查看原始貼文" at bounding box center [367, 150] width 30 height 6
click at [493, 132] on div "[PERSON_NAME]主持人 [DATE] [PERSON_NAME]的影音頻道 [PERSON_NAME]主持人 廣播之神 本集主題：越南美食創意 訪問…" at bounding box center [295, 128] width 590 height 257
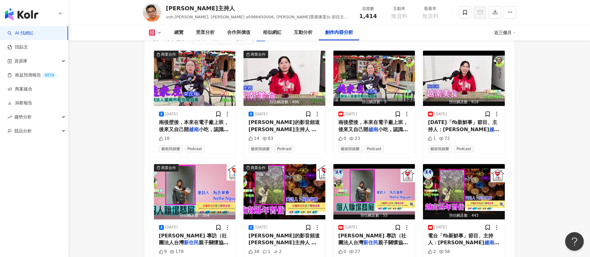
scroll to position [1718, 0]
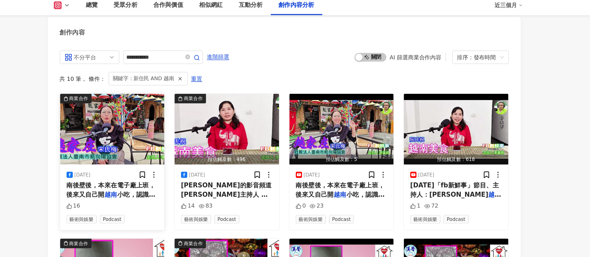
click at [184, 175] on span "南後壁後，本來在電子廠上班，後來又自己開" at bounding box center [194, 177] width 70 height 13
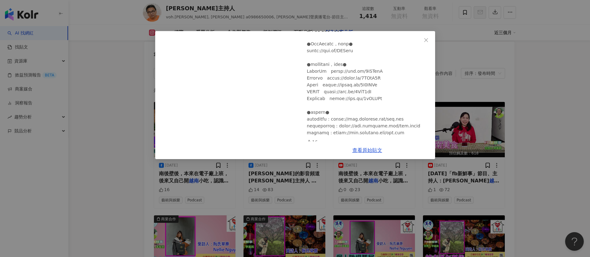
scroll to position [158, 0]
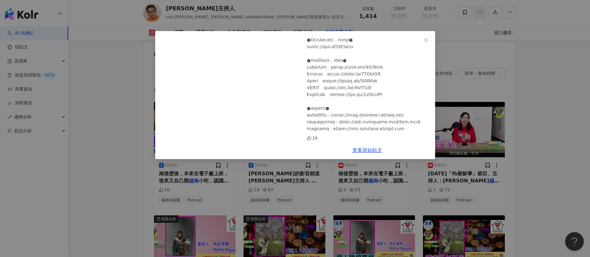
click at [455, 93] on div "[PERSON_NAME]主持人 [DATE] 16 查看原始貼文" at bounding box center [295, 128] width 590 height 257
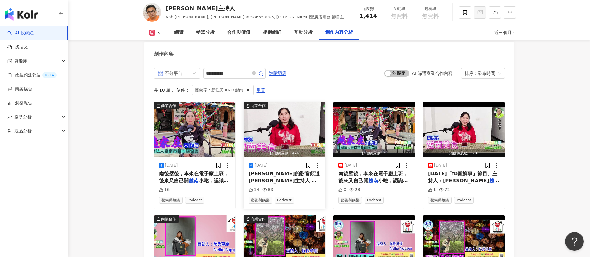
scroll to position [1881, 0]
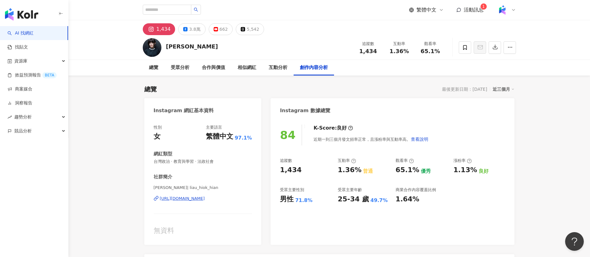
click at [313, 69] on div "創作內容分析" at bounding box center [314, 67] width 28 height 7
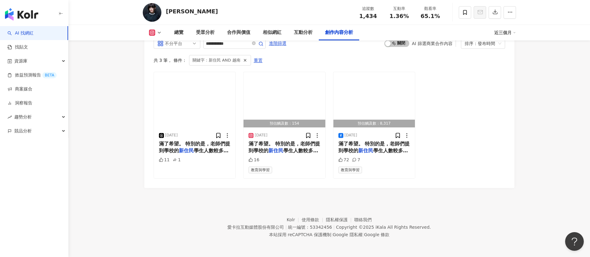
scroll to position [1897, 0]
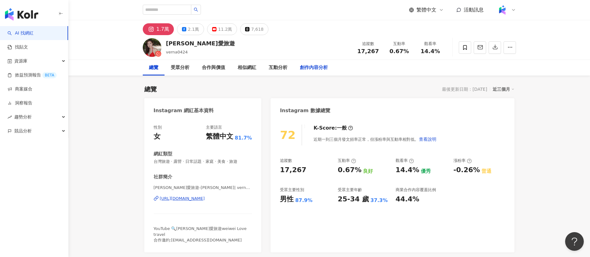
click at [311, 68] on div "創作內容分析" at bounding box center [314, 67] width 28 height 7
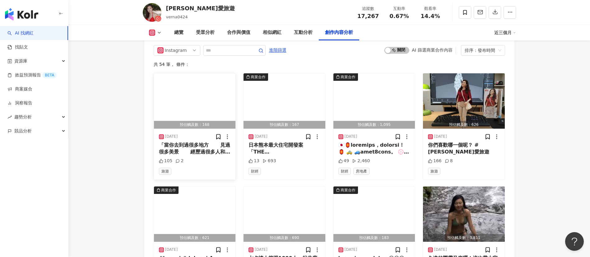
scroll to position [1926, 0]
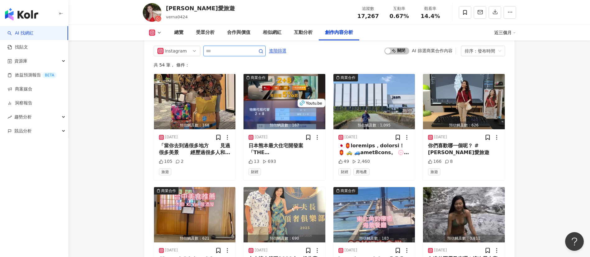
click at [218, 47] on input "text" at bounding box center [228, 50] width 44 height 7
type input "**"
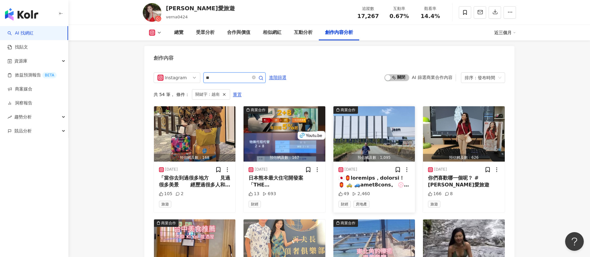
scroll to position [1864, 0]
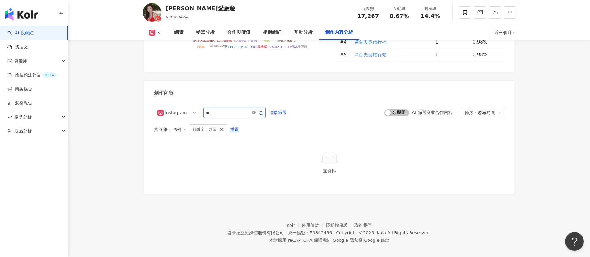
click at [256, 111] on icon "close-circle" at bounding box center [254, 113] width 4 height 4
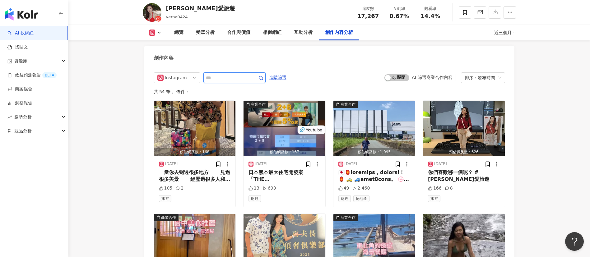
scroll to position [1940, 0]
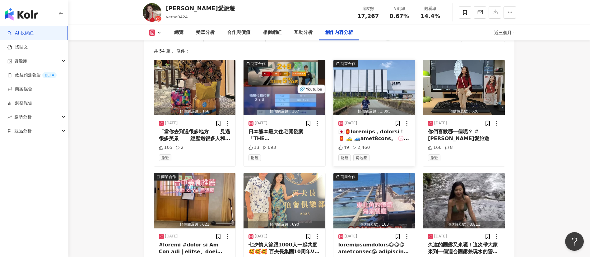
click at [367, 131] on div at bounding box center [374, 135] width 72 height 14
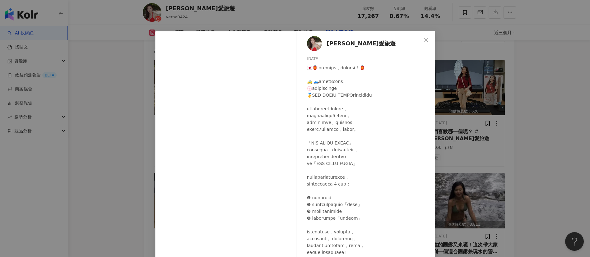
scroll to position [162, 0]
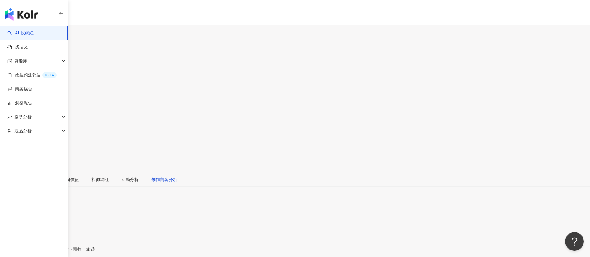
click at [177, 171] on div "創作內容分析" at bounding box center [164, 179] width 26 height 7
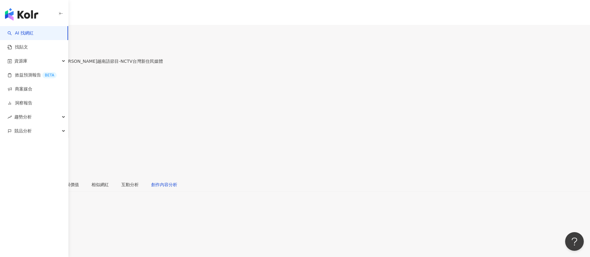
click at [177, 171] on div "創作內容分析" at bounding box center [164, 184] width 26 height 7
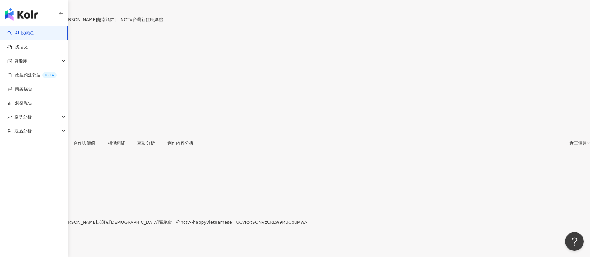
scroll to position [41, 0]
click at [55, 171] on div "https://www.youtube.com/channel/UCvRxtSONVzCRLW9RUCpuMwA" at bounding box center [30, 227] width 49 height 5
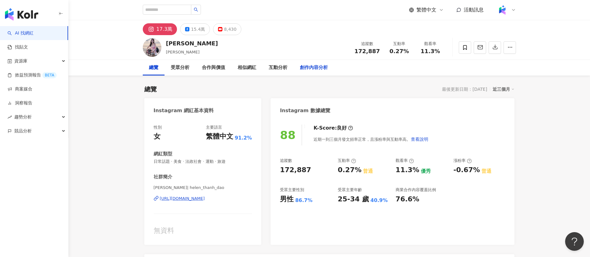
click at [306, 67] on div "創作內容分析" at bounding box center [314, 67] width 28 height 7
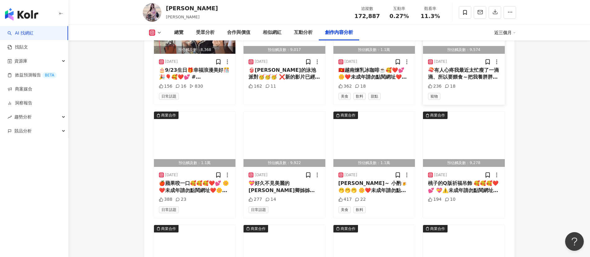
scroll to position [2015, 0]
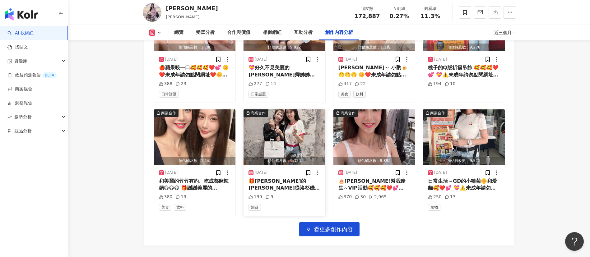
scroll to position [2131, 0]
click at [323, 171] on button "看更多創作內容" at bounding box center [329, 229] width 60 height 14
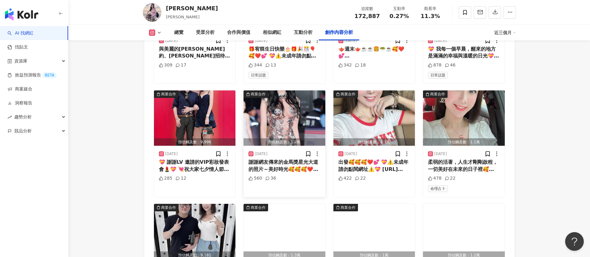
scroll to position [2478, 0]
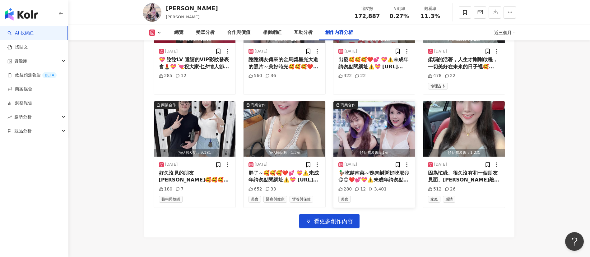
click at [381, 170] on div "🦆吃越南菜～鴨肉鹹粥好吃耶😋😋😋❤️💕💝⚠️未成年請勿點閱網址⚠️💝 https://youtu.be/6G32VNoAxJo?si=MLS-TaNDmyIV…" at bounding box center [374, 177] width 72 height 14
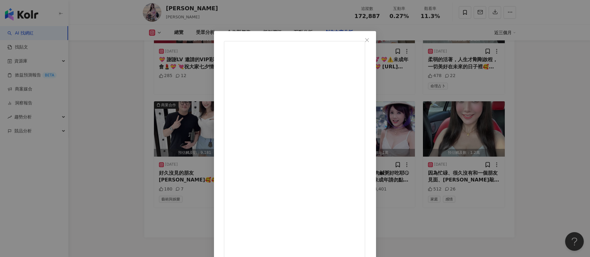
scroll to position [22, 0]
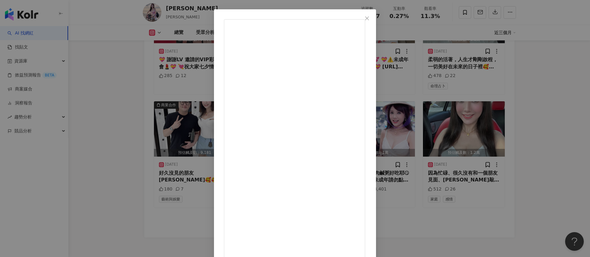
click at [113, 62] on div "海倫清桃 2025/8/20 🦆吃越南菜～鴨肉鹹粥好吃耶😋😋😋❤️💕💝⚠️未成年請勿點閱網址⚠️💝 https://youtu.be/6G32VNoAxJo?…" at bounding box center [295, 128] width 590 height 257
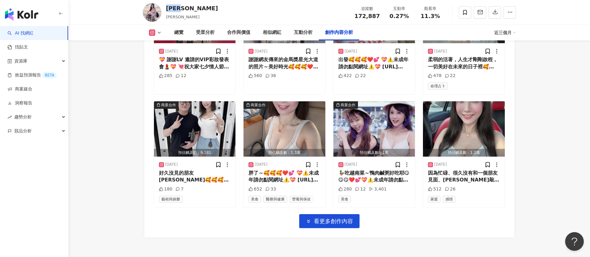
drag, startPoint x: 198, startPoint y: 9, endPoint x: 165, endPoint y: 9, distance: 32.3
click at [165, 9] on div "海倫清桃 helen_thanh_dao 追蹤數 172,887 互動率 0.27% 觀看率 11.3%" at bounding box center [329, 12] width 398 height 25
copy div "[PERSON_NAME]"
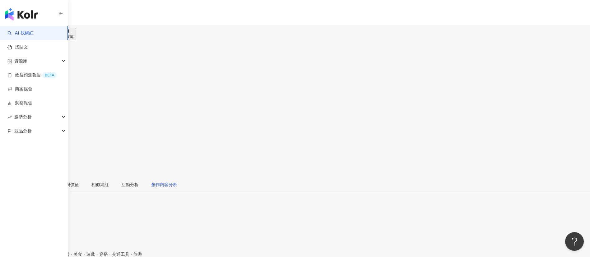
click at [177, 171] on div "創作內容分析" at bounding box center [164, 184] width 26 height 7
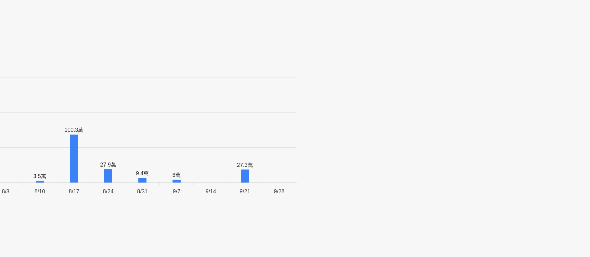
scroll to position [2014, 0]
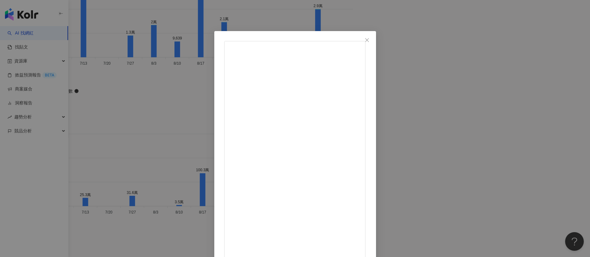
click at [393, 171] on div "gailsophicha 2025/8/24 再靠近一點點🤏💗 #戀人未滿 #蓋兒gail #gailsophicha 7,827 42 15.5萬 查看原始…" at bounding box center [295, 128] width 590 height 257
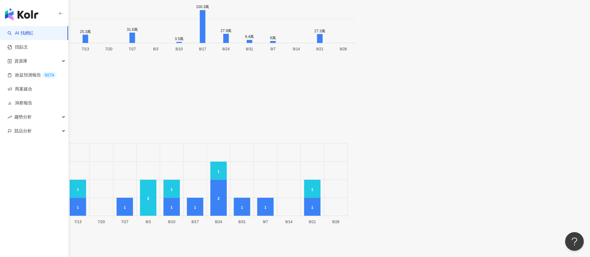
scroll to position [2177, 0]
drag, startPoint x: 174, startPoint y: 7, endPoint x: 165, endPoint y: 6, distance: 9.1
copy div "gailsophicha"
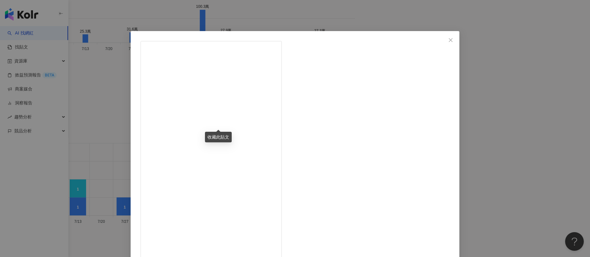
scroll to position [22, 0]
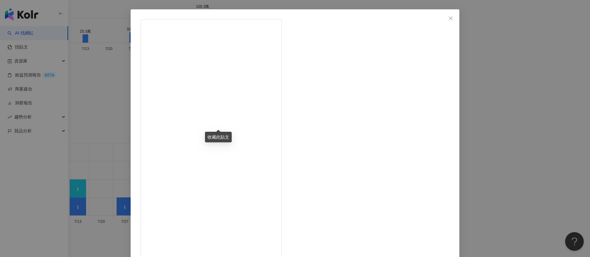
click at [393, 171] on div "Suphaphan Palakornkul 2025/8/16 ครั้งแรกสำหรับน้องเกล ที่ร้องเพลงพระราชนิพนธ์ ก…" at bounding box center [295, 128] width 590 height 257
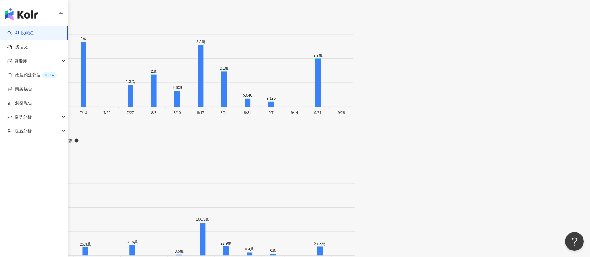
scroll to position [1921, 0]
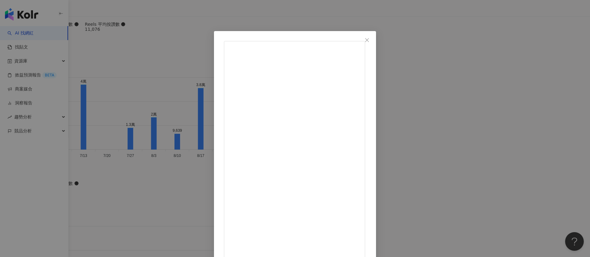
scroll to position [22, 0]
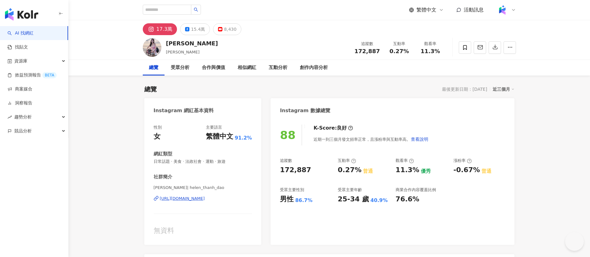
click at [248, 42] on div "[PERSON_NAME]清桃 helen_thanh_dao 追蹤數 172,887 互動率 0.27% 觀看率 11.3%" at bounding box center [329, 47] width 398 height 25
click at [197, 30] on div "15.4萬" at bounding box center [198, 29] width 14 height 9
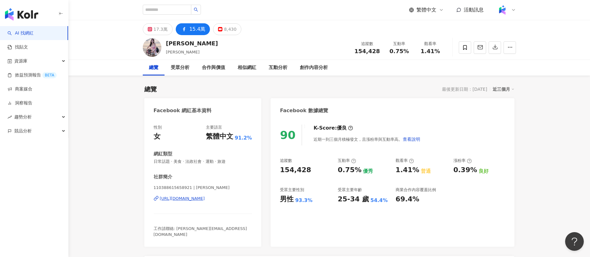
click at [143, 31] on div "17.3萬 15.4萬 8,430" at bounding box center [192, 29] width 99 height 12
click at [154, 30] on div "17.3萬" at bounding box center [161, 29] width 14 height 9
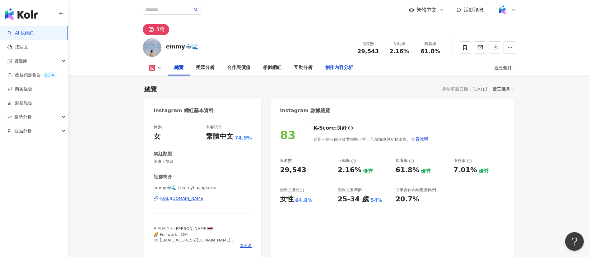
click at [339, 69] on div "創作內容分析" at bounding box center [339, 67] width 28 height 7
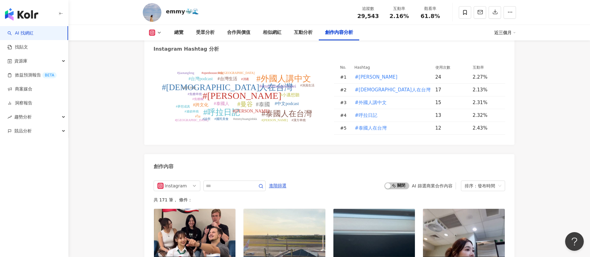
click at [331, 165] on div "創作內容" at bounding box center [329, 164] width 370 height 20
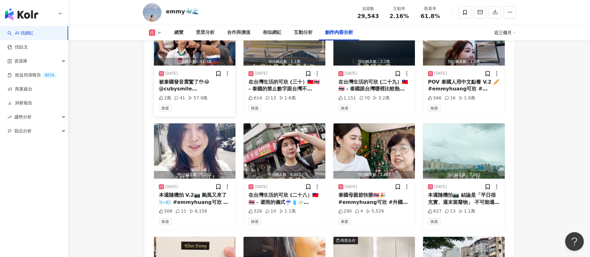
scroll to position [2003, 0]
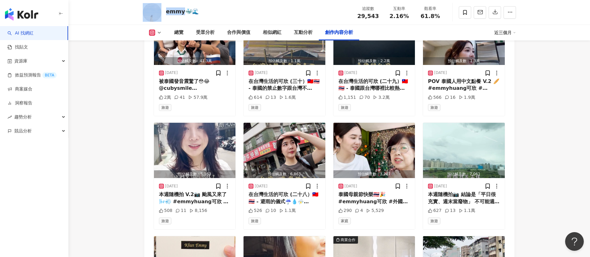
drag, startPoint x: 182, startPoint y: 13, endPoint x: 161, endPoint y: 13, distance: 21.2
click at [161, 13] on div "emmy🐳🌊 追蹤數 29,543 互動率 2.16% 觀看率 61.8%" at bounding box center [329, 12] width 398 height 25
copy div "emmy"
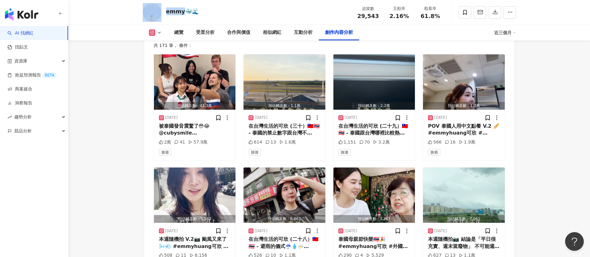
scroll to position [1957, 0]
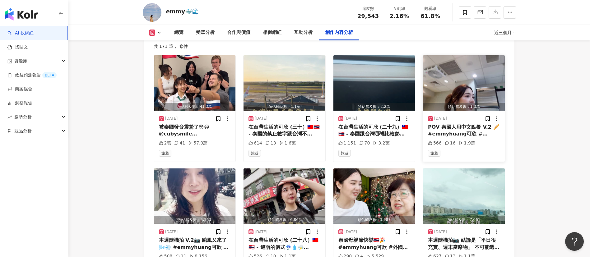
click at [449, 145] on div "2025/8/19 POV 泰國人用中文點餐 V.2 🥖 #emmyhuang可欣 #外國人在台灣 #泰國人在台灣 #外國人講中文 #呼拉日記 566 16 …" at bounding box center [464, 136] width 82 height 51
click at [449, 136] on div "POV 泰國人用中文點餐 V.2 🥖 #emmyhuang可欣 #外國人在台灣 #泰國人在台灣 #外國人講中文 #呼拉日記" at bounding box center [464, 131] width 72 height 14
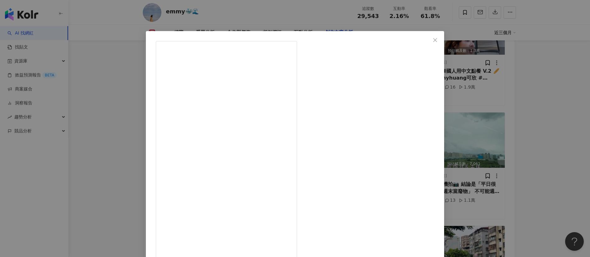
scroll to position [22, 0]
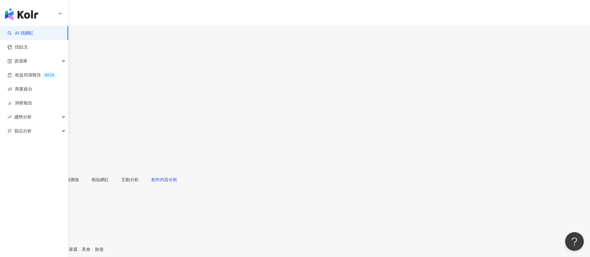
click at [177, 171] on div "創作內容分析" at bounding box center [164, 179] width 26 height 7
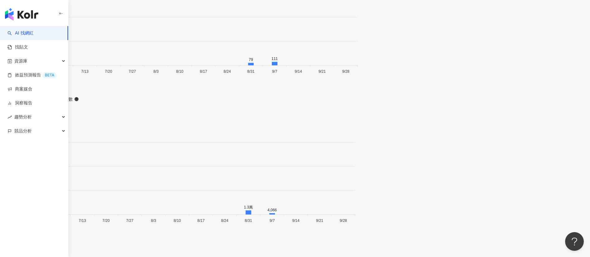
scroll to position [1930, 0]
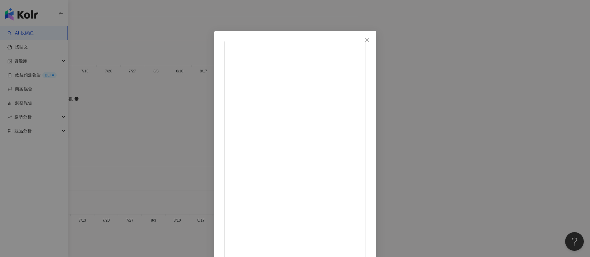
scroll to position [22, 0]
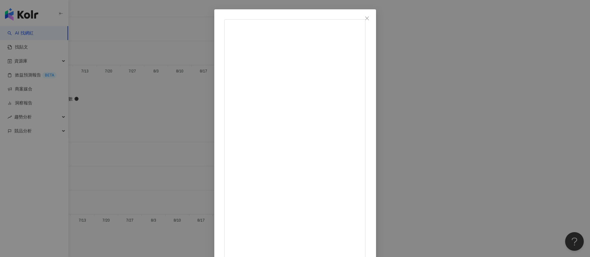
click at [393, 147] on div "WTO姐妹會 2025/7/9 買保險套會不會害羞？ 沒想到韓國女生的回答 讓人更害羞😳🤣 1,660 10 15.3萬 查看原始貼文" at bounding box center [295, 128] width 590 height 257
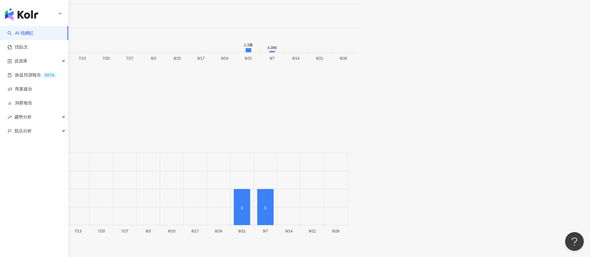
scroll to position [2093, 0]
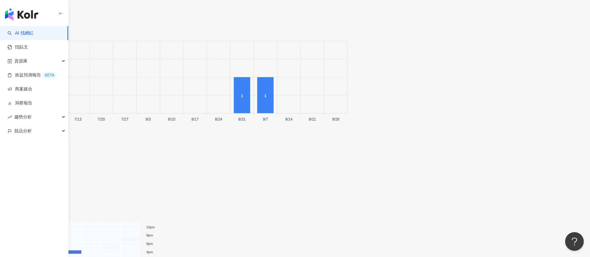
scroll to position [2206, 0]
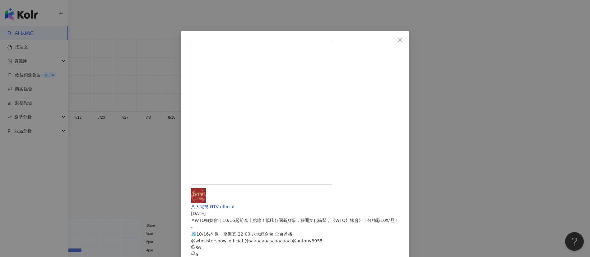
drag, startPoint x: 124, startPoint y: 152, endPoint x: 189, endPoint y: 124, distance: 70.6
click at [124, 152] on div "八大電視 GTV official 2024/10/6 #WTO姐妹會｜10/16起前進十點線！暢聊各國新鮮事，解開文化衝擊，《WTO姐妹會》十分精彩10點見…" at bounding box center [295, 128] width 590 height 257
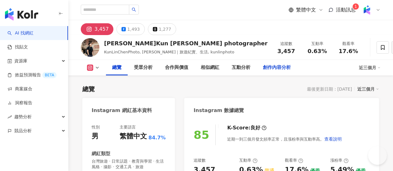
click at [291, 66] on div "創作內容分析" at bounding box center [277, 67] width 28 height 7
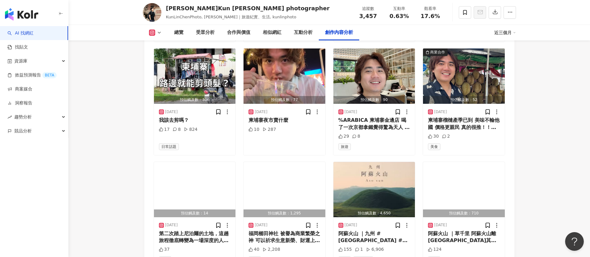
scroll to position [2066, 0]
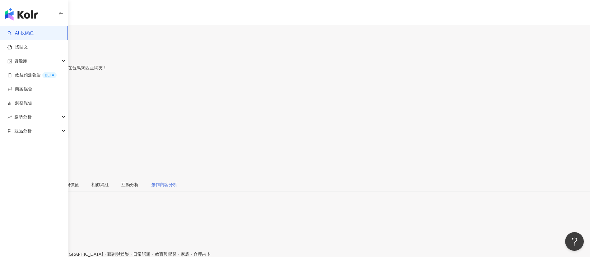
click at [177, 171] on div "創作內容分析" at bounding box center [164, 184] width 26 height 7
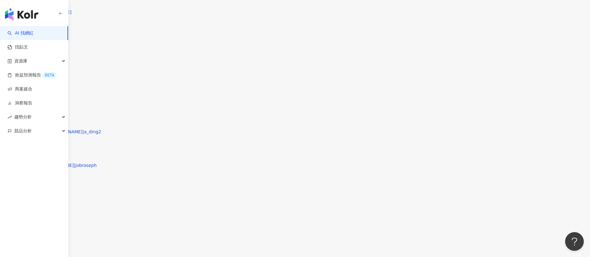
scroll to position [1875, 0]
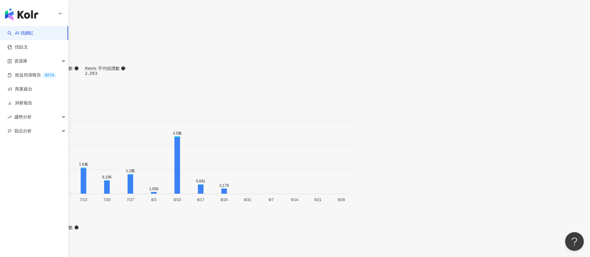
drag, startPoint x: 214, startPoint y: 6, endPoint x: 158, endPoint y: 8, distance: 56.1
copy div "Student [PERSON_NAME]"
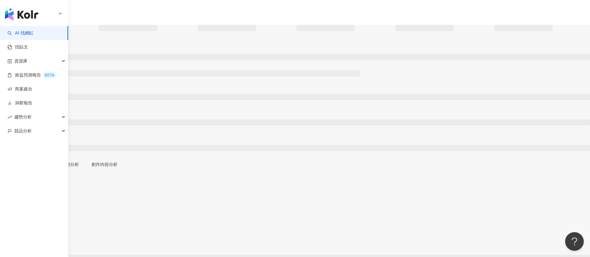
click at [360, 33] on div at bounding box center [295, 30] width 590 height 11
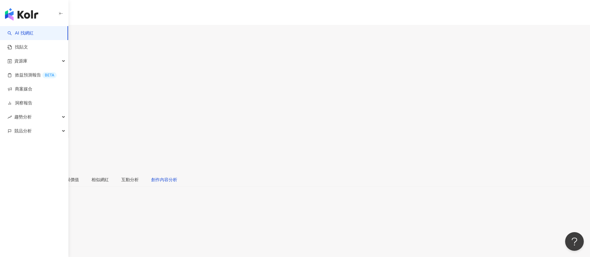
click at [177, 176] on div "創作內容分析" at bounding box center [164, 179] width 26 height 7
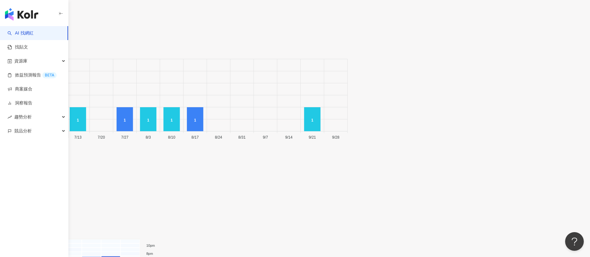
scroll to position [2134, 0]
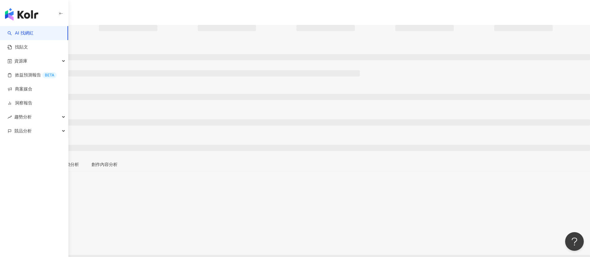
click at [282, 171] on div "總覽 最後更新日期：無 近三個月" at bounding box center [295, 187] width 590 height 20
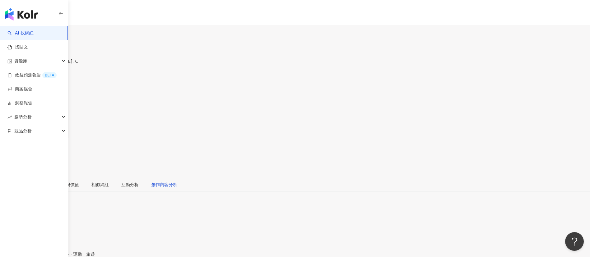
click at [177, 171] on div "創作內容分析" at bounding box center [164, 184] width 26 height 7
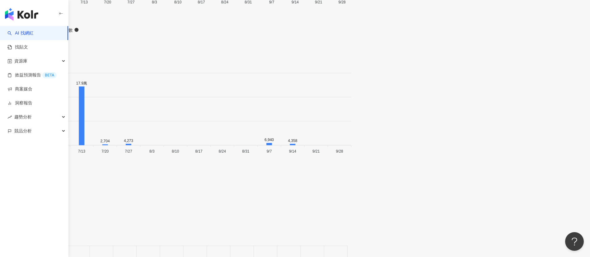
scroll to position [2110, 0]
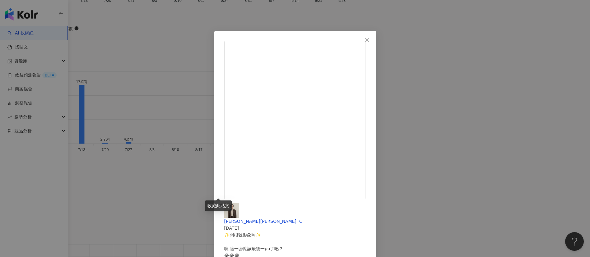
scroll to position [80, 0]
drag, startPoint x: 367, startPoint y: 178, endPoint x: 381, endPoint y: 74, distance: 104.5
click at [122, 104] on div "[PERSON_NAME][PERSON_NAME]. C [DATE] ✨️開根號形象照✨️ 咦 這一套應該最後一po了吧？ 😂😂😂 沒辦法，好看的照片太多…" at bounding box center [295, 128] width 590 height 257
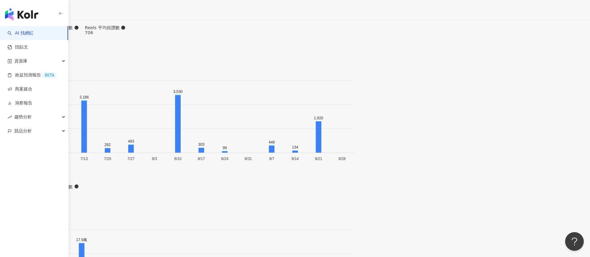
scroll to position [1835, 0]
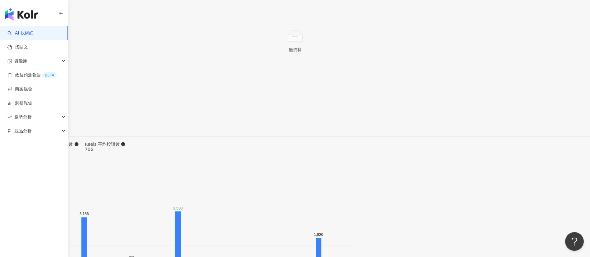
type input "*"
type input "****"
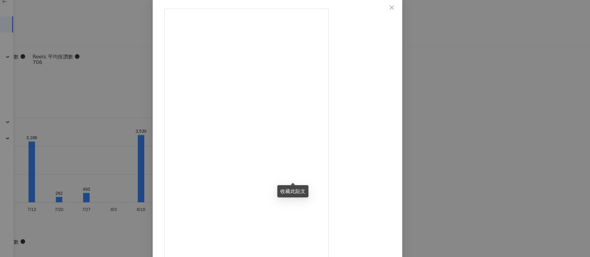
scroll to position [22, 0]
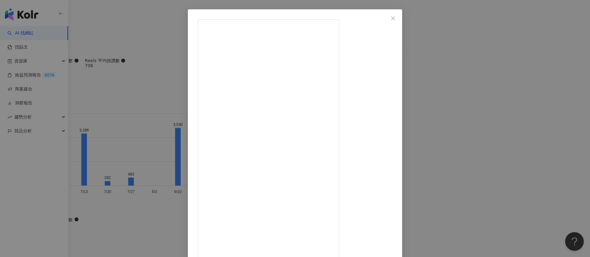
click at [393, 168] on div "[PERSON_NAME][PERSON_NAME]. C [DATE] 之前喝過谷溜覺得好厲害👍 100% 食材原型製作、低卡、高營養 完全取代飲料的好喝程…" at bounding box center [295, 128] width 590 height 257
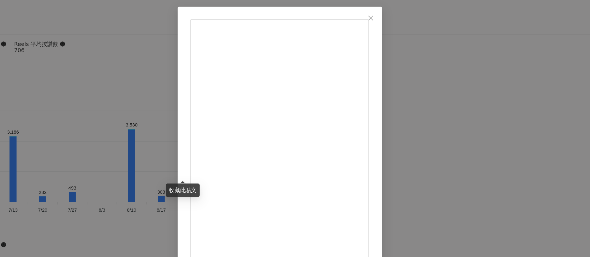
click at [393, 110] on div "開根號SquareRoot_FTL [DATE] 順利入選【 LINE VOOM創意加速金】🎉 在各專業評審前提案 真的是邊壓抑緊張 邊使出渾身解數！ 謝謝評…" at bounding box center [295, 128] width 590 height 257
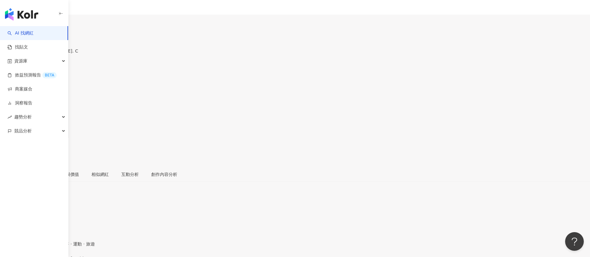
scroll to position [0, 0]
drag, startPoint x: 178, startPoint y: 46, endPoint x: 165, endPoint y: 46, distance: 12.1
click at [165, 46] on div "[PERSON_NAME][PERSON_NAME]. C jc_94321 追蹤數 4,185 互動率 16.6% 觀看率 892%" at bounding box center [295, 108] width 590 height 137
copy div "[PERSON_NAME][PERSON_NAME]. C"
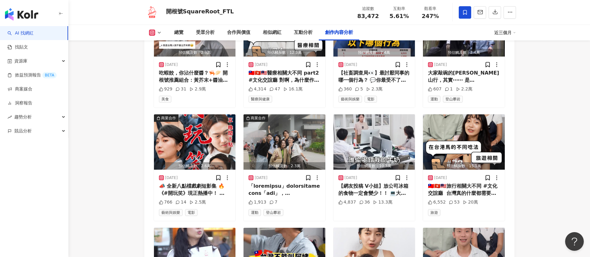
scroll to position [1873, 0]
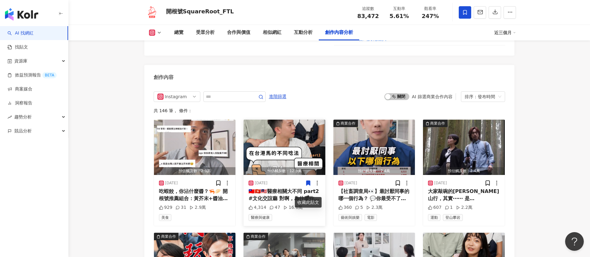
click at [287, 200] on div "🇹🇼🇭🇰🇲🇾醫療相關大不同 part2 #文化交誼廳 對啊，為什麼作文也寫「OK繃」啊🤔？ #開根號ftl #文化差異 #台港文化差異 #台馬文化差異" at bounding box center [285, 195] width 72 height 14
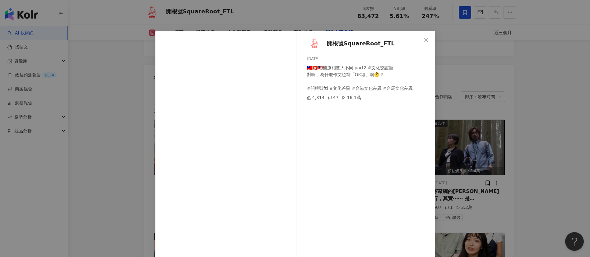
click at [446, 159] on div "開根號SquareRoot_FTL [DATE] 🇹🇼🇭🇰🇲🇾醫療相關大不同 part2 #文化交誼廳 對啊，為什麼作文也寫「OK繃」啊🤔？ #開根號ftl …" at bounding box center [295, 128] width 590 height 257
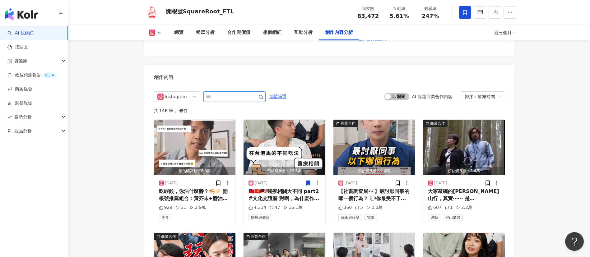
click at [237, 100] on input "text" at bounding box center [228, 96] width 44 height 7
type input "****"
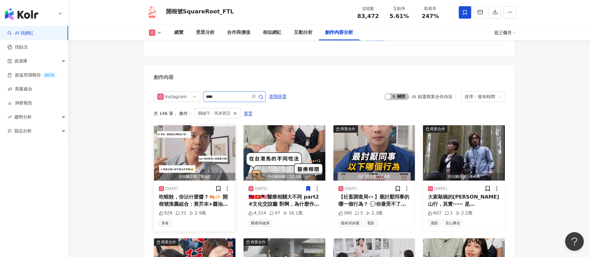
scroll to position [1904, 0]
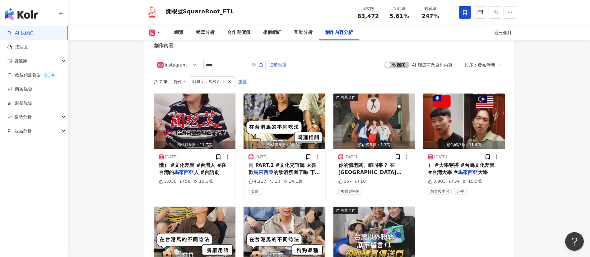
click at [198, 175] on span "人 #台語劇" at bounding box center [207, 173] width 26 height 6
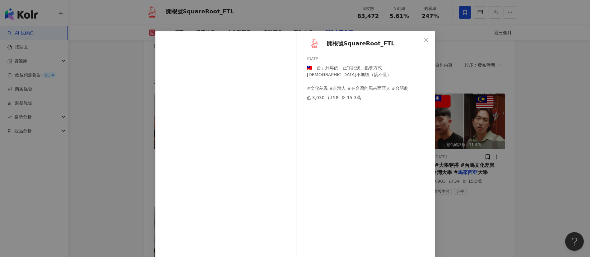
scroll to position [22, 0]
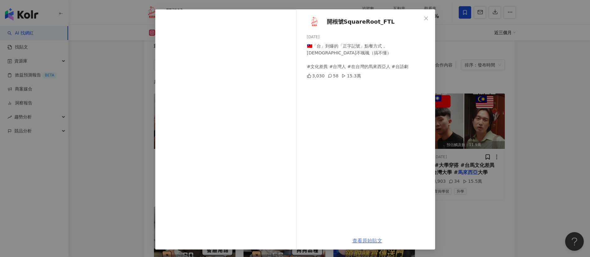
click at [361, 241] on link "查看原始貼文" at bounding box center [367, 241] width 30 height 6
click at [489, 79] on div "開根號SquareRoot_FTL [DATE] 🇹🇼「台」到爆的「正字記號」點餐方式，[DEMOGRAPHIC_DATA]不颯颯（搞不懂） #文化差異 #台…" at bounding box center [295, 128] width 590 height 257
